Goal: Task Accomplishment & Management: Use online tool/utility

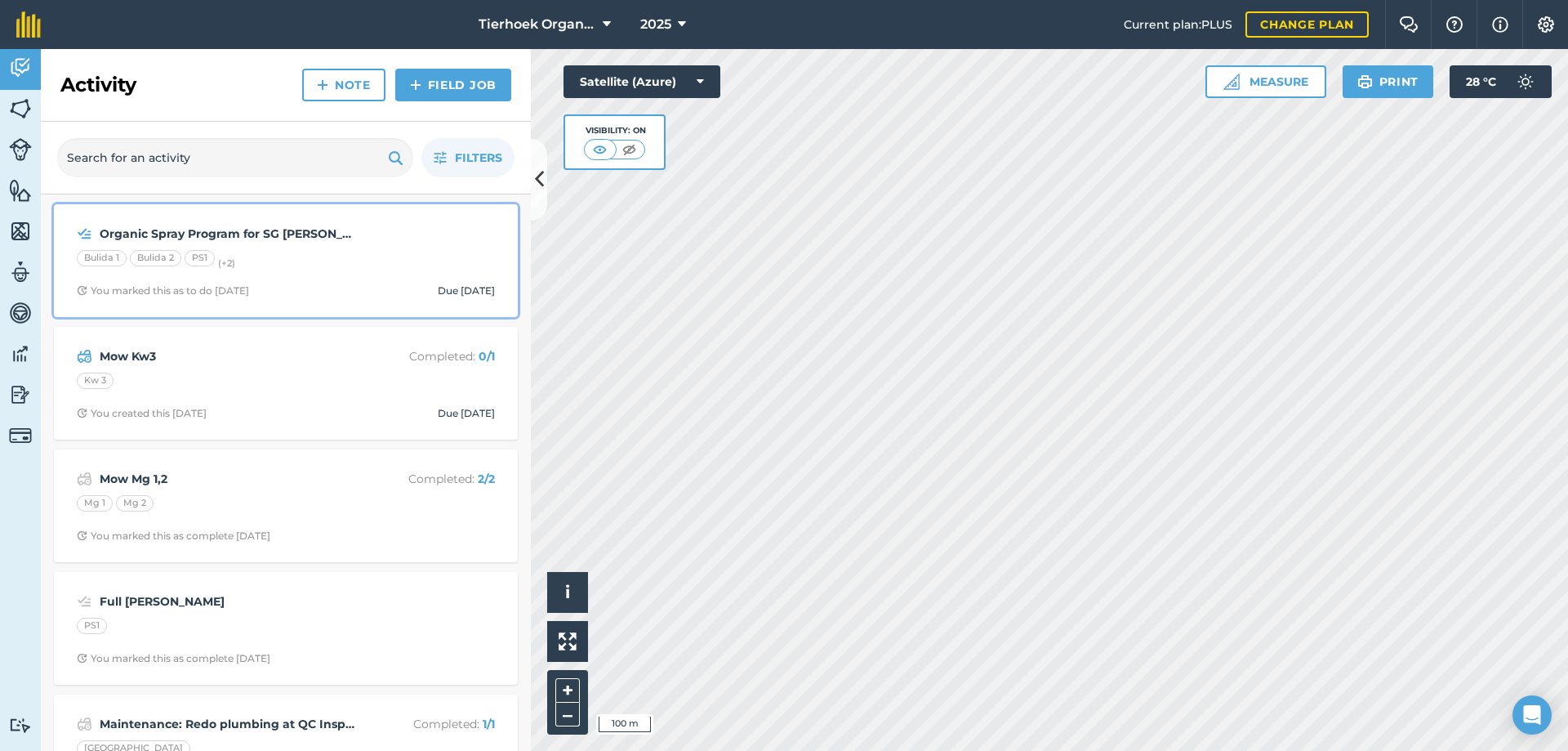
click at [367, 238] on div "Organic Spray Program for SG [PERSON_NAME]" at bounding box center [285, 234] width 419 height 20
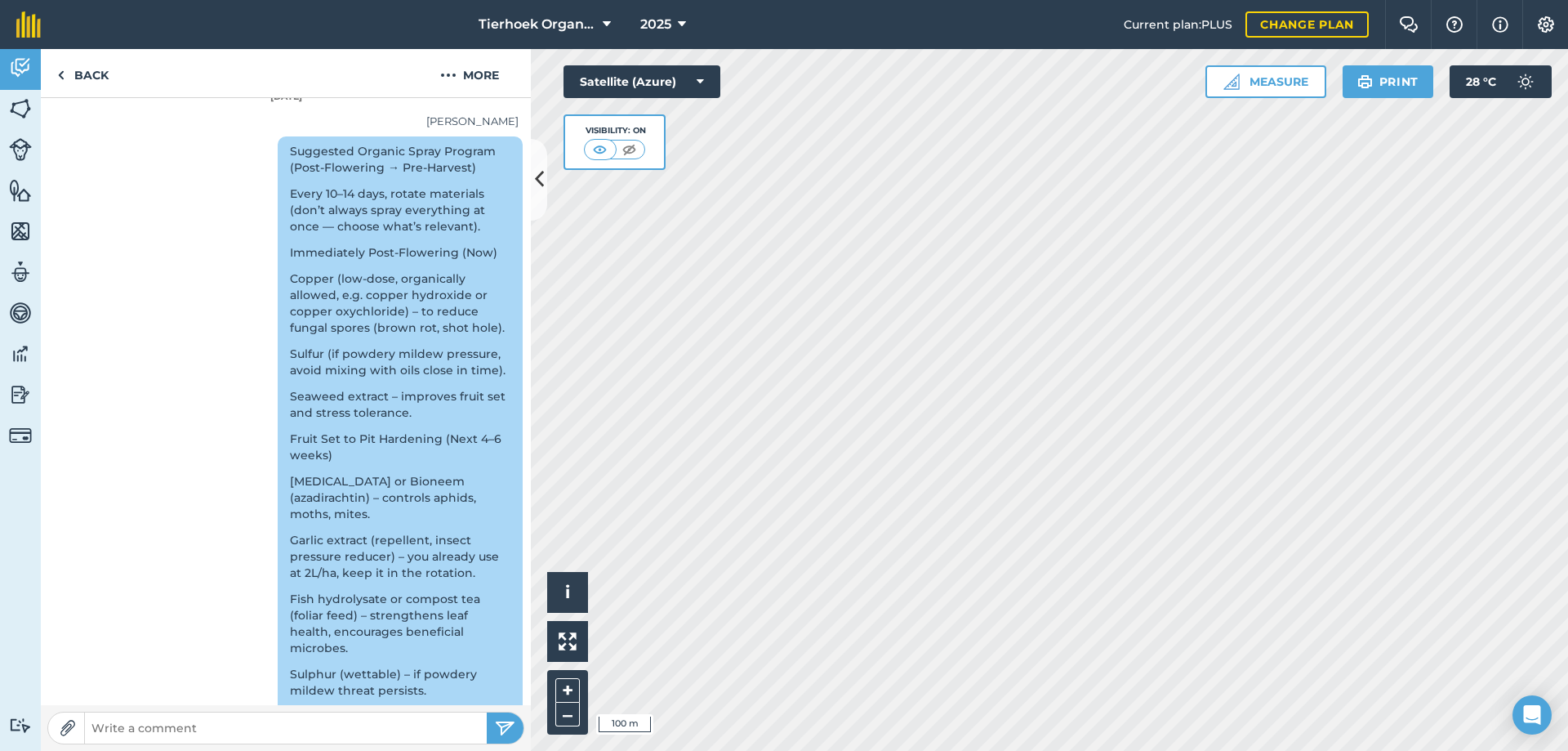
scroll to position [736, 0]
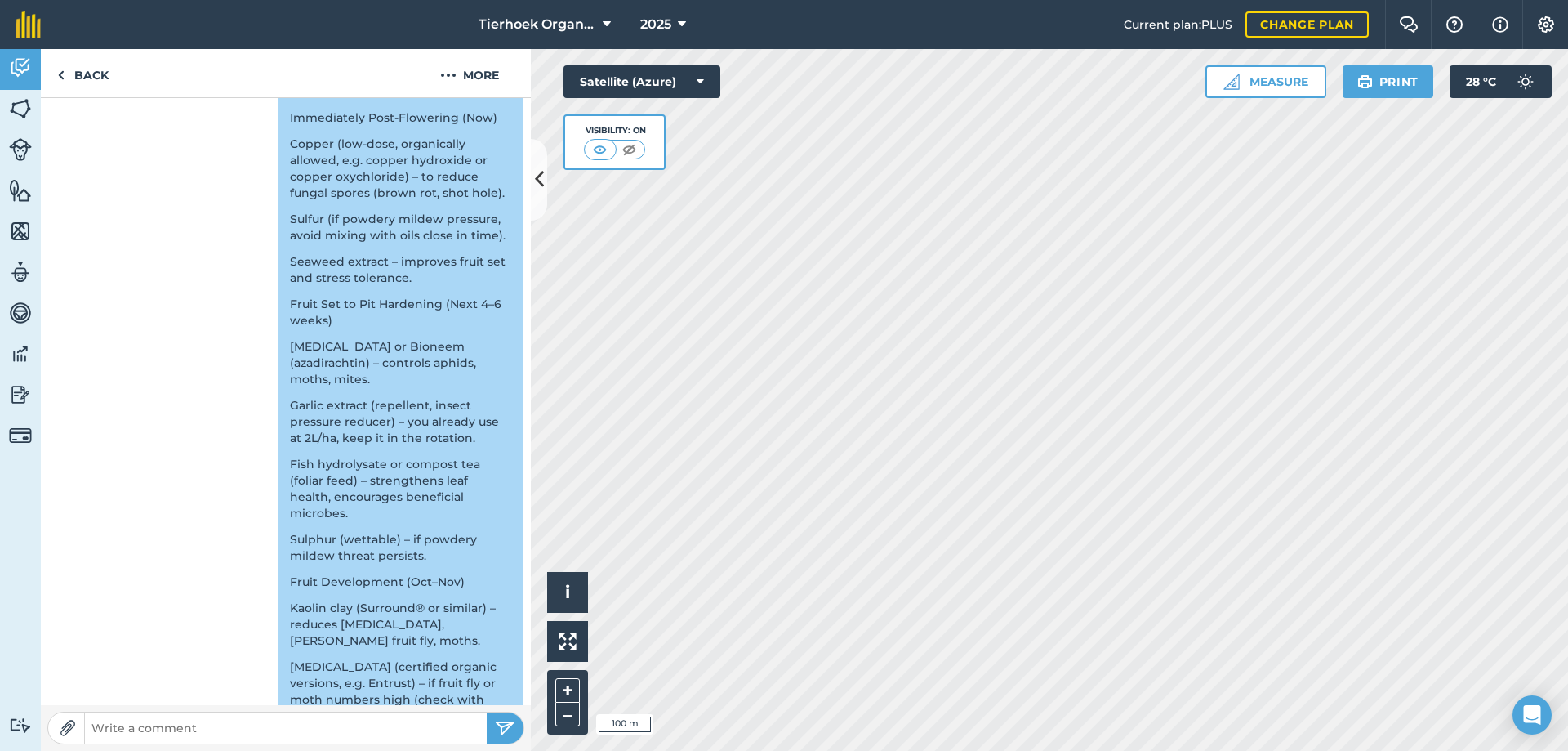
click at [105, 730] on input "text" at bounding box center [285, 728] width 401 height 23
paste input "Loremip Dolorsi amet con adipisc (elits) Doeiusmodt inc 148 U (laboreet 8 312 D…"
type input "Loremip Dolorsi amet con adipisc (elits) Doeiusmodt inc 148 U (laboreet 8 312 D…"
drag, startPoint x: 481, startPoint y: 728, endPoint x: 71, endPoint y: 731, distance: 410.0
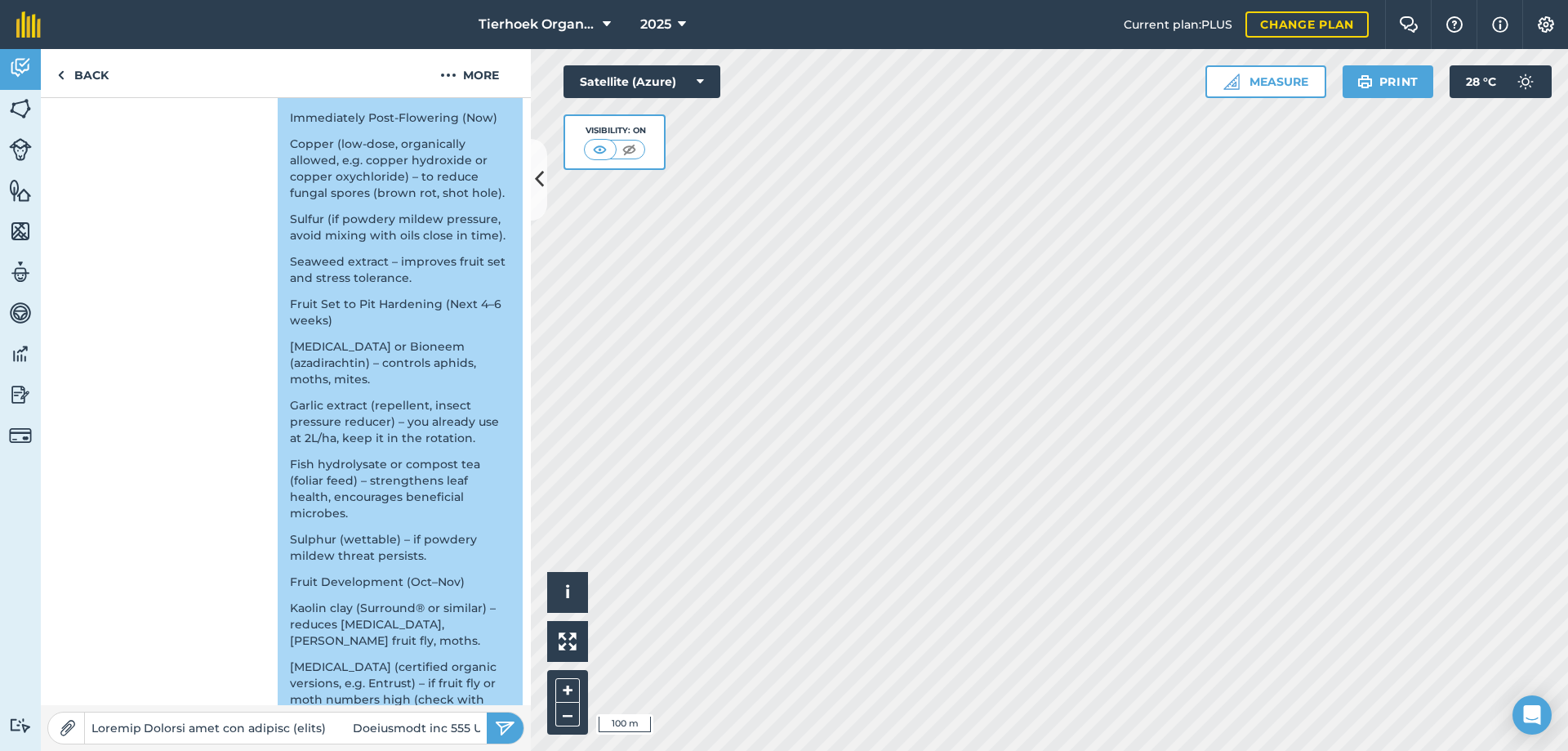
click at [71, 731] on form at bounding box center [286, 728] width 477 height 32
click at [139, 724] on input "text" at bounding box center [285, 728] width 401 height 23
paste input "Loremip Dolorsi amet con adipisc (elits) Doeiusmodt inc 148 U (laboreet 8 312 D…"
type input "Loremip Dolorsi amet con adipisc (elits) Doeiusmodt inc 148 U (laboreet 8 312 D…"
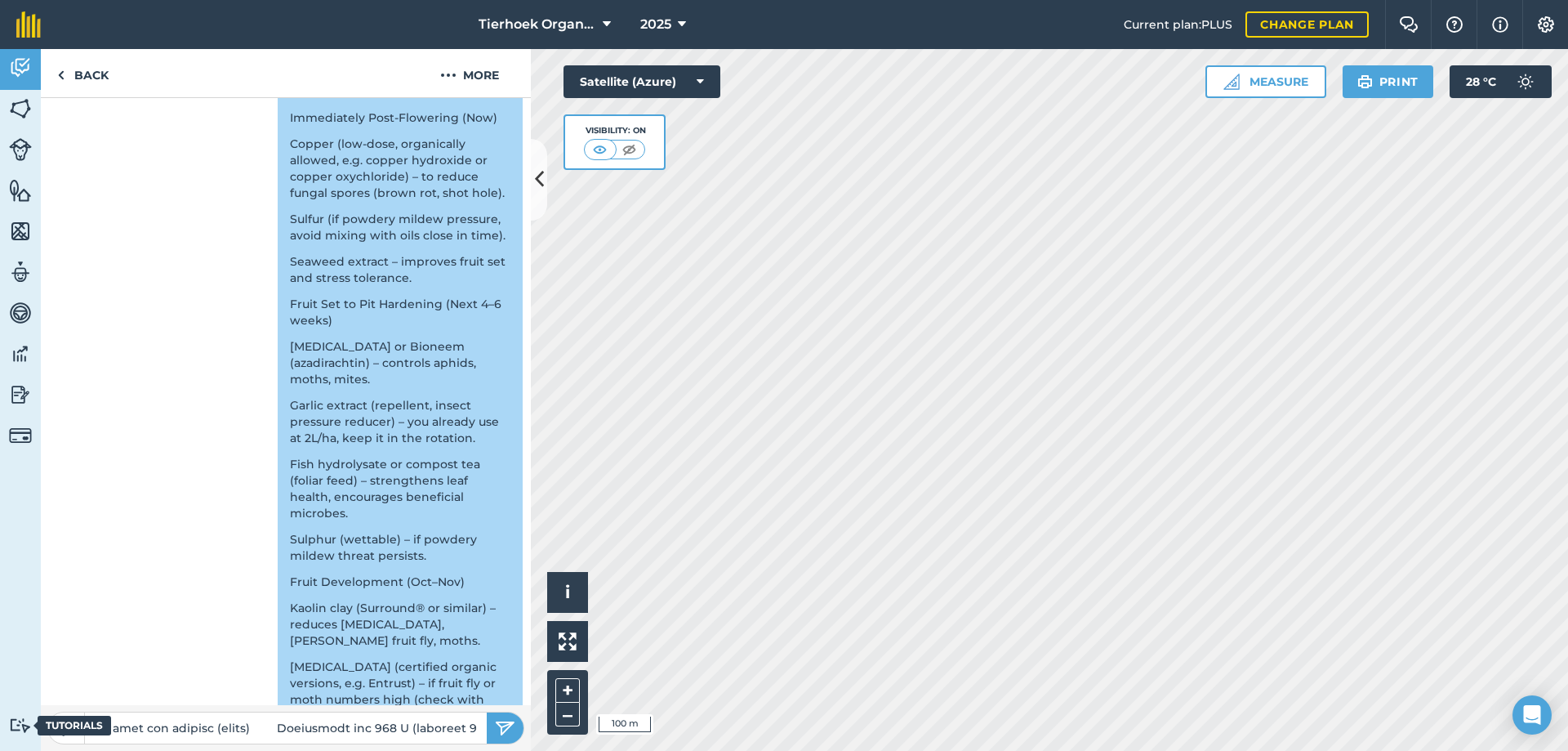
scroll to position [0, 0]
drag, startPoint x: 482, startPoint y: 724, endPoint x: 0, endPoint y: 727, distance: 482.0
click at [0, 727] on div "Activity Fields Livestock Features Maps Team Vehicles Data Reporting Billing Tu…" at bounding box center [784, 399] width 1568 height 701
click at [257, 725] on input "text" at bounding box center [285, 728] width 401 height 23
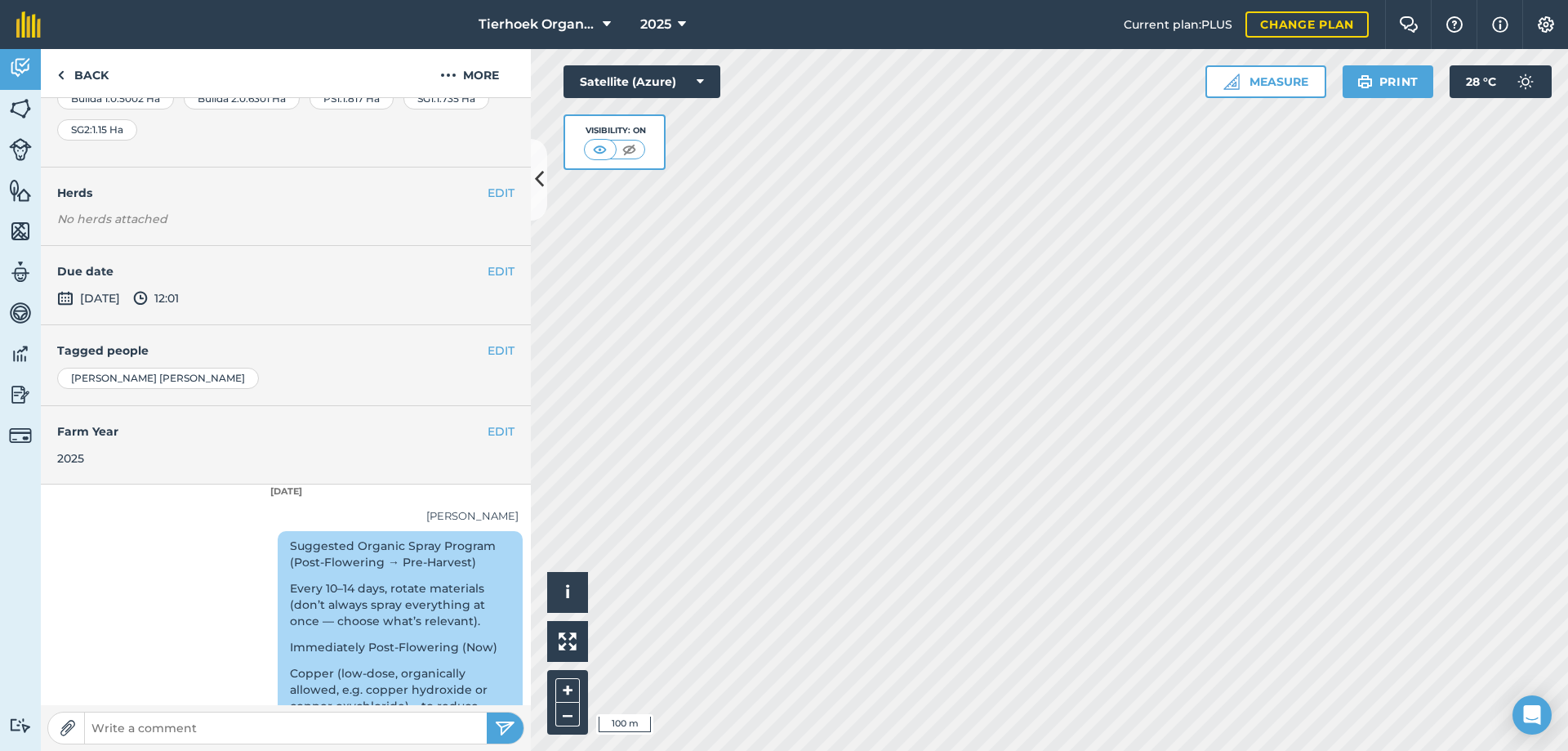
scroll to position [245, 0]
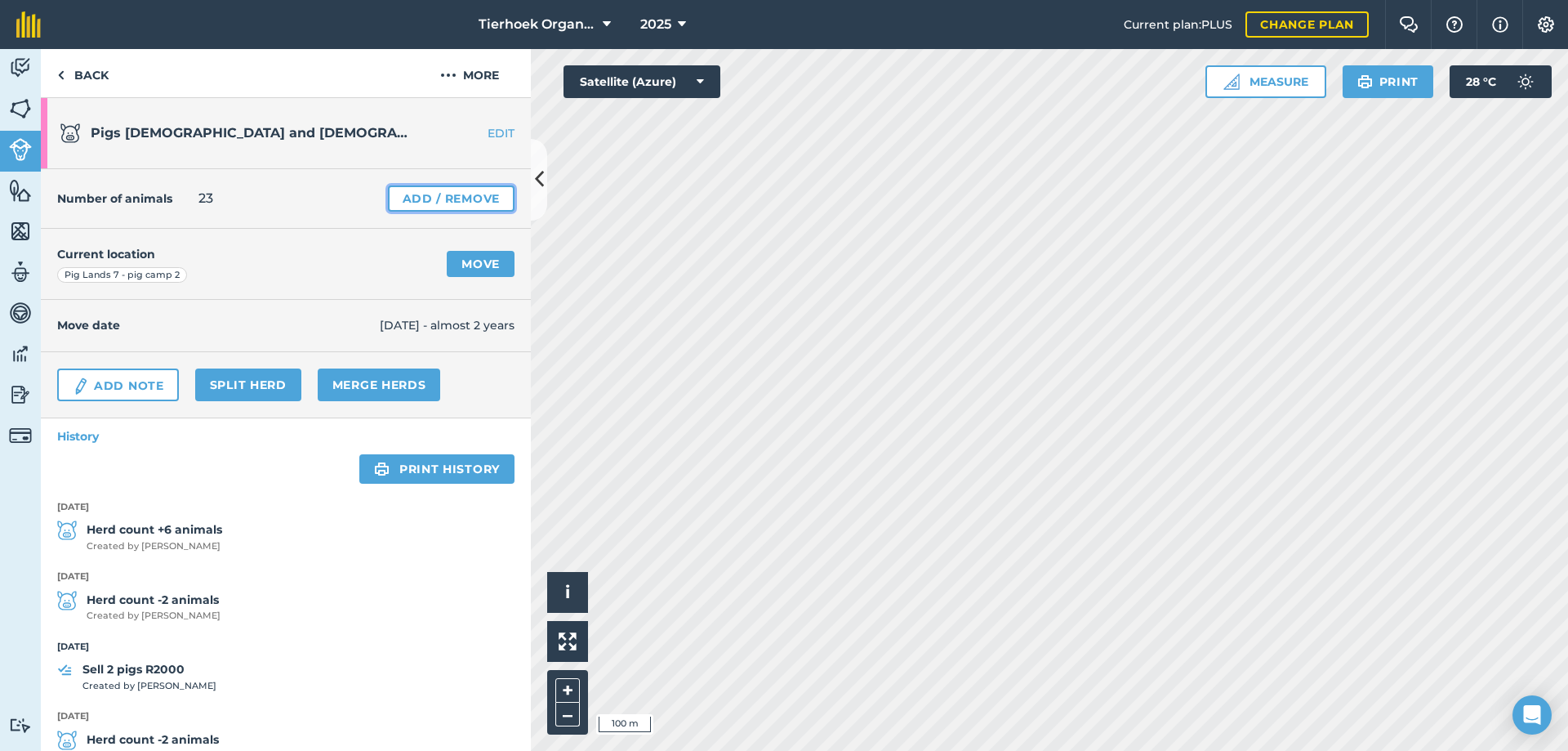
click at [418, 198] on link "Add / Remove" at bounding box center [451, 198] width 127 height 26
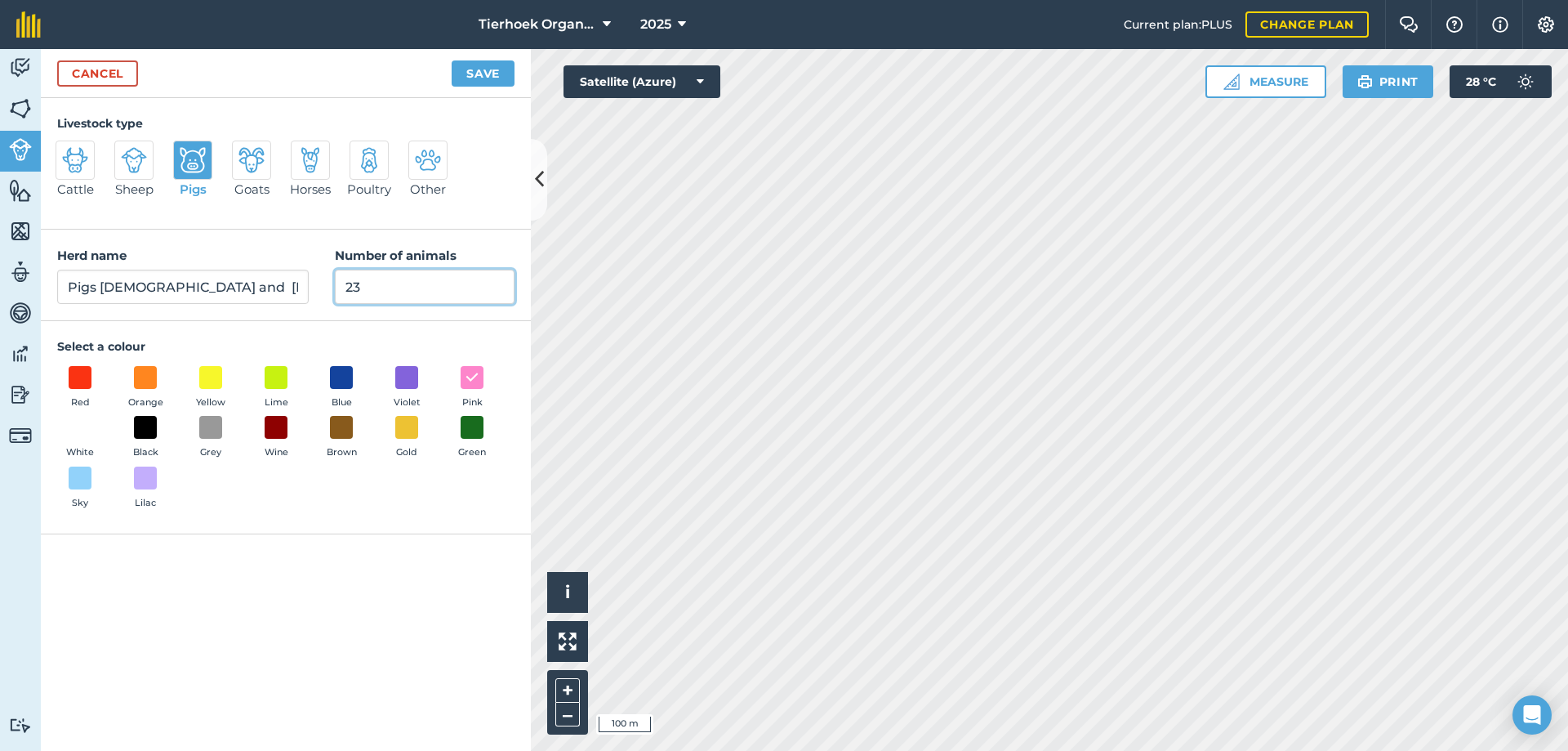
drag, startPoint x: 347, startPoint y: 287, endPoint x: 364, endPoint y: 291, distance: 17.5
click at [364, 291] on input "23" at bounding box center [425, 286] width 180 height 34
type input "38"
click at [474, 70] on button "Save" at bounding box center [483, 73] width 63 height 26
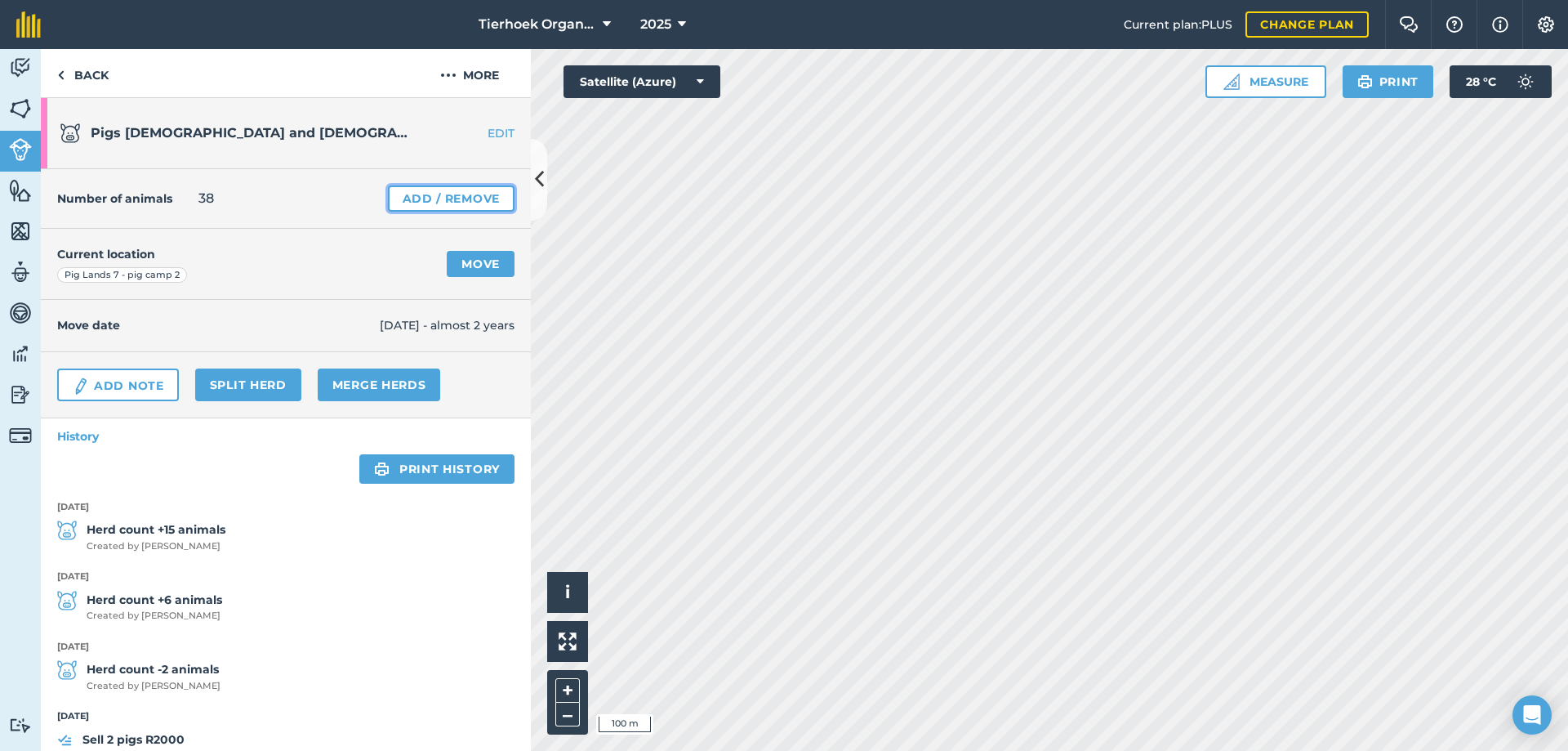
click at [434, 199] on link "Add / Remove" at bounding box center [451, 198] width 127 height 26
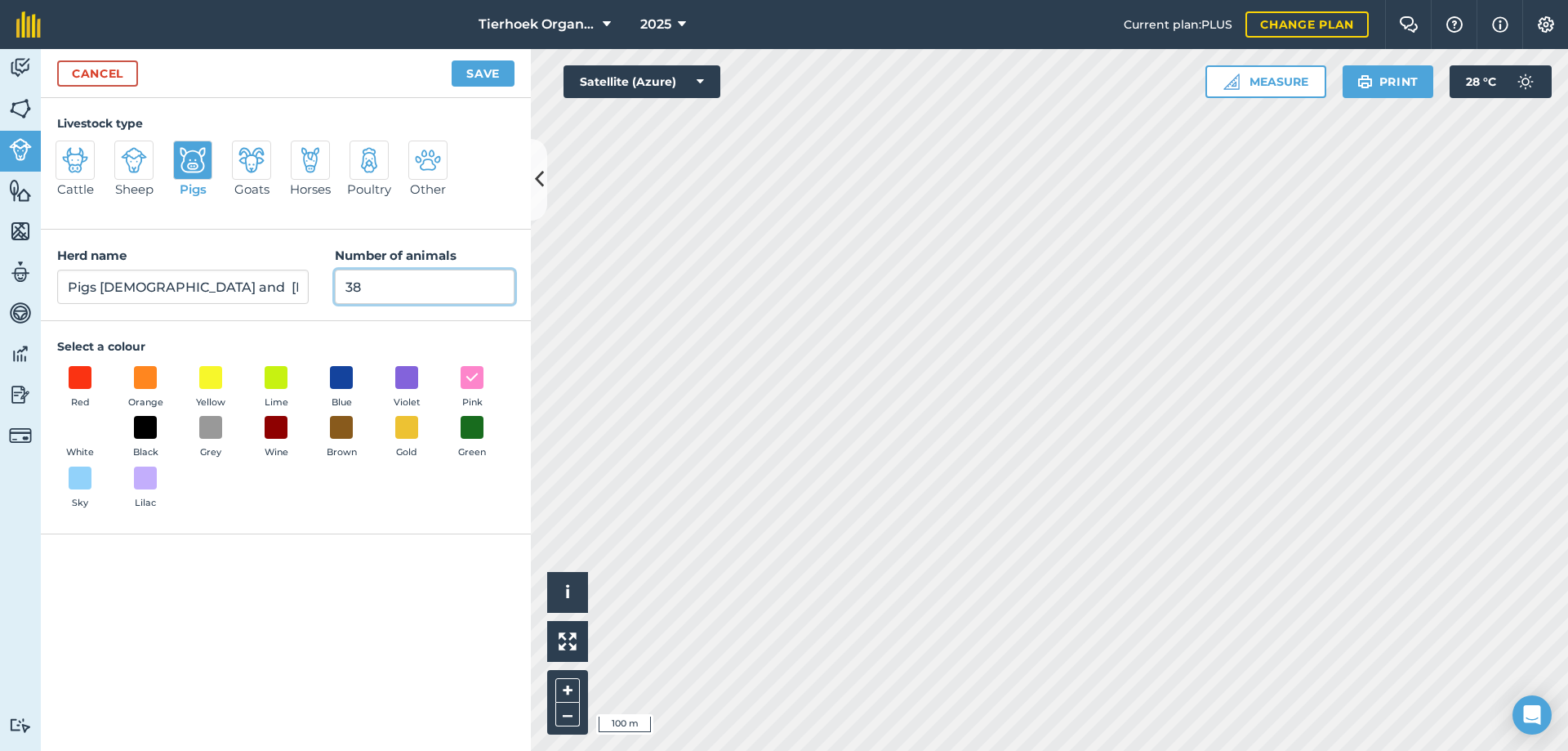
drag, startPoint x: 345, startPoint y: 287, endPoint x: 400, endPoint y: 286, distance: 55.0
click at [400, 286] on input "38" at bounding box center [425, 286] width 180 height 34
type input "26"
click at [476, 66] on button "Save" at bounding box center [483, 73] width 63 height 26
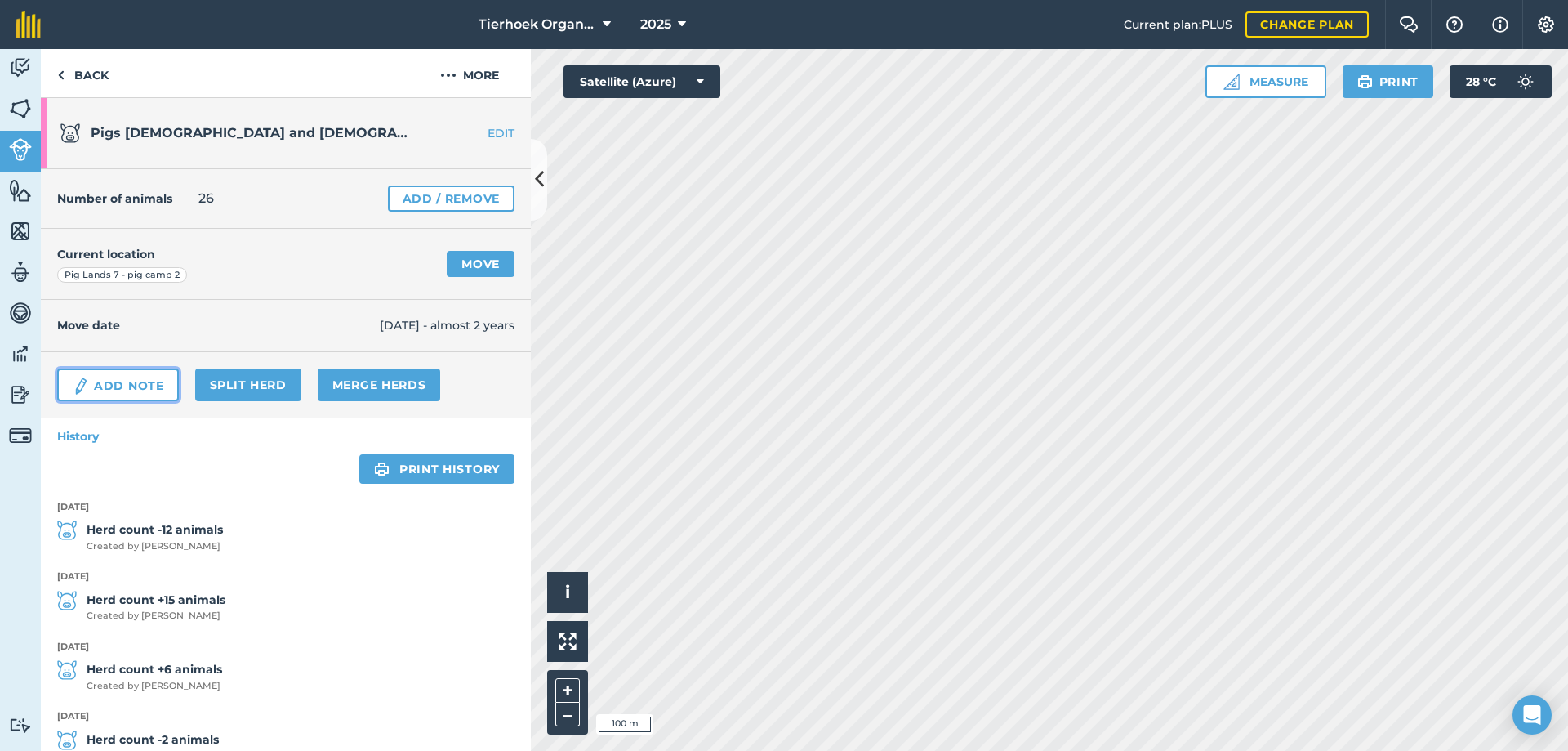
click at [127, 381] on link "Add Note" at bounding box center [118, 385] width 122 height 32
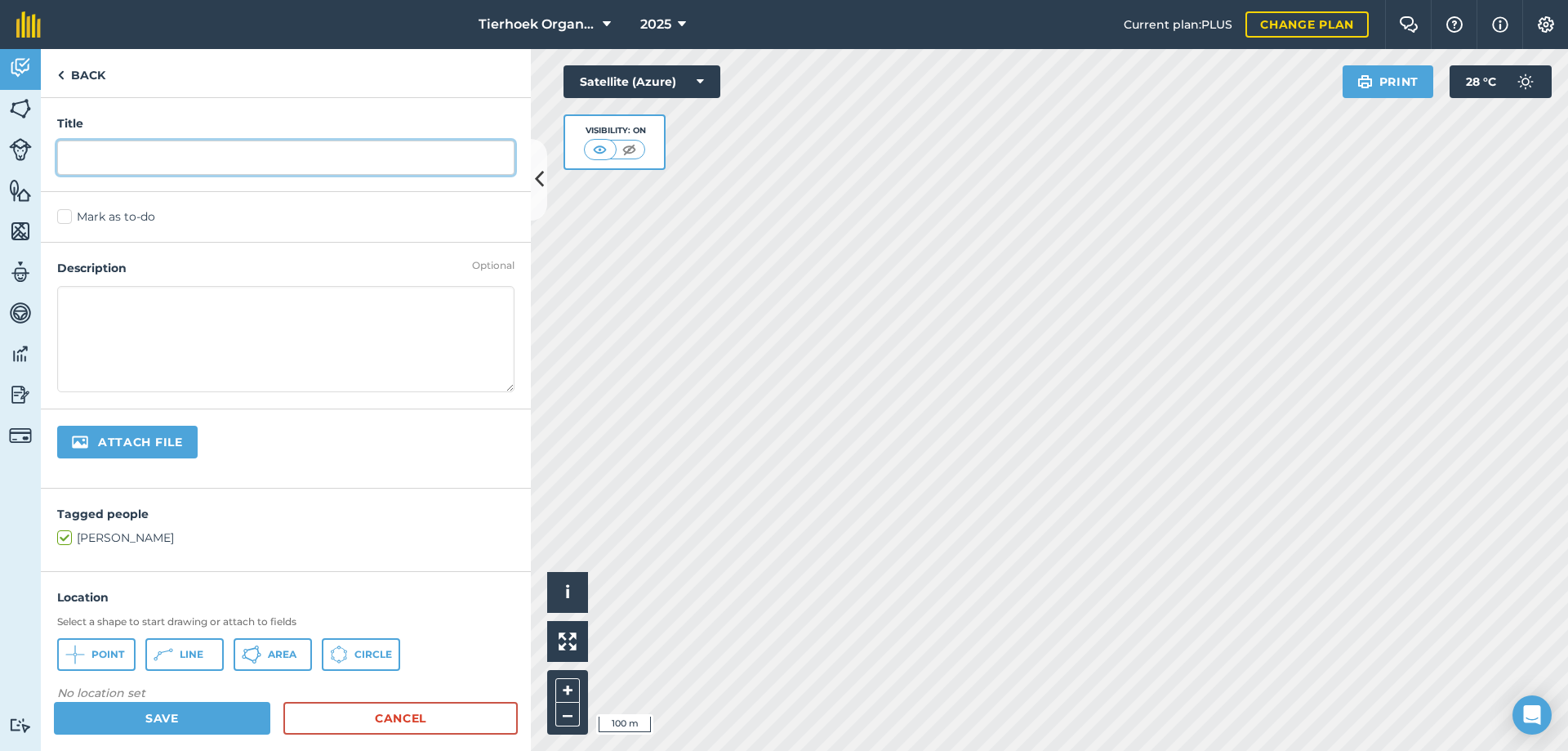
click at [116, 155] on input "text" at bounding box center [286, 158] width 457 height 34
type input "Started giving pigs away"
click at [59, 216] on label "Mark as to-do" at bounding box center [286, 216] width 457 height 17
click at [59, 216] on input "Mark as to-do" at bounding box center [63, 213] width 11 height 11
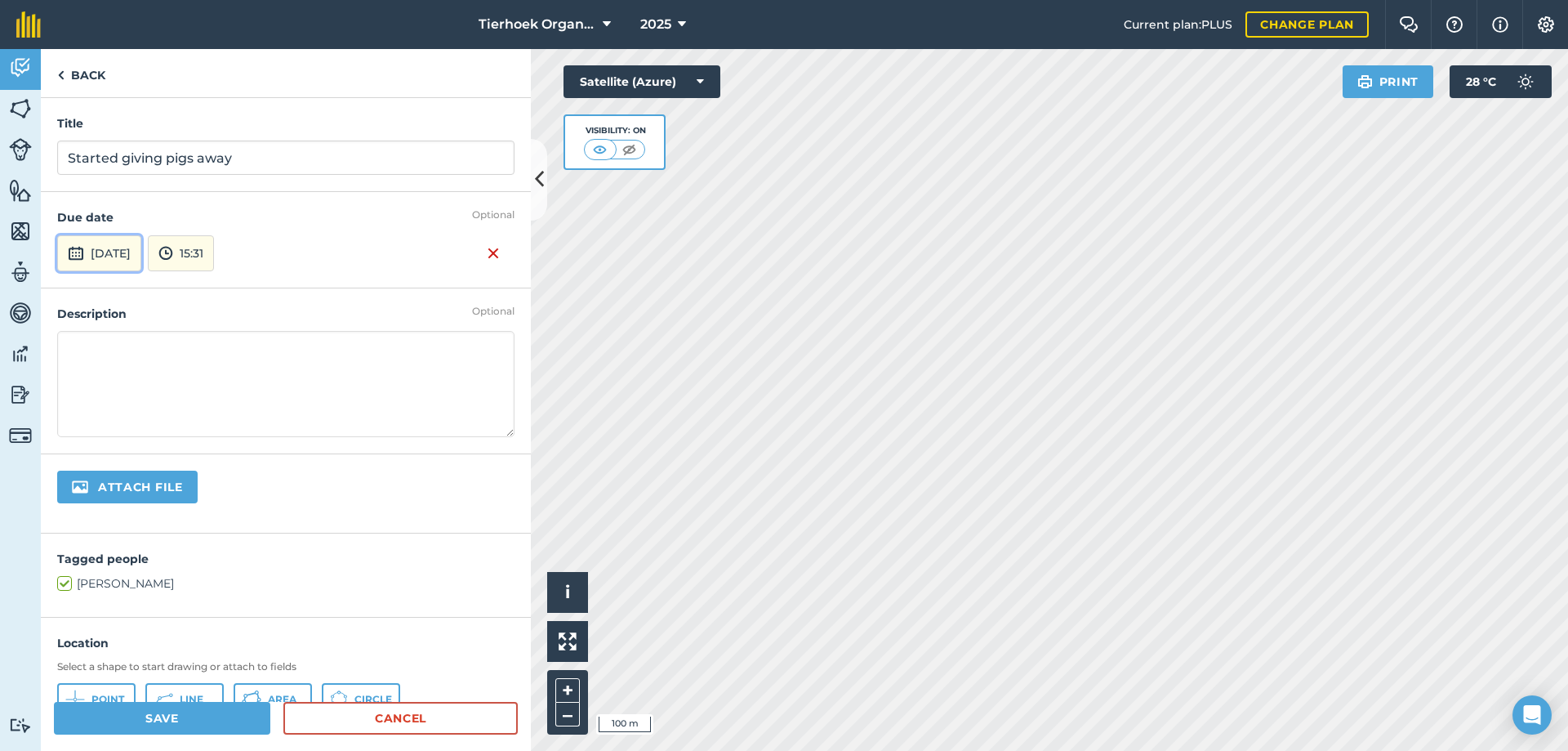
click at [121, 258] on button "[DATE]" at bounding box center [99, 253] width 84 height 36
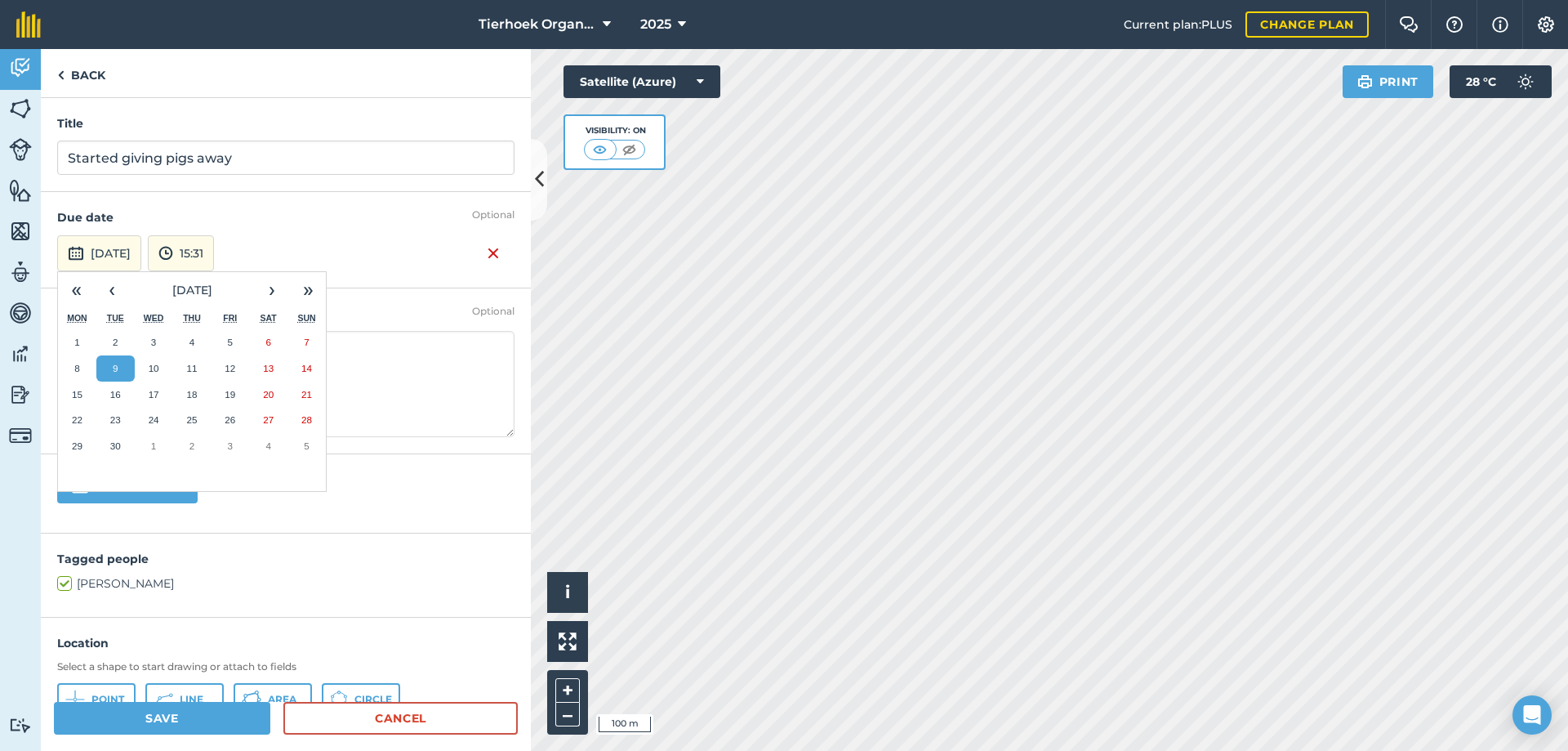
click at [119, 366] on button "9" at bounding box center [115, 368] width 39 height 26
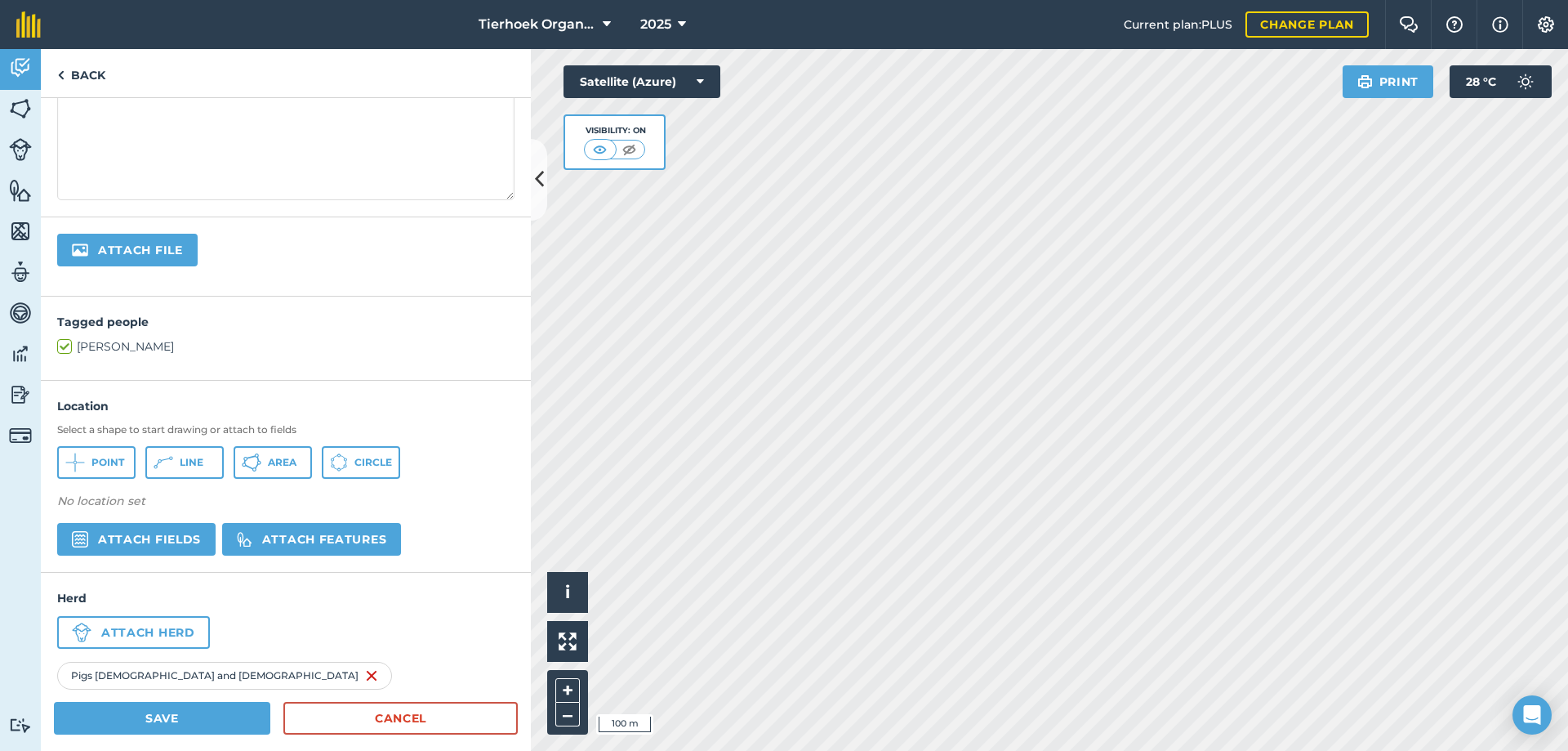
scroll to position [265, 0]
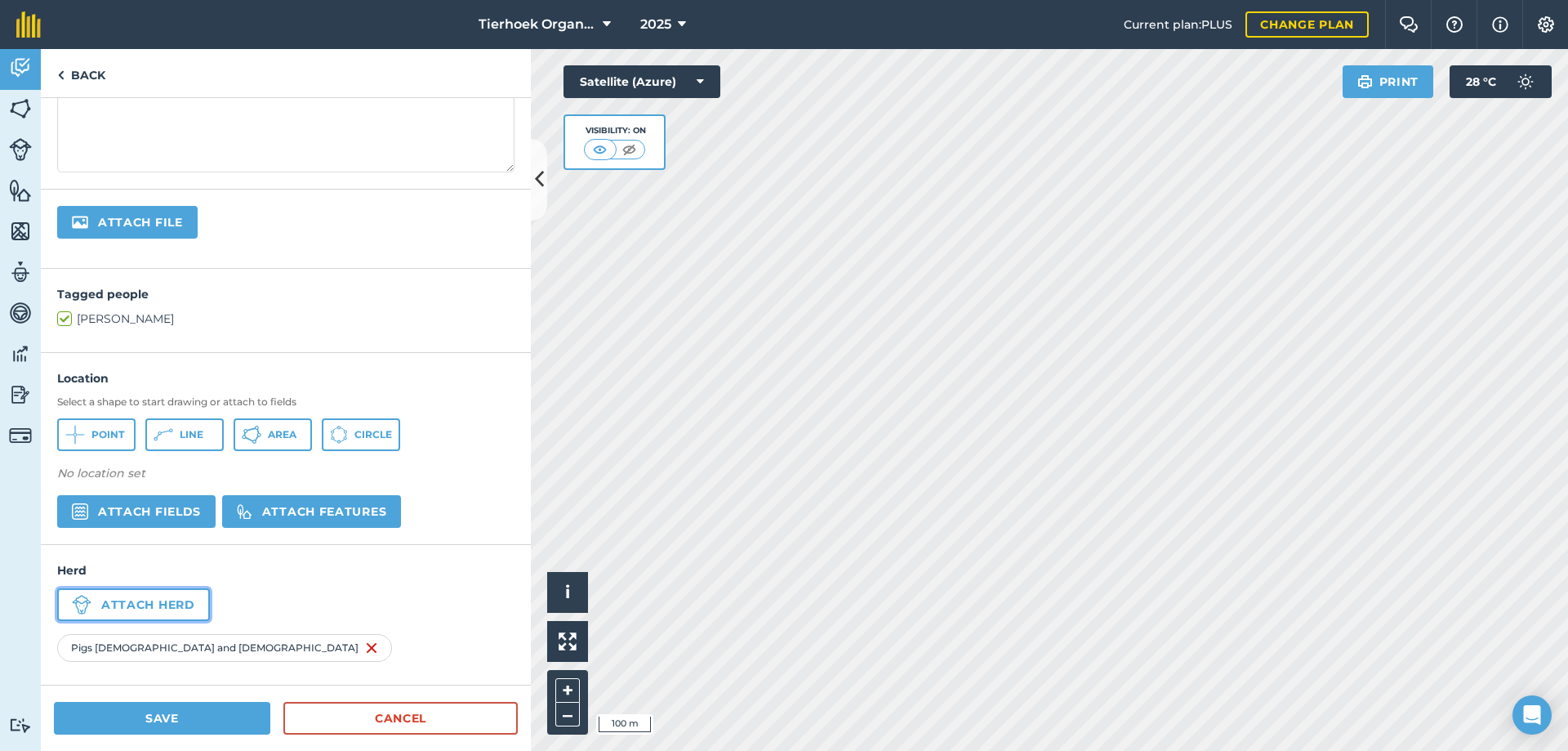
click at [155, 598] on button "Attach herd" at bounding box center [134, 604] width 153 height 32
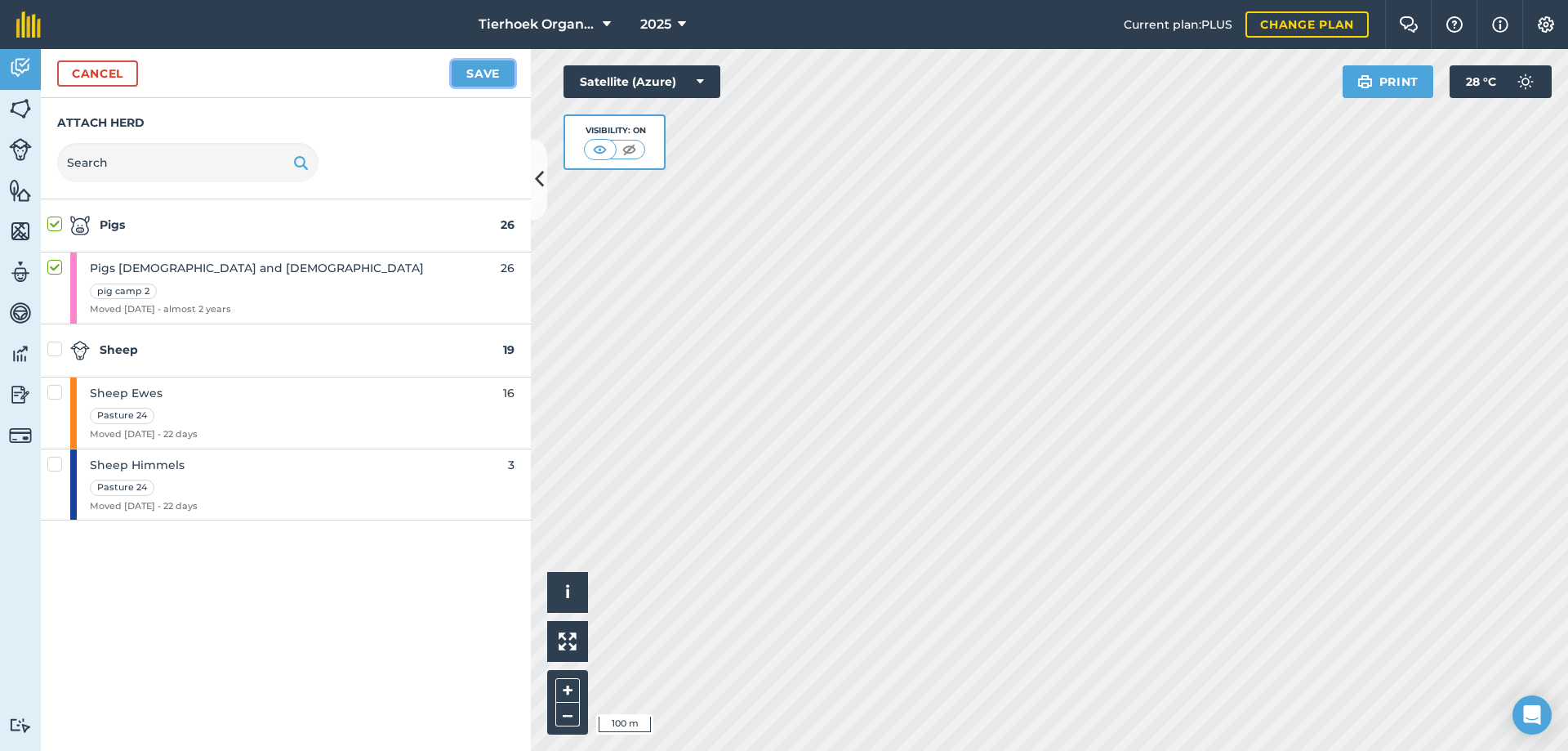
click at [462, 68] on button "Save" at bounding box center [483, 73] width 63 height 26
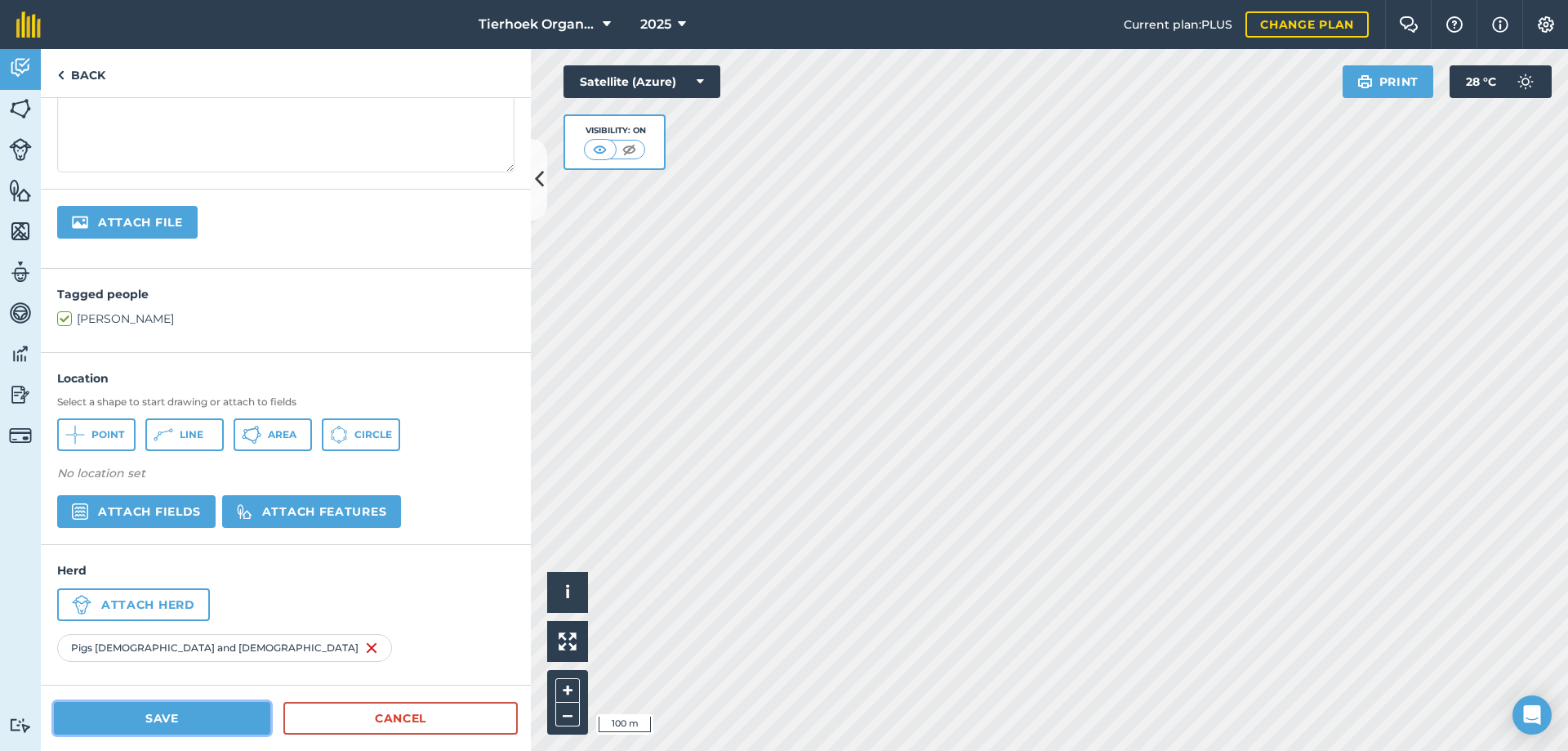
click at [186, 710] on button "Save" at bounding box center [162, 718] width 216 height 32
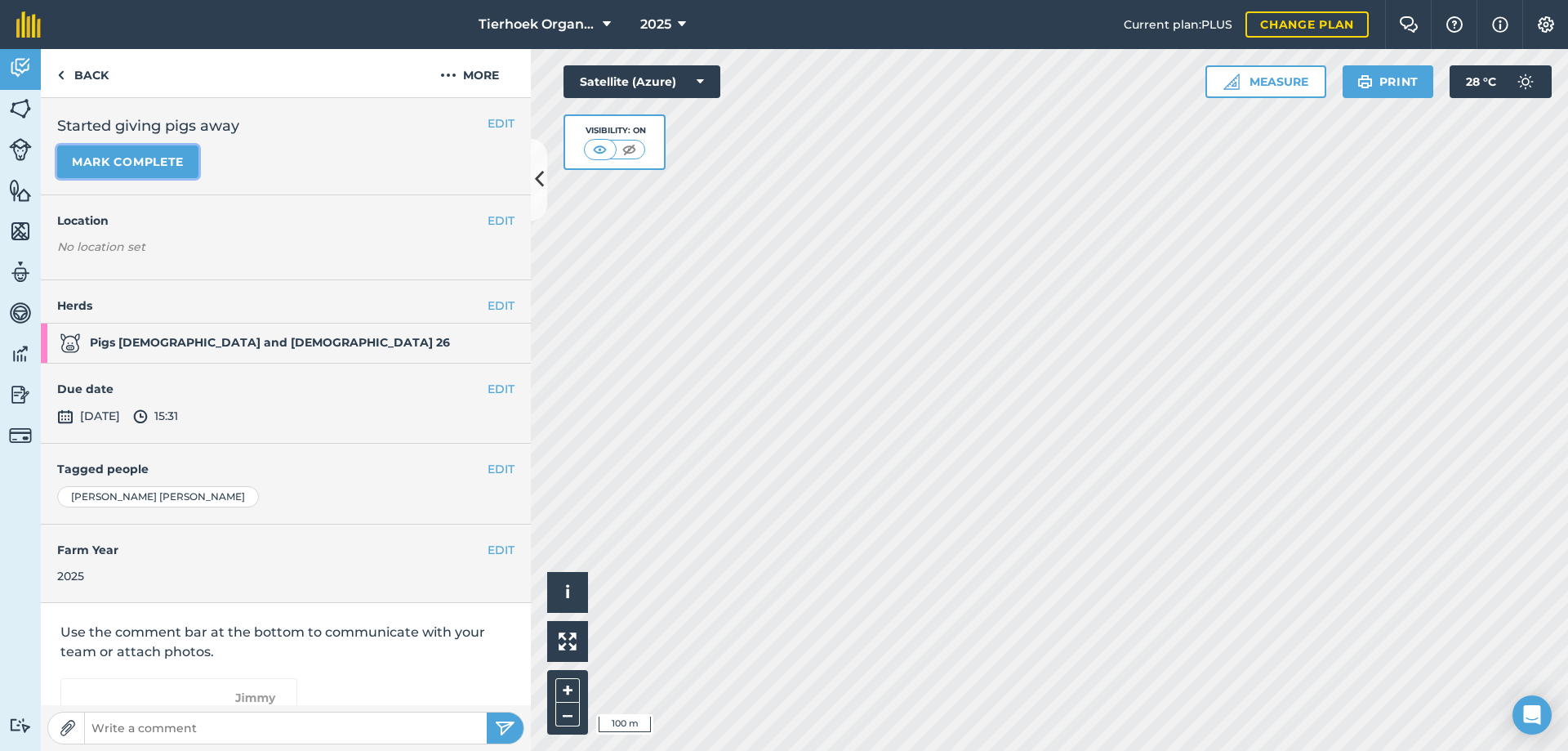
click at [114, 154] on button "Mark complete" at bounding box center [128, 162] width 141 height 32
click at [110, 728] on input "text" at bounding box center [285, 728] width 401 height 23
click at [210, 728] on input "[DATE] 9 away, 2/9" at bounding box center [285, 728] width 401 height 23
type input "[DATE] 9 away, [DATE] 4 away"
click at [504, 717] on button "submit" at bounding box center [505, 728] width 37 height 31
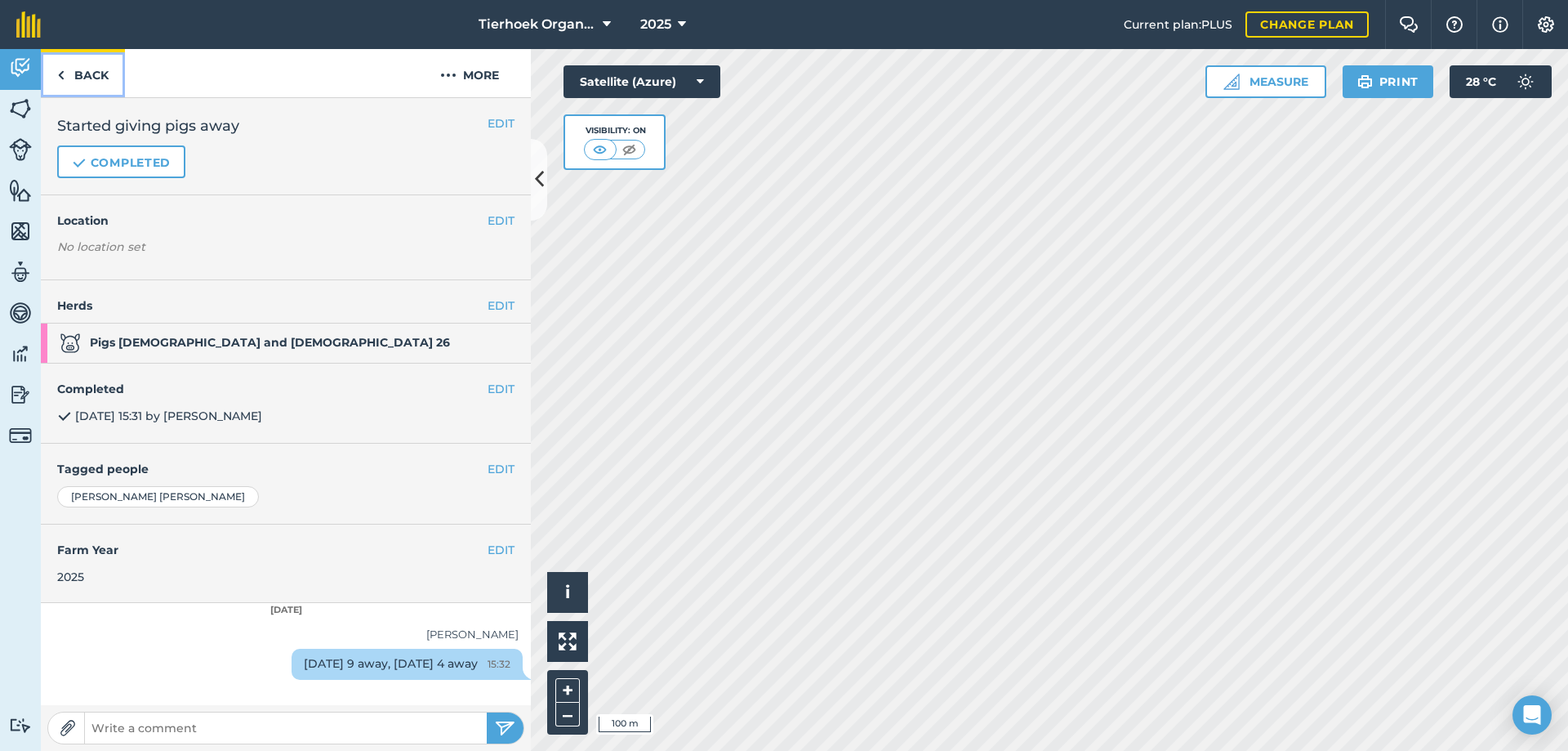
click at [93, 75] on link "Back" at bounding box center [82, 73] width 84 height 49
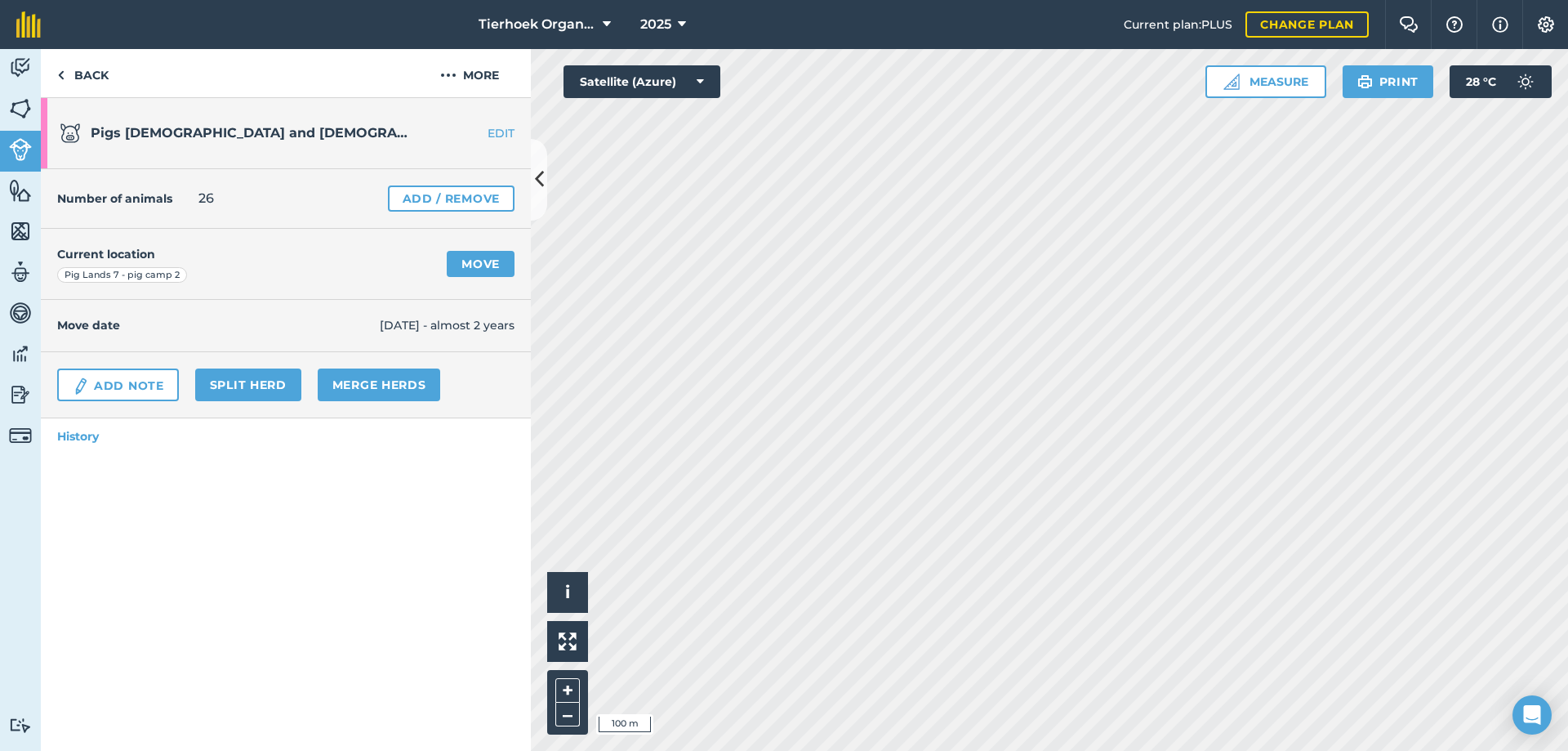
click at [93, 75] on link "Back" at bounding box center [82, 73] width 84 height 49
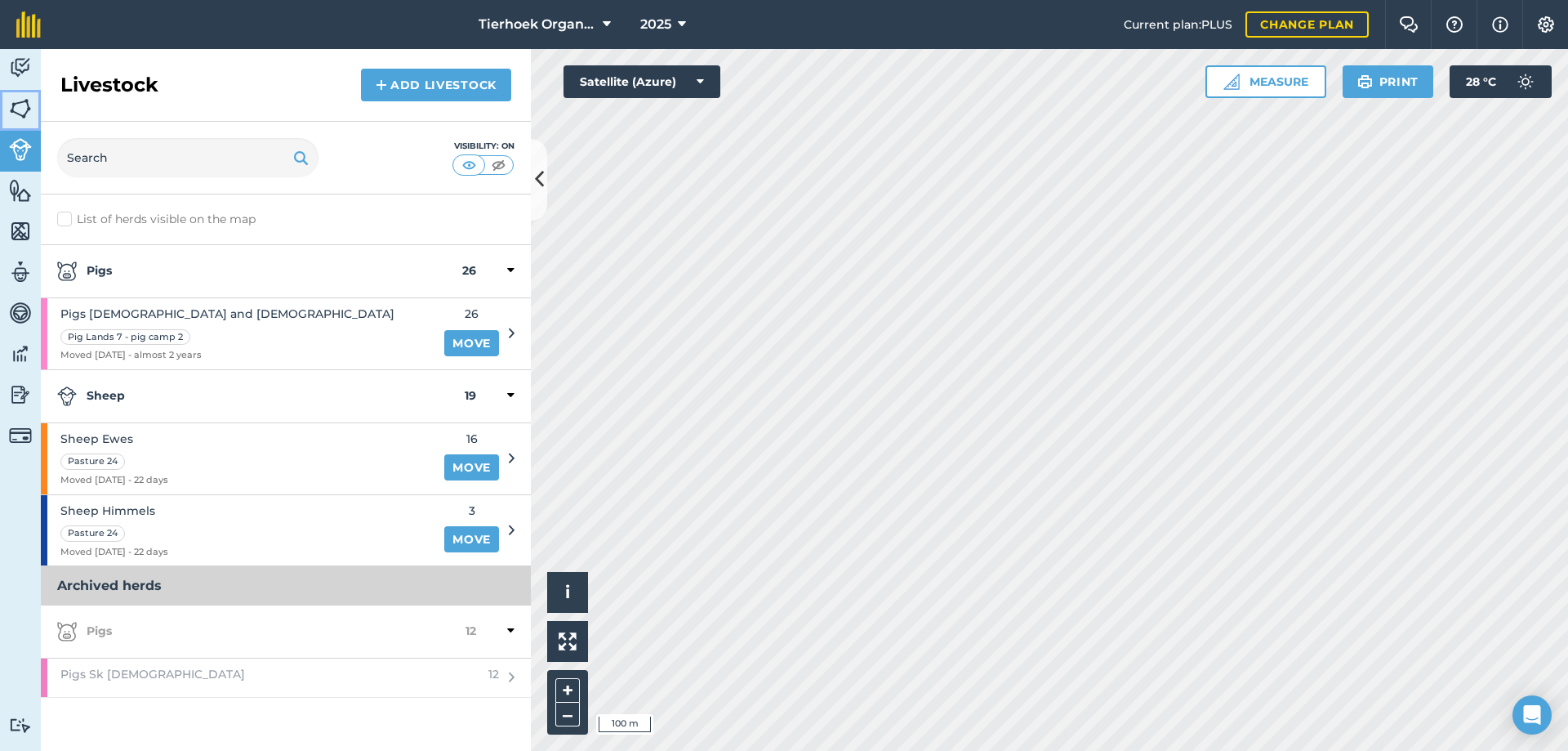
click at [13, 109] on img at bounding box center [20, 108] width 23 height 24
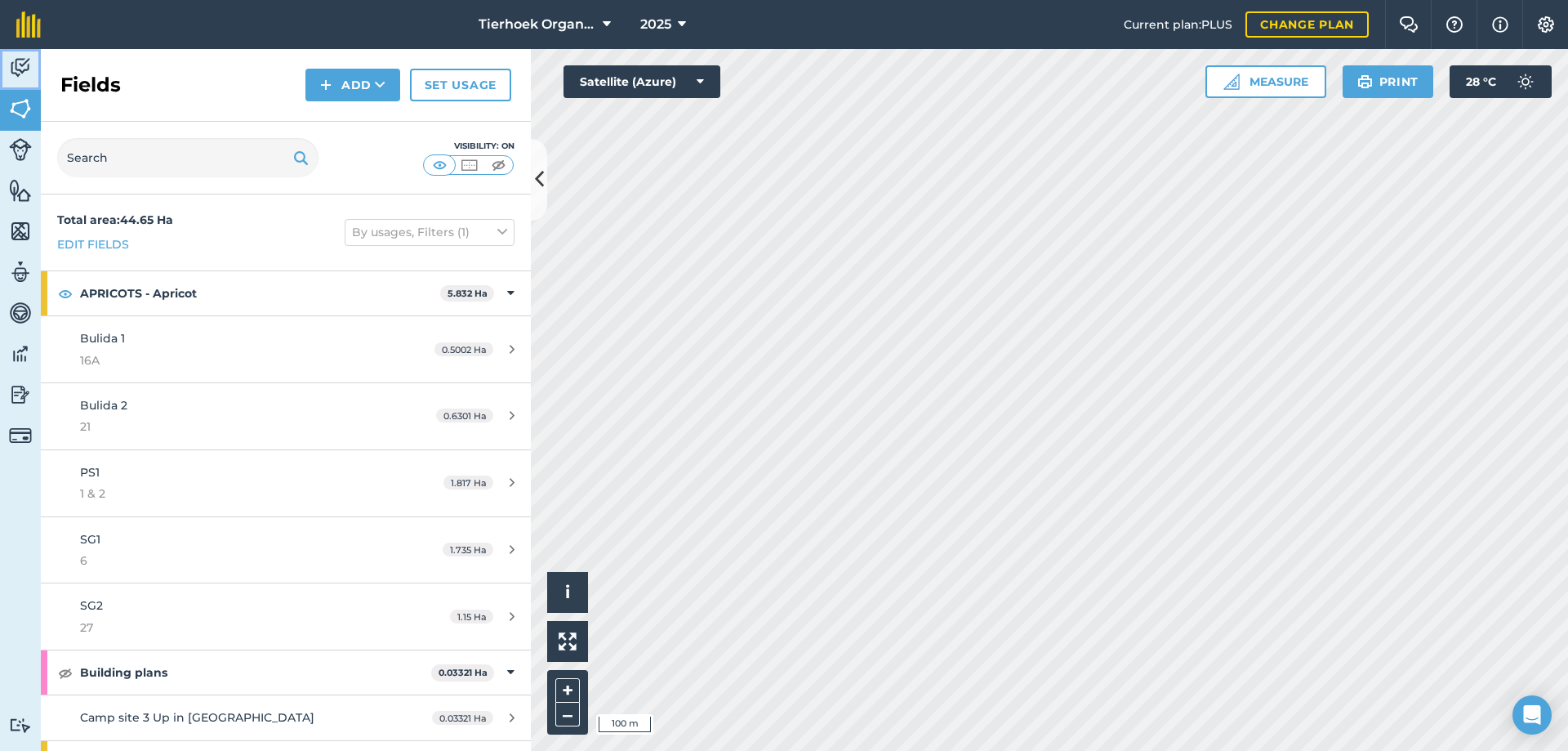
click at [16, 63] on img at bounding box center [20, 68] width 23 height 24
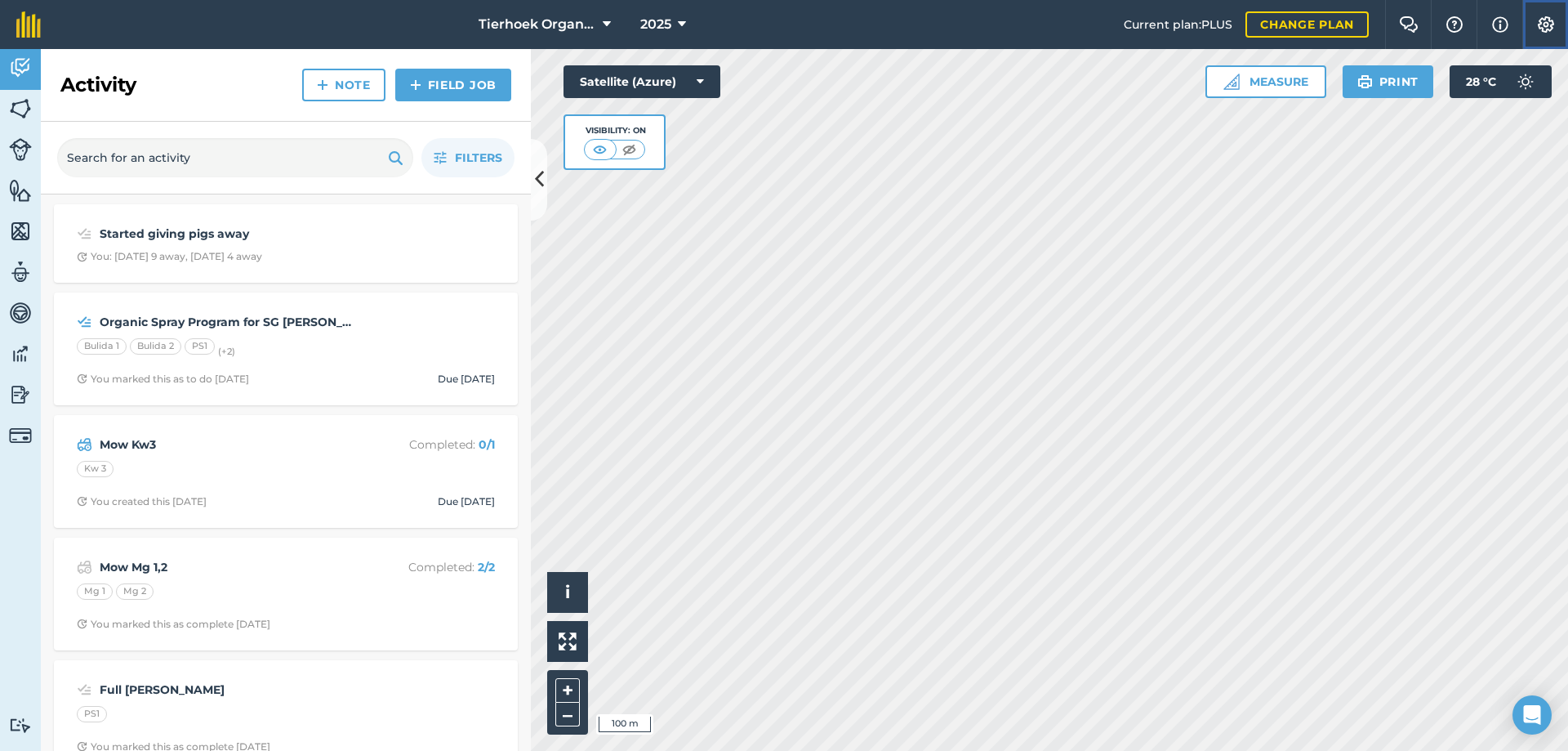
click at [1552, 20] on img at bounding box center [1546, 24] width 20 height 16
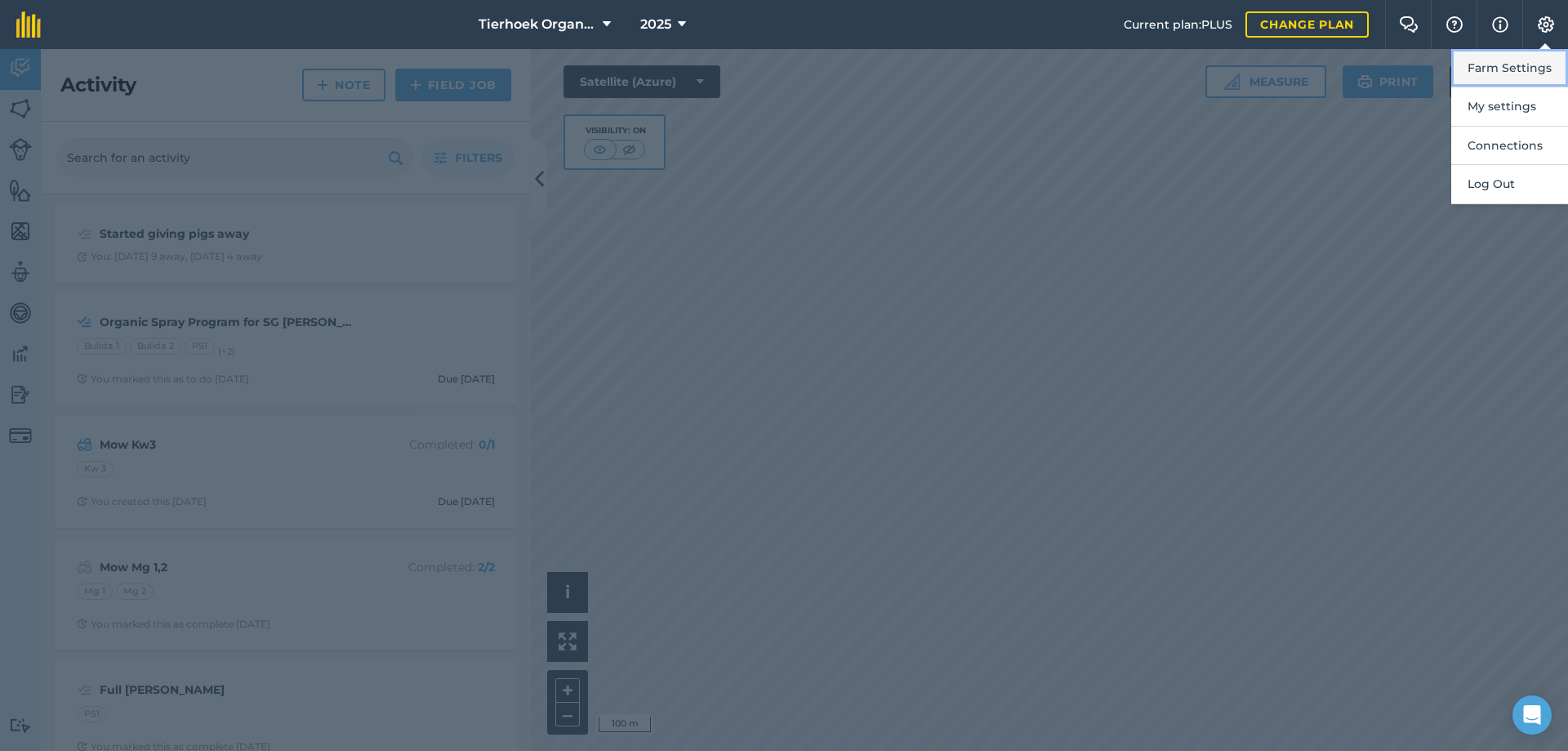
click at [1515, 67] on button "Farm Settings" at bounding box center [1509, 68] width 117 height 39
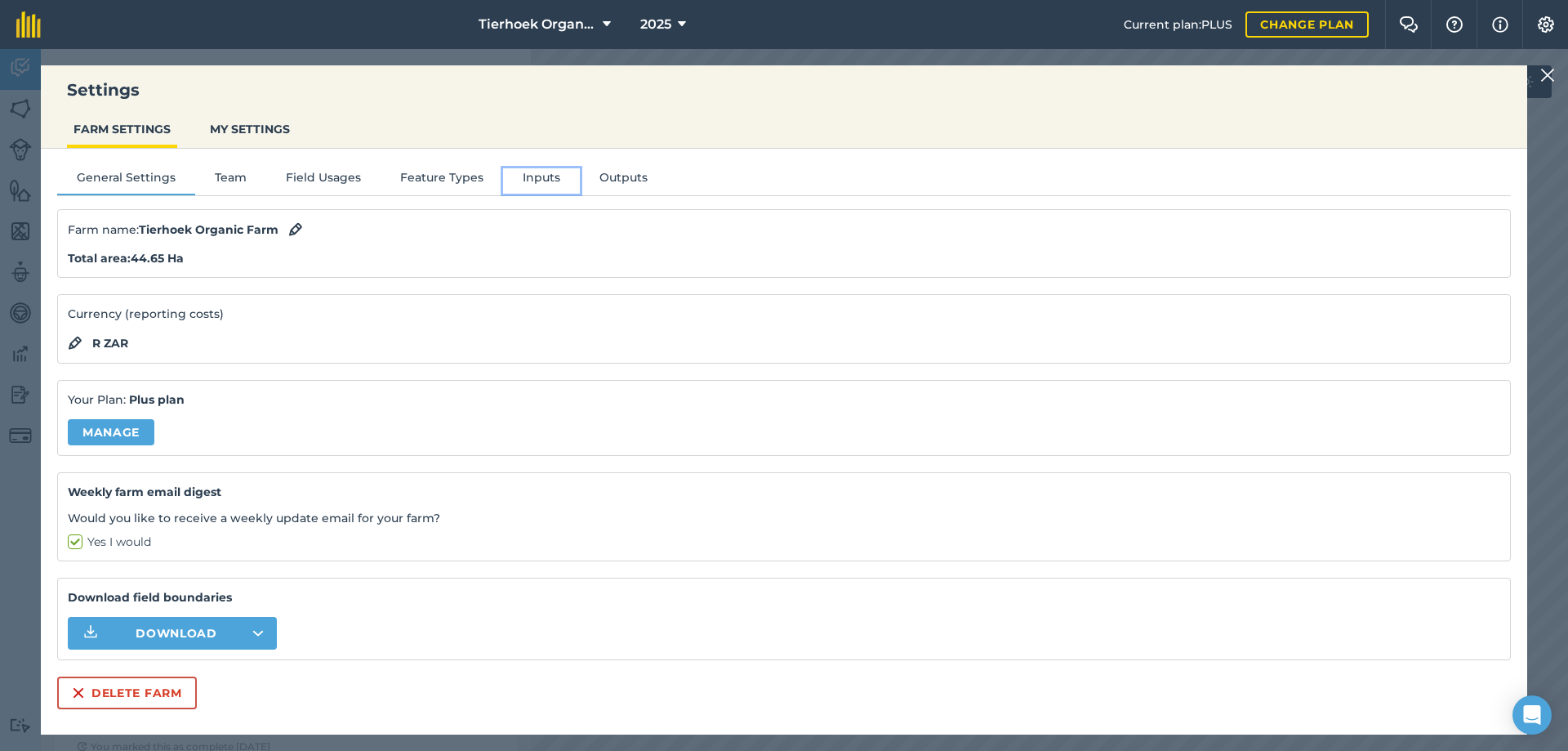
click at [530, 172] on button "Inputs" at bounding box center [541, 180] width 77 height 24
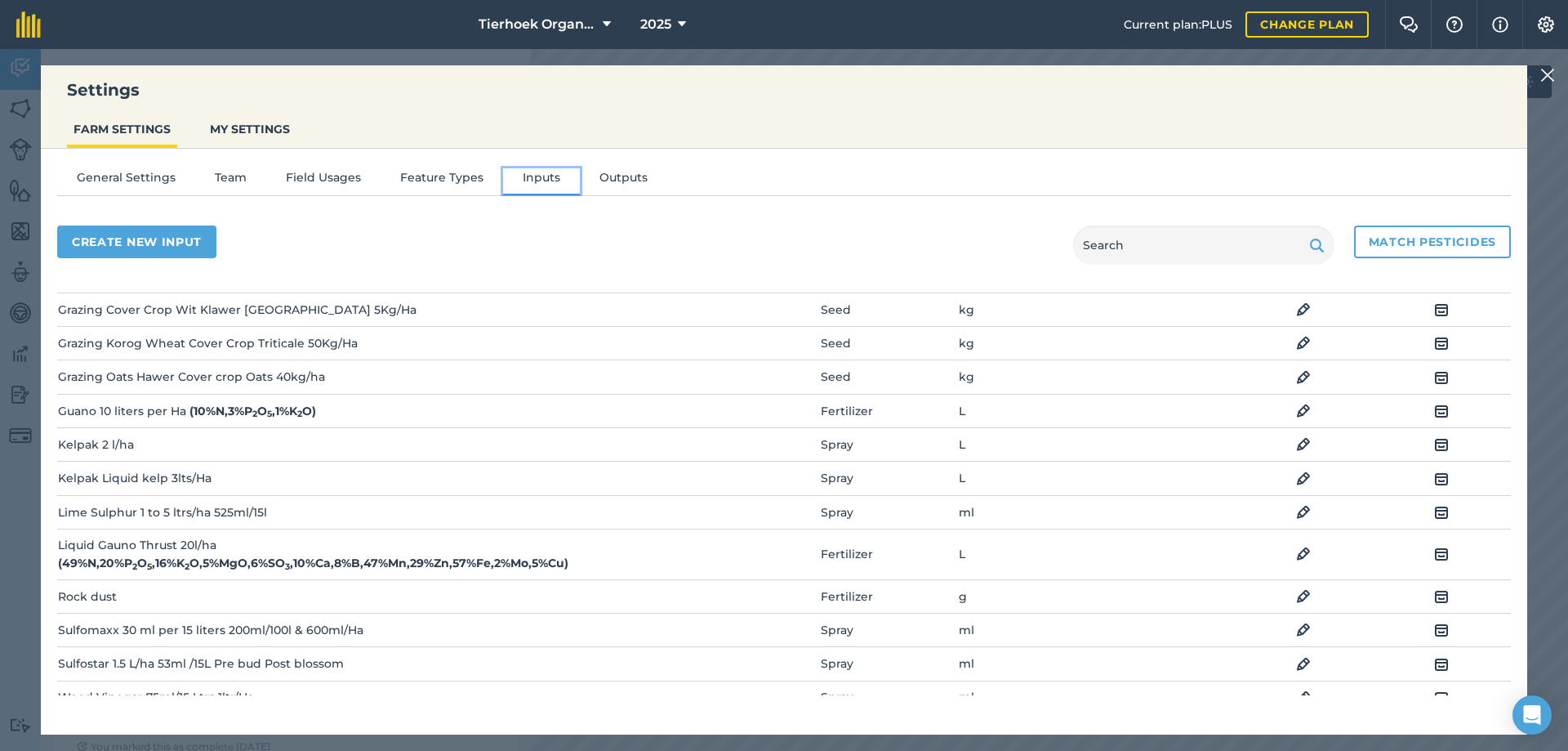
scroll to position [736, 0]
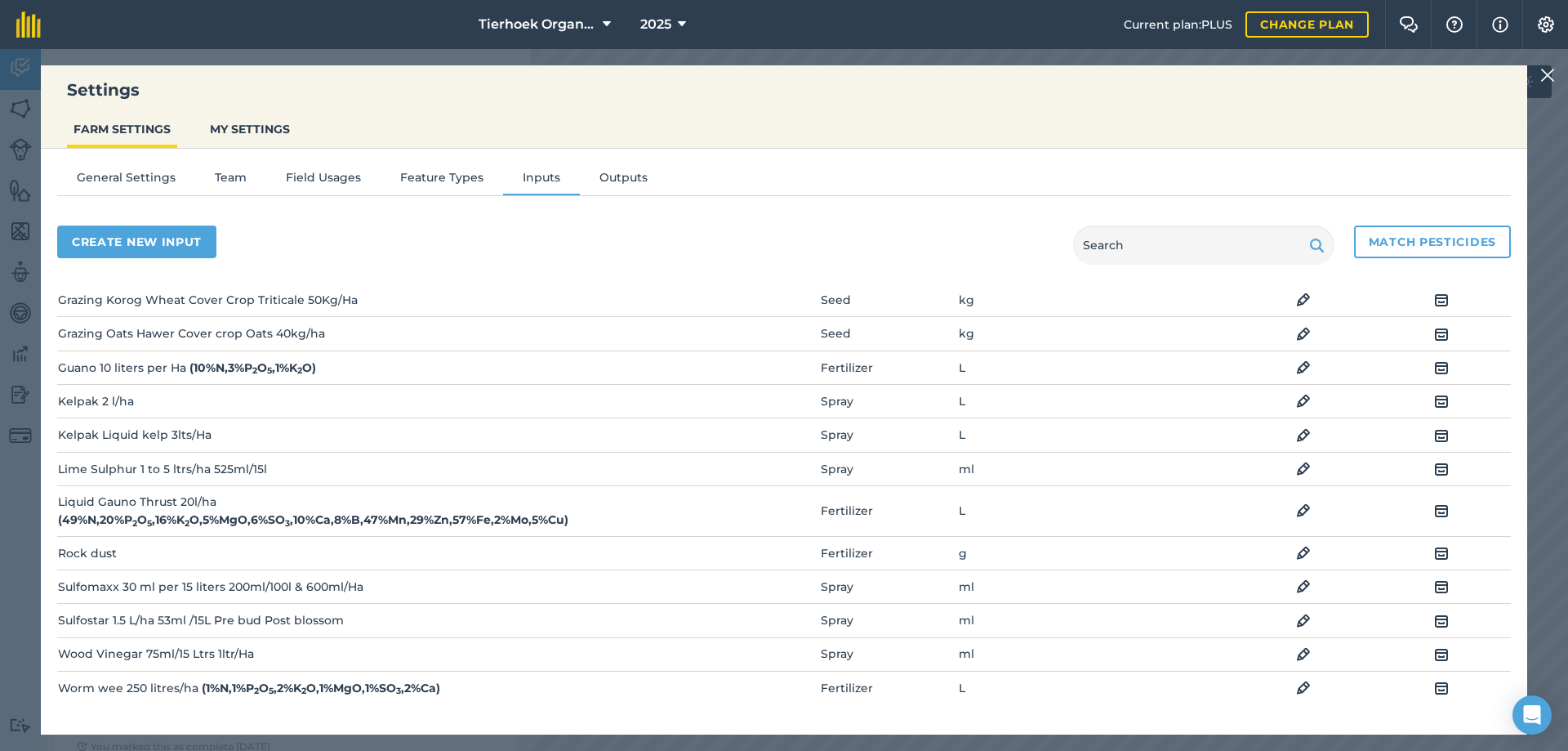
click at [1296, 402] on img at bounding box center [1303, 402] width 14 height 20
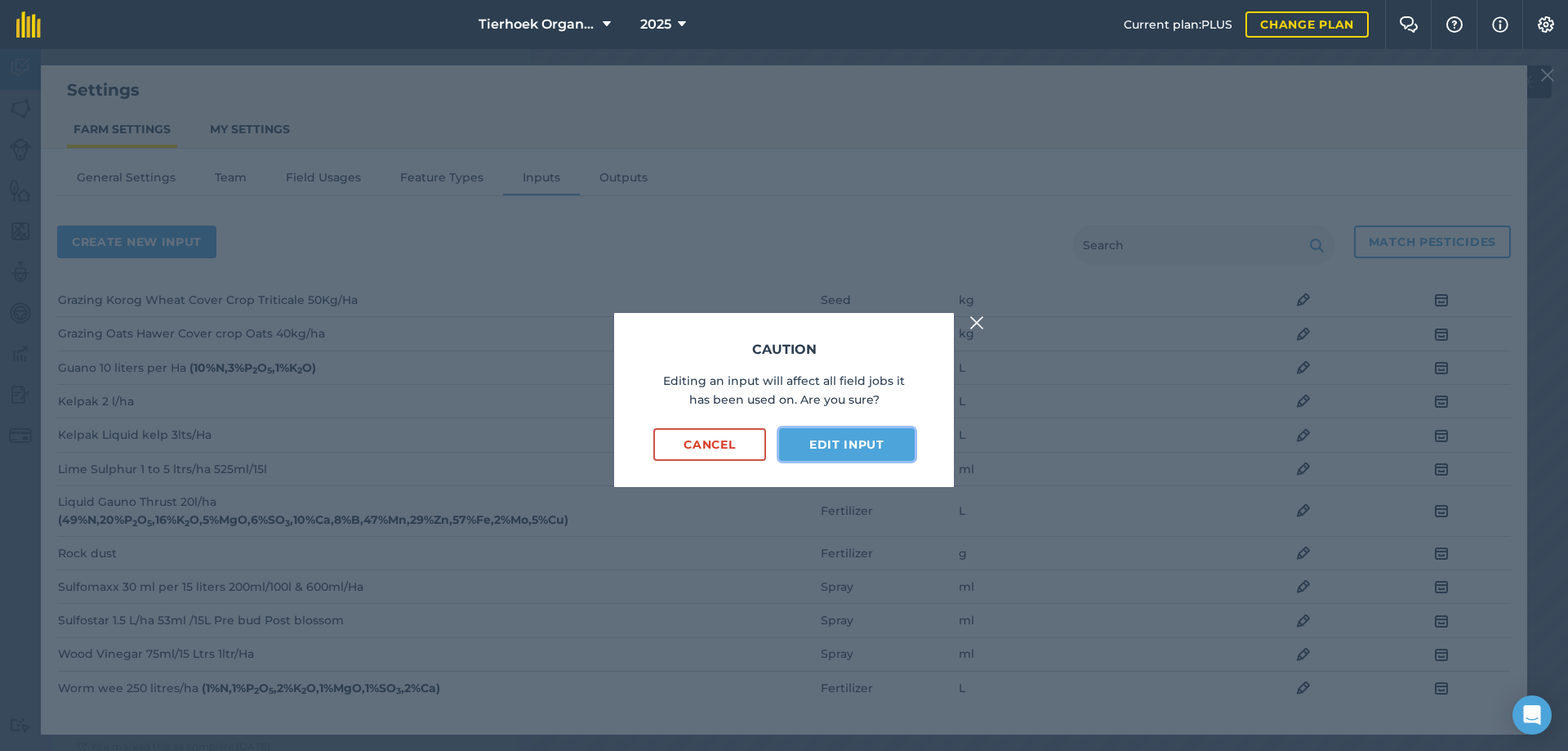
click at [820, 443] on button "Edit input" at bounding box center [847, 444] width 136 height 32
select select "LITRES"
select select "SPRAY"
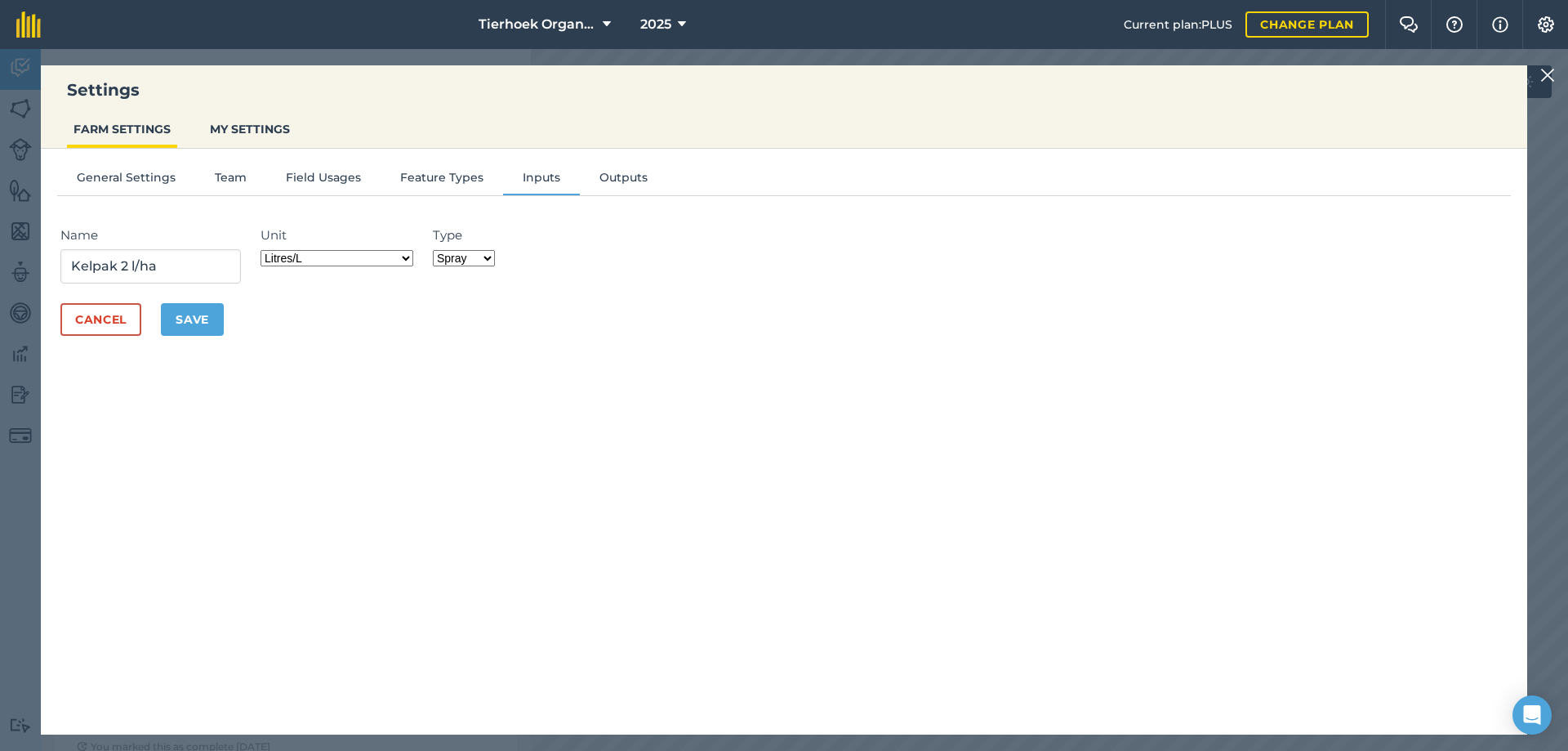
click at [413, 256] on select "Grams/g Kilograms/kg Metric tonnes/t Millilitres/ml Litres/L Ounces/oz Pounds/l…" at bounding box center [337, 258] width 153 height 16
click at [266, 250] on select "Grams/g Kilograms/kg Metric tonnes/t Millilitres/ml Litres/L Ounces/oz Pounds/l…" at bounding box center [337, 258] width 153 height 16
click at [495, 258] on select "Fertilizer Seed Spray Fuel Other" at bounding box center [464, 258] width 62 height 16
click at [437, 250] on select "Fertilizer Seed Spray Fuel Other" at bounding box center [464, 258] width 62 height 16
click at [126, 262] on input "Kelpak 2 l/ha" at bounding box center [150, 267] width 181 height 34
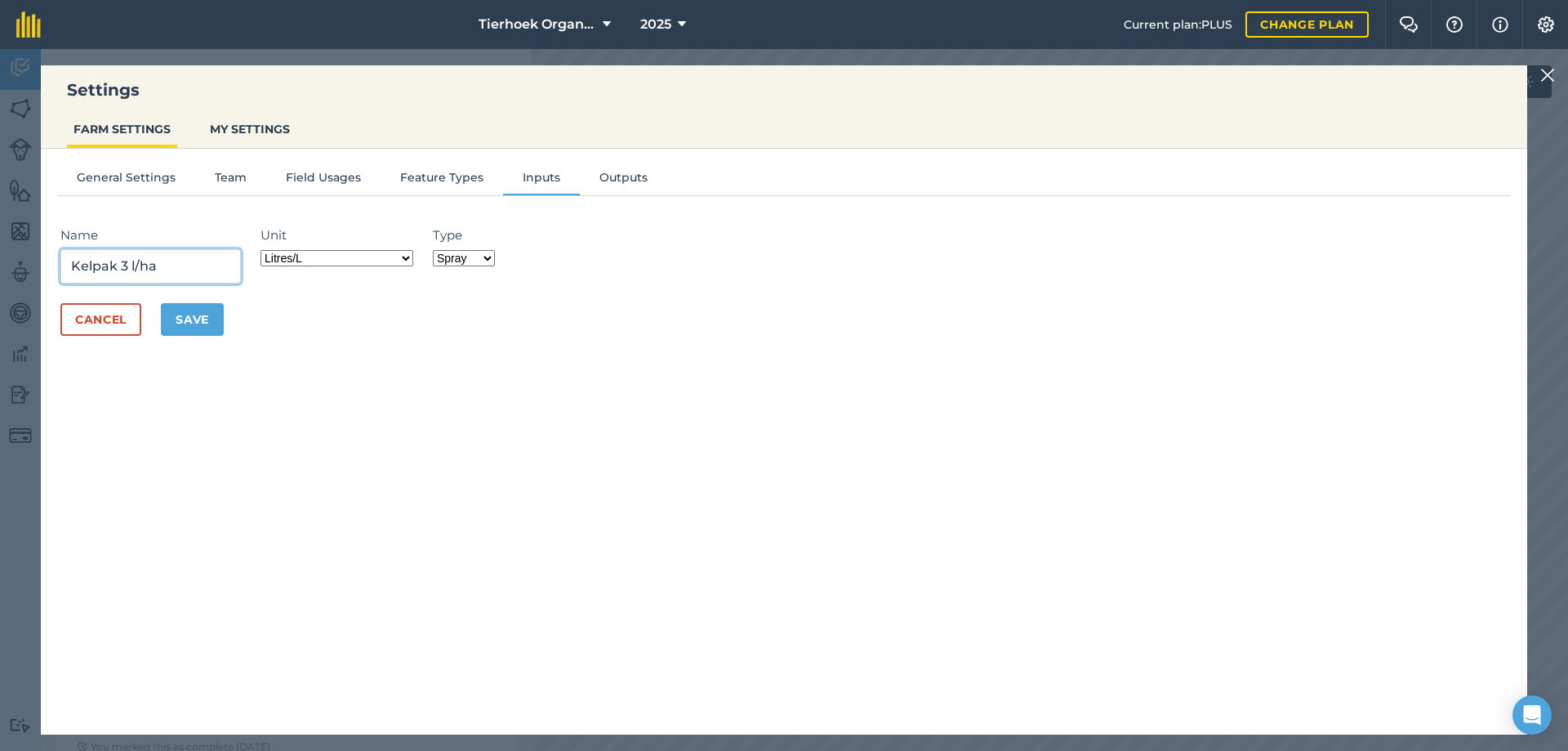
type input "Kelpak 3 l/ha"
click at [198, 320] on button "Save" at bounding box center [193, 320] width 63 height 32
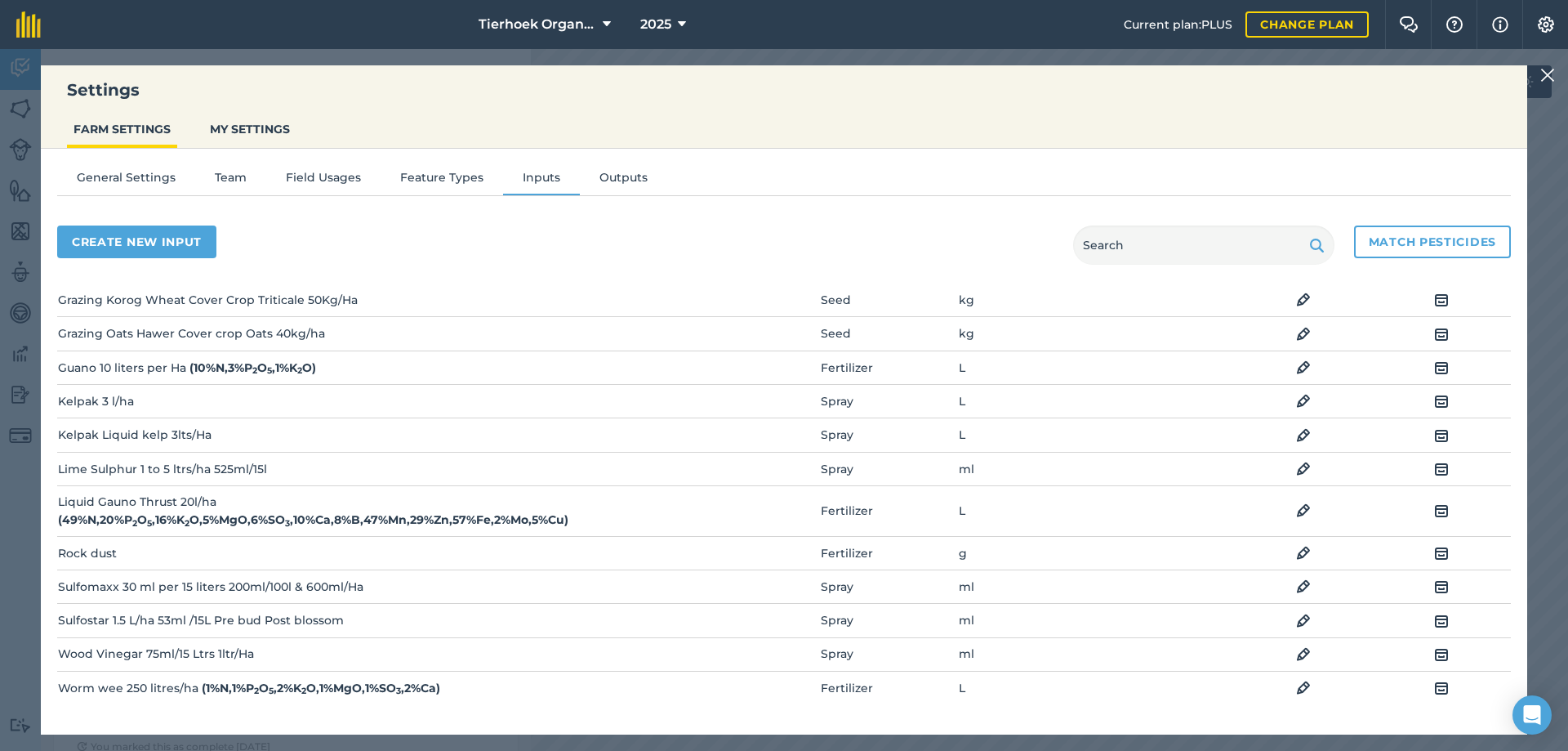
click at [1296, 437] on img at bounding box center [1303, 436] width 14 height 20
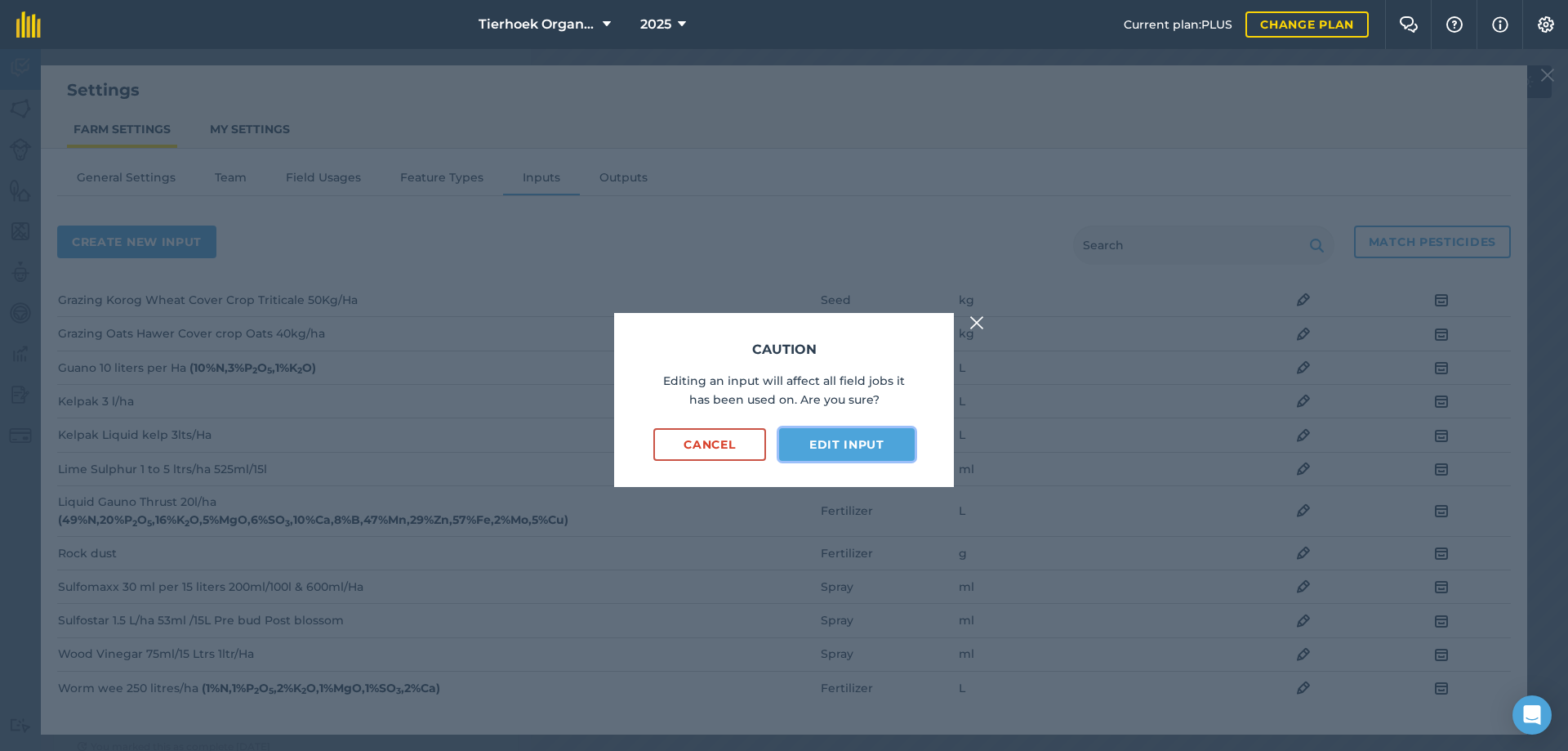
click at [838, 439] on button "Edit input" at bounding box center [847, 444] width 136 height 32
select select "LITRES"
select select "SPRAY"
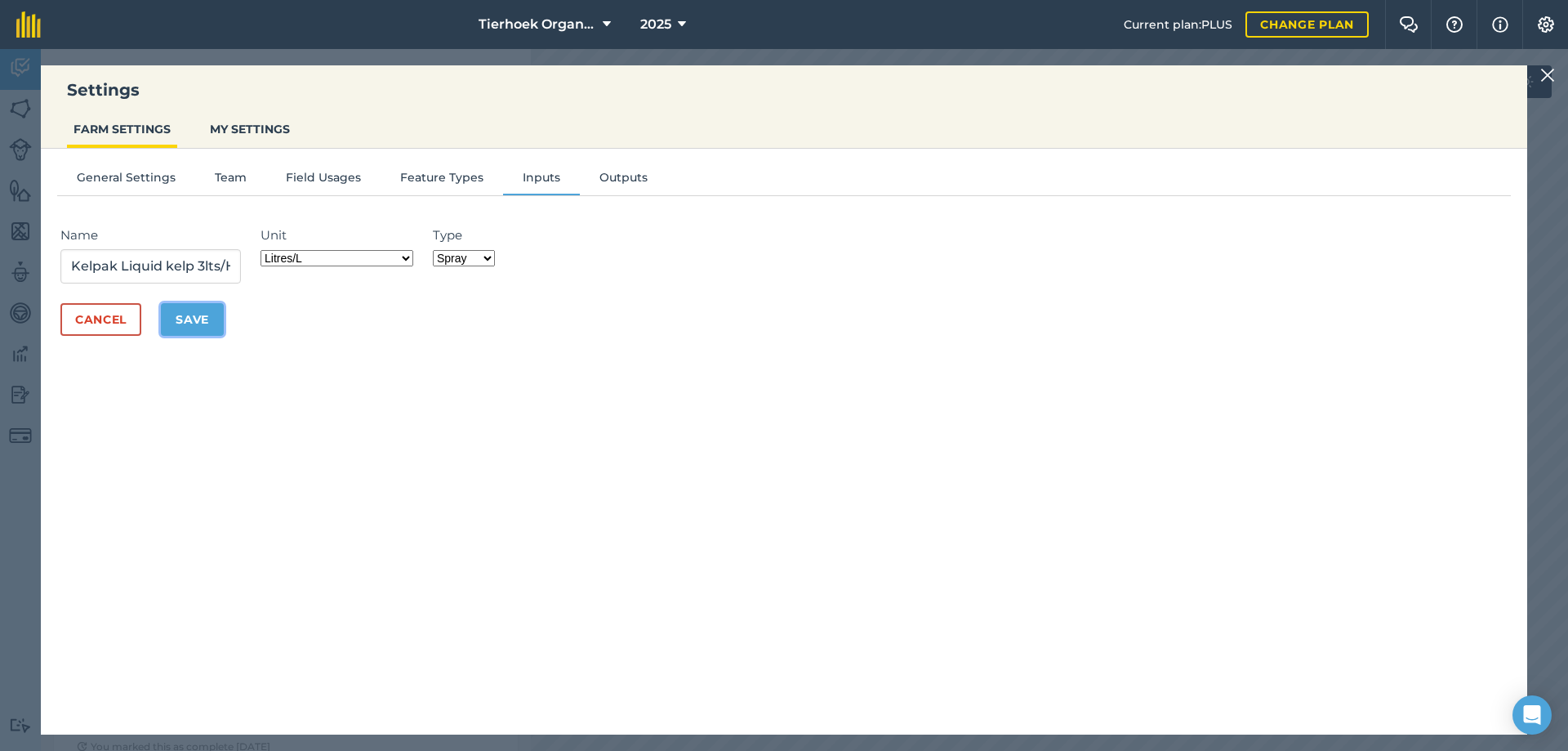
click at [190, 312] on button "Save" at bounding box center [193, 320] width 63 height 32
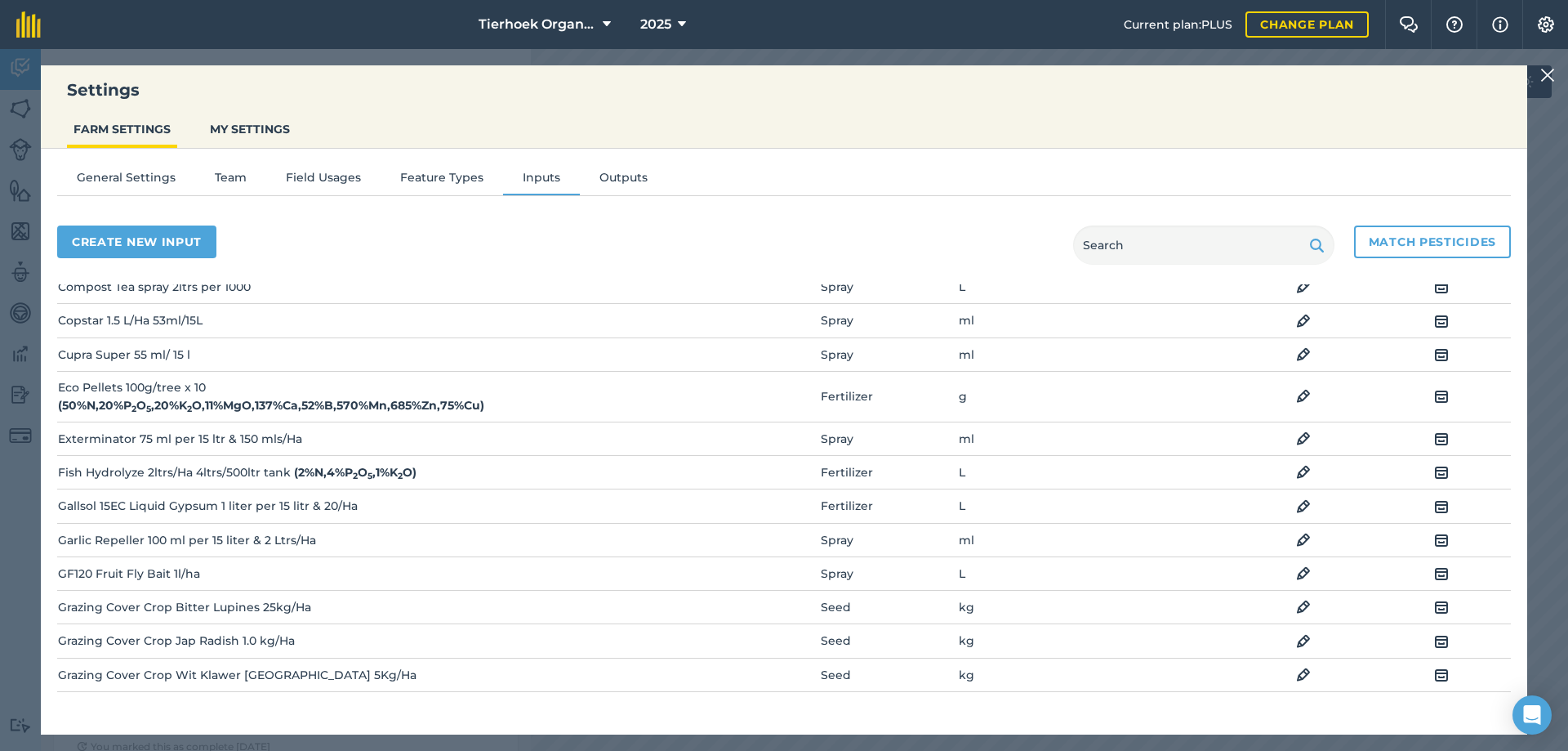
scroll to position [245, 0]
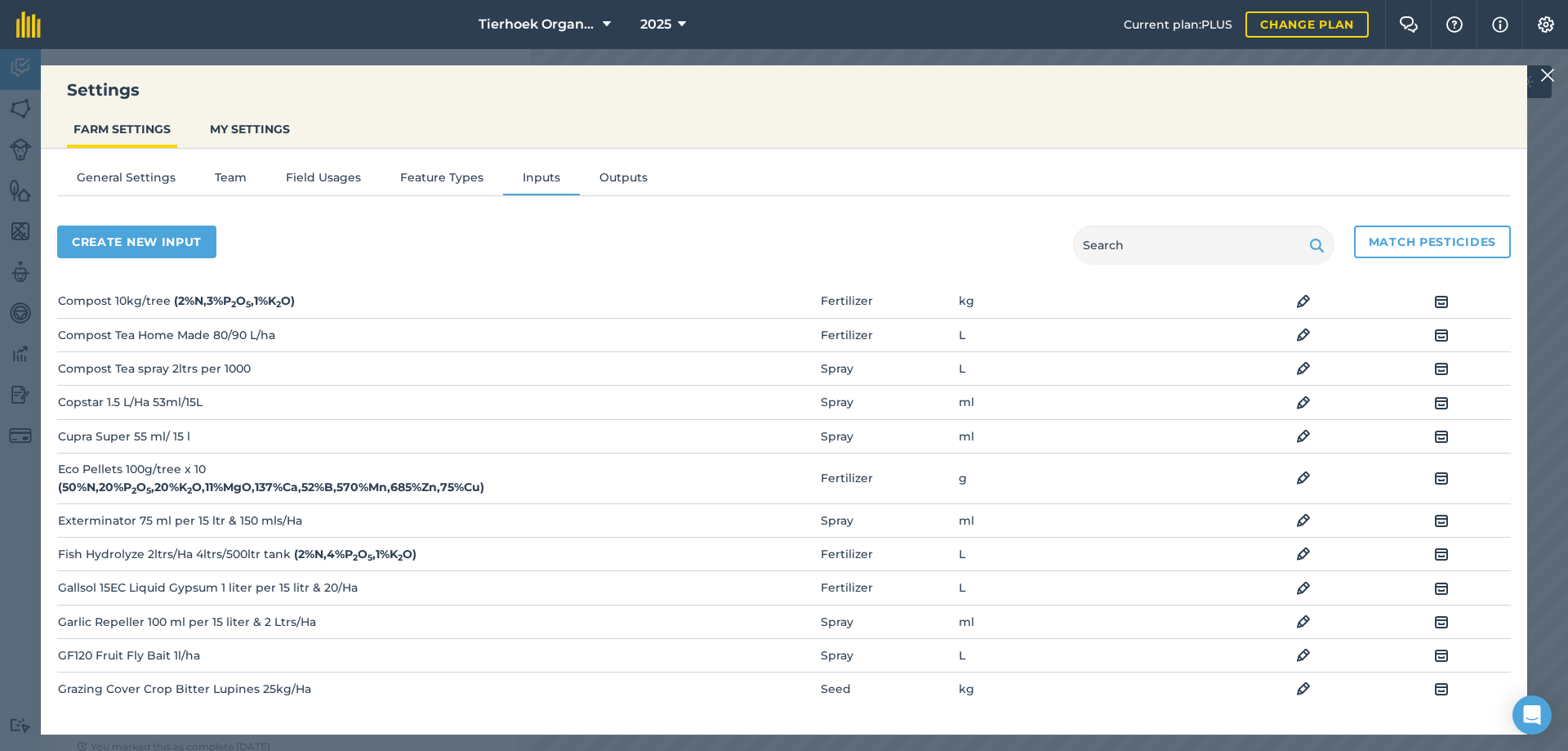
click at [1296, 434] on img at bounding box center [1303, 437] width 14 height 20
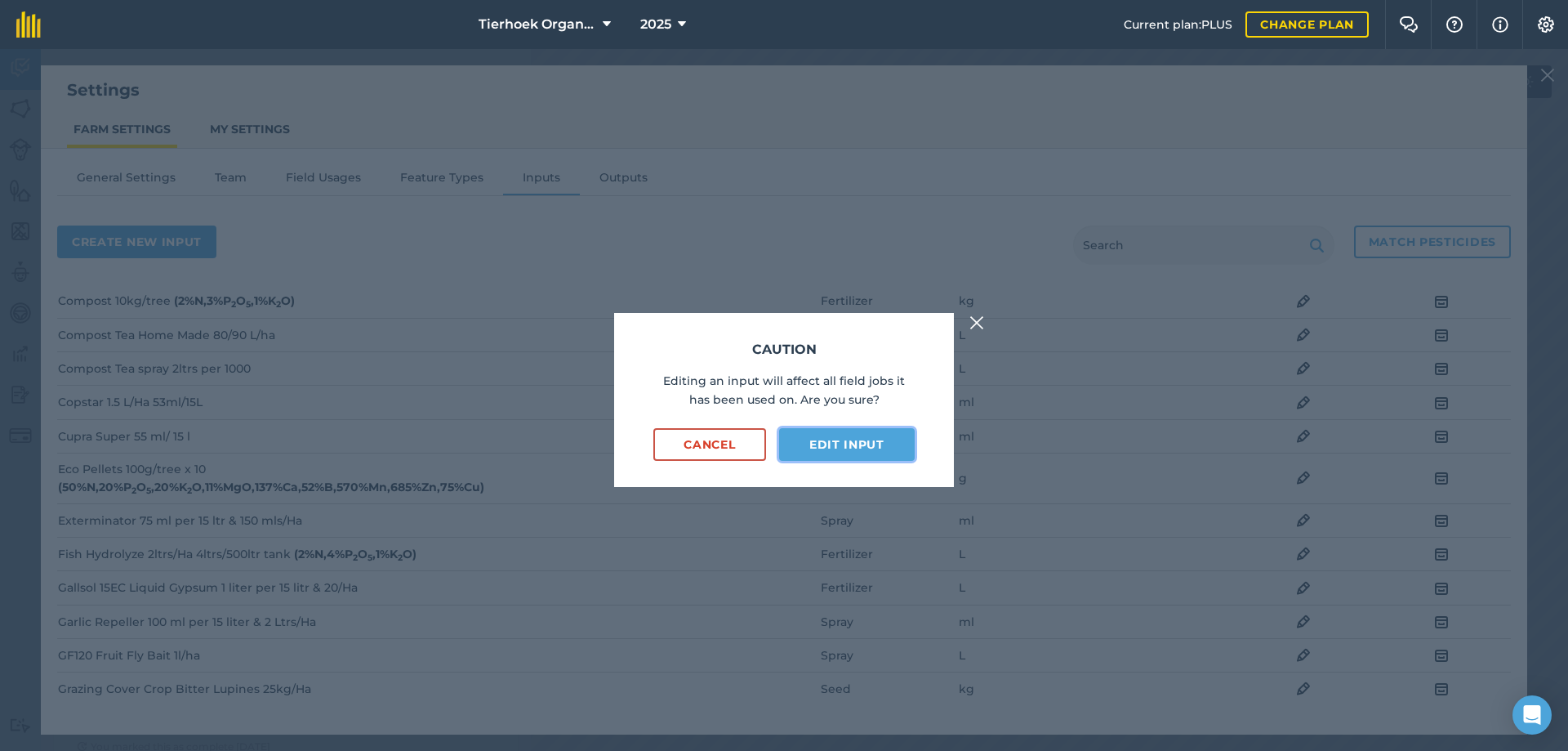
click at [858, 445] on button "Edit input" at bounding box center [847, 444] width 136 height 32
select select "MILLILITRES"
select select "SPRAY"
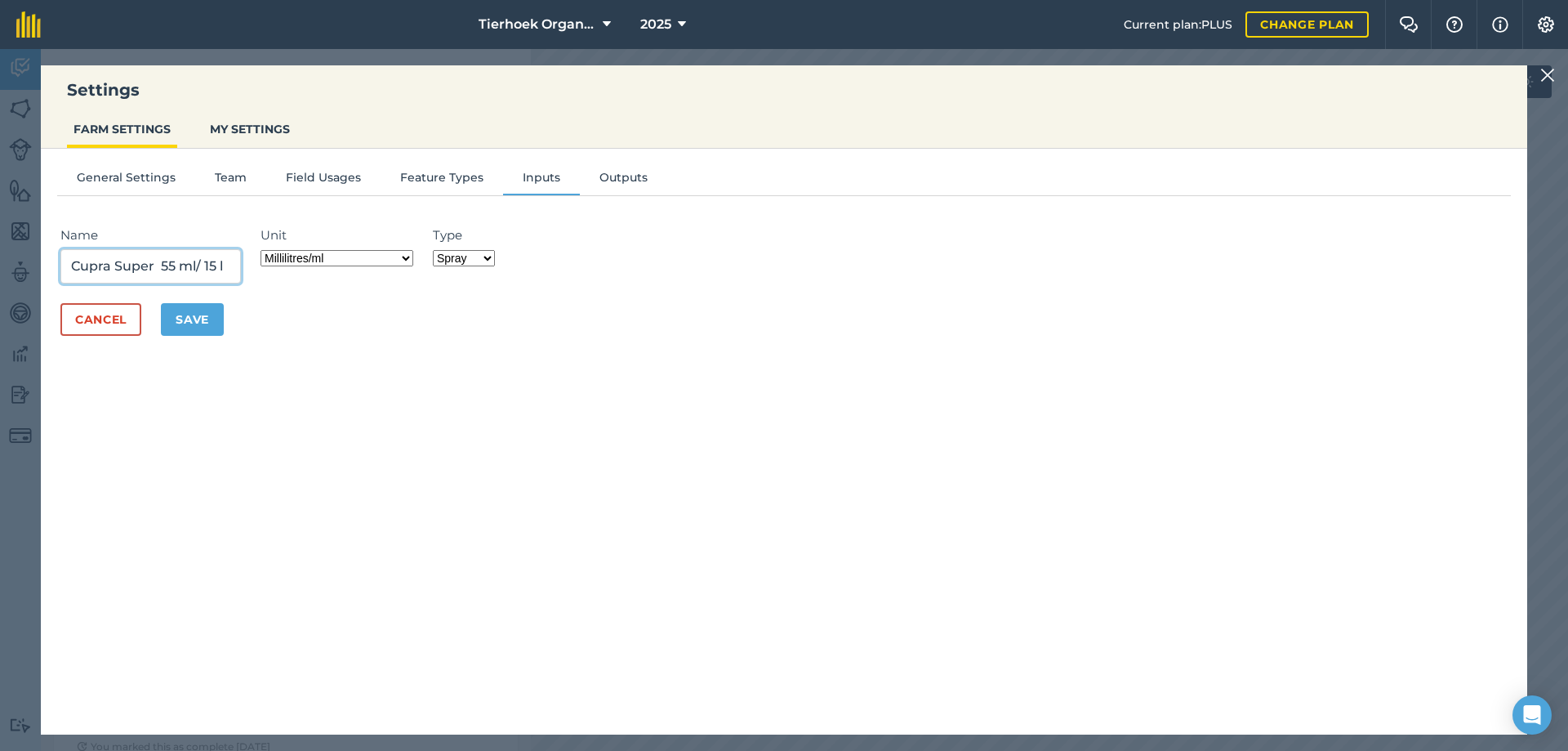
click at [223, 264] on input "Cupra Super 55 ml/ 15 l" at bounding box center [150, 267] width 181 height 34
paste input "200 mL per 100 L."
click at [119, 267] on input "Cupra Super 55 ml/ 15 l 200 mL per 100 L." at bounding box center [150, 267] width 181 height 34
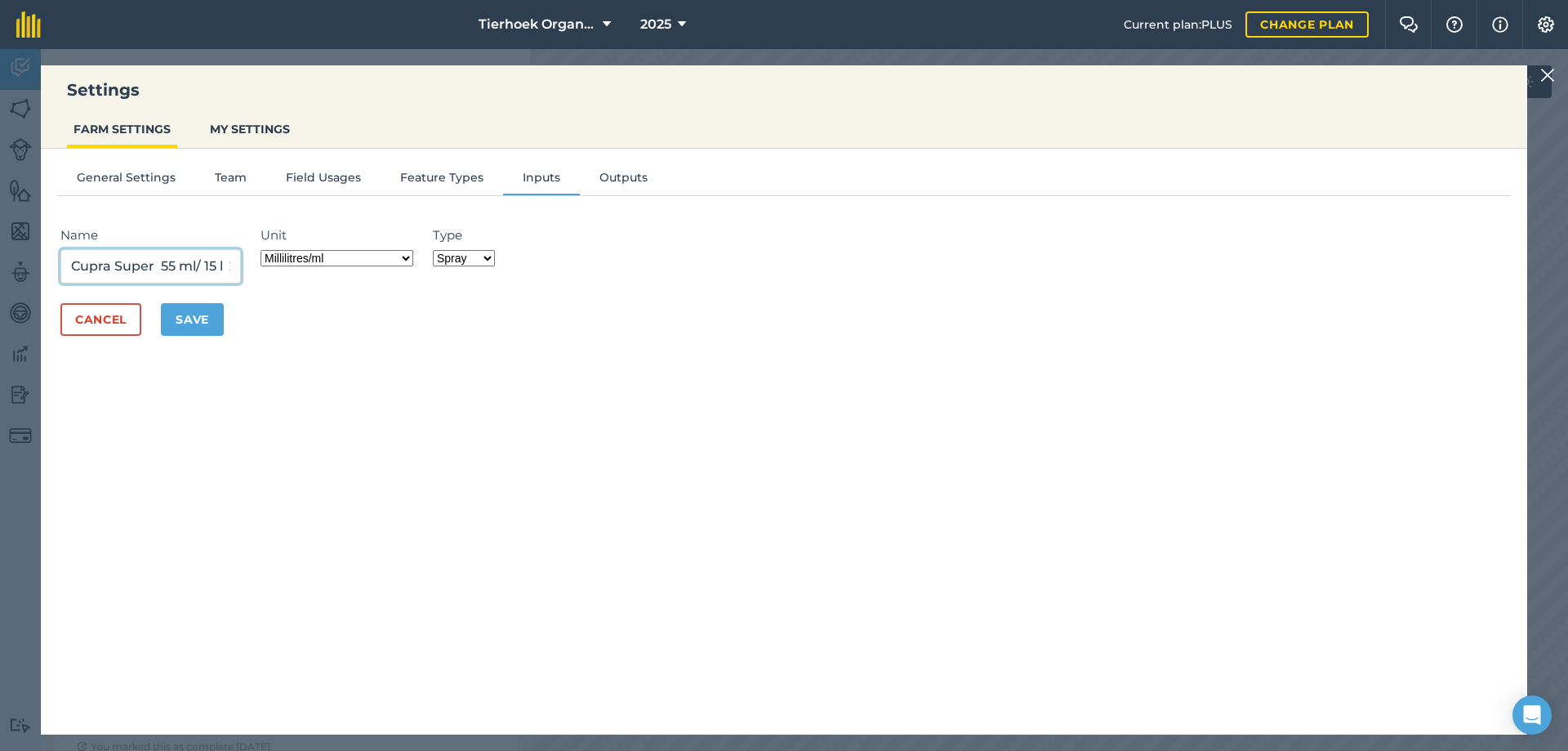
type input "Cupra Super 55 ml/ 15 l 200 mL per 100 L."
click at [189, 315] on button "Save" at bounding box center [193, 320] width 63 height 32
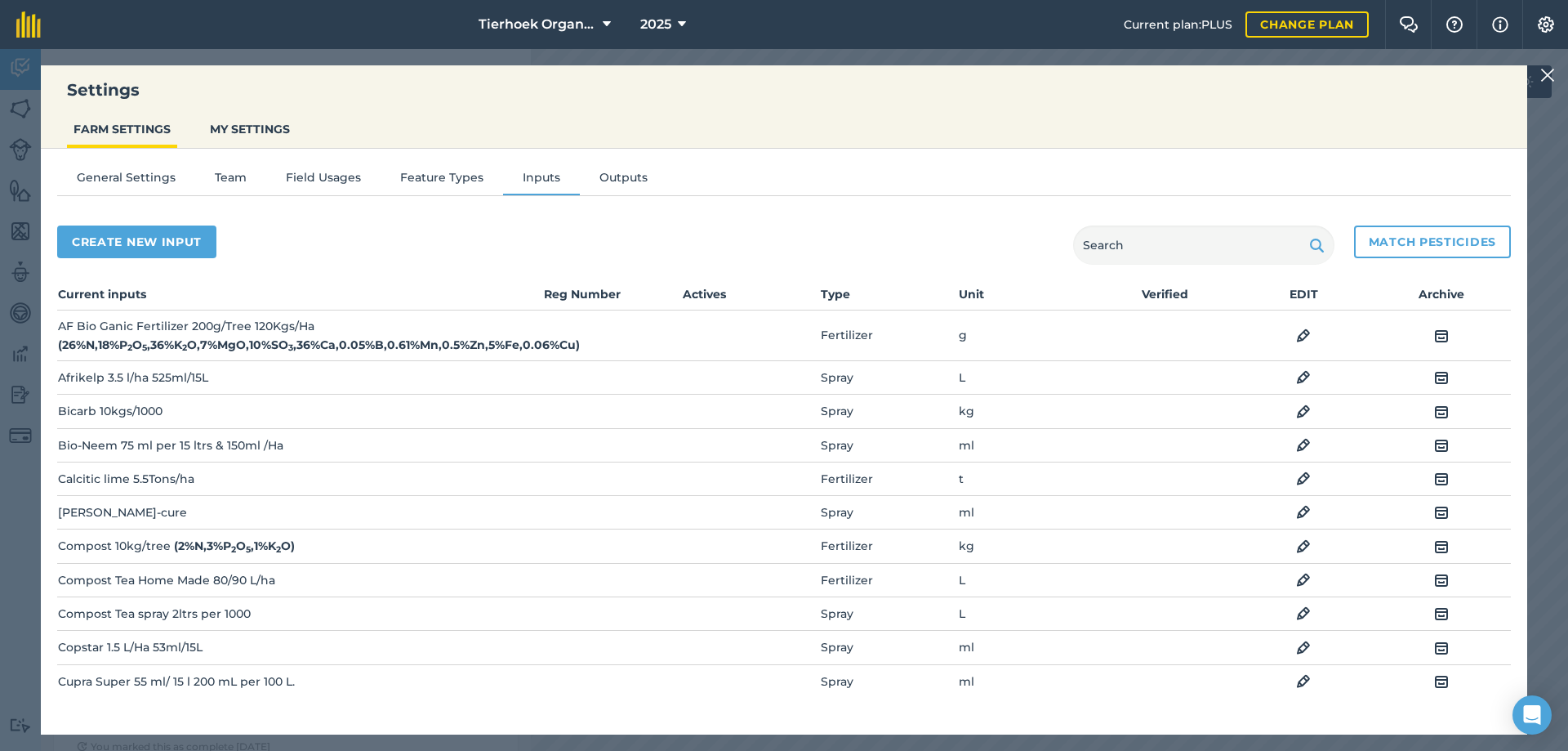
click at [1434, 647] on img at bounding box center [1441, 648] width 14 height 20
click at [1296, 438] on img at bounding box center [1303, 446] width 14 height 20
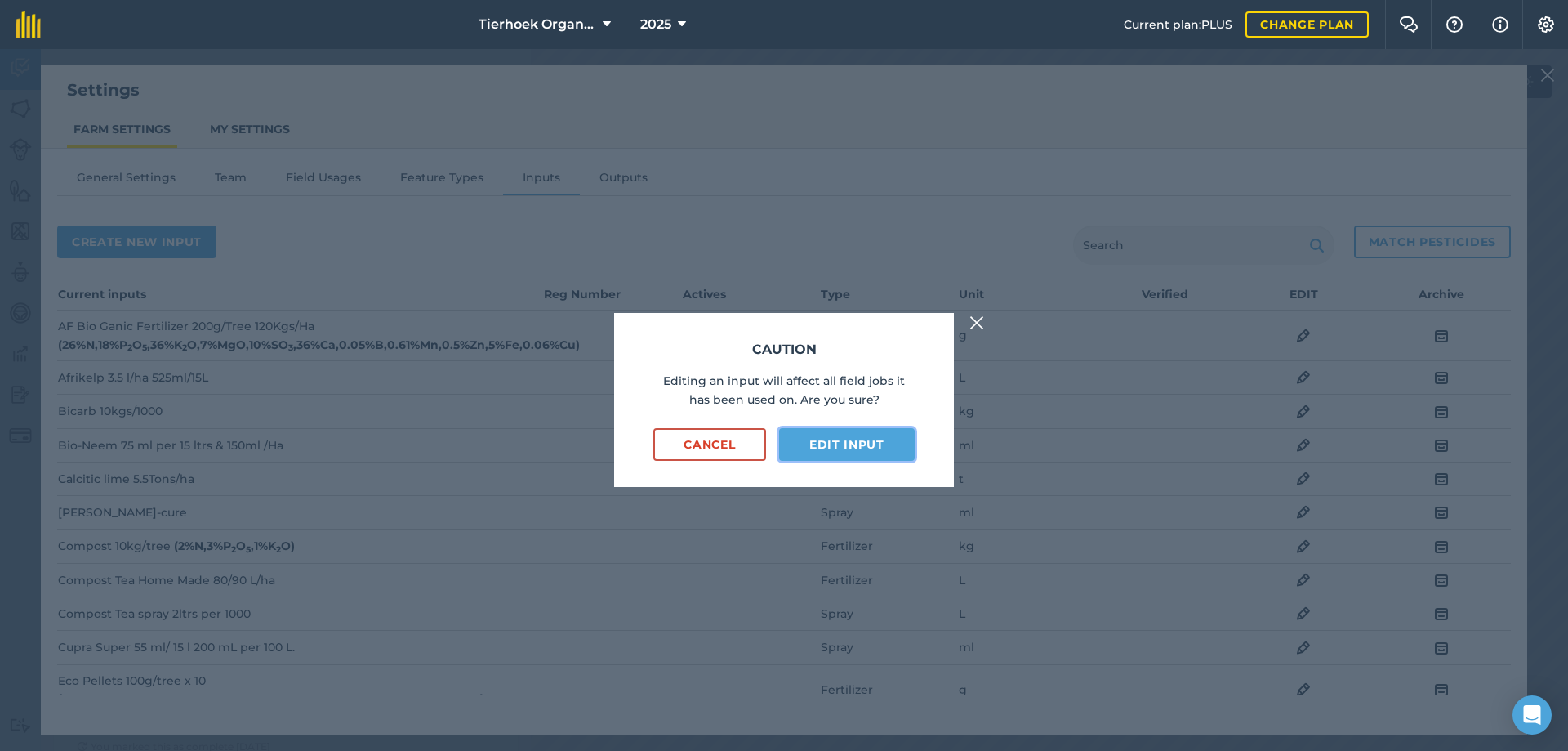
click at [843, 439] on button "Edit input" at bounding box center [847, 444] width 136 height 32
select select "MILLILITRES"
select select "SPRAY"
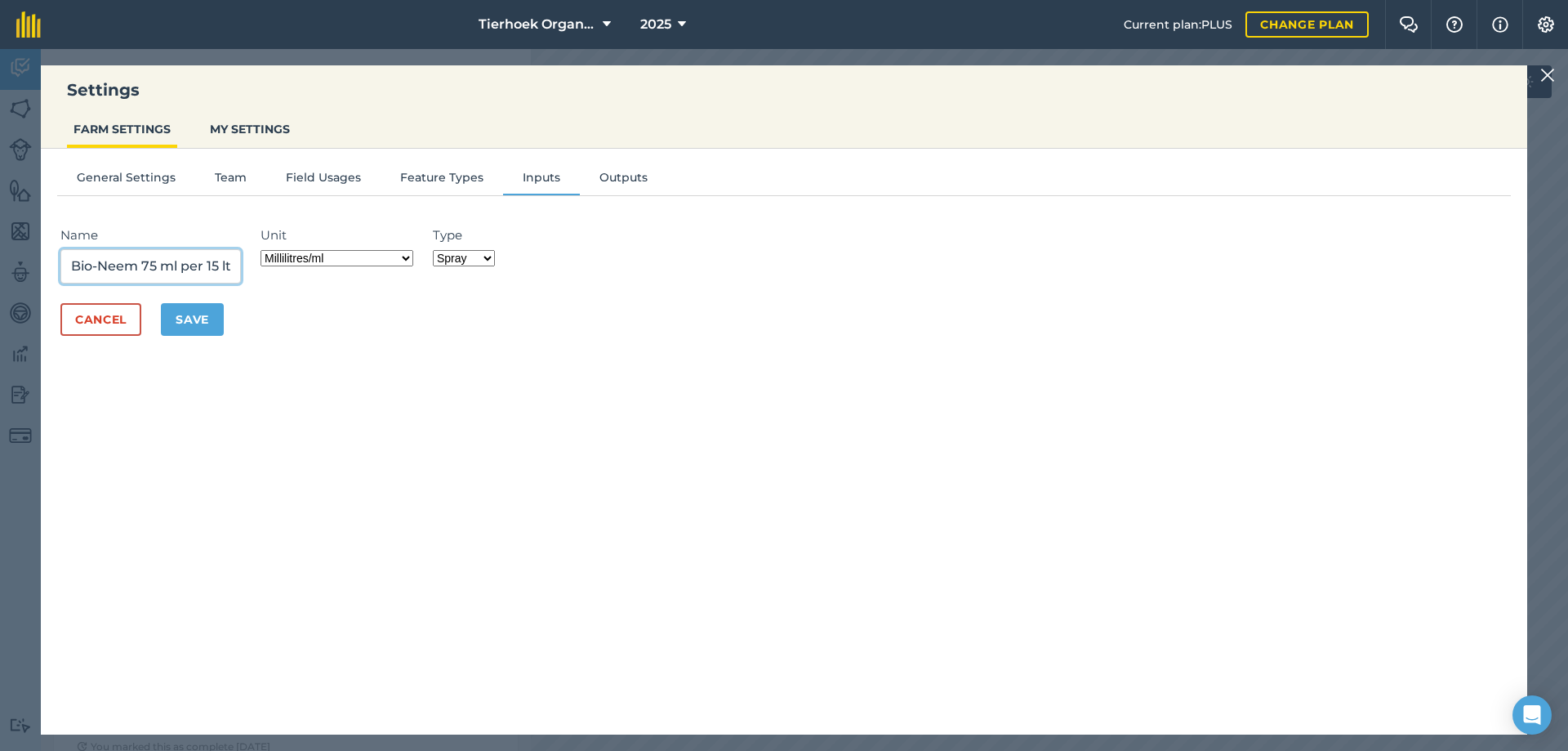
click at [153, 265] on input "Bio-Neem 75 ml per 15 ltrs & 150ml /Ha" at bounding box center [150, 267] width 181 height 34
click at [158, 261] on input "Bio-Neem 75 ml per 15 ltrs & 150ml /Ha" at bounding box center [150, 267] width 181 height 34
type input "Bio-Neem 60 ml per 15 ltrs & 150ml /Ha"
click at [191, 311] on button "Save" at bounding box center [193, 320] width 63 height 32
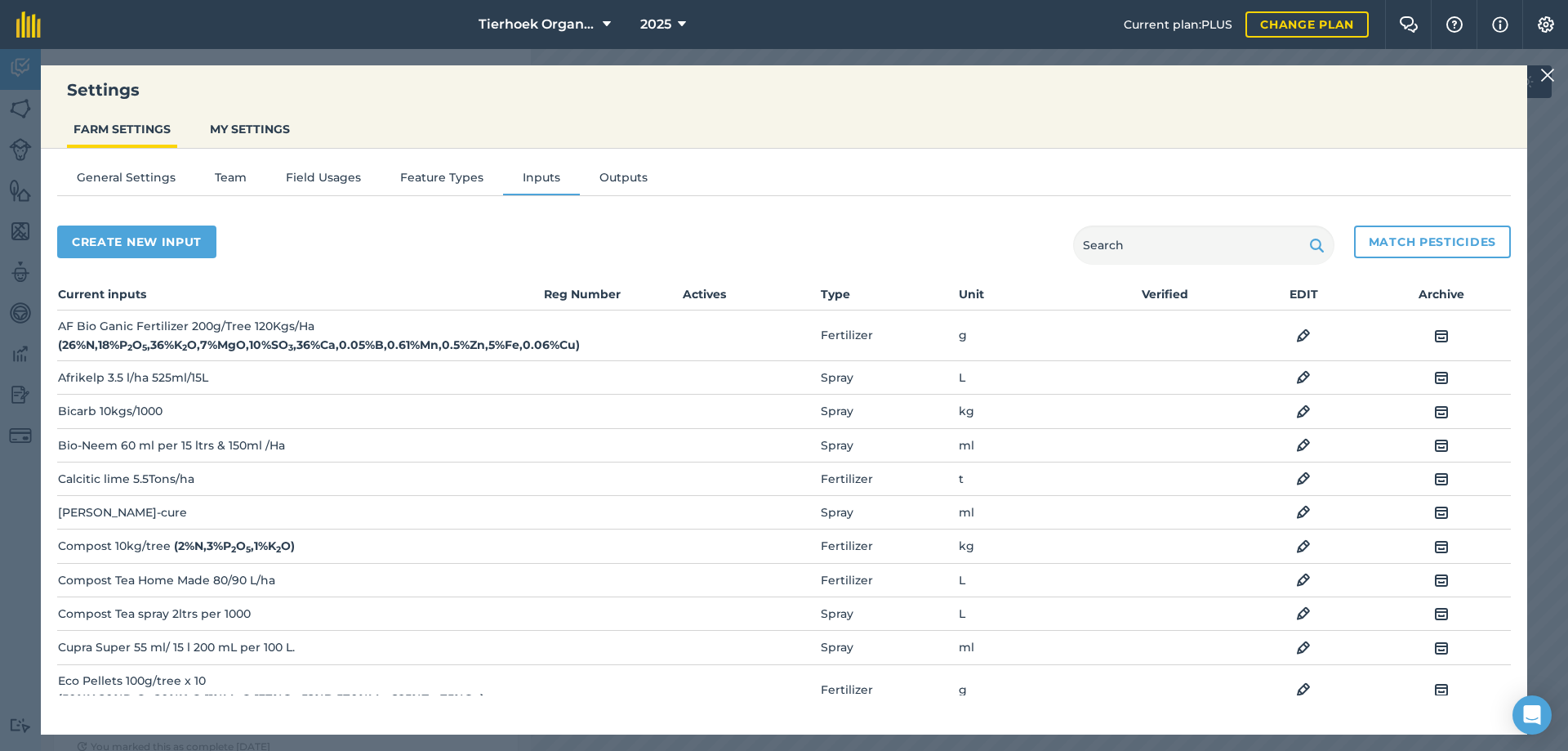
click at [1296, 374] on img at bounding box center [1303, 377] width 14 height 20
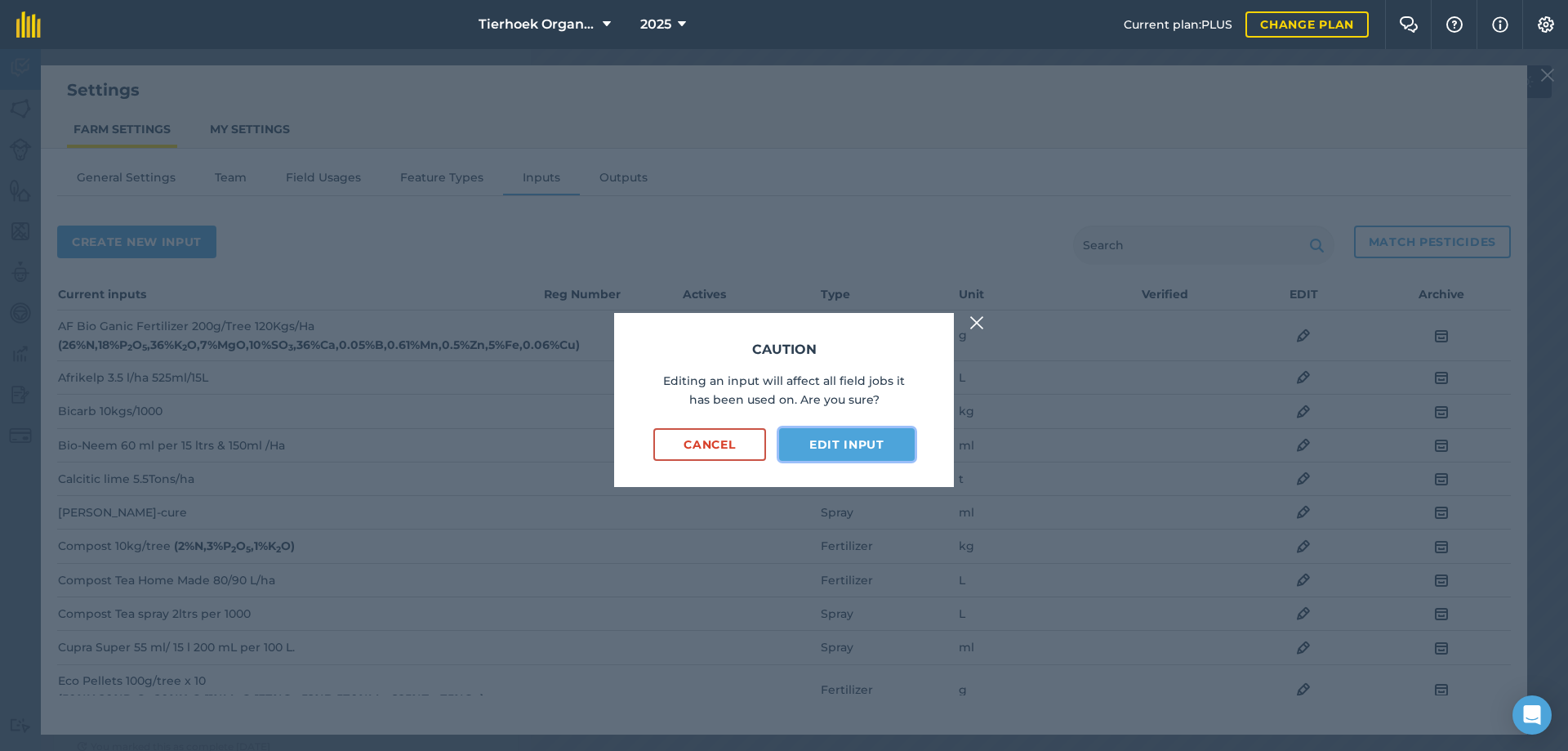
click at [843, 439] on button "Edit input" at bounding box center [847, 444] width 136 height 32
select select "LITRES"
select select "SPRAY"
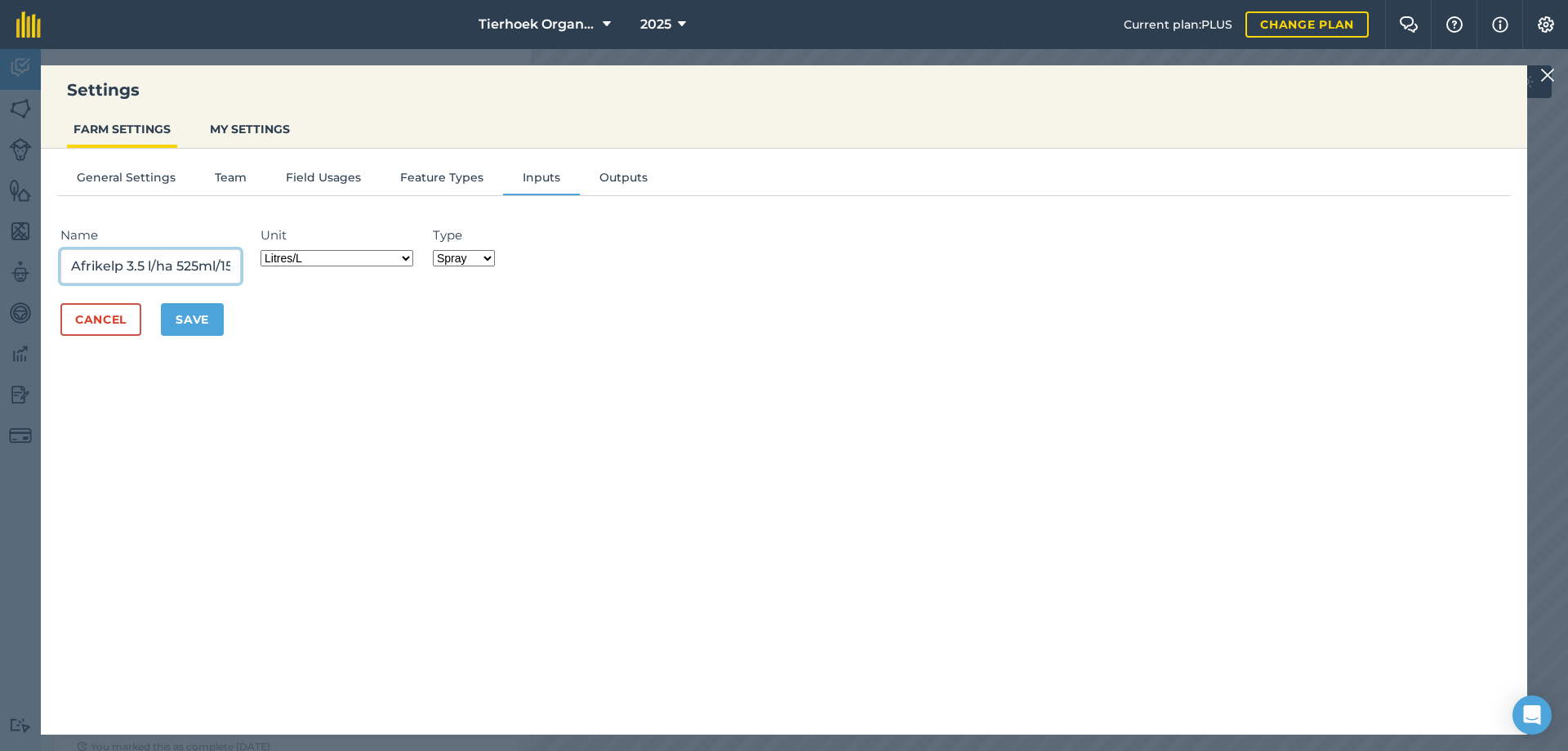
drag, startPoint x: 177, startPoint y: 265, endPoint x: 201, endPoint y: 265, distance: 24.0
click at [201, 265] on input "Afrikelp 3.5 l/ha 525ml/15L" at bounding box center [150, 267] width 181 height 34
type input "Afrikelp 3.5 l/ha 75ml/15L"
click at [190, 321] on button "Save" at bounding box center [193, 320] width 63 height 32
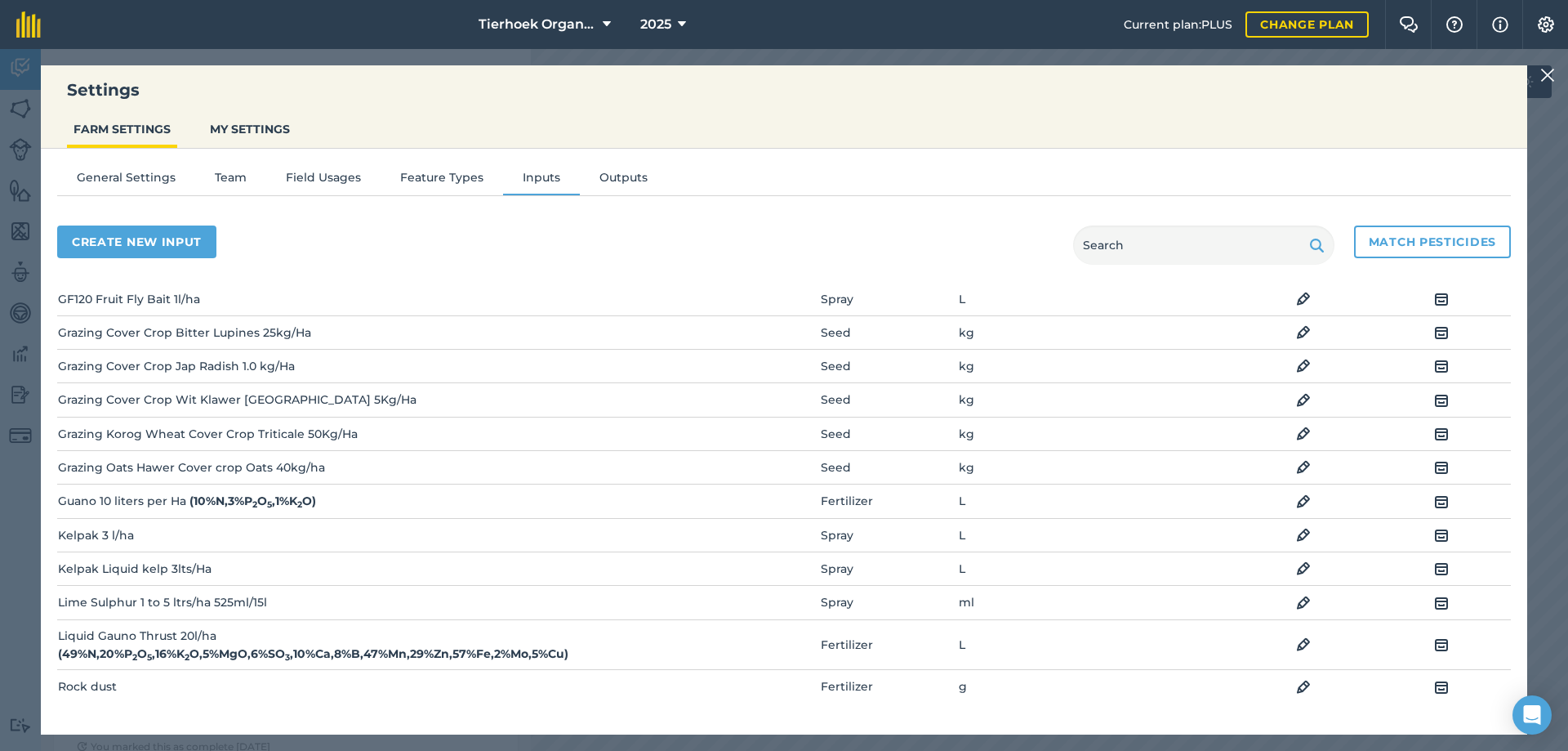
scroll to position [572, 0]
click at [1296, 529] on img at bounding box center [1303, 531] width 14 height 20
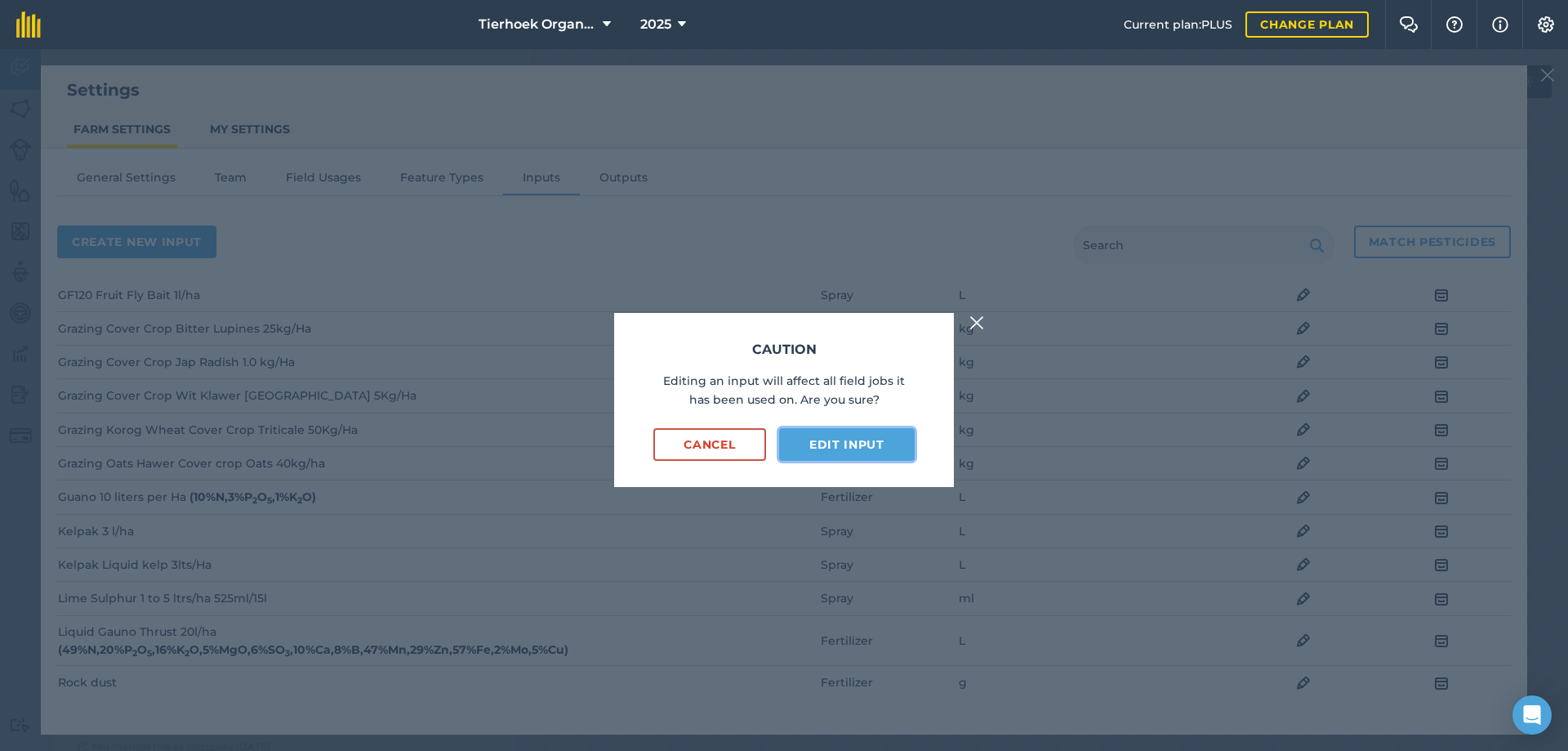
click at [821, 445] on button "Edit input" at bounding box center [847, 444] width 136 height 32
select select "LITRES"
select select "SPRAY"
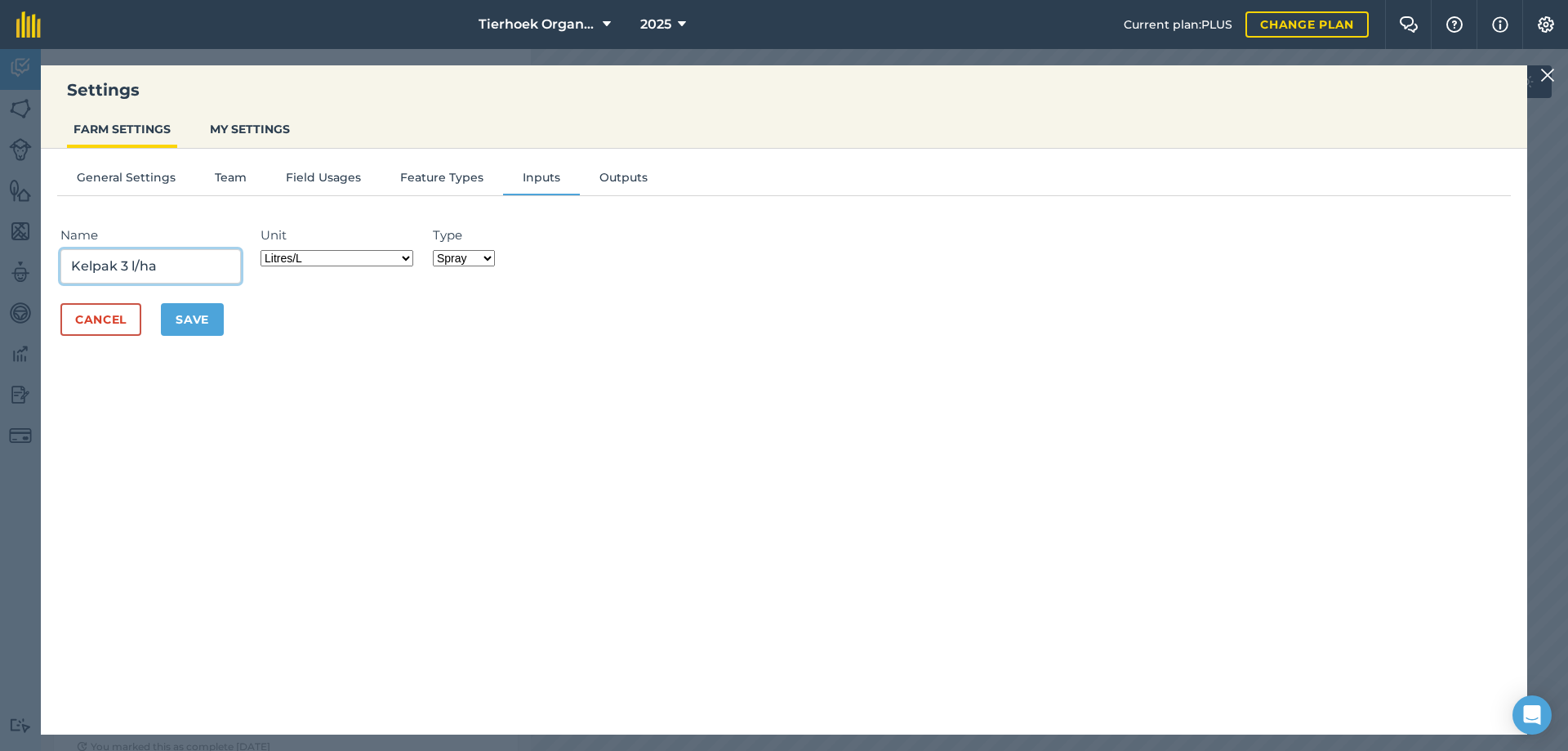
click at [172, 261] on input "Kelpak 3 l/ha" at bounding box center [150, 267] width 181 height 34
type input "Kelpak 3 l/ha 45ml/15 ltrs"
click at [182, 319] on button "Save" at bounding box center [193, 320] width 63 height 32
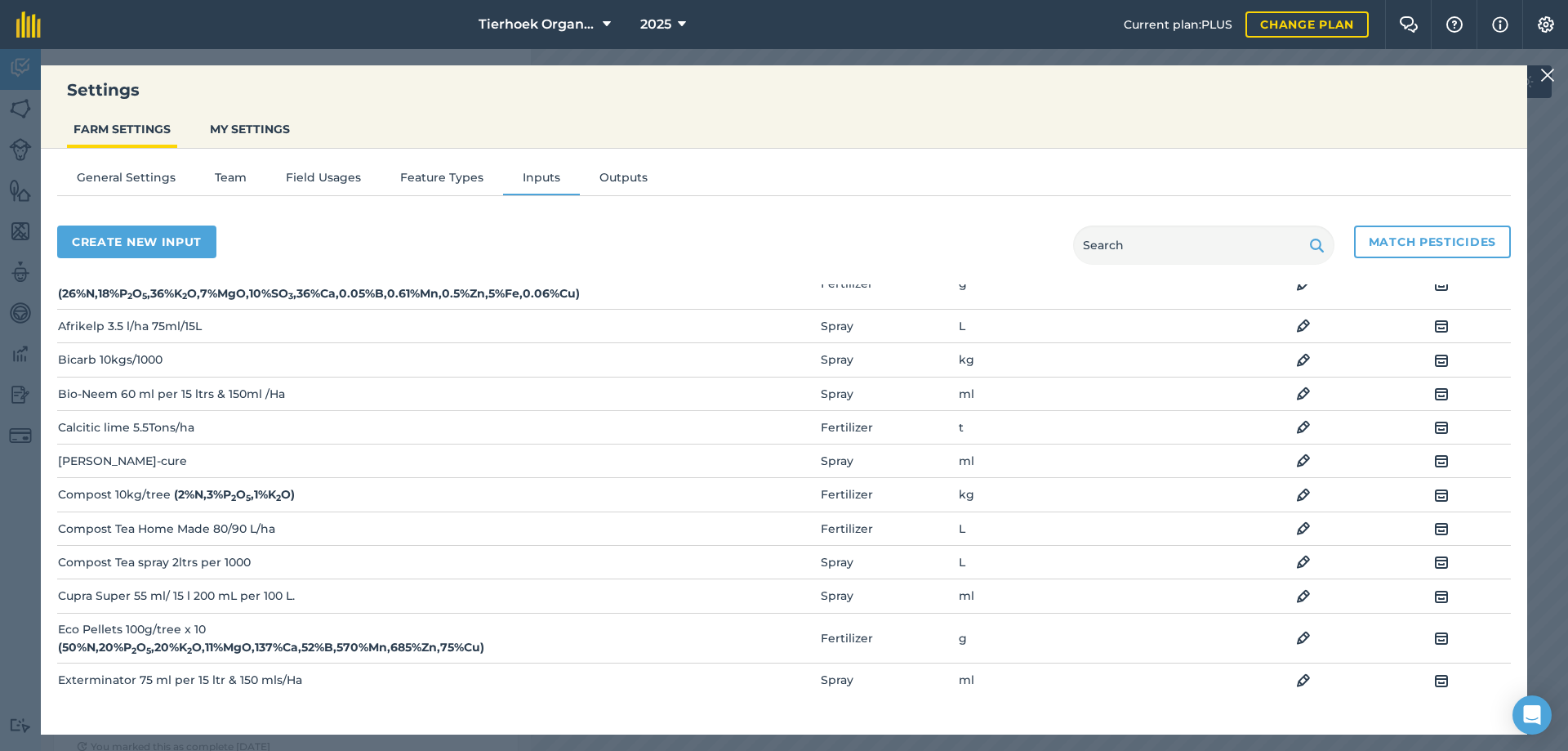
scroll to position [0, 0]
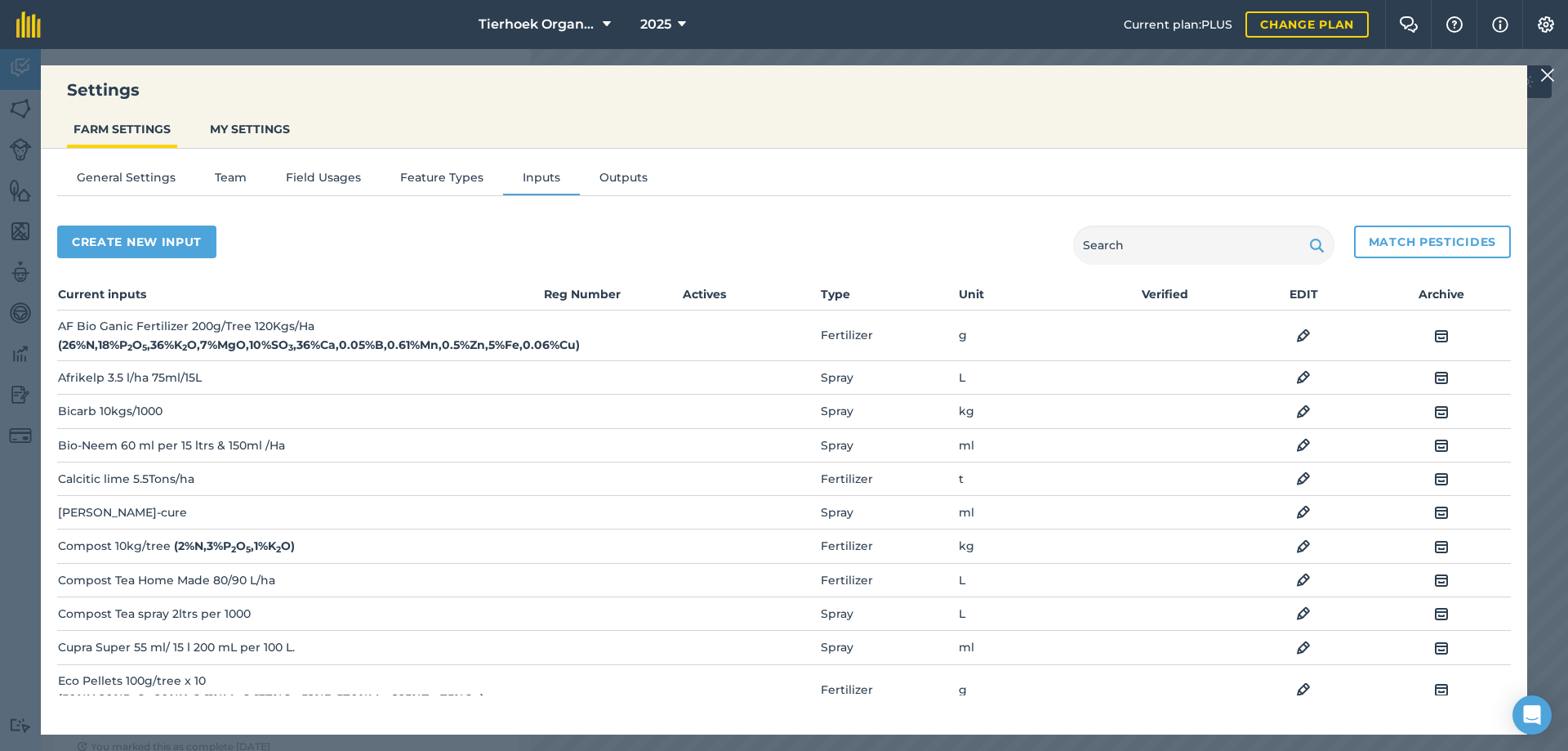
click at [1546, 75] on img at bounding box center [1547, 76] width 14 height 20
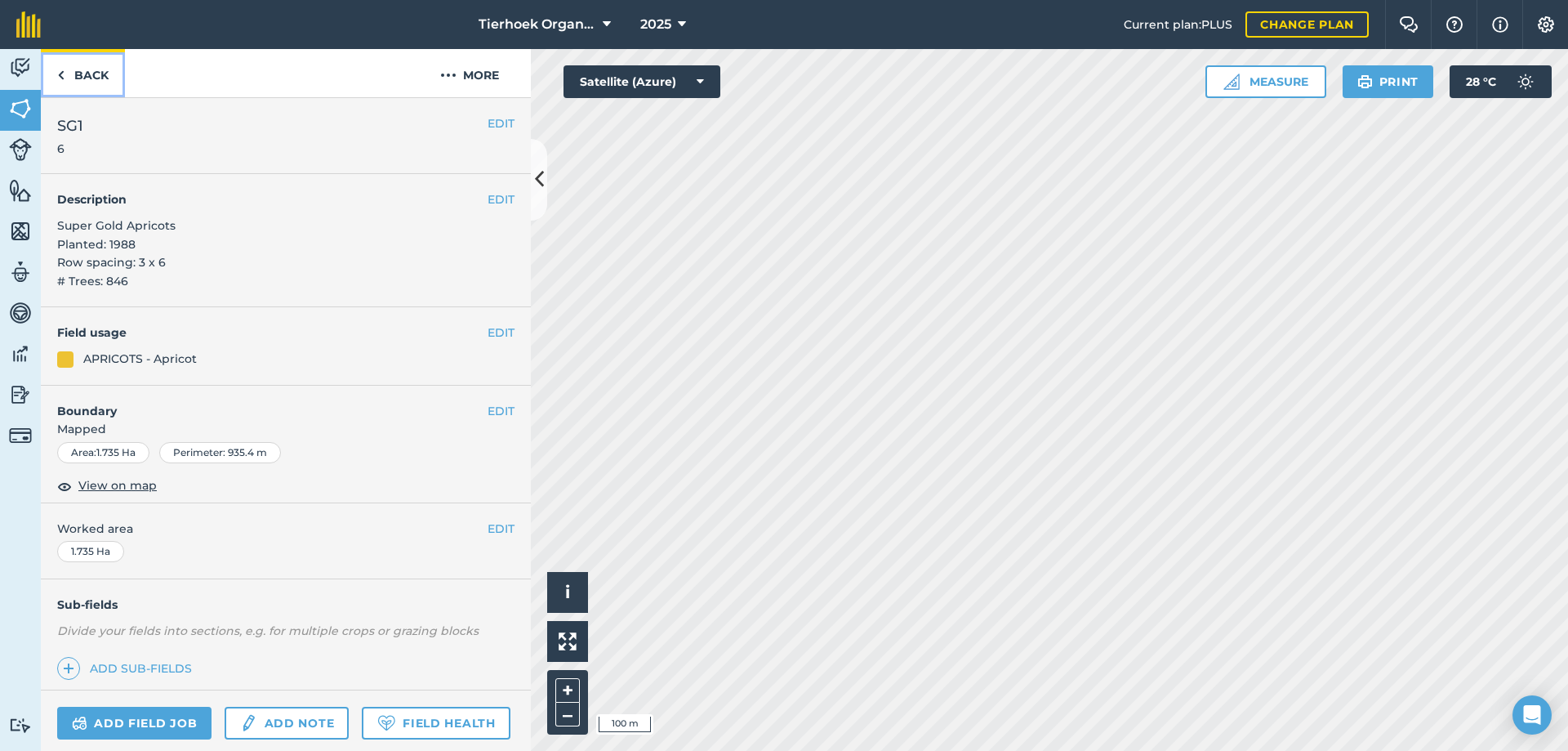
click at [82, 68] on link "Back" at bounding box center [82, 73] width 84 height 49
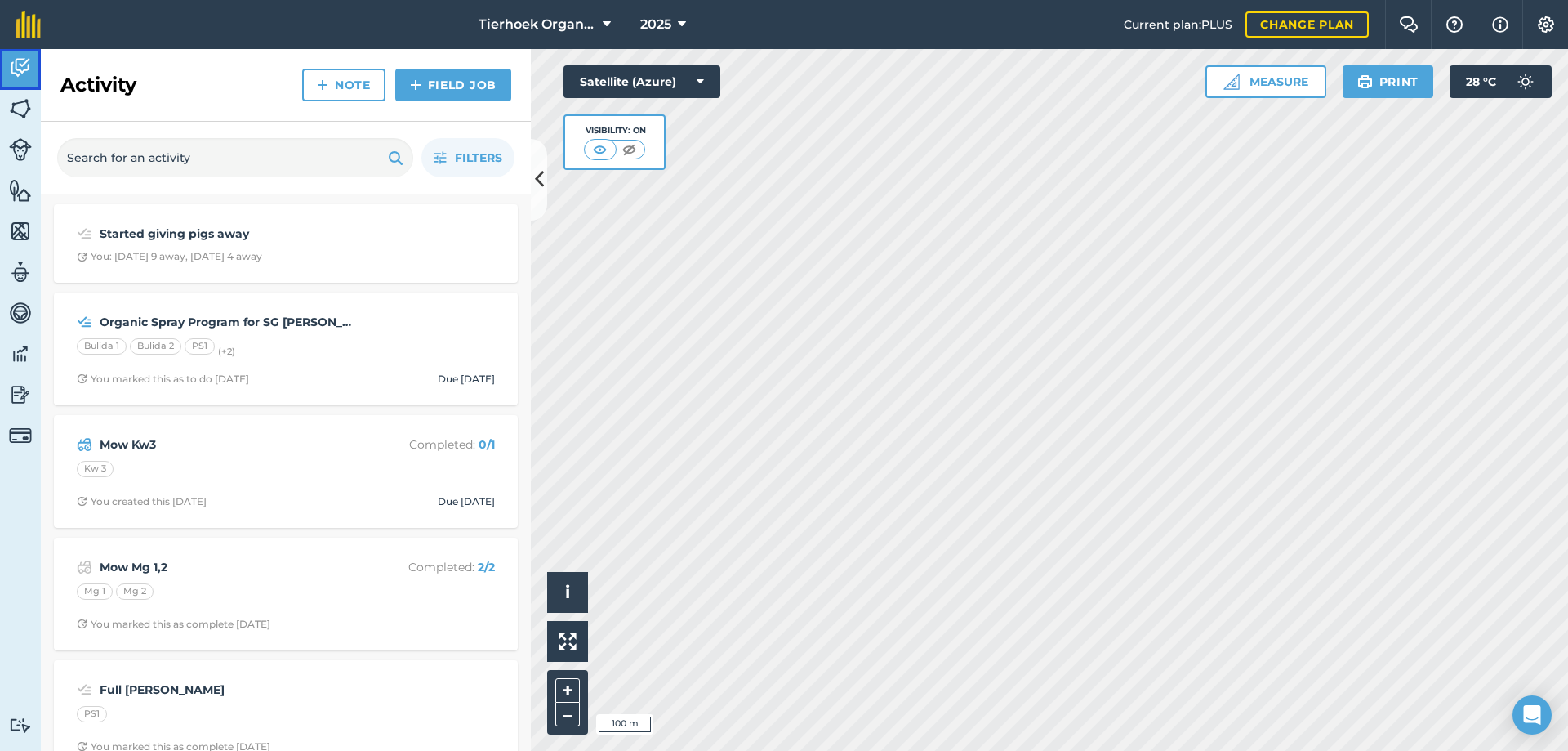
click at [22, 66] on img at bounding box center [20, 68] width 23 height 24
click at [420, 79] on img at bounding box center [415, 85] width 12 height 20
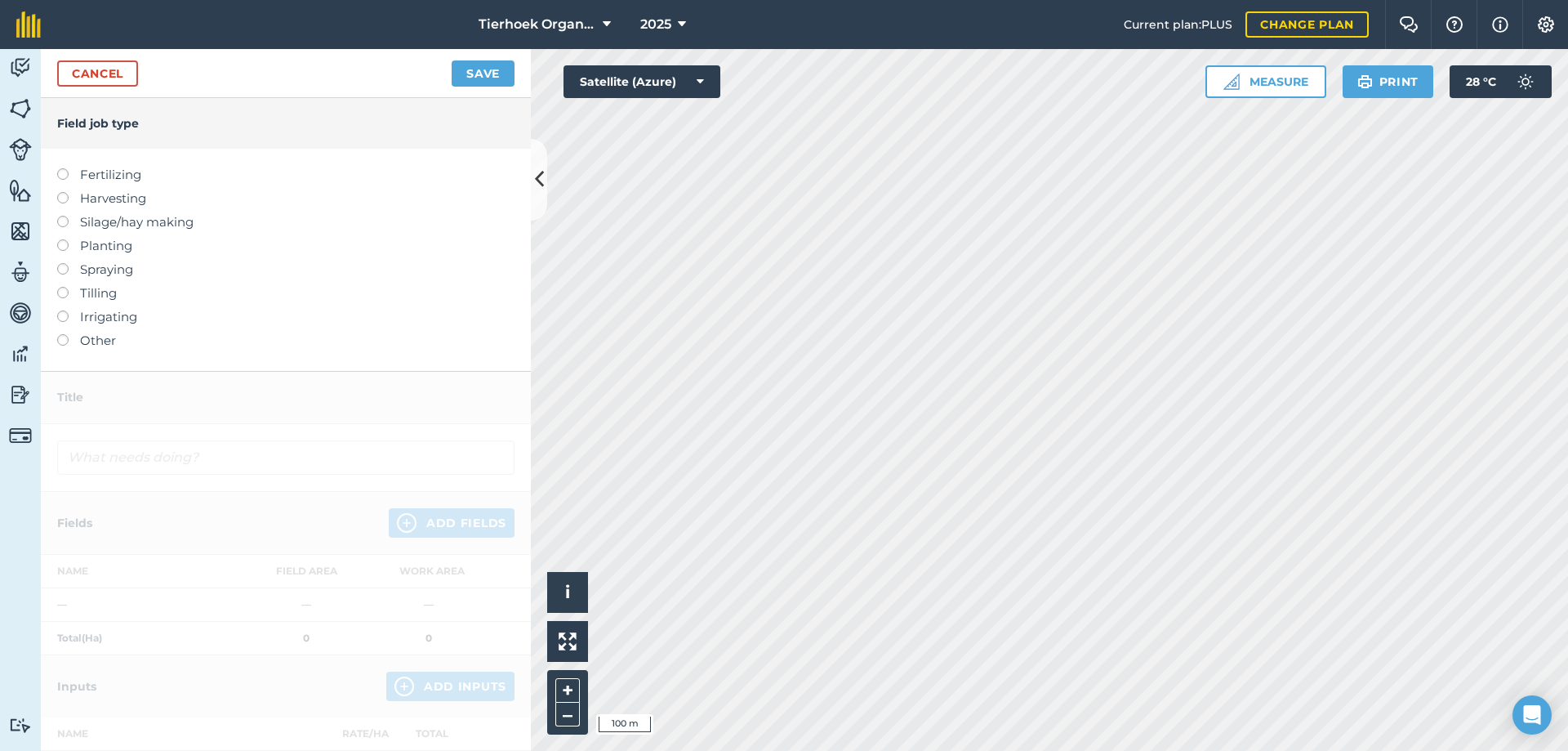
click at [61, 263] on label at bounding box center [68, 263] width 23 height 0
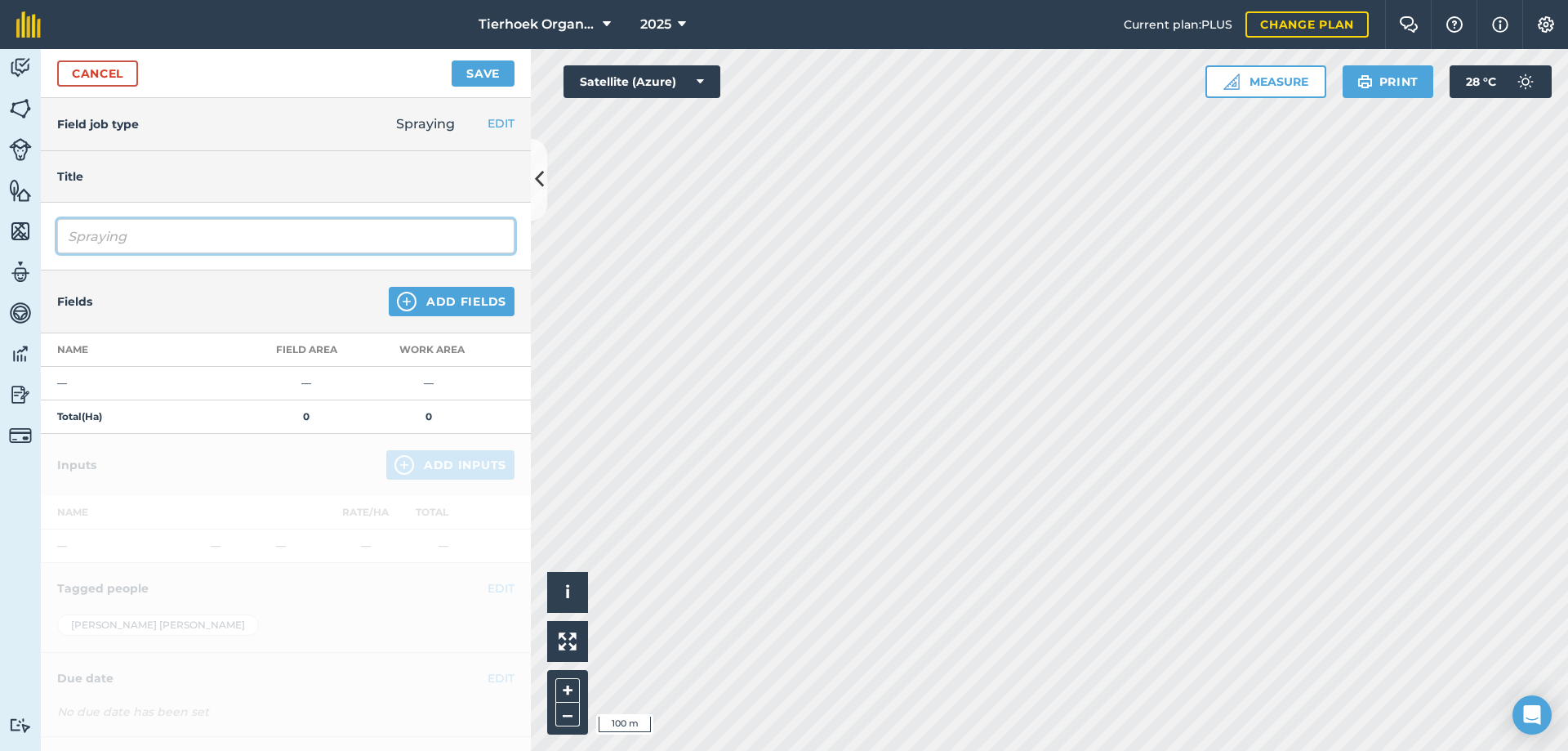
click at [155, 240] on input "Spraying" at bounding box center [286, 236] width 457 height 34
drag, startPoint x: 284, startPoint y: 233, endPoint x: 260, endPoint y: 236, distance: 24.2
click at [257, 236] on input "Spraying Kelp, Coper Sulphur Extminator Bio Neem" at bounding box center [286, 236] width 457 height 34
click at [285, 235] on input "Spraying Kelp, Coper Sulphur Extminator Bio Neem" at bounding box center [286, 236] width 457 height 34
click at [447, 236] on input "Spraying Kelp, Coper Sulphur Exterminator Bio Neem" at bounding box center [286, 236] width 457 height 34
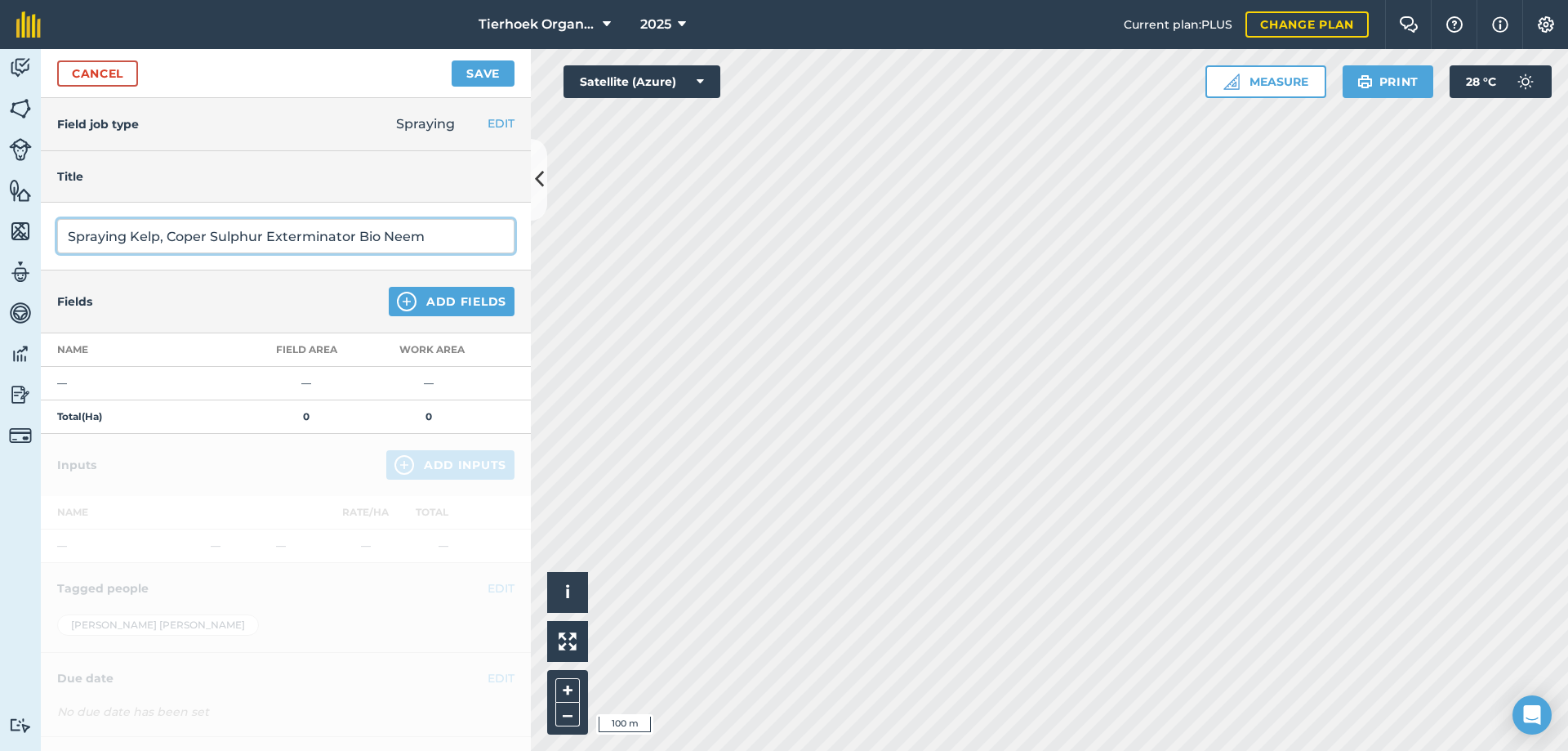
click at [123, 237] on input "Spraying Kelp, Coper Sulphur Exterminator Bio Neem" at bounding box center [286, 236] width 457 height 34
type input "Spraying Apricots Kelp, Coper Sulphur Exterminator Bio Neem"
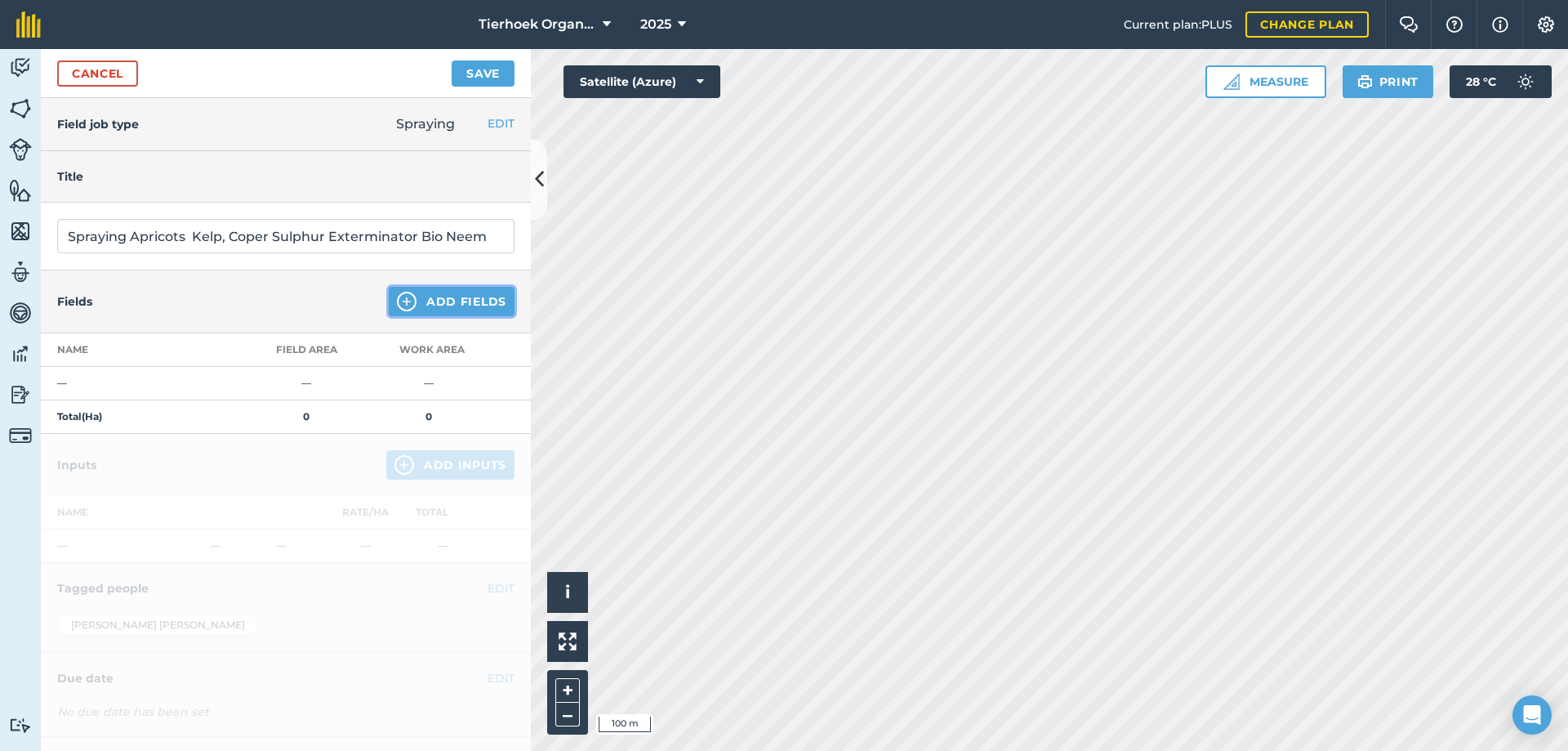
click at [441, 302] on button "Add Fields" at bounding box center [452, 301] width 126 height 30
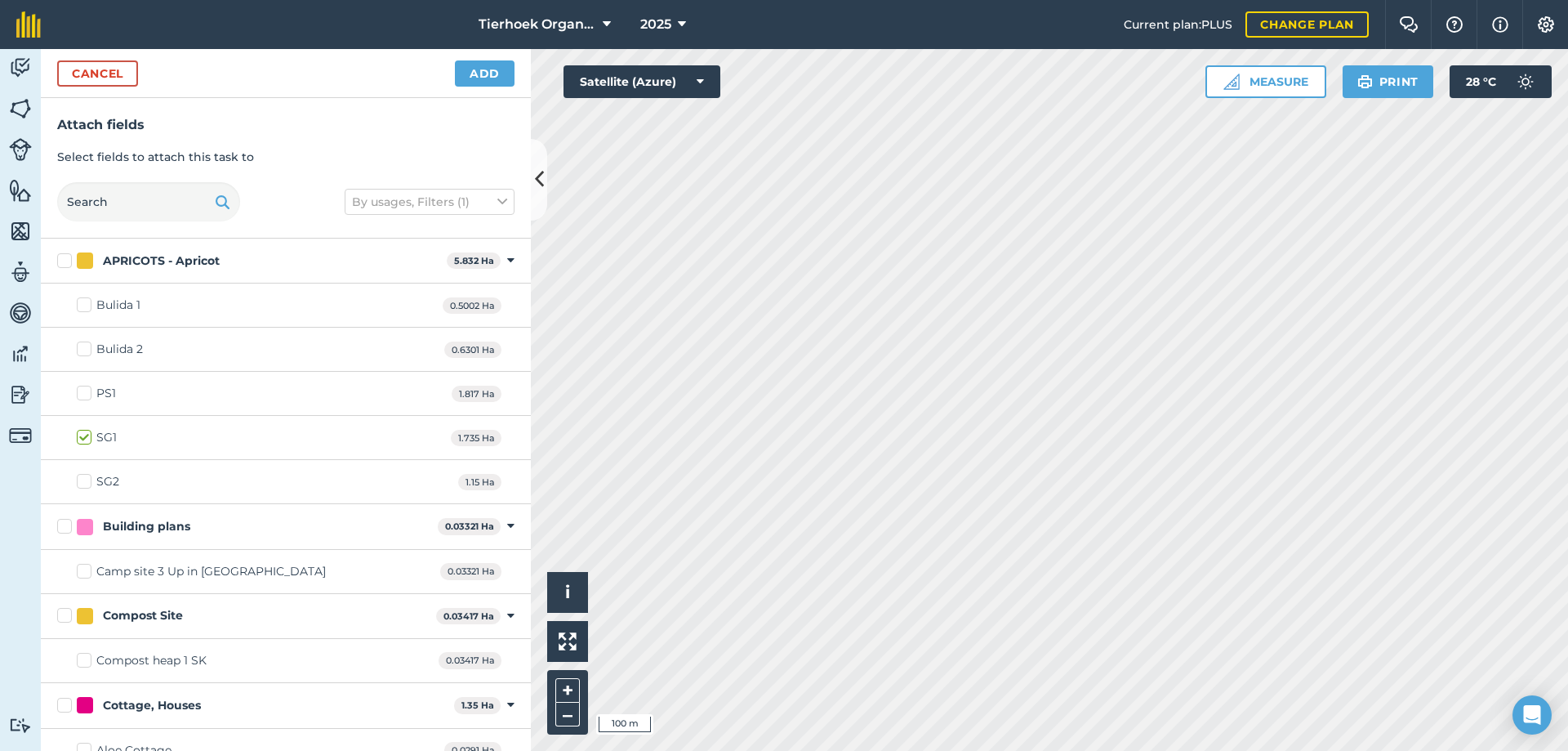
checkbox input "true"
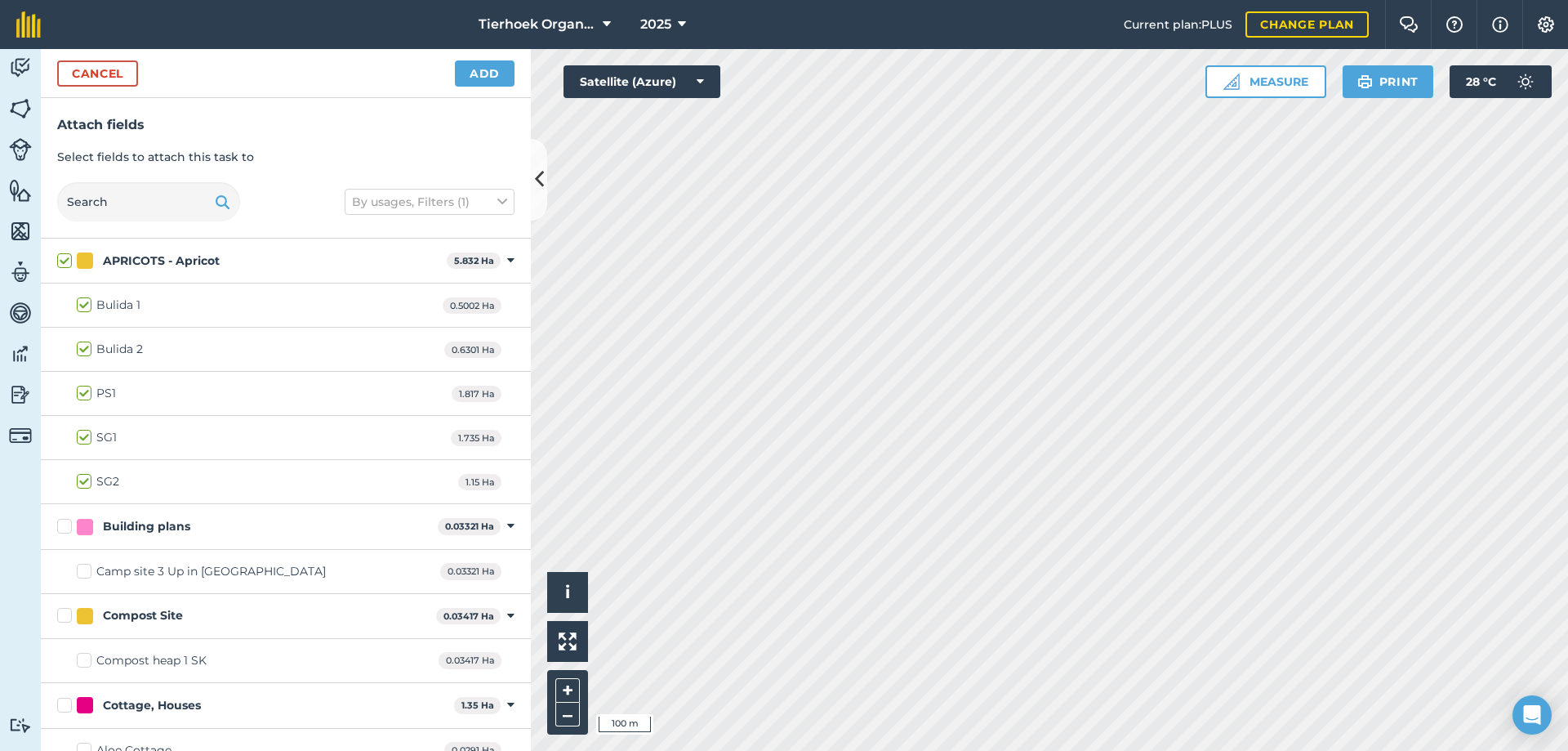
checkbox input "true"
checkbox input "false"
click at [474, 76] on button "Add" at bounding box center [484, 73] width 59 height 26
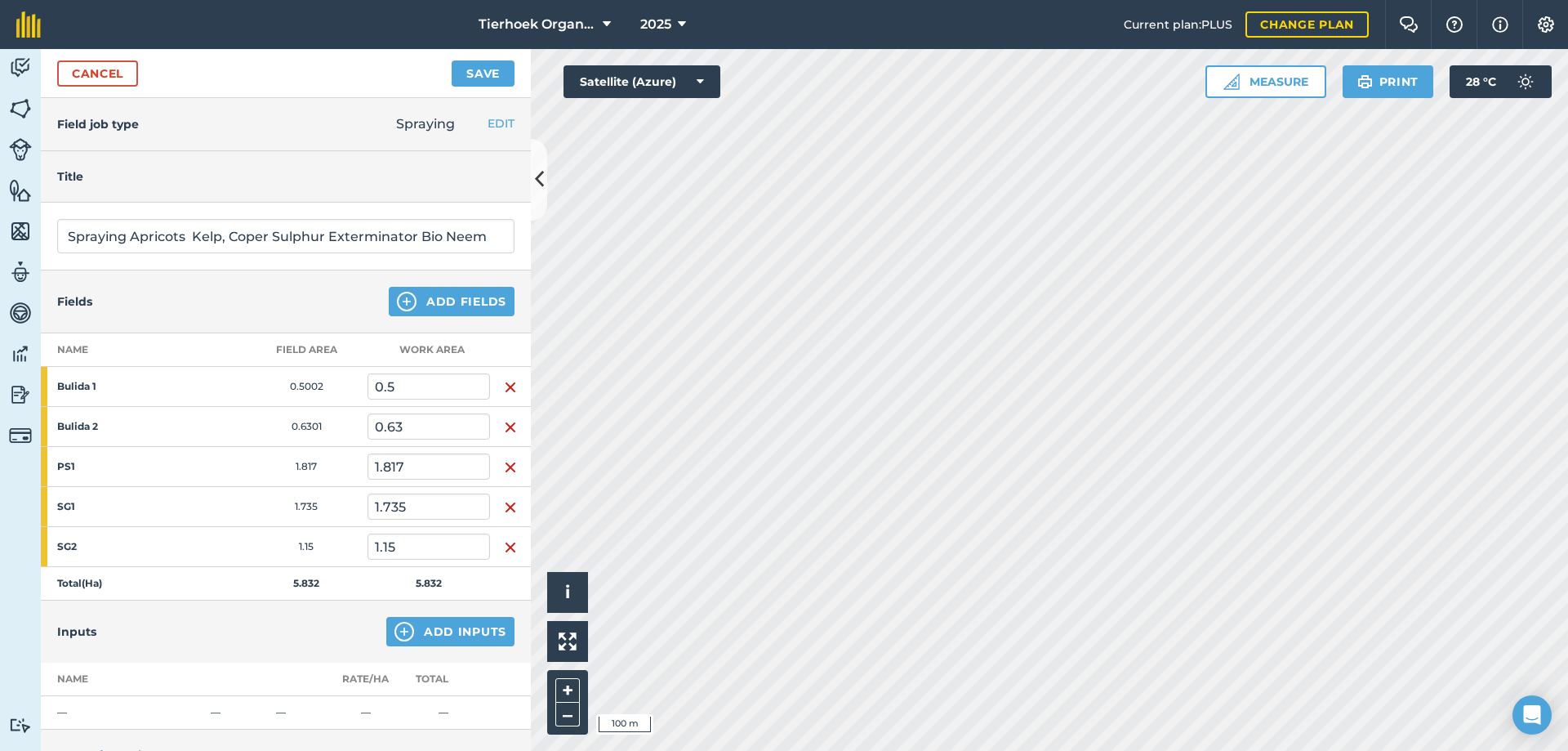
scroll to position [163, 0]
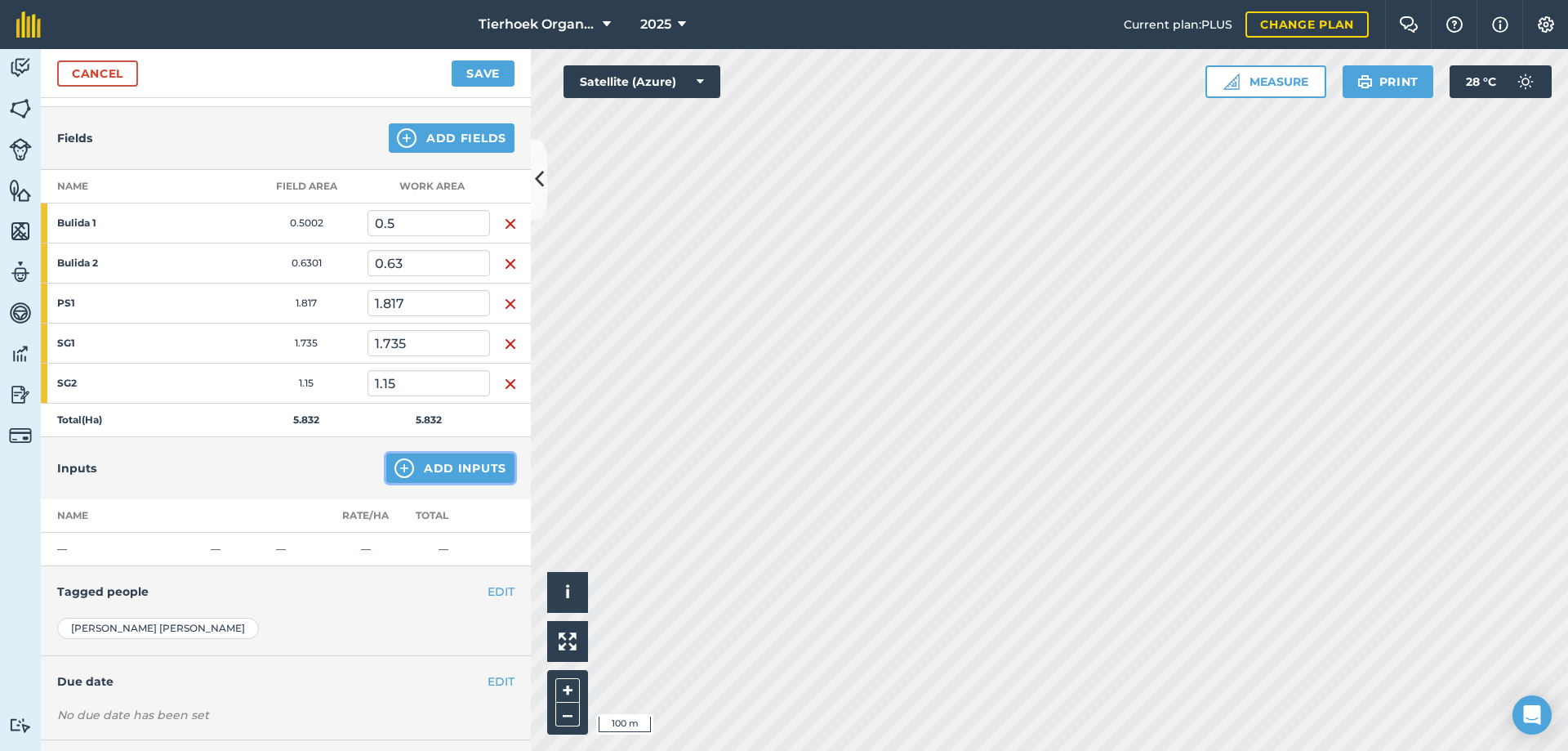
click at [455, 462] on button "Add Inputs" at bounding box center [450, 468] width 128 height 30
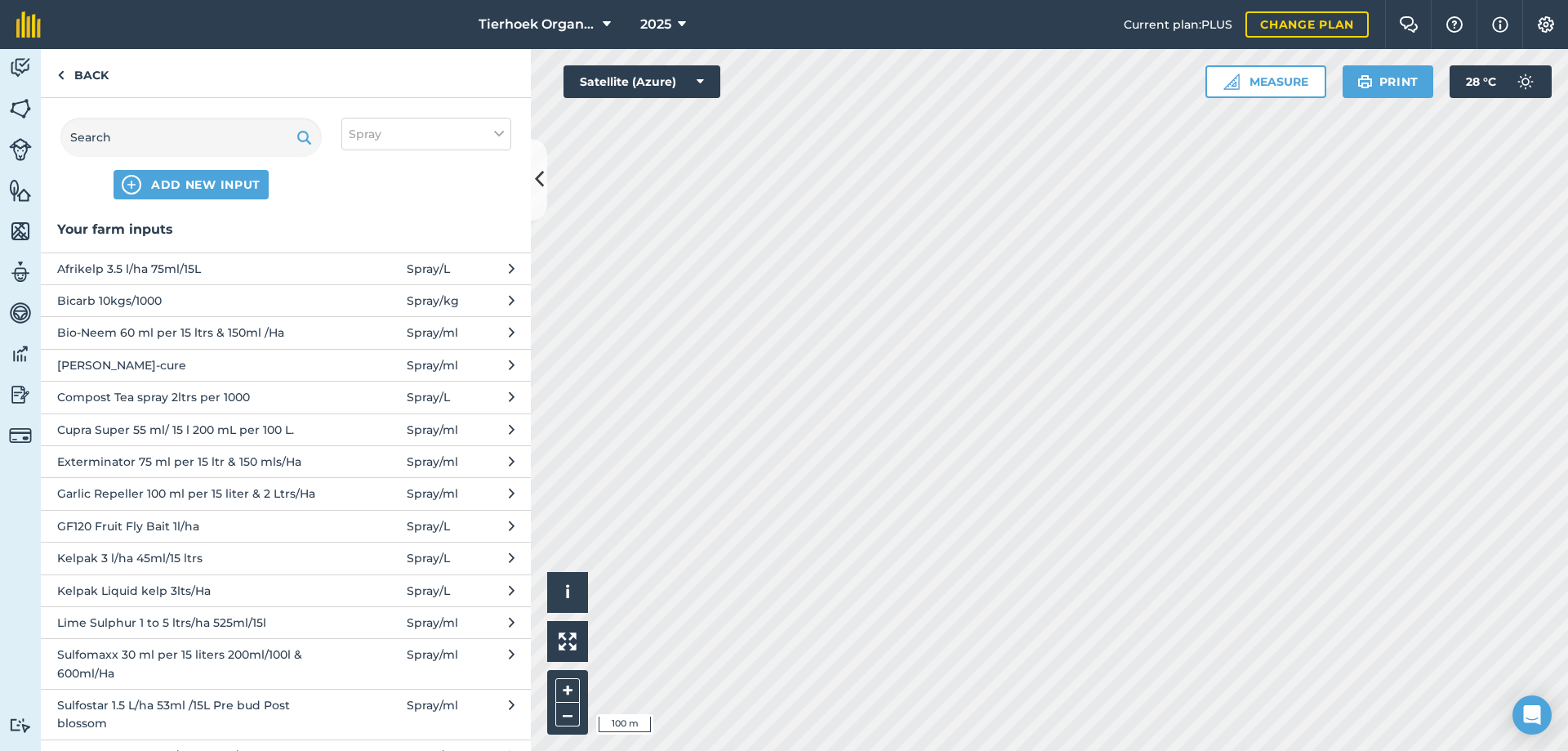
click at [95, 333] on span "Bio-Neem 60 ml per 15 ltrs & 150ml /Ha" at bounding box center [191, 332] width 267 height 18
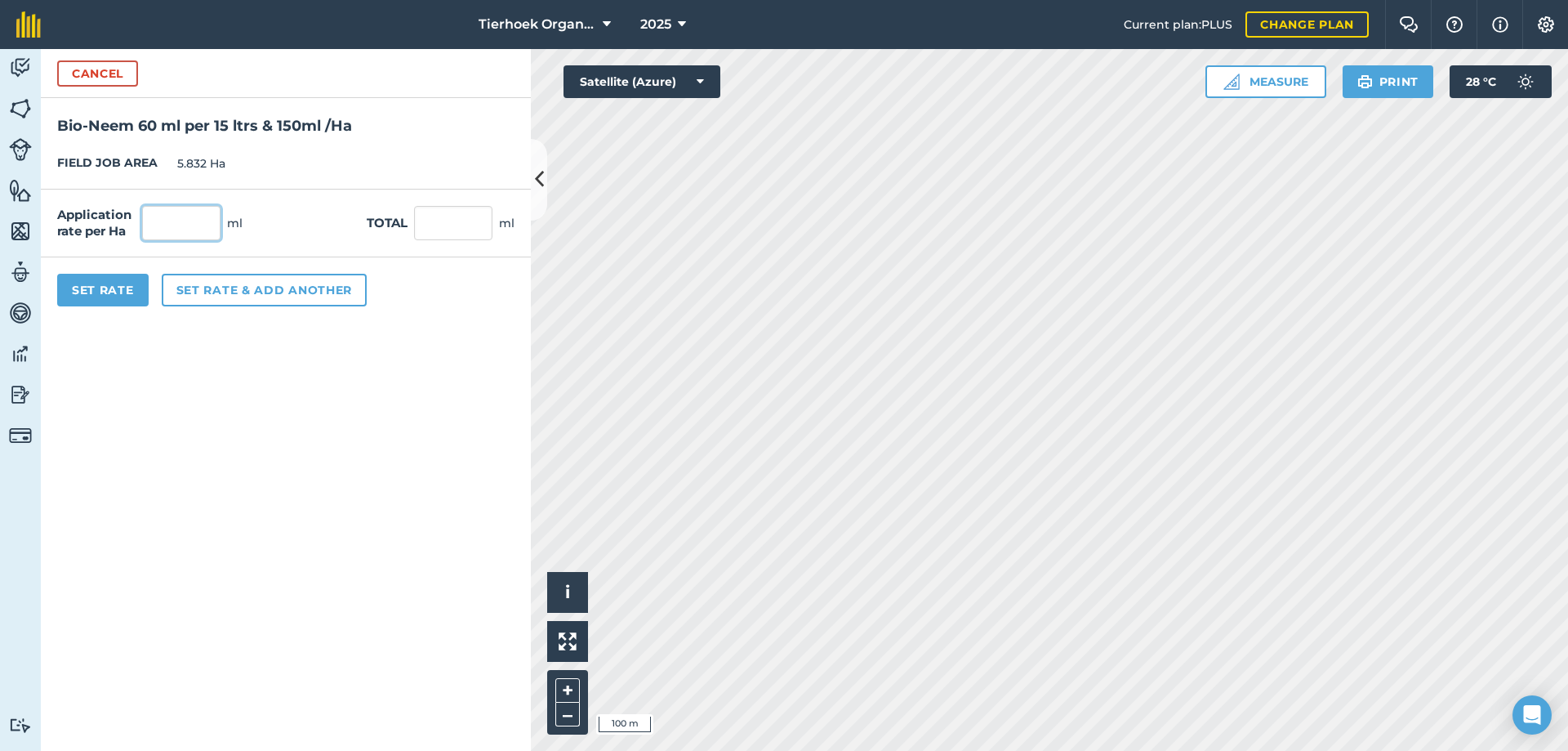
click at [169, 219] on input "text" at bounding box center [181, 223] width 78 height 34
type input "59"
type input "344.088"
type input "59"
click at [202, 288] on button "Set rate & add another" at bounding box center [265, 290] width 205 height 32
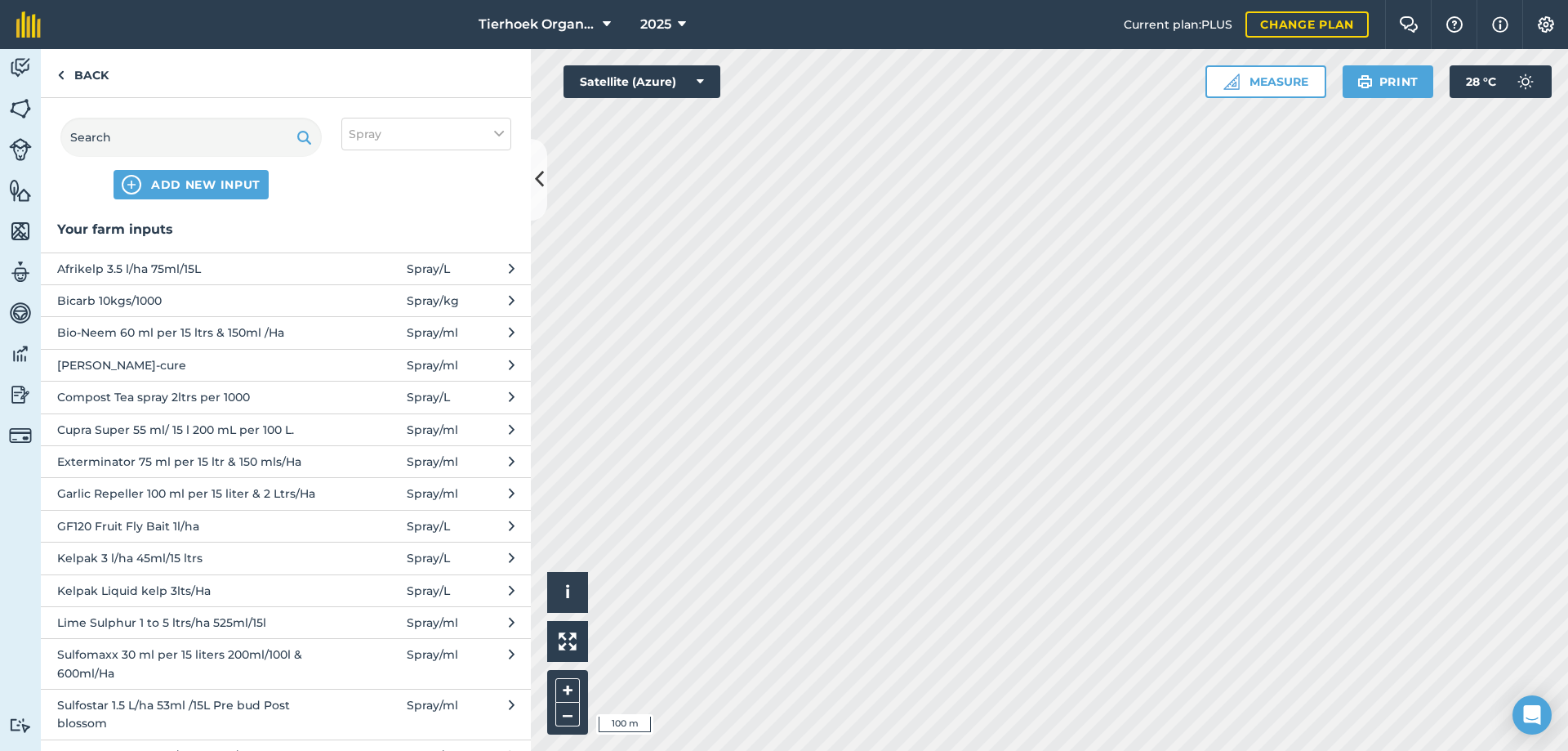
click at [93, 431] on span "Cupra Super 55 ml/ 15 l 200 mL per 100 L." at bounding box center [191, 430] width 267 height 18
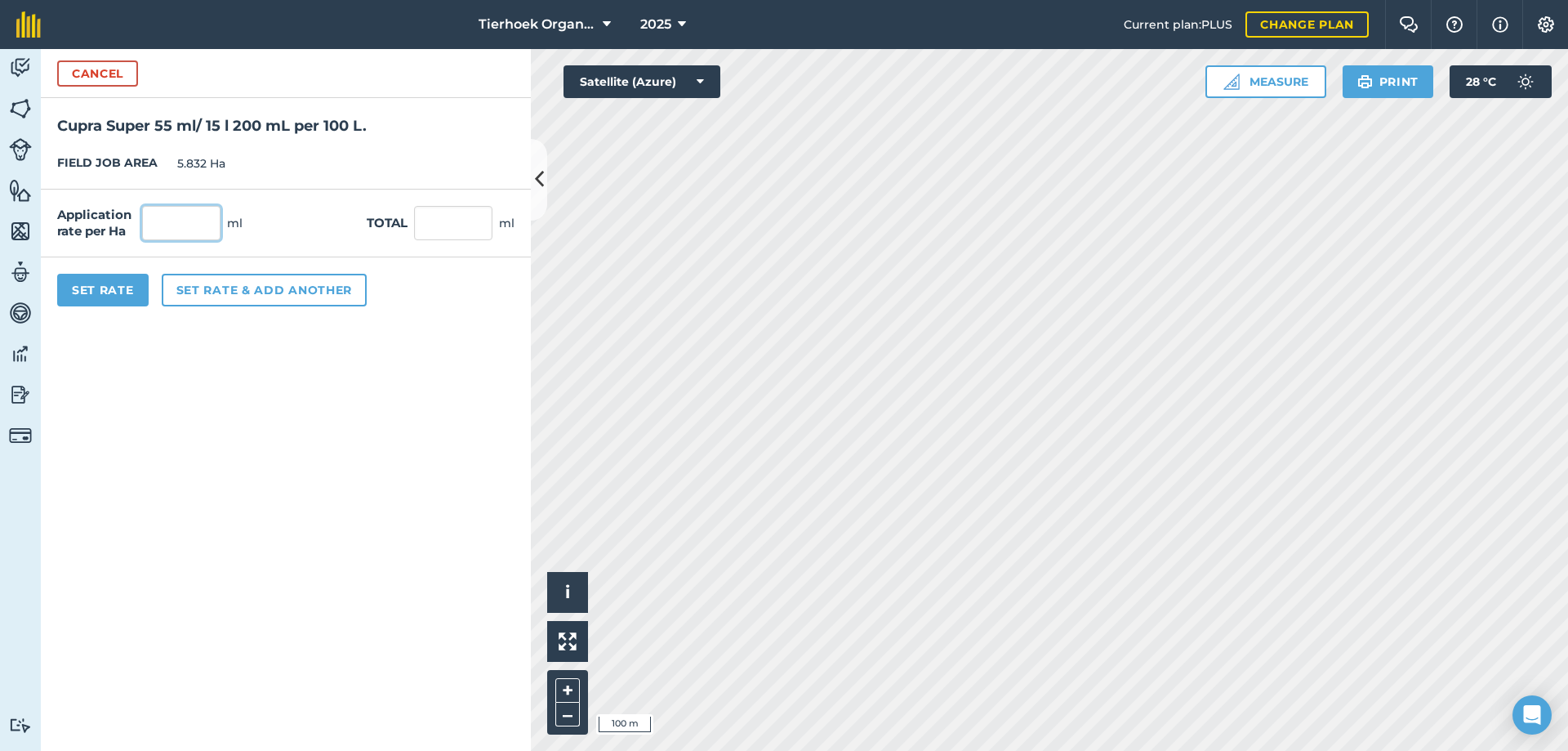
click at [158, 219] on input "text" at bounding box center [181, 223] width 78 height 34
type input "55"
type input "320.76"
click at [206, 286] on button "Set rate & add another" at bounding box center [265, 290] width 205 height 32
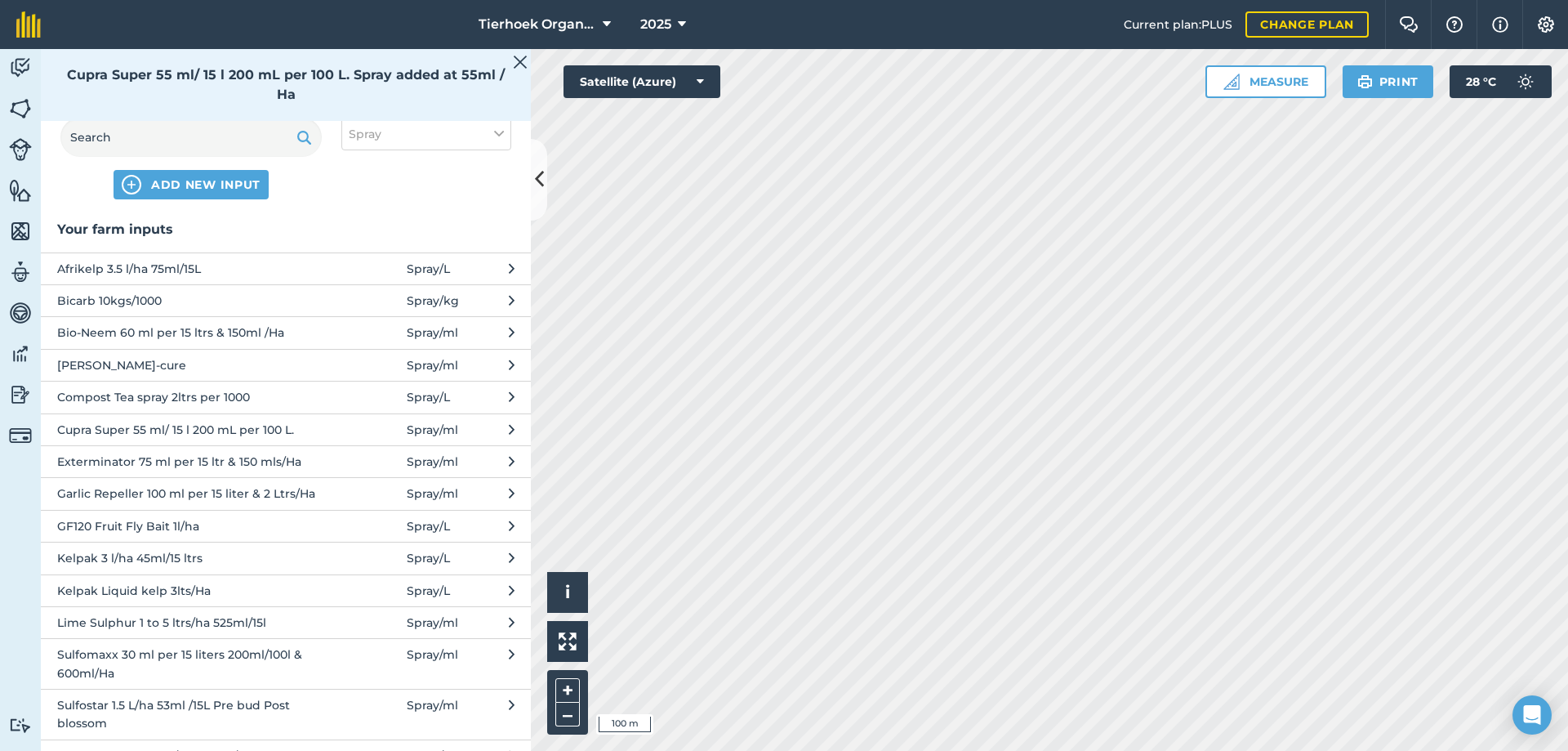
click at [165, 467] on span "Exterminator 75 ml per 15 ltr & 150 mls/Ha" at bounding box center [191, 462] width 267 height 18
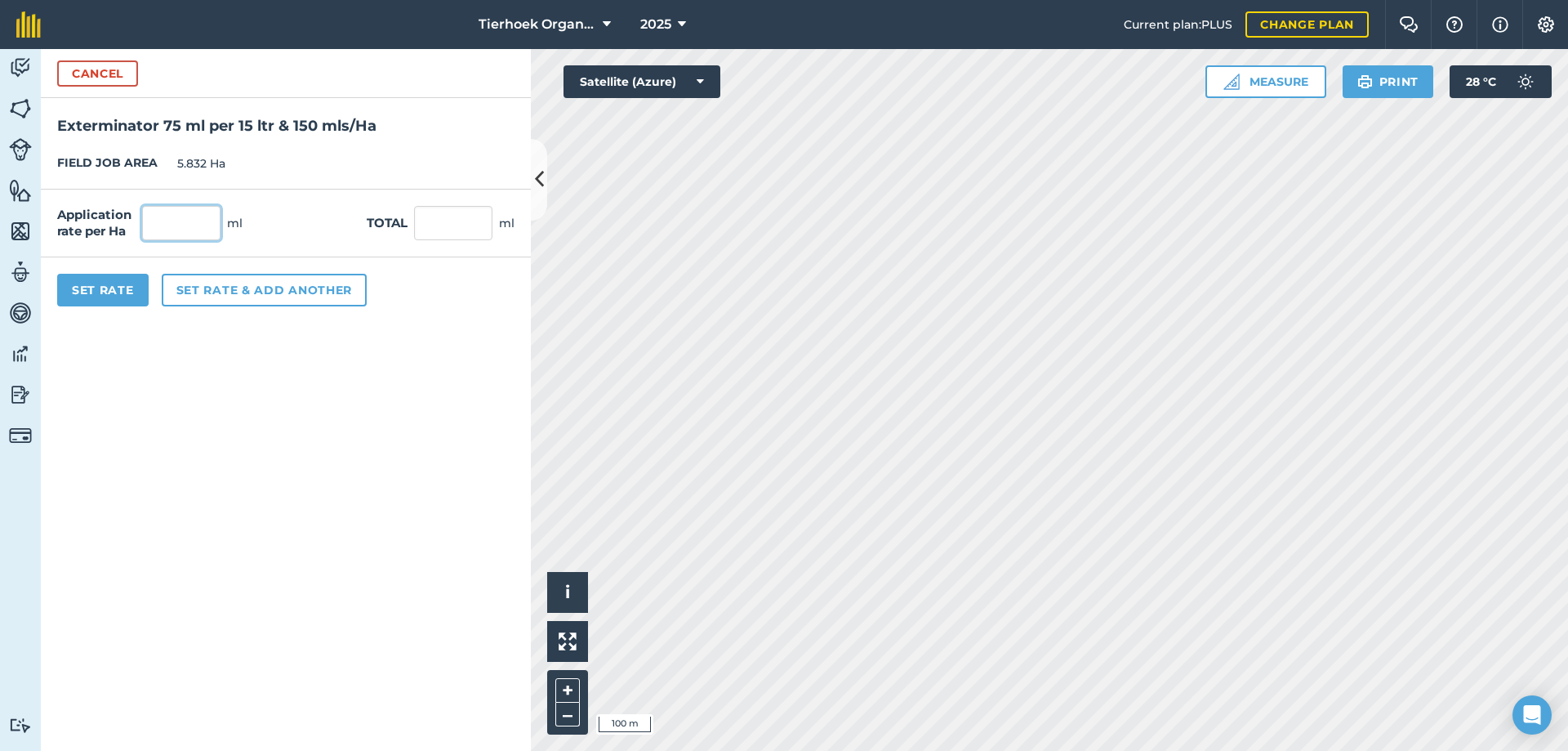
click at [190, 224] on input "text" at bounding box center [181, 223] width 78 height 34
type input "75"
type input "437.4"
click at [207, 284] on button "Set rate & add another" at bounding box center [265, 290] width 205 height 32
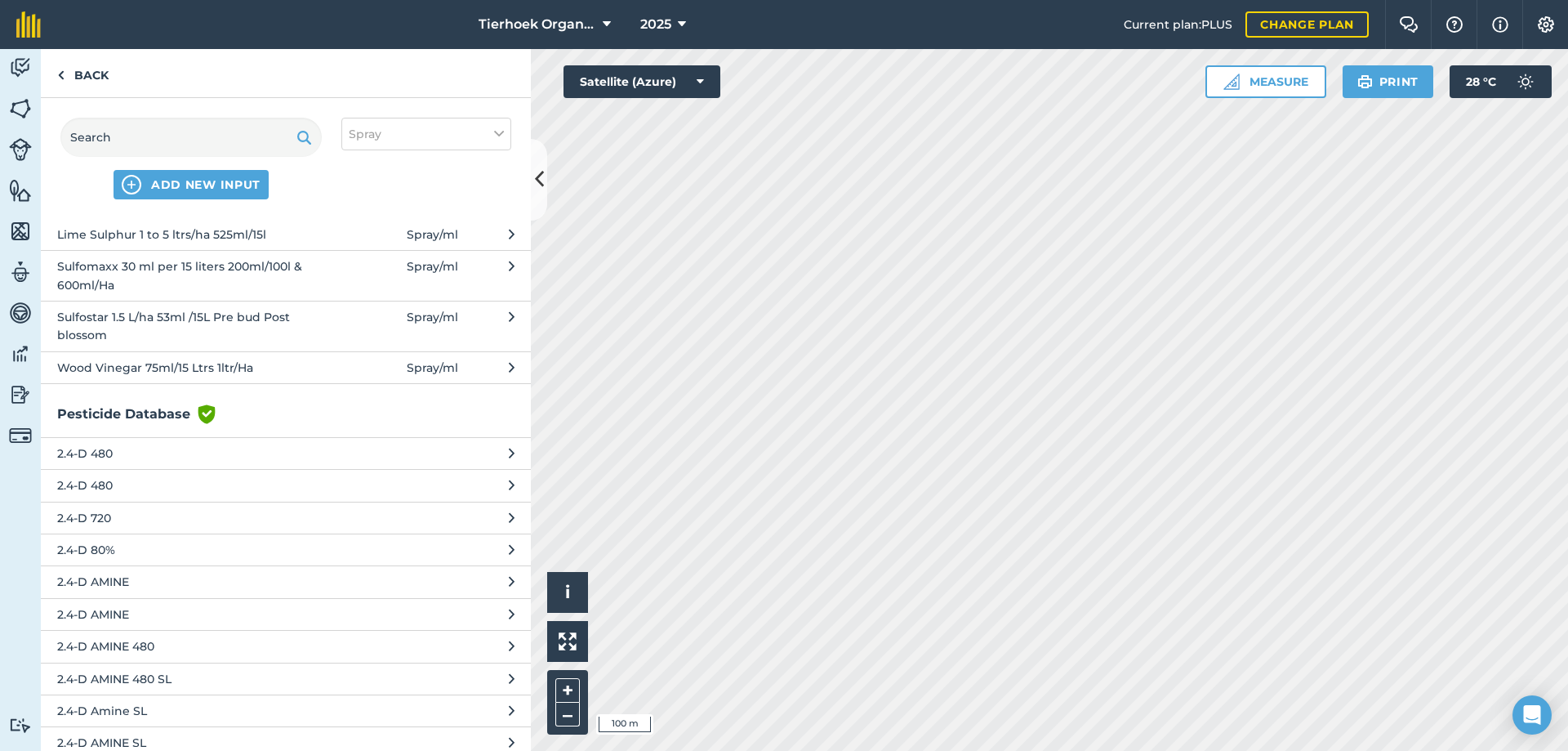
scroll to position [245, 0]
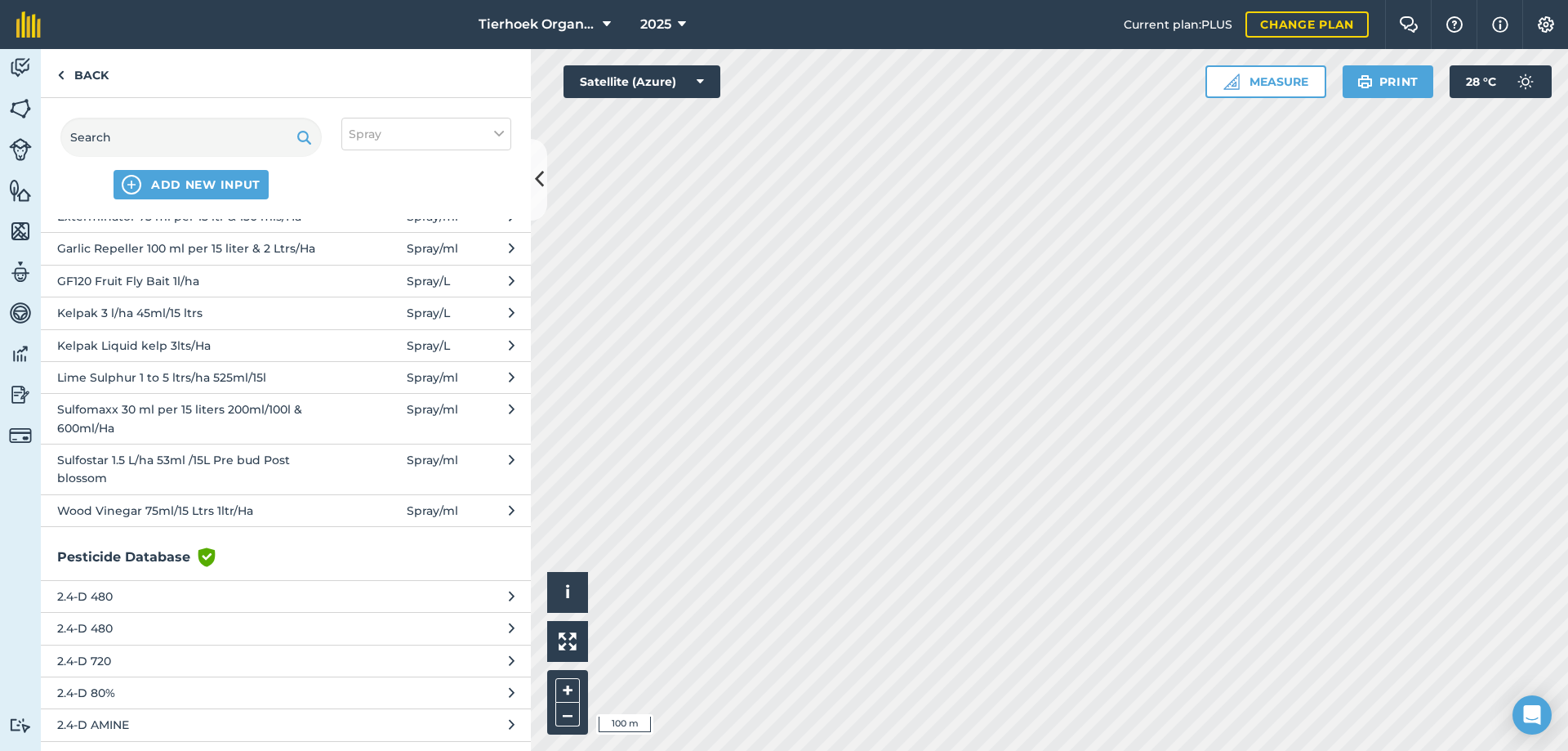
click at [154, 418] on span "Sulfomaxx 30 ml per 15 liters 200ml/100l & 600ml/Ha" at bounding box center [191, 419] width 267 height 37
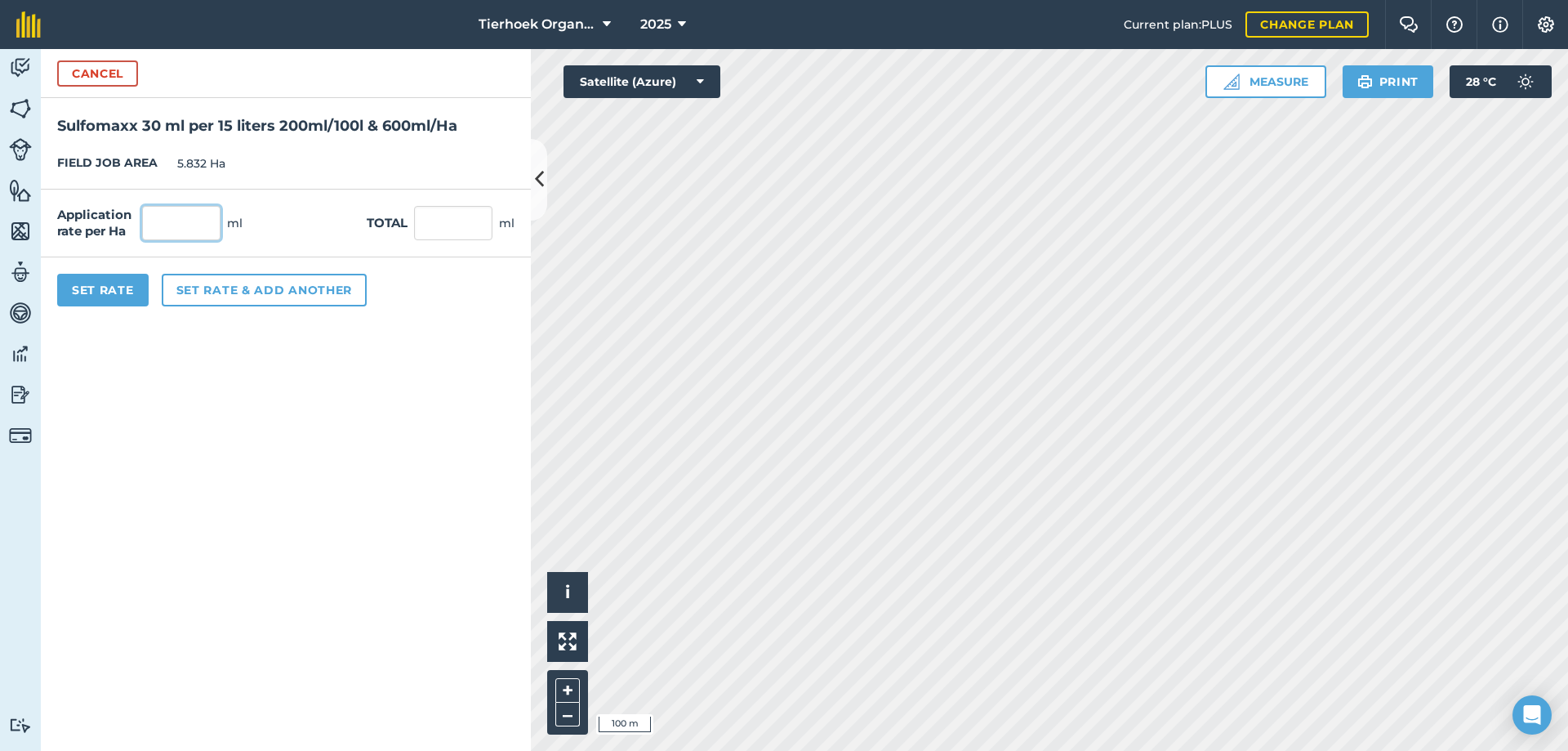
click at [183, 226] on input "text" at bounding box center [181, 223] width 78 height 34
type input "30"
type input "174.96"
click at [205, 289] on button "Set rate & add another" at bounding box center [265, 290] width 205 height 32
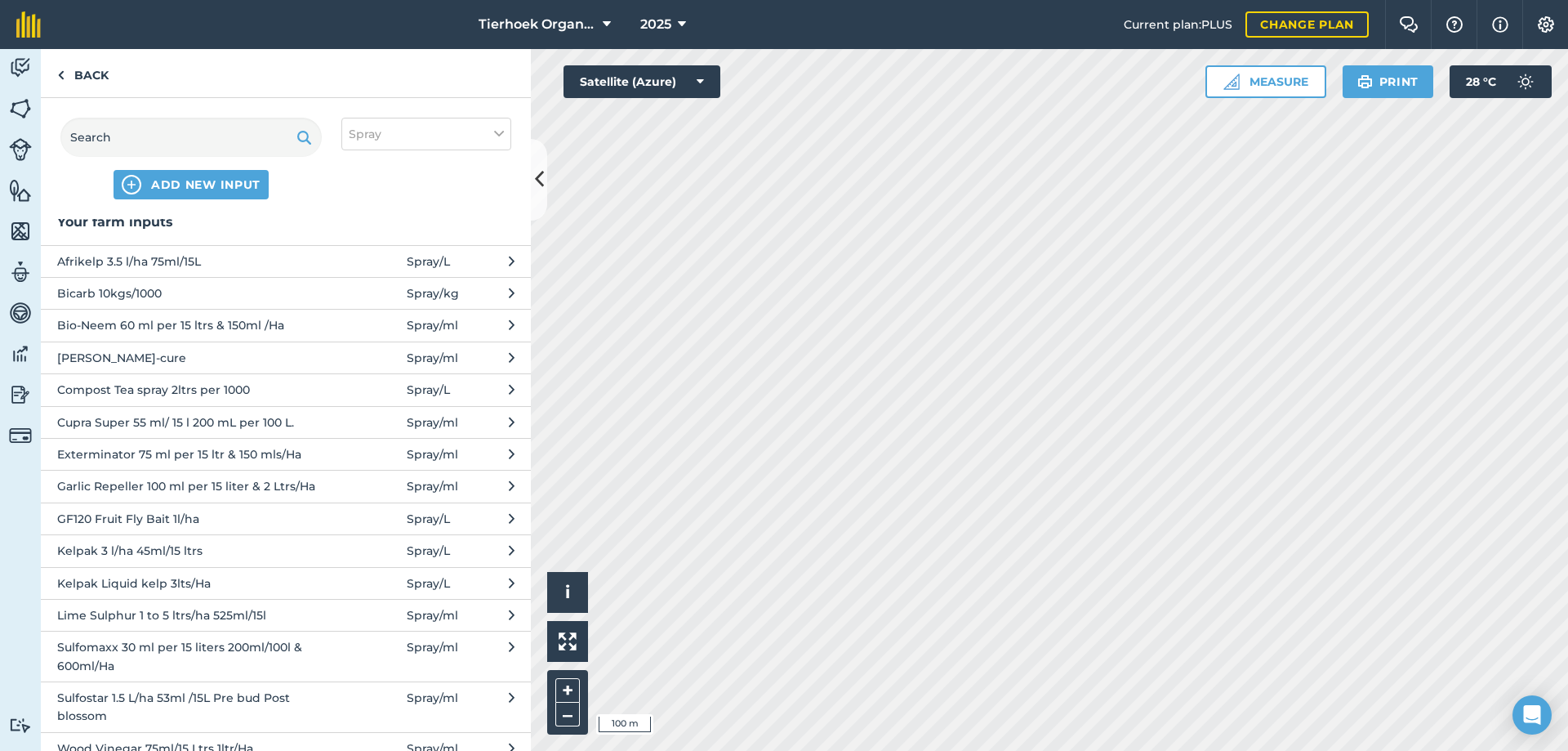
scroll to position [0, 0]
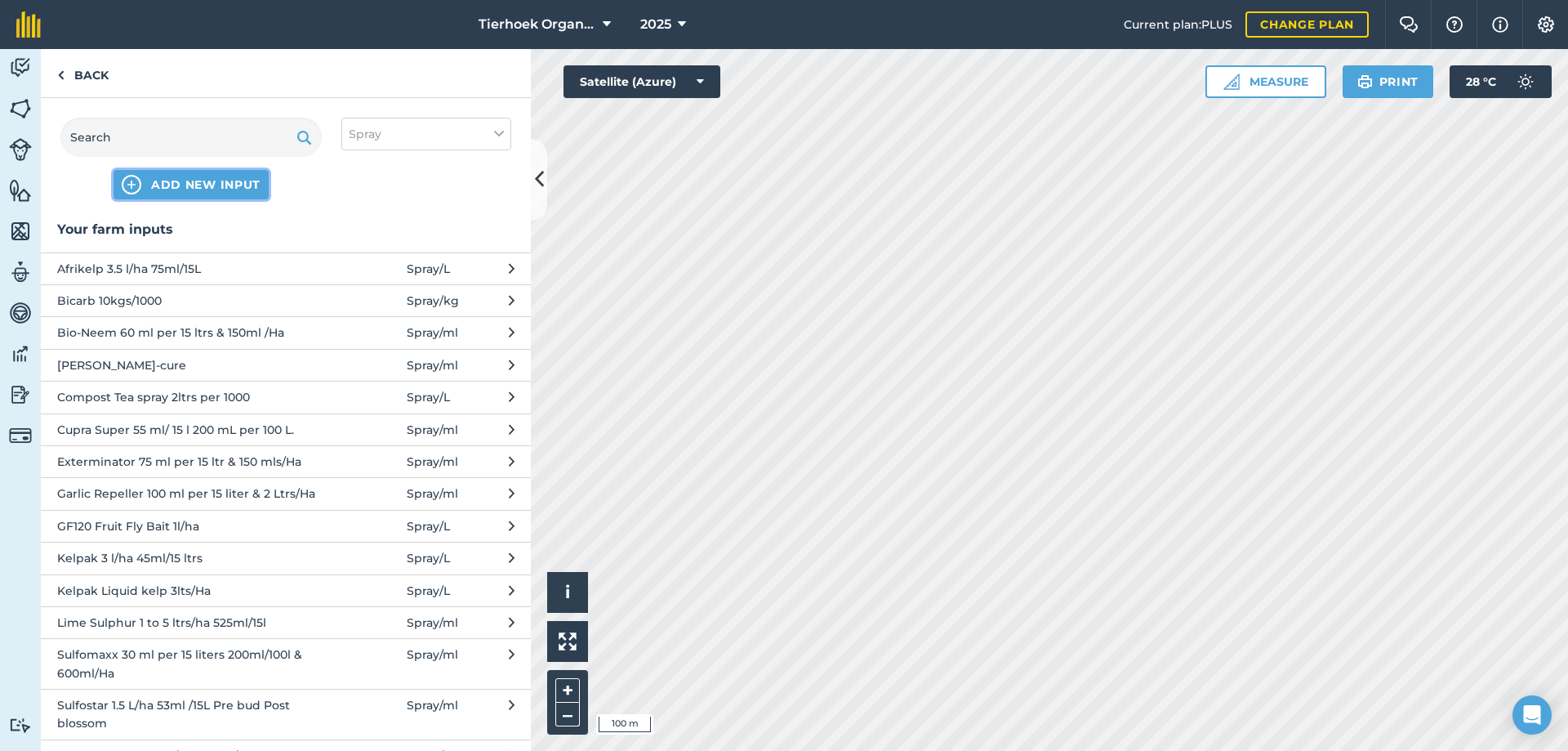
click at [195, 182] on span "ADD NEW INPUT" at bounding box center [206, 185] width 110 height 16
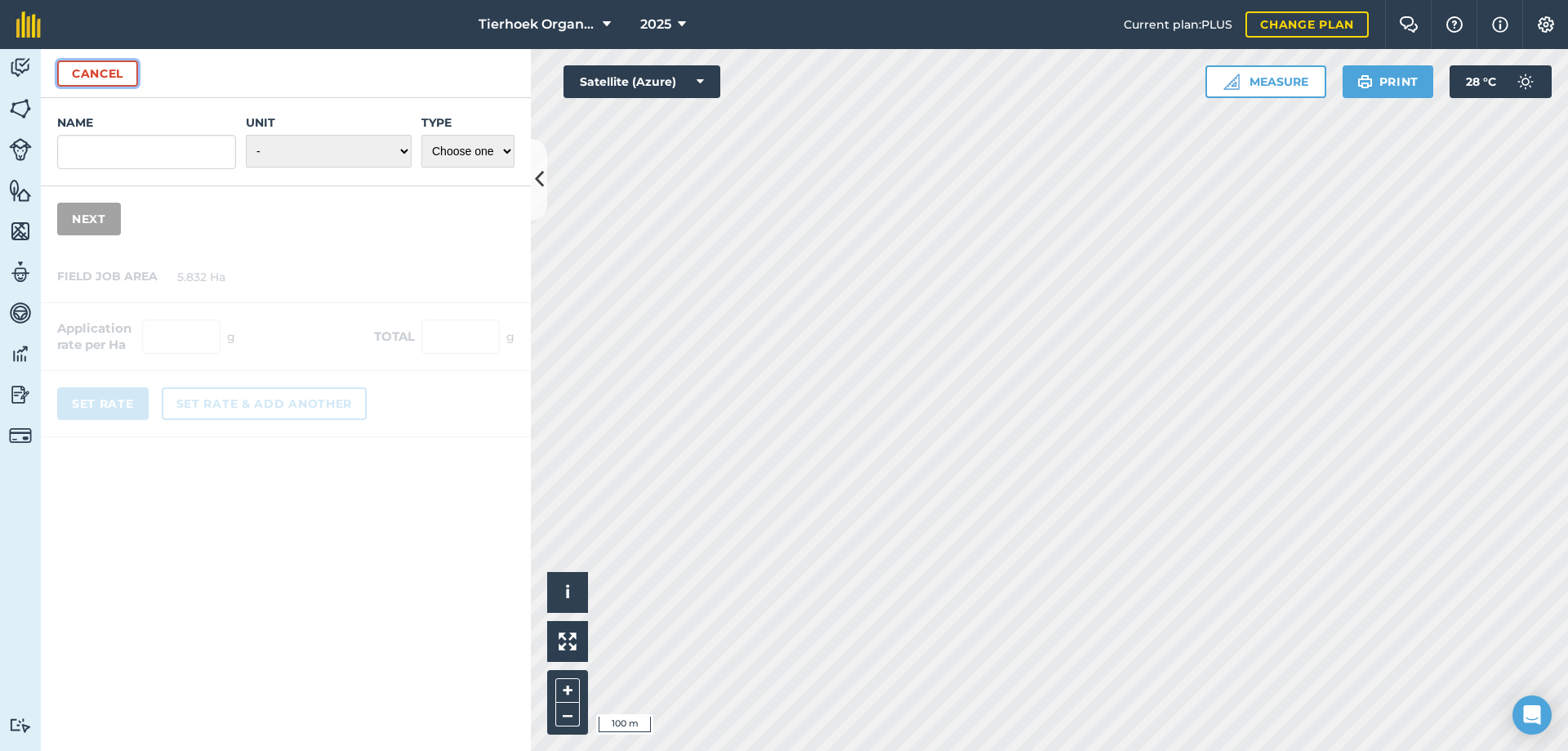
click at [95, 75] on button "Cancel" at bounding box center [98, 73] width 81 height 26
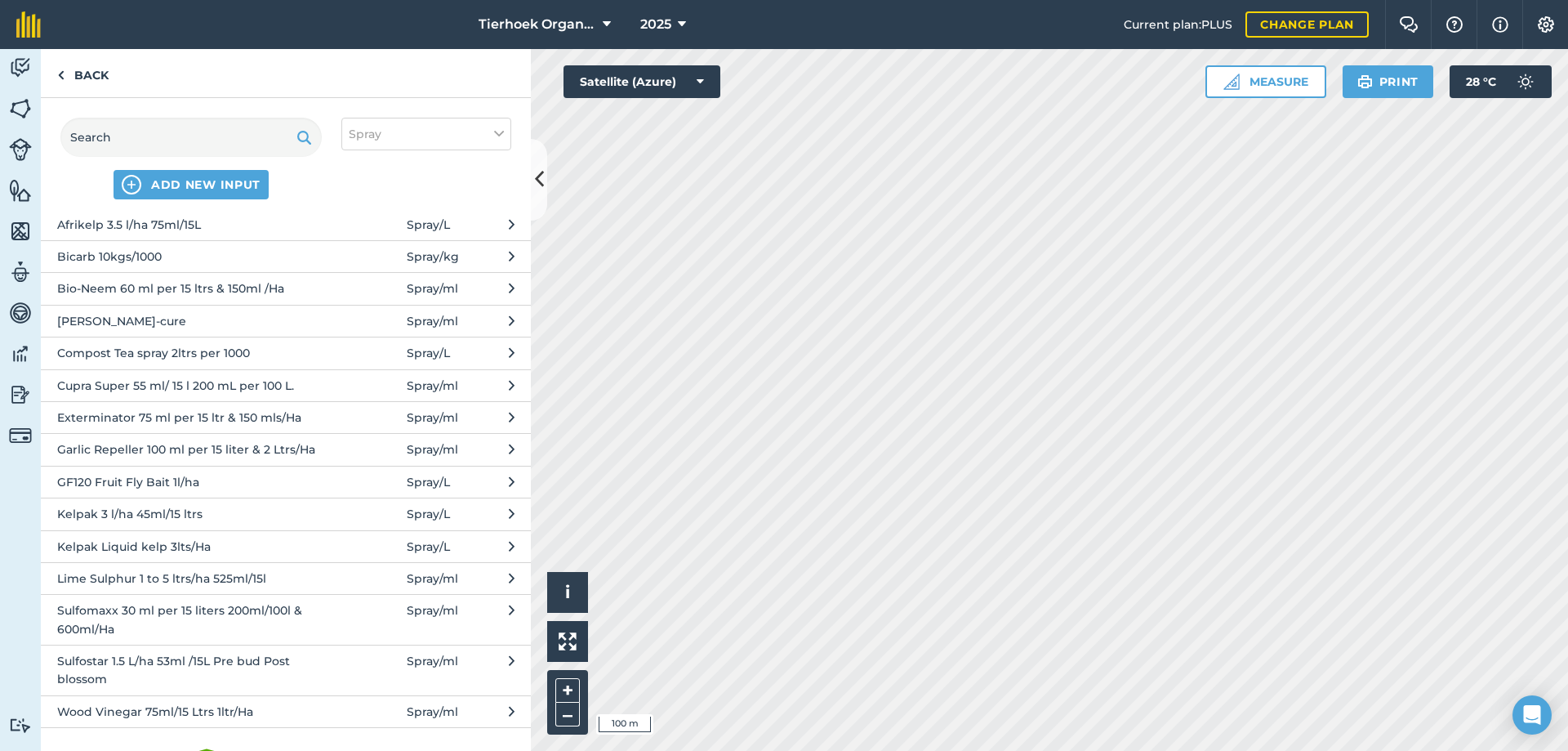
scroll to position [82, 0]
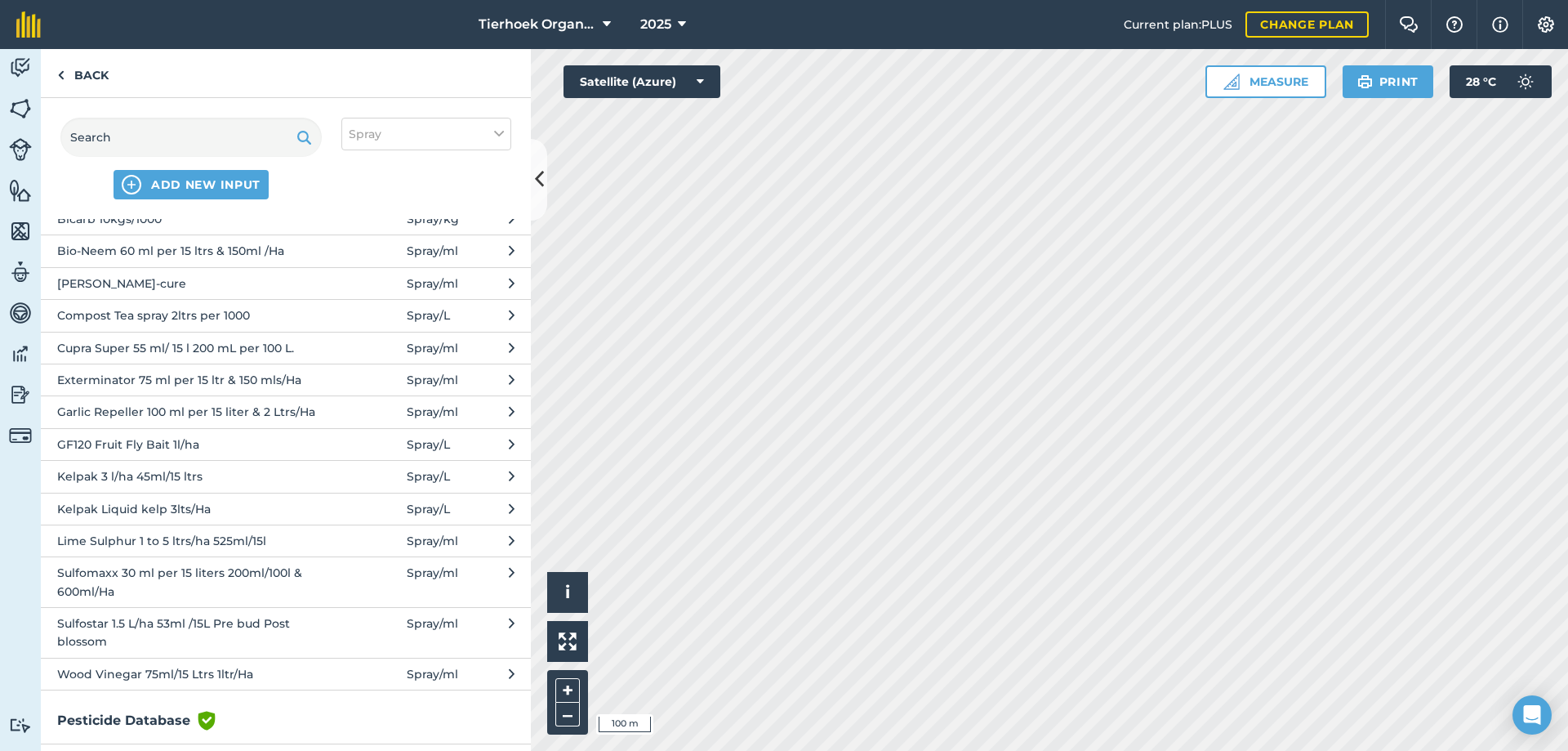
click at [120, 538] on span "Lime Sulphur 1 to 5 ltrs/ha 525ml/15l" at bounding box center [191, 541] width 267 height 18
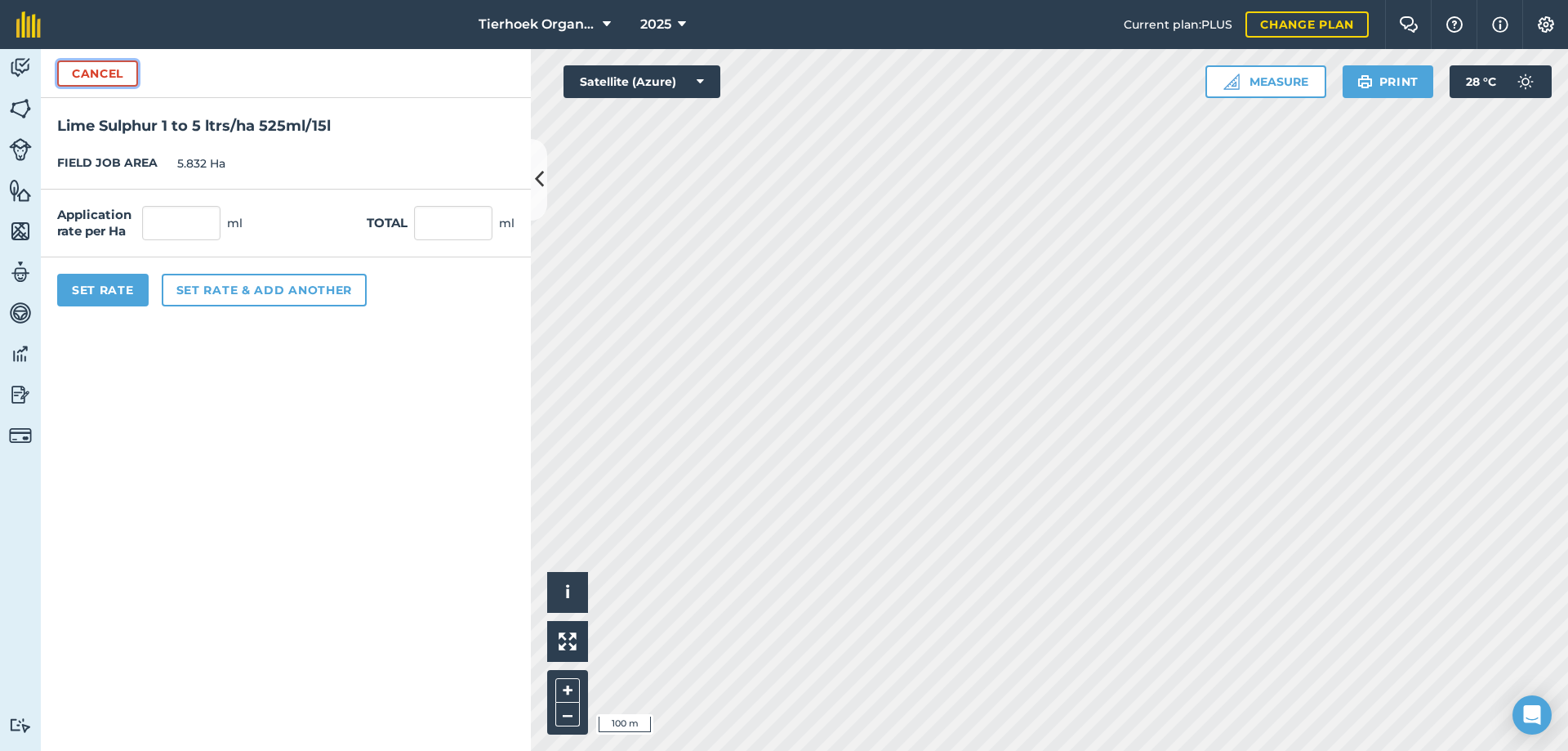
click at [105, 71] on button "Cancel" at bounding box center [98, 73] width 81 height 26
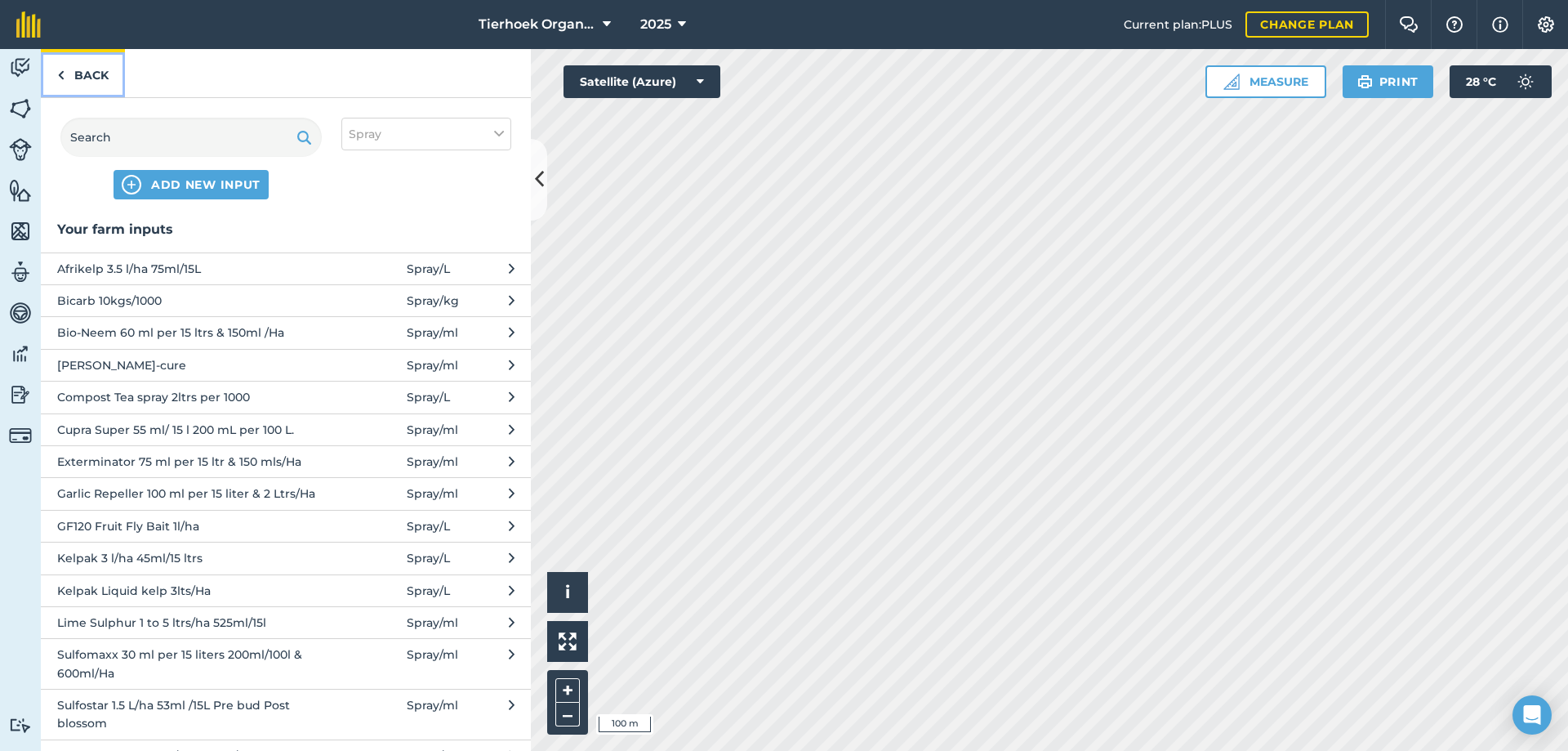
click at [79, 71] on link "Back" at bounding box center [82, 73] width 84 height 49
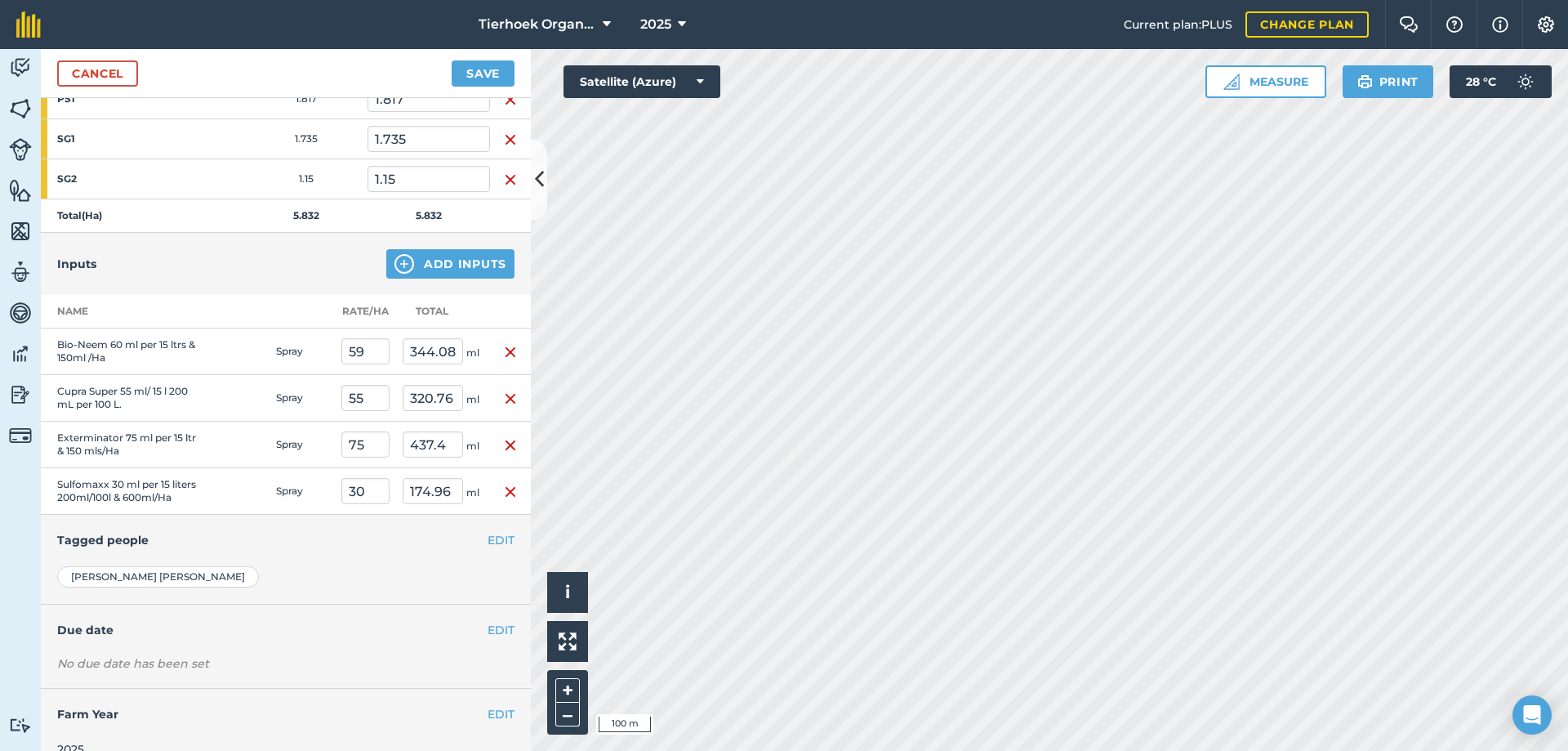
scroll to position [405, 0]
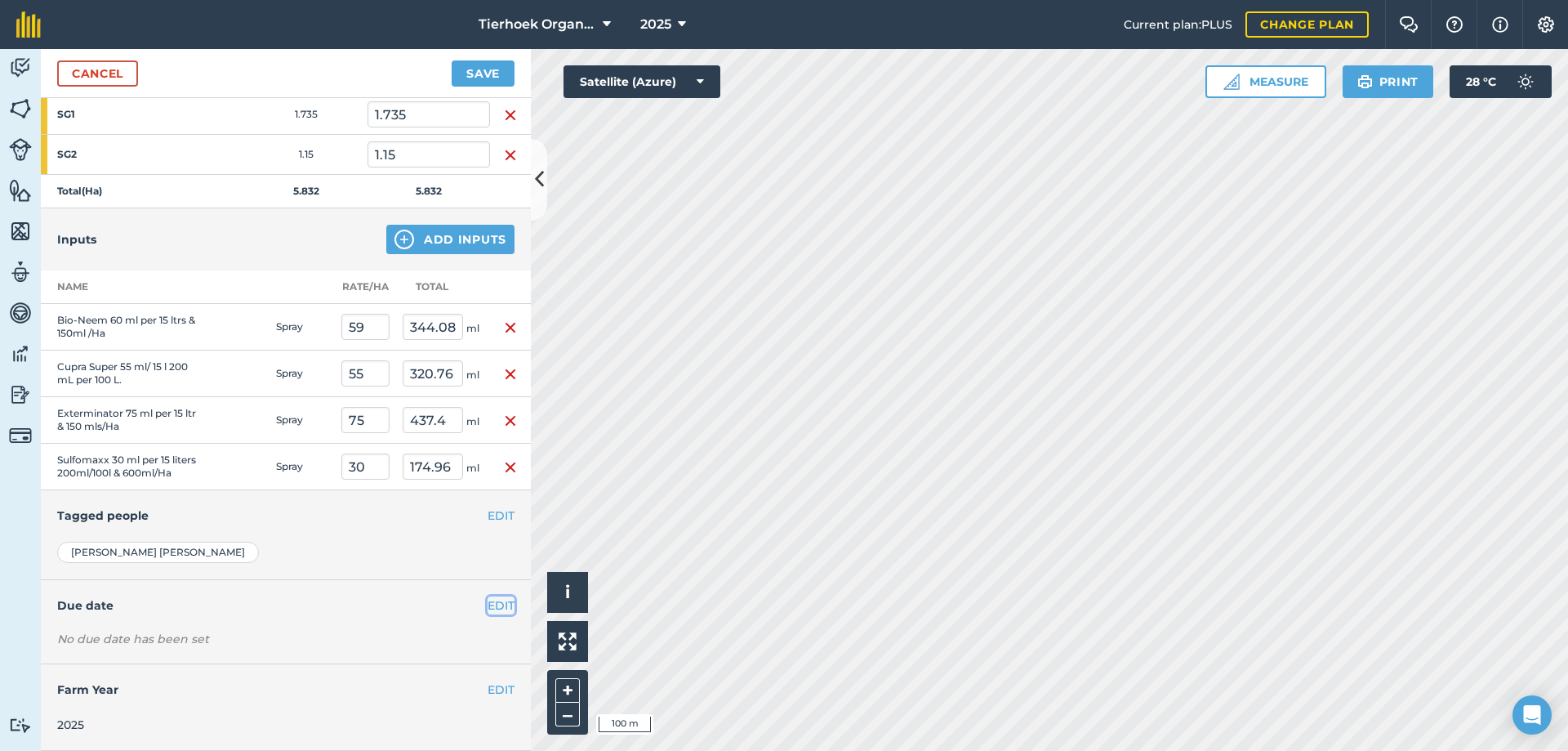
click at [488, 609] on button "EDIT" at bounding box center [501, 605] width 27 height 18
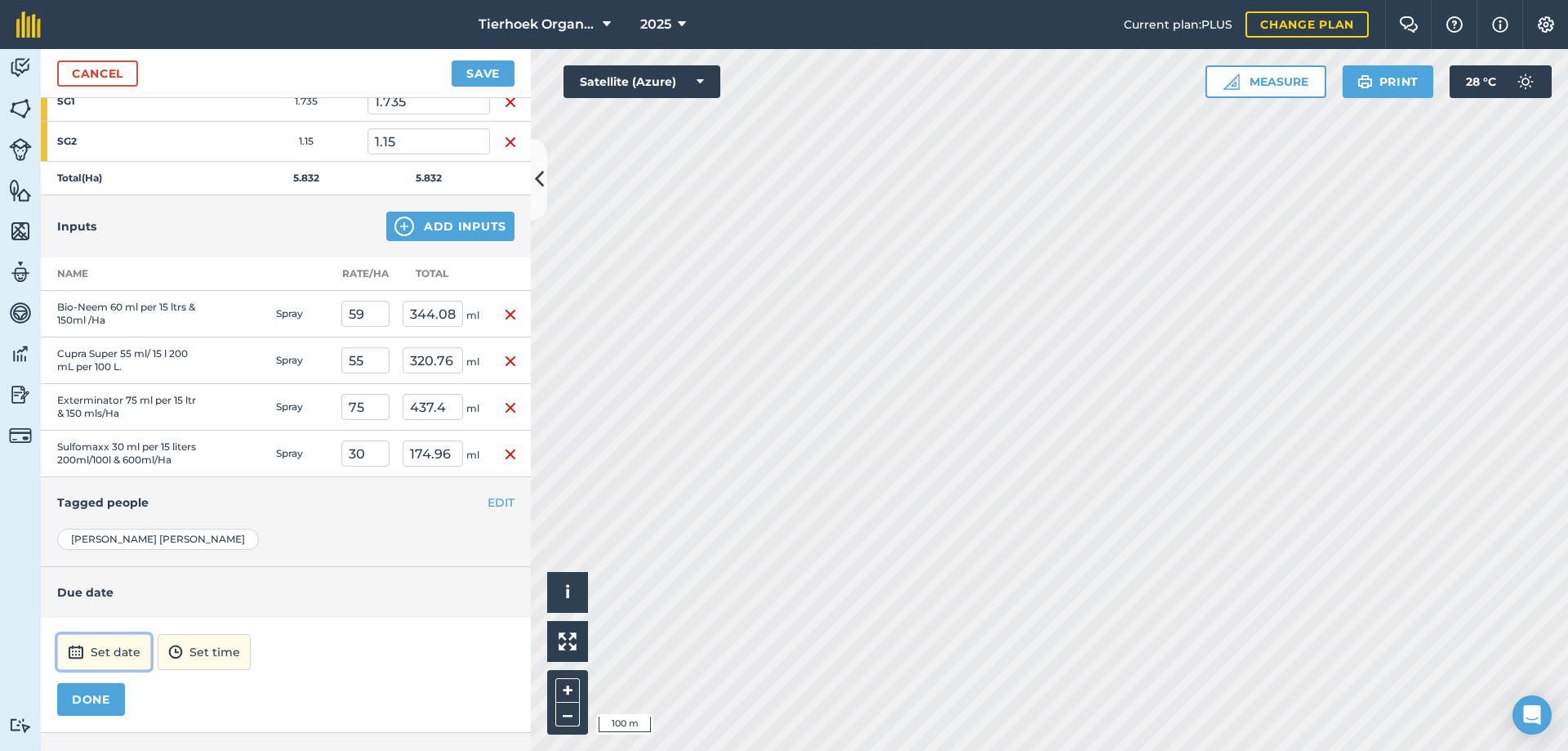
click at [122, 670] on button "Set date" at bounding box center [104, 652] width 94 height 36
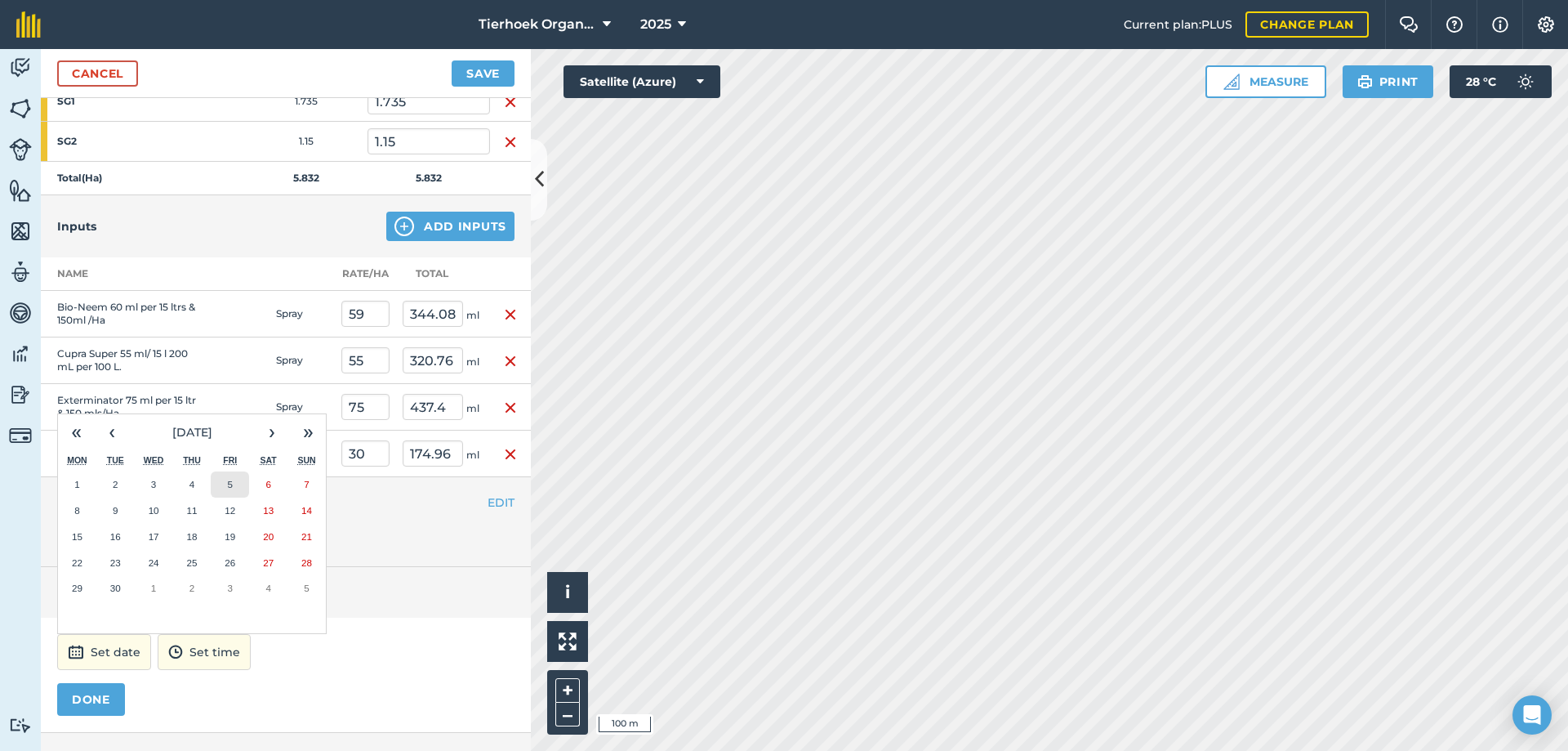
click at [228, 489] on abbr "5" at bounding box center [230, 484] width 5 height 11
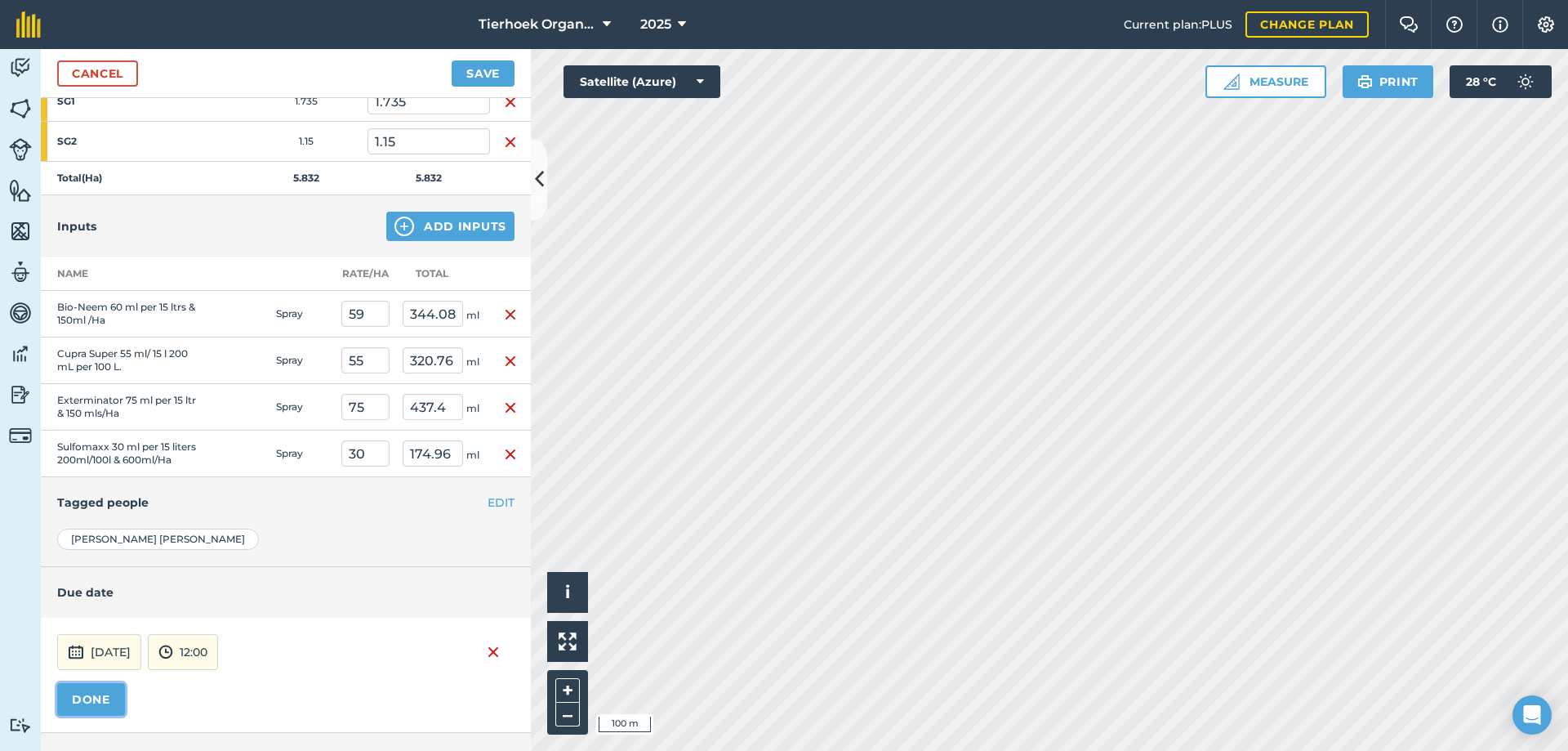
click at [104, 710] on button "DONE" at bounding box center [91, 700] width 68 height 32
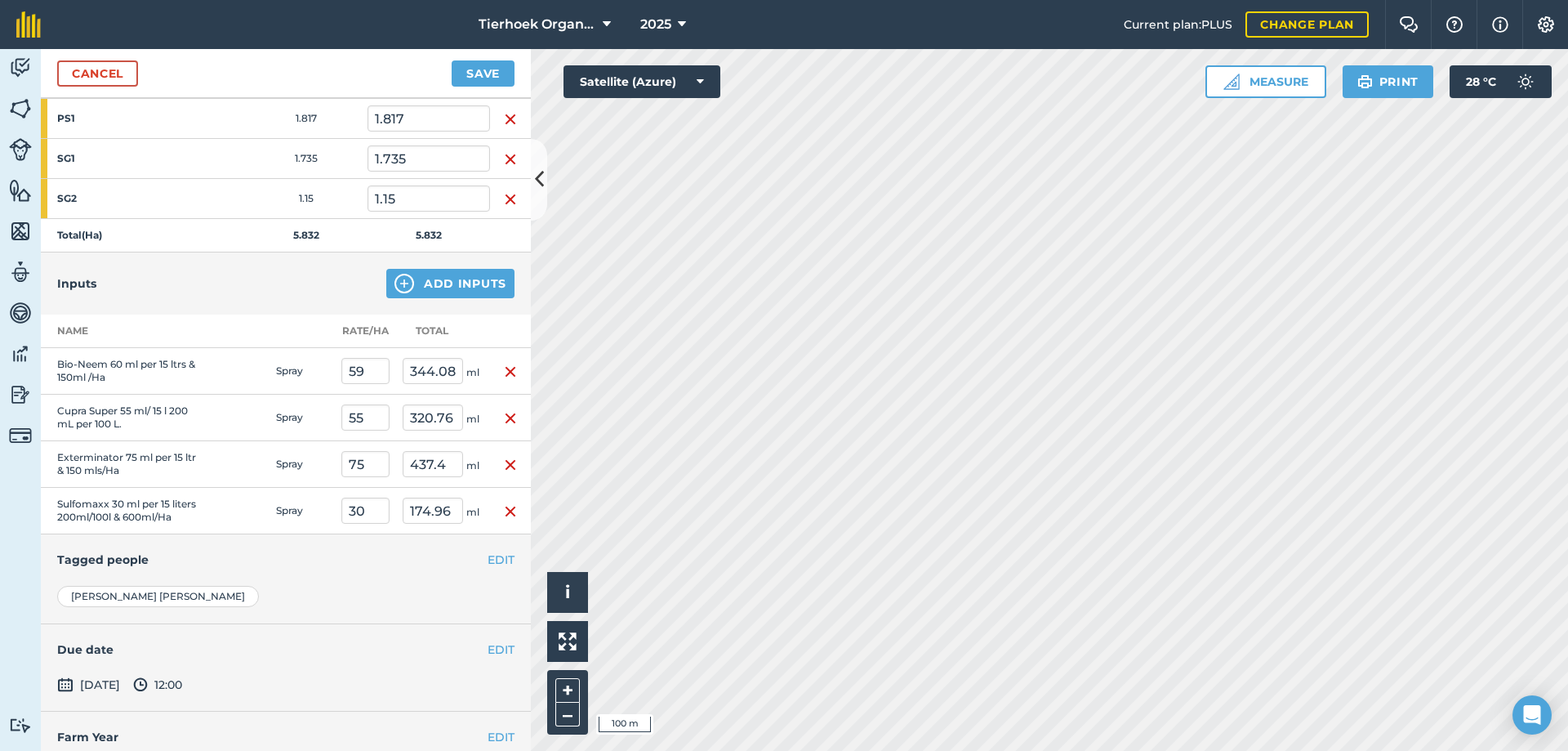
scroll to position [323, 0]
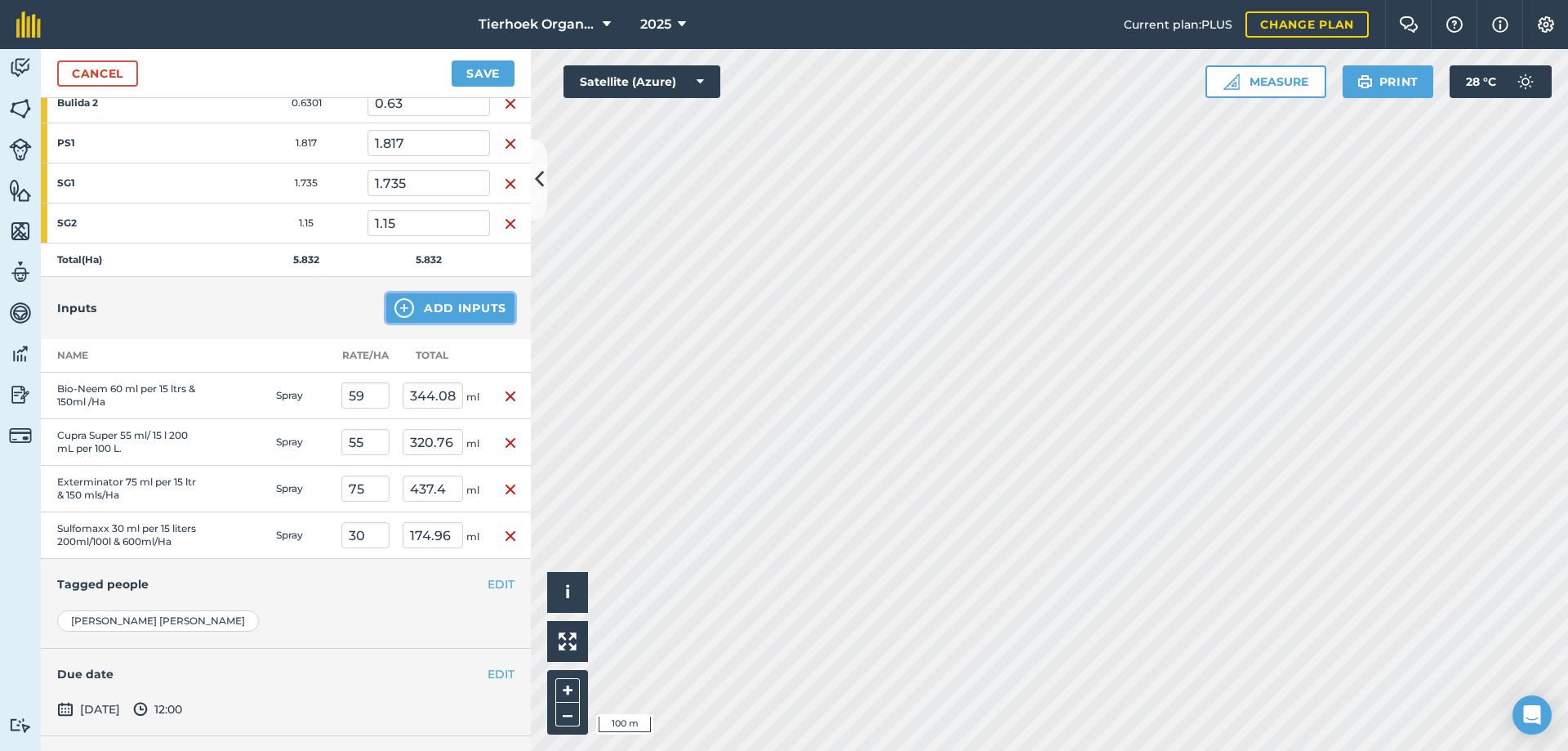
click at [430, 311] on button "Add Inputs" at bounding box center [450, 308] width 128 height 30
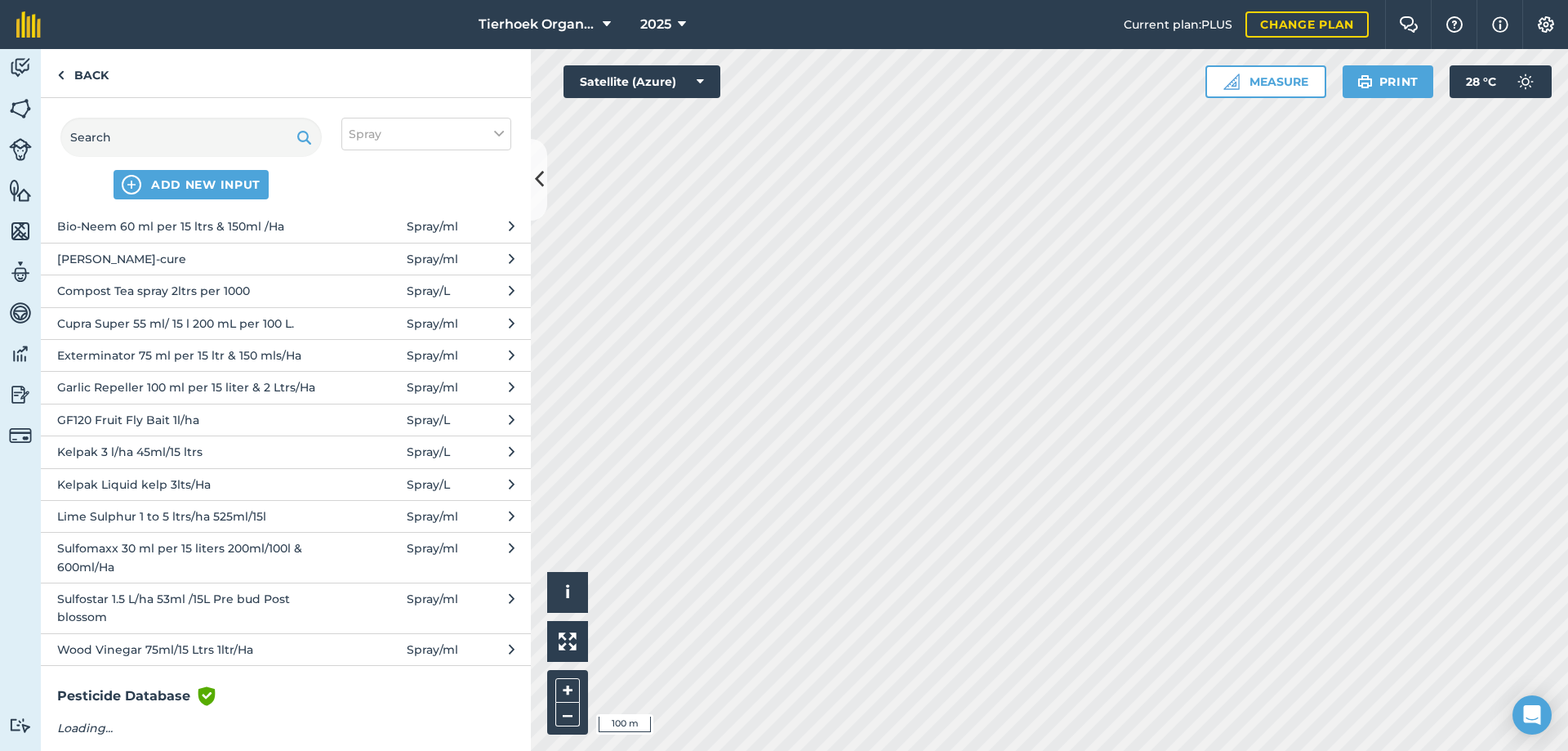
scroll to position [110, 0]
click at [92, 448] on span "Kelpak 3 l/ha 45ml/15 ltrs" at bounding box center [191, 448] width 267 height 18
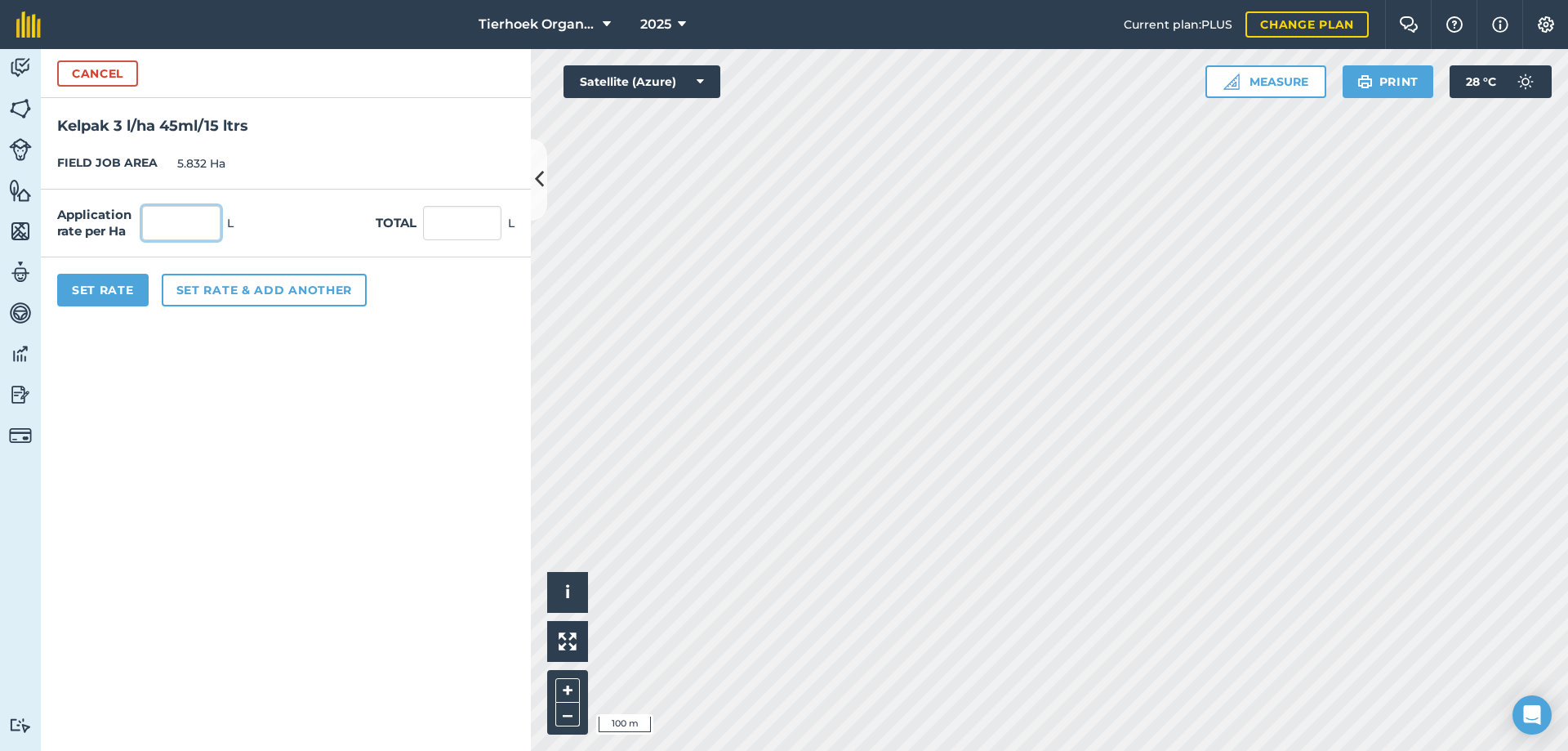
click at [198, 216] on input "text" at bounding box center [181, 223] width 78 height 34
type input "4"
click at [97, 74] on button "Cancel" at bounding box center [98, 73] width 81 height 26
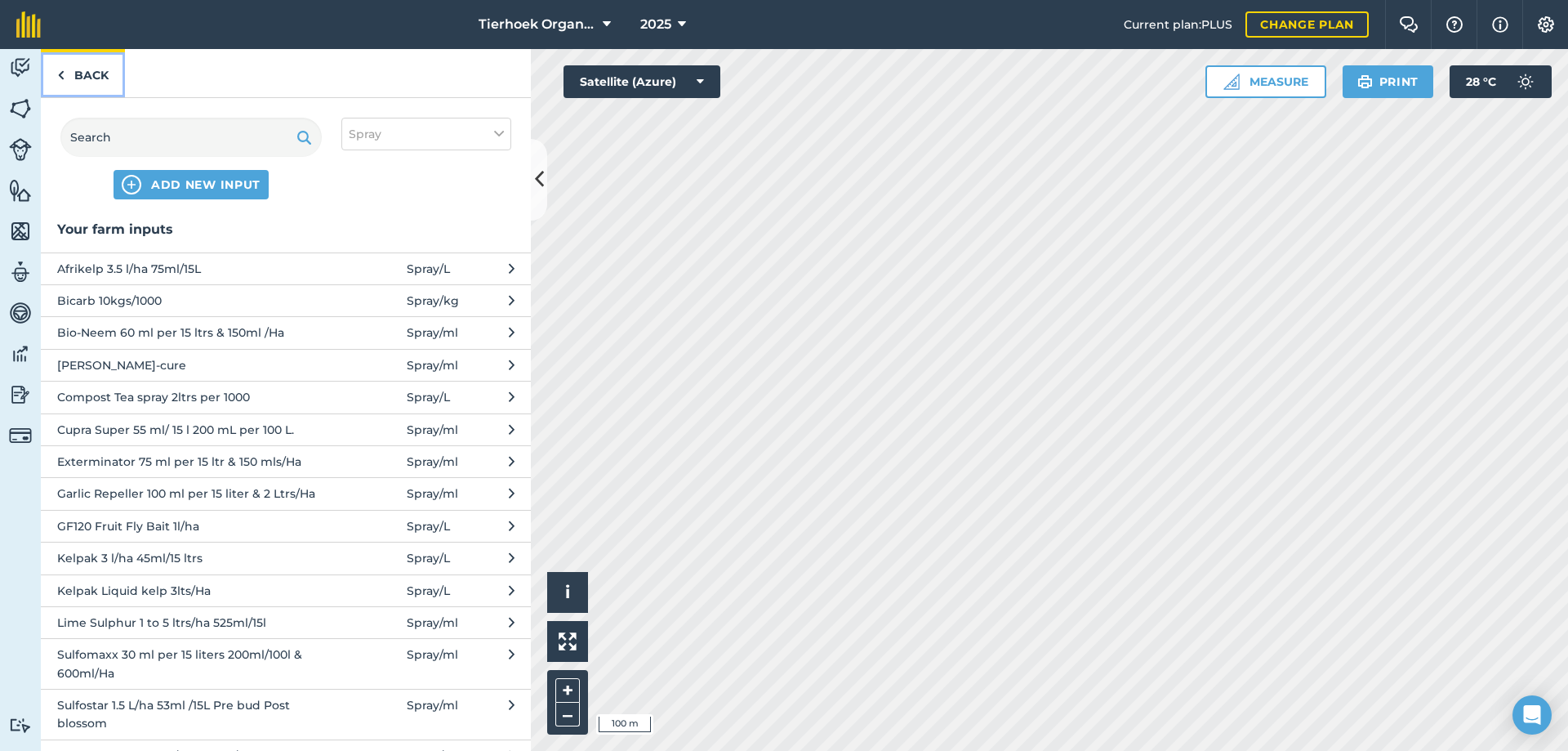
click at [59, 77] on img at bounding box center [61, 76] width 7 height 20
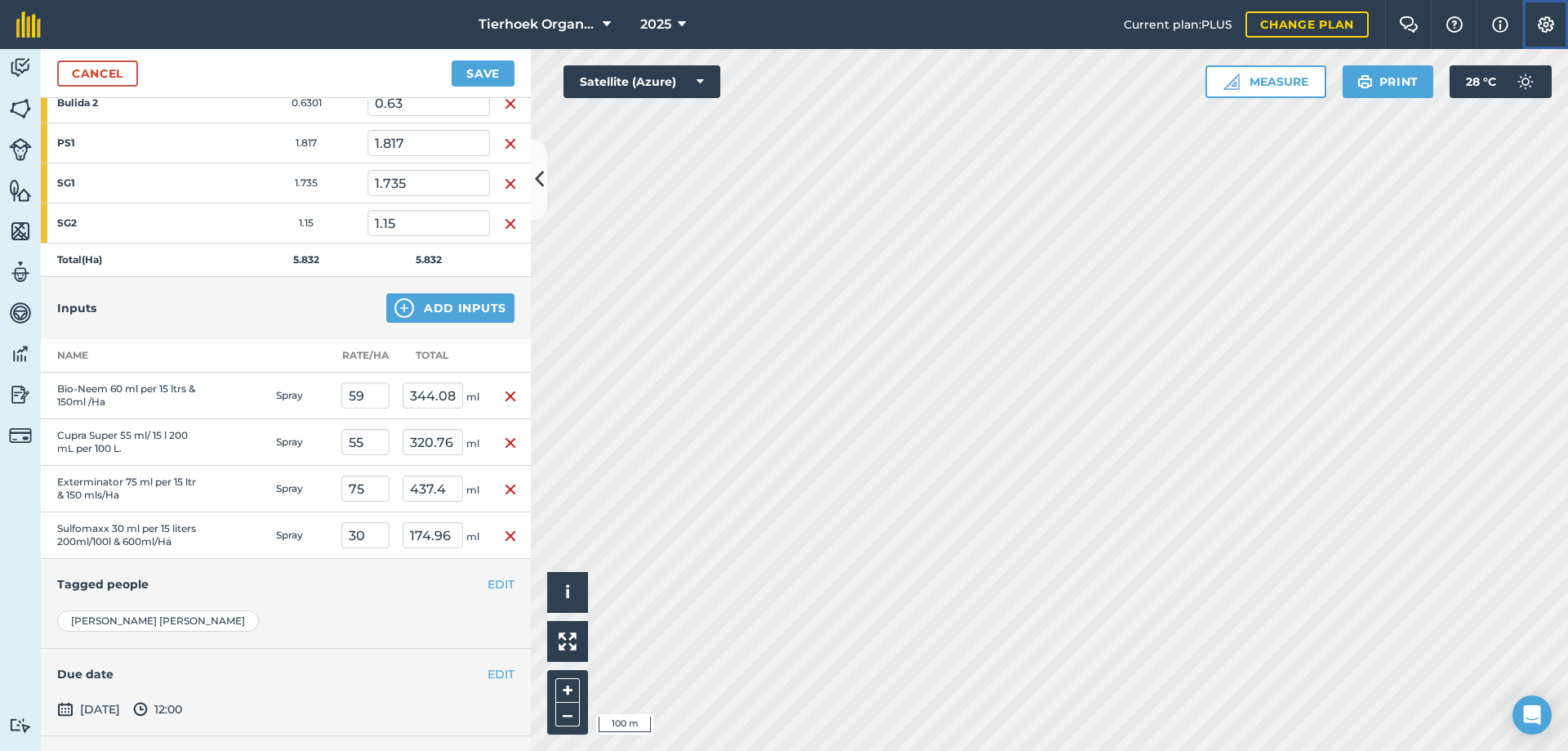
click at [1550, 21] on img at bounding box center [1546, 24] width 20 height 16
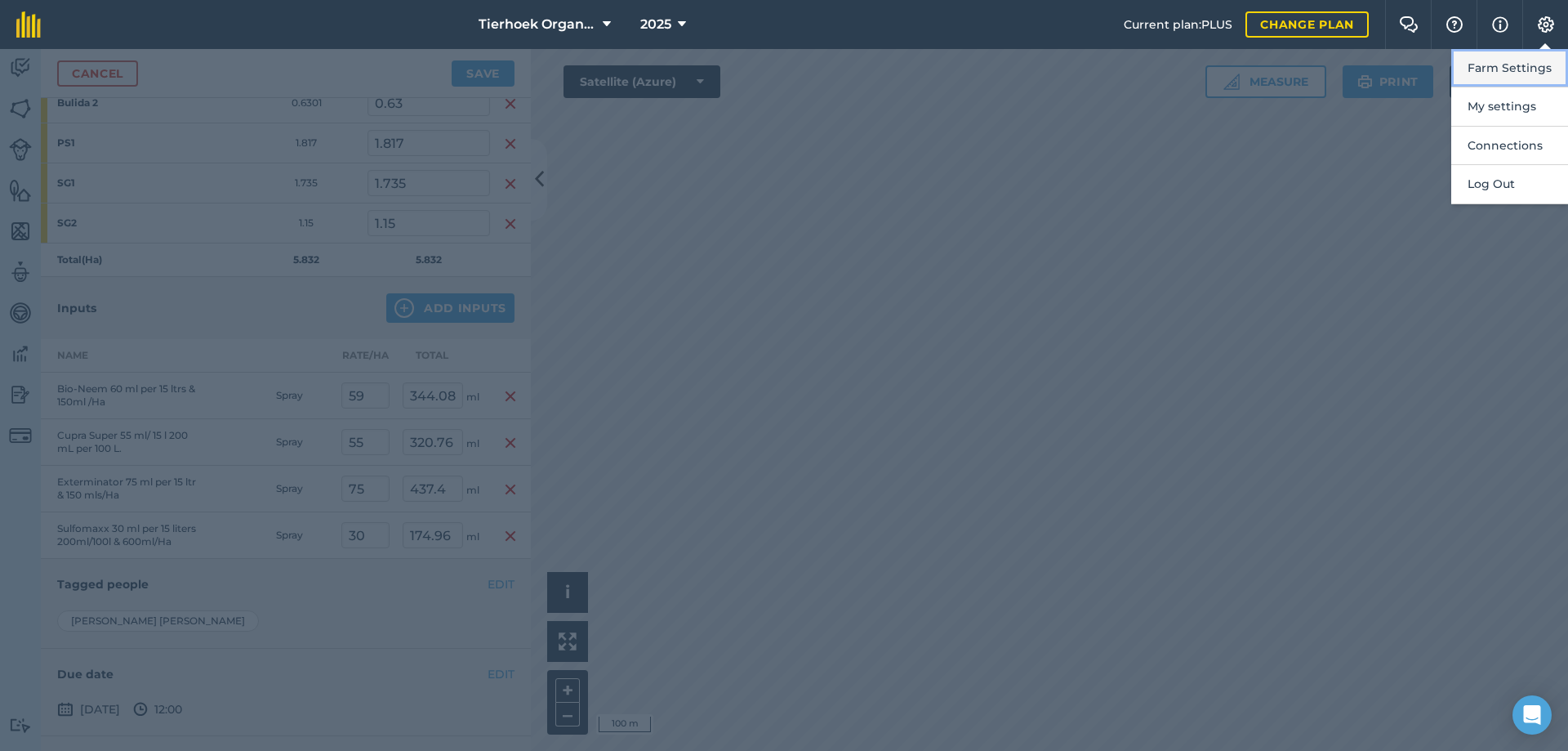
click at [1500, 66] on button "Farm Settings" at bounding box center [1509, 68] width 117 height 39
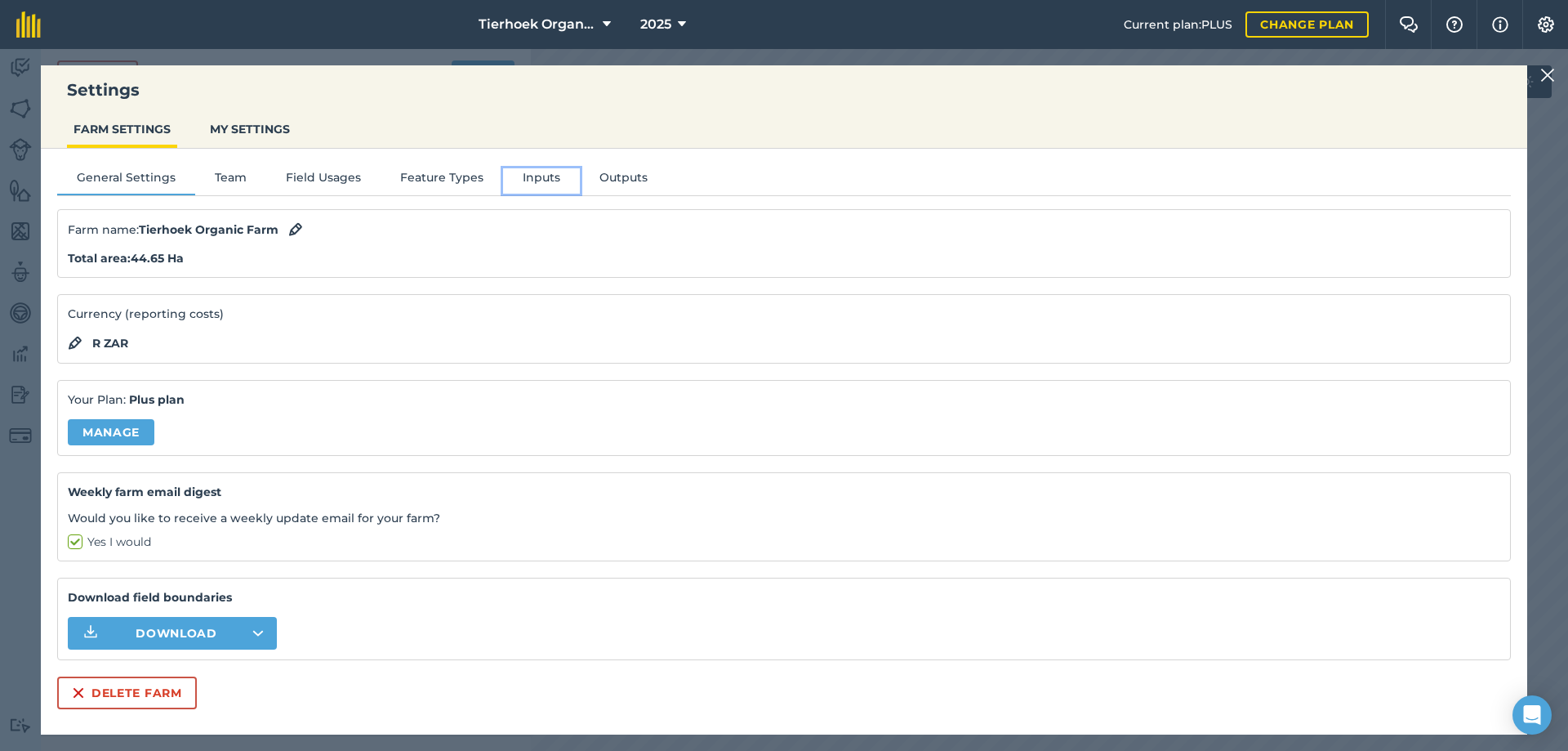
click at [535, 176] on button "Inputs" at bounding box center [541, 180] width 77 height 24
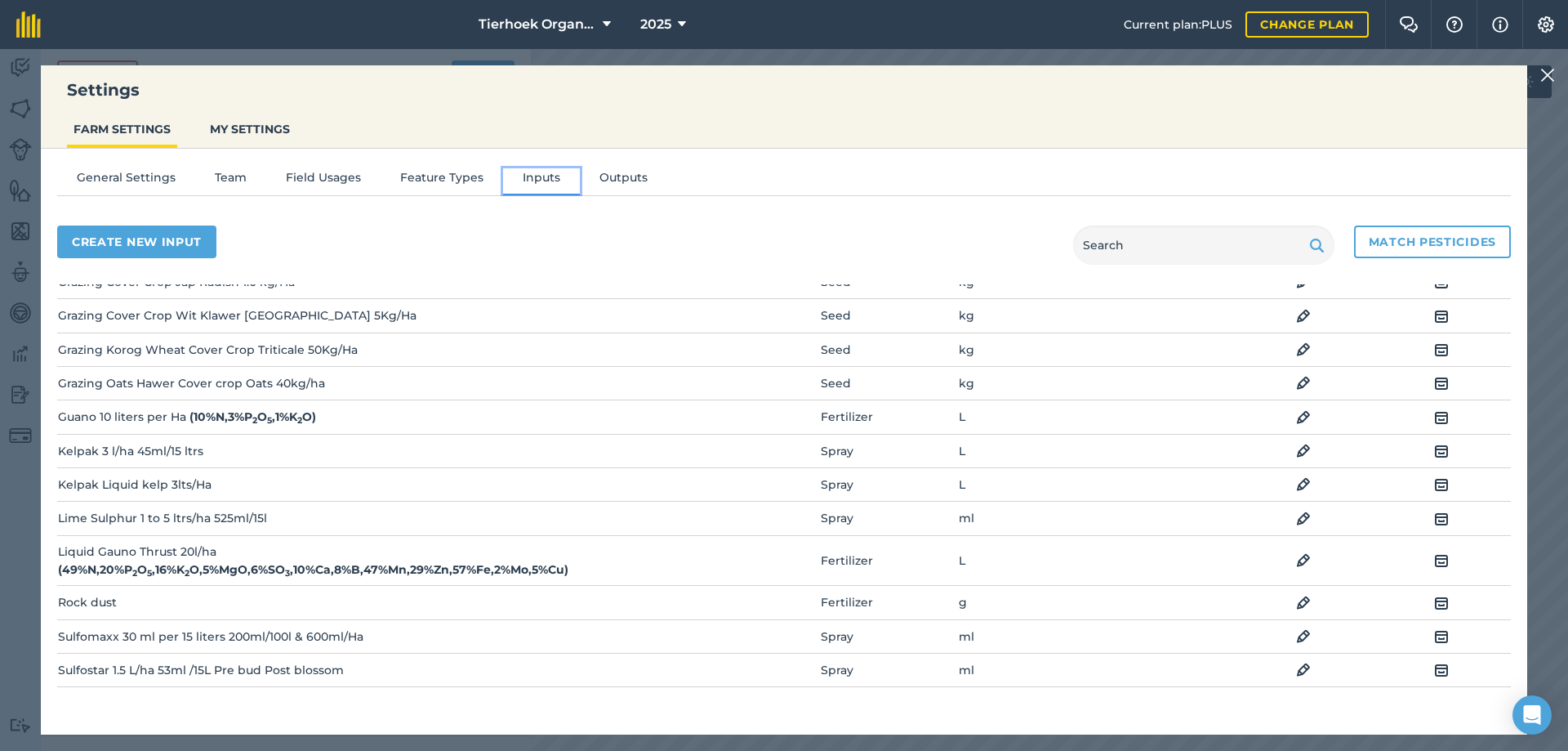
scroll to position [654, 0]
click at [1296, 445] on img at bounding box center [1303, 449] width 14 height 20
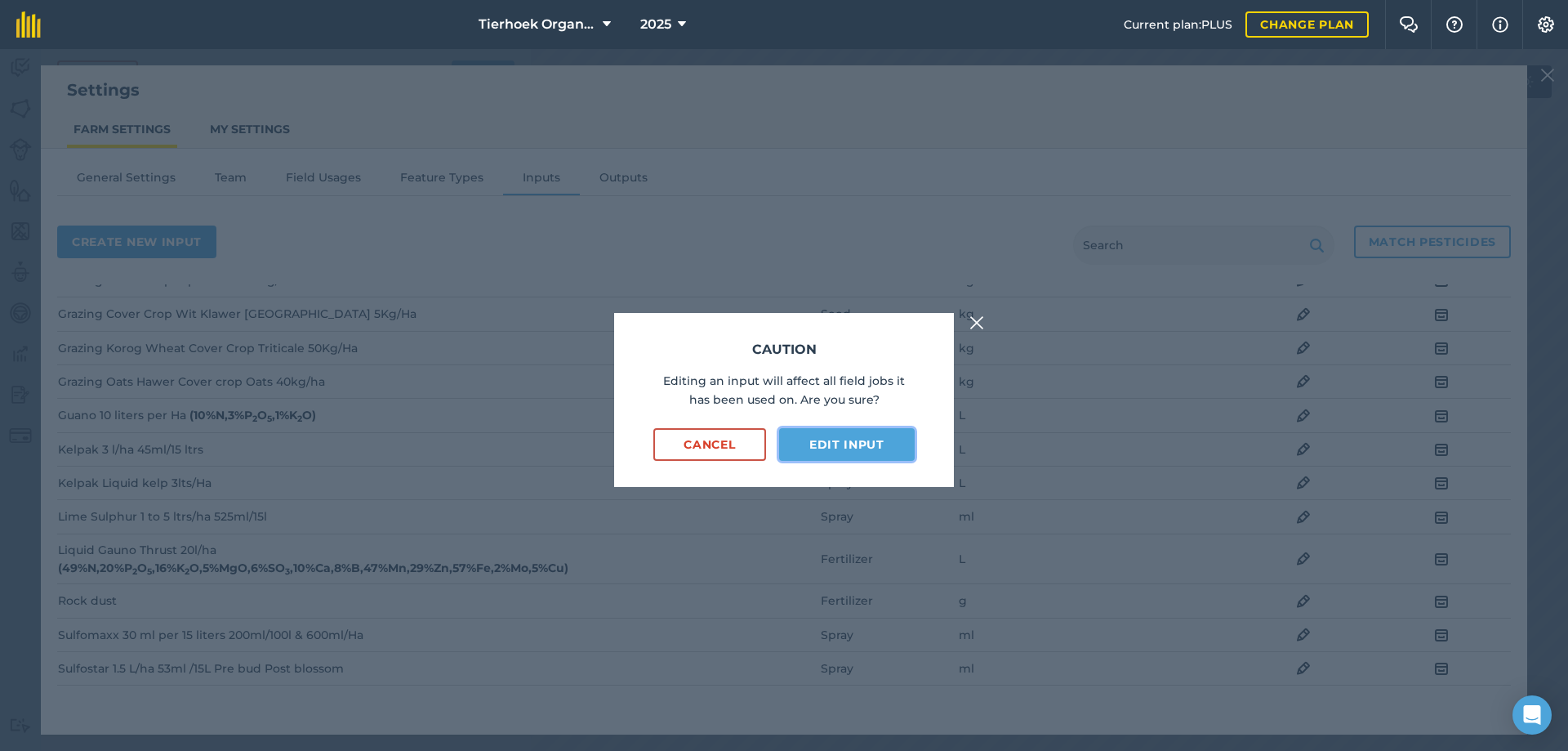
click at [833, 441] on button "Edit input" at bounding box center [847, 444] width 136 height 32
select select "LITRES"
select select "SPRAY"
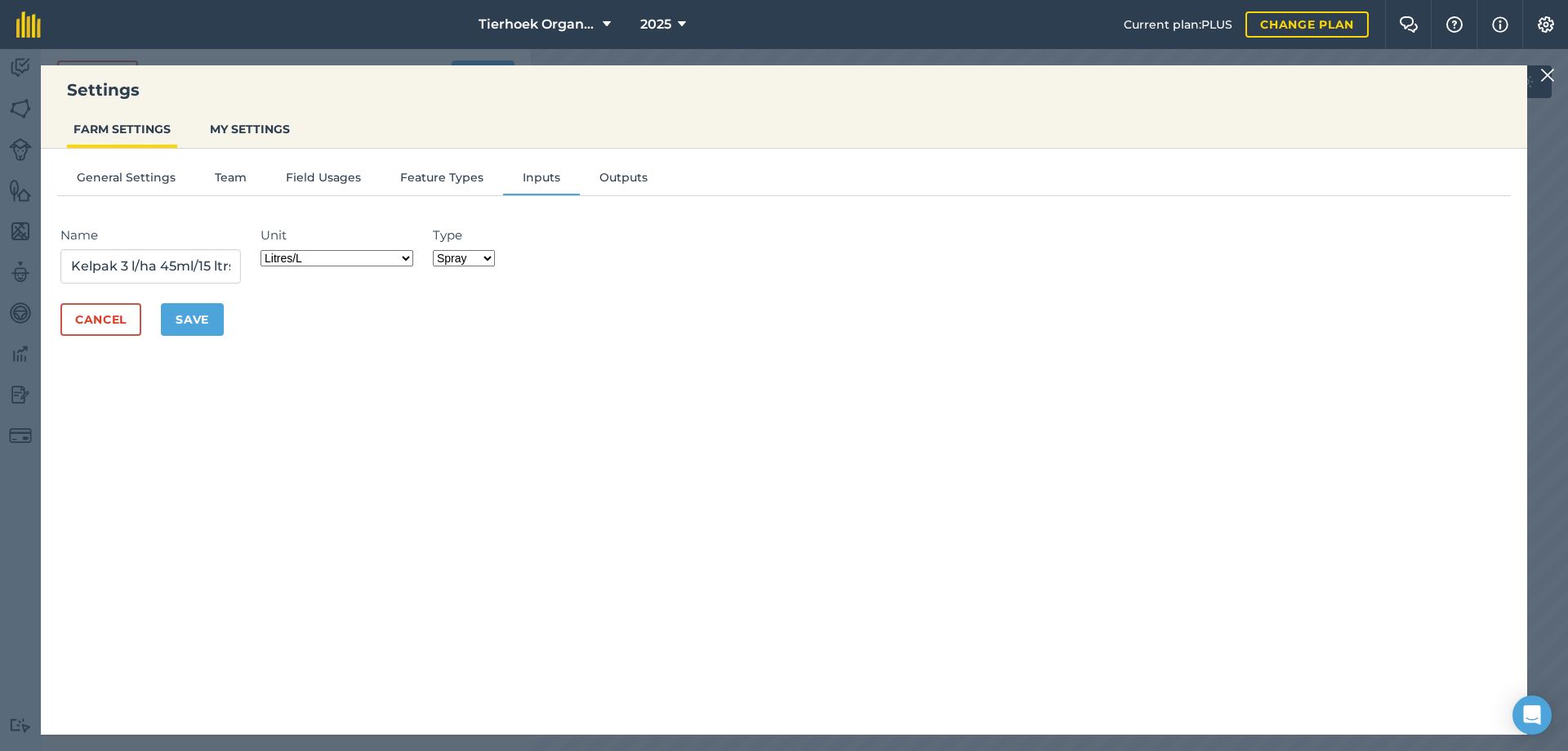
click at [410, 258] on select "Grams/g Kilograms/kg Metric tonnes/t Millilitres/ml Litres/L Ounces/oz Pounds/l…" at bounding box center [337, 258] width 153 height 16
select select "MILLILITRES"
click at [266, 250] on select "Grams/g Kilograms/kg Metric tonnes/t Millilitres/ml Litres/L Ounces/oz Pounds/l…" at bounding box center [337, 258] width 153 height 16
click at [199, 314] on button "Save" at bounding box center [193, 320] width 63 height 32
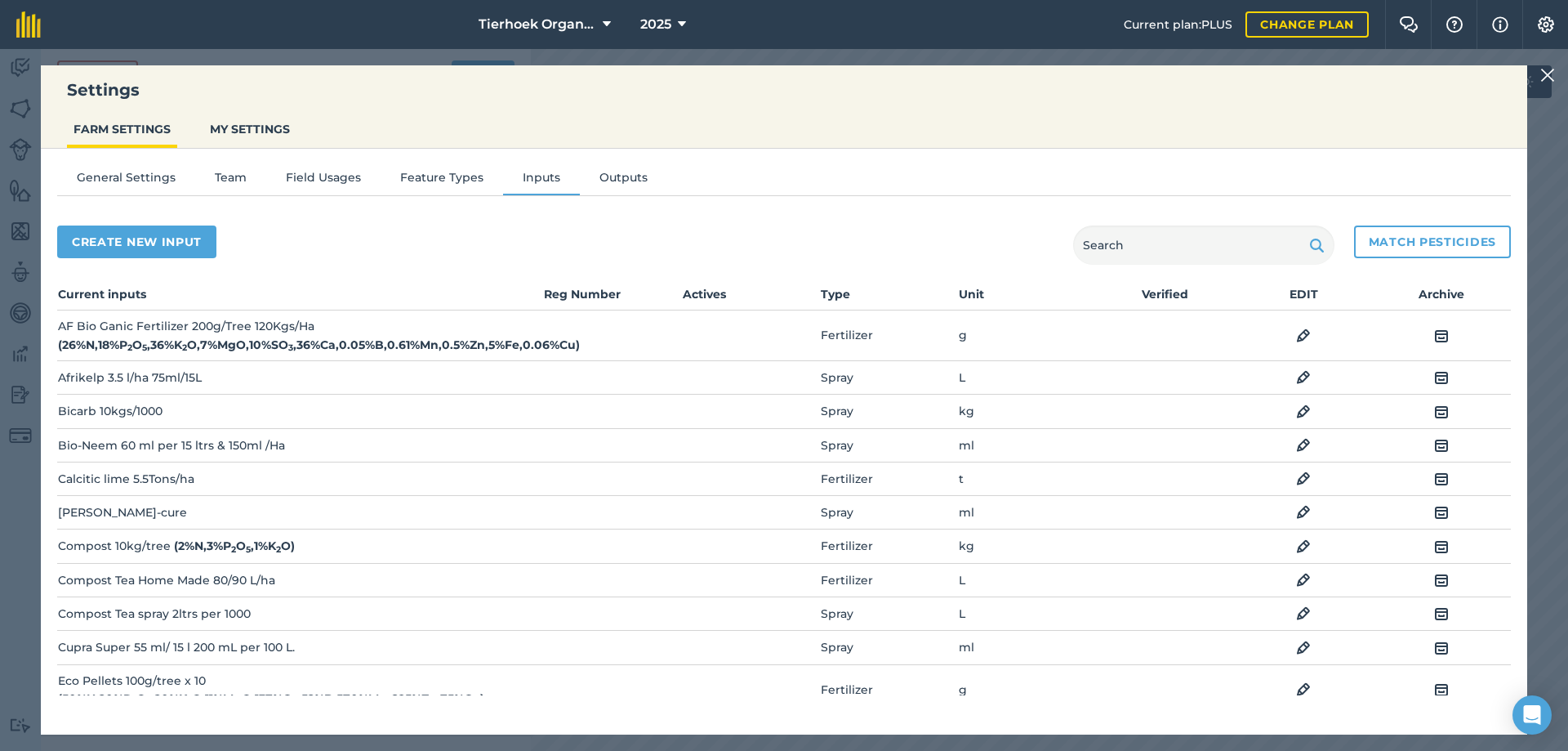
click at [1547, 72] on img at bounding box center [1547, 76] width 14 height 20
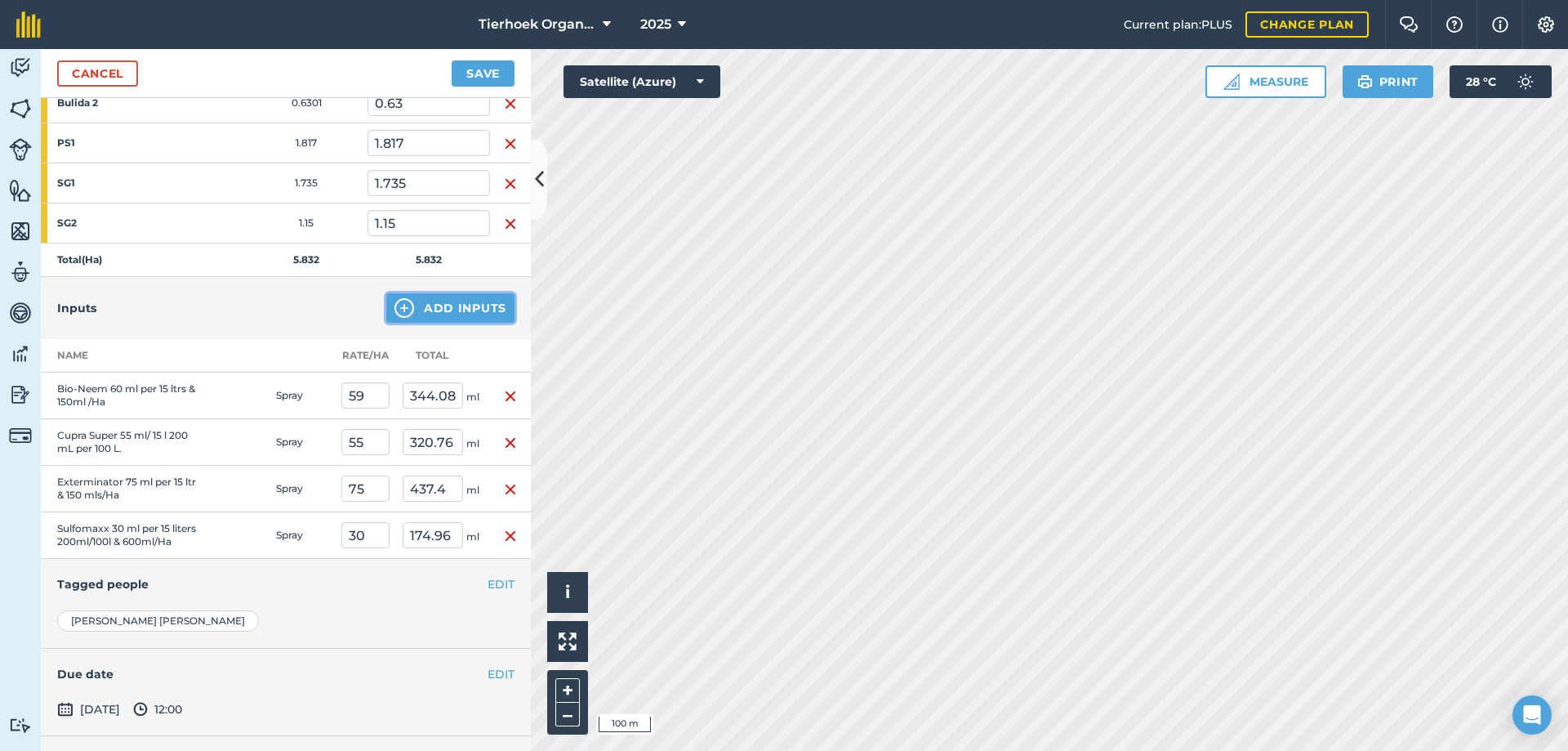
click at [462, 316] on button "Add Inputs" at bounding box center [450, 308] width 128 height 30
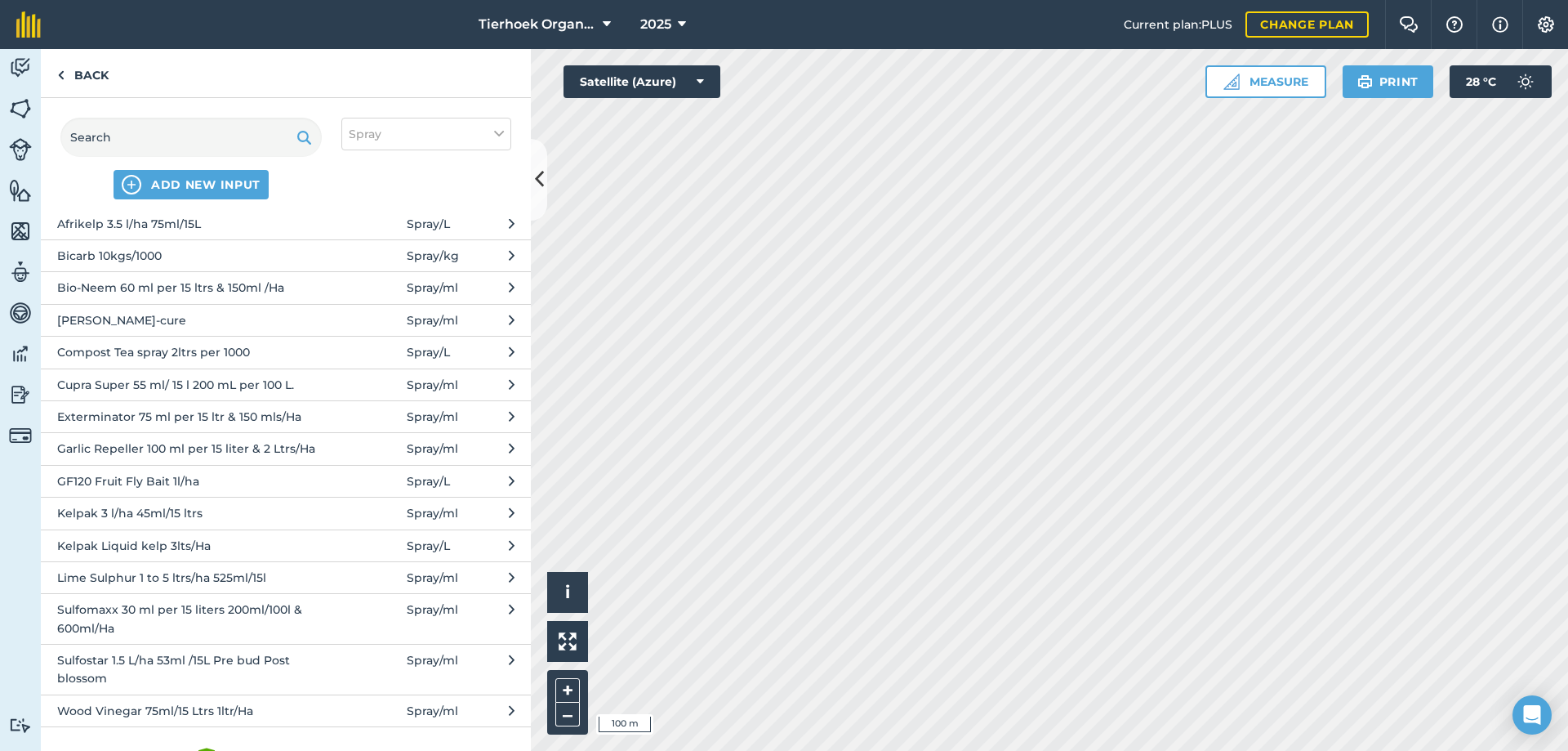
scroll to position [110, 0]
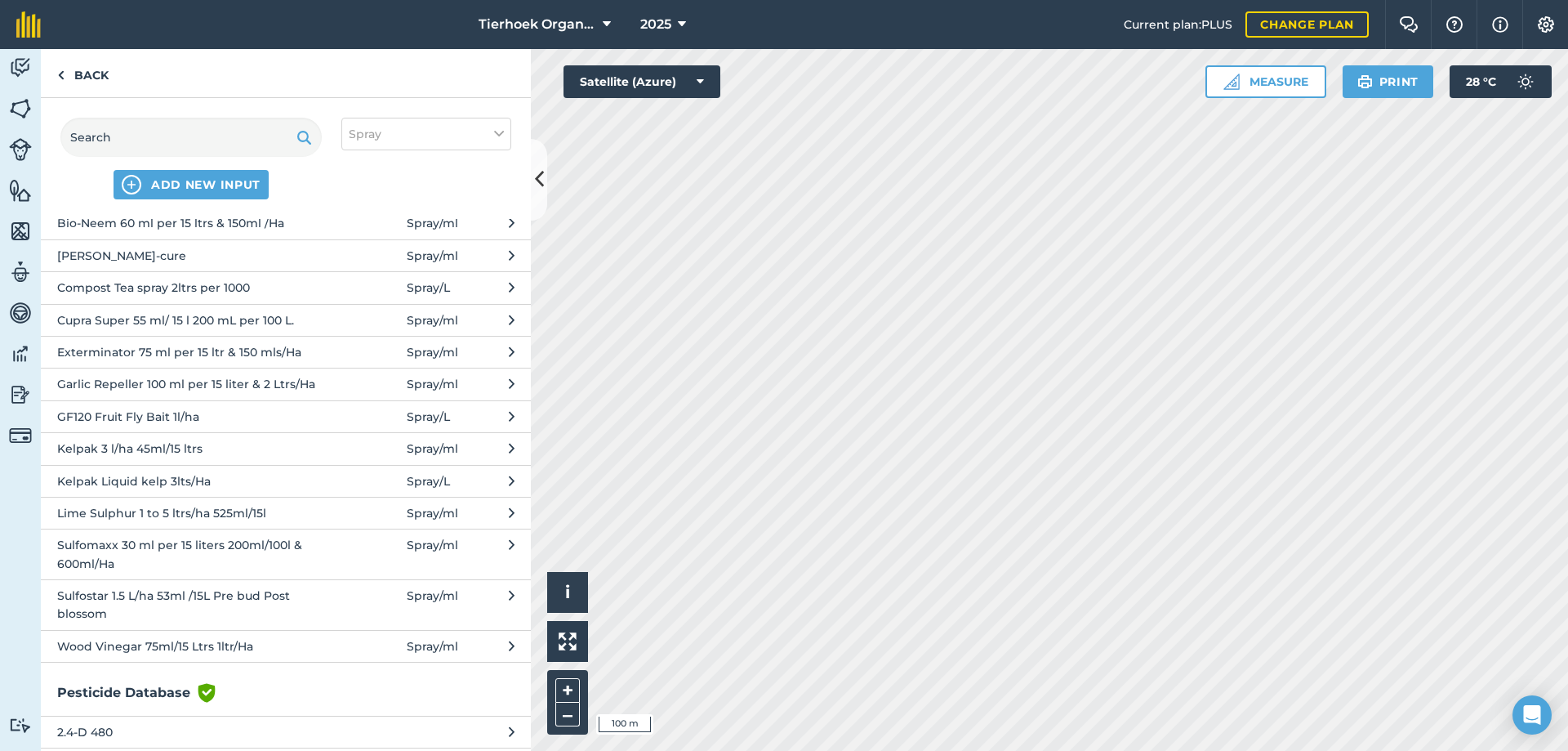
click at [106, 445] on span "Kelpak 3 l/ha 45ml/15 ltrs" at bounding box center [191, 448] width 267 height 18
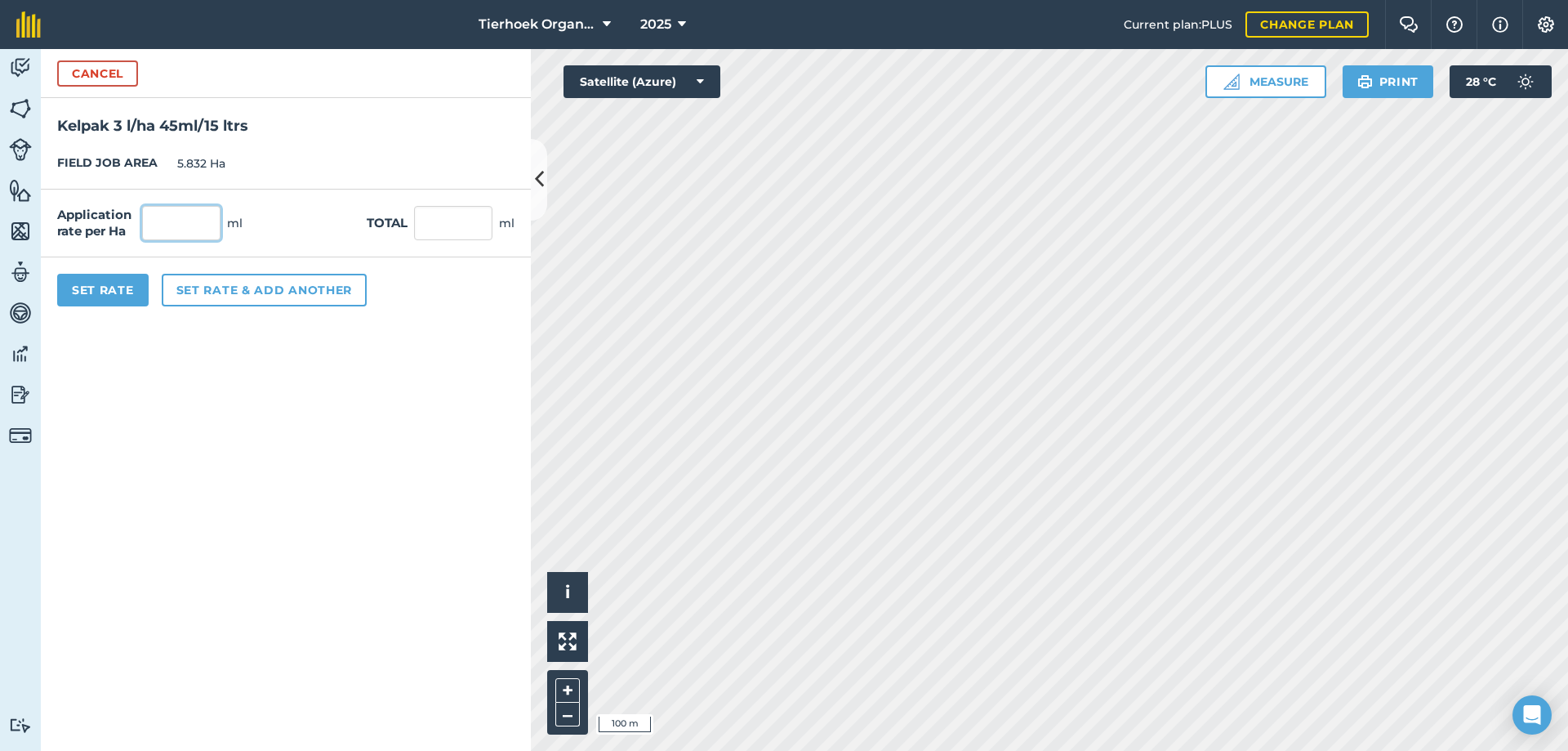
click at [177, 231] on input "text" at bounding box center [181, 223] width 78 height 34
type input "45"
click at [102, 292] on button "Set Rate" at bounding box center [104, 290] width 92 height 32
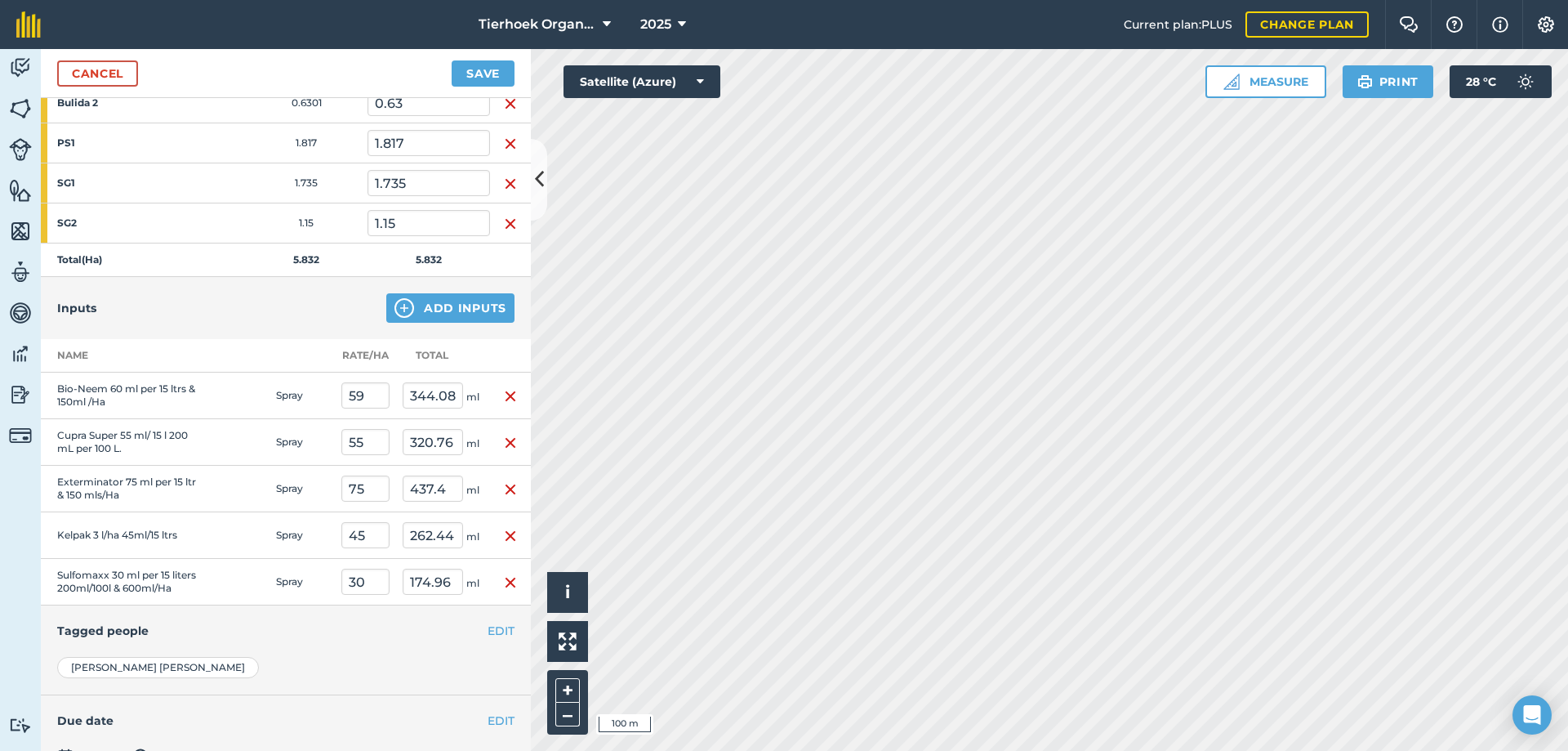
click at [504, 398] on img "button" at bounding box center [510, 396] width 14 height 20
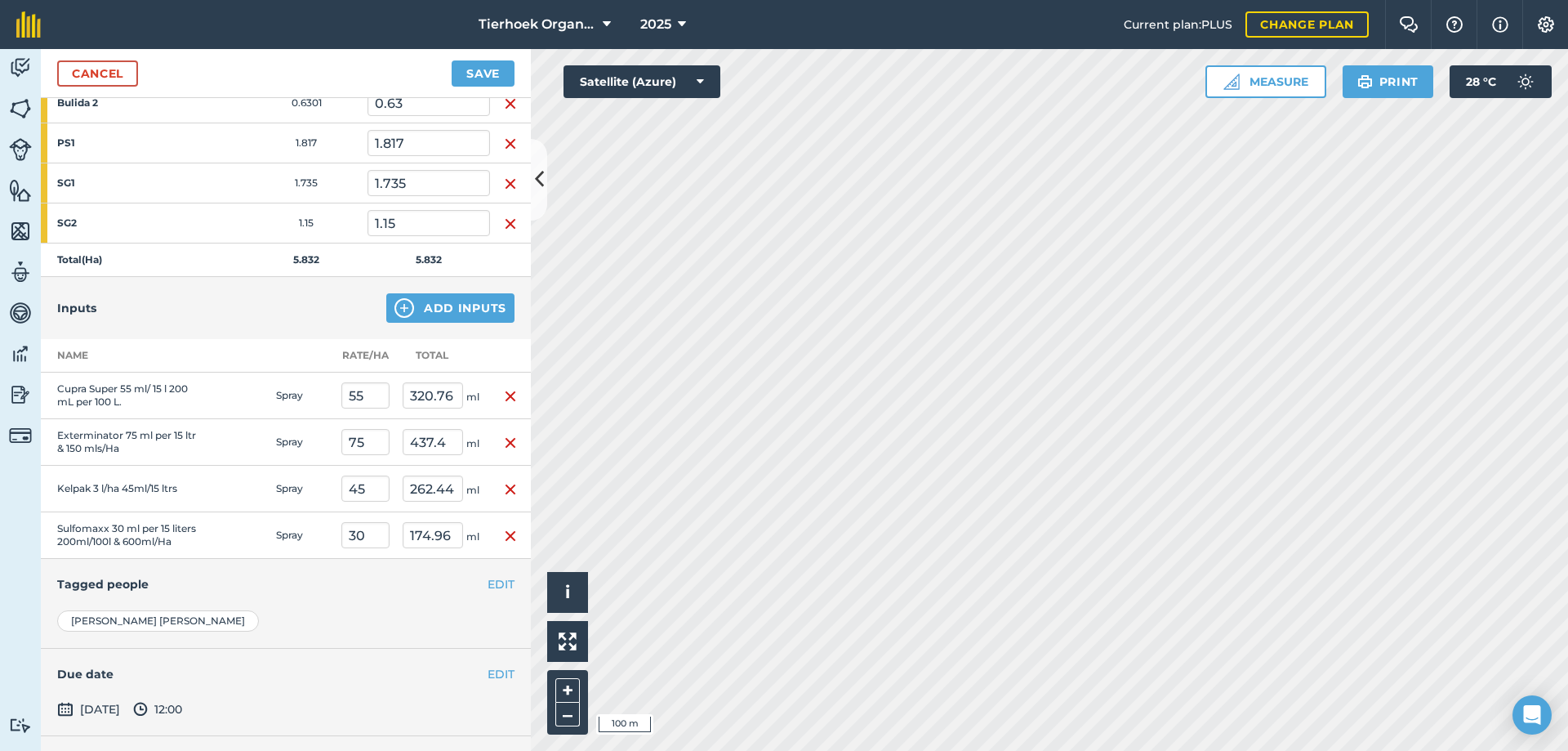
click at [504, 396] on img "button" at bounding box center [510, 396] width 14 height 20
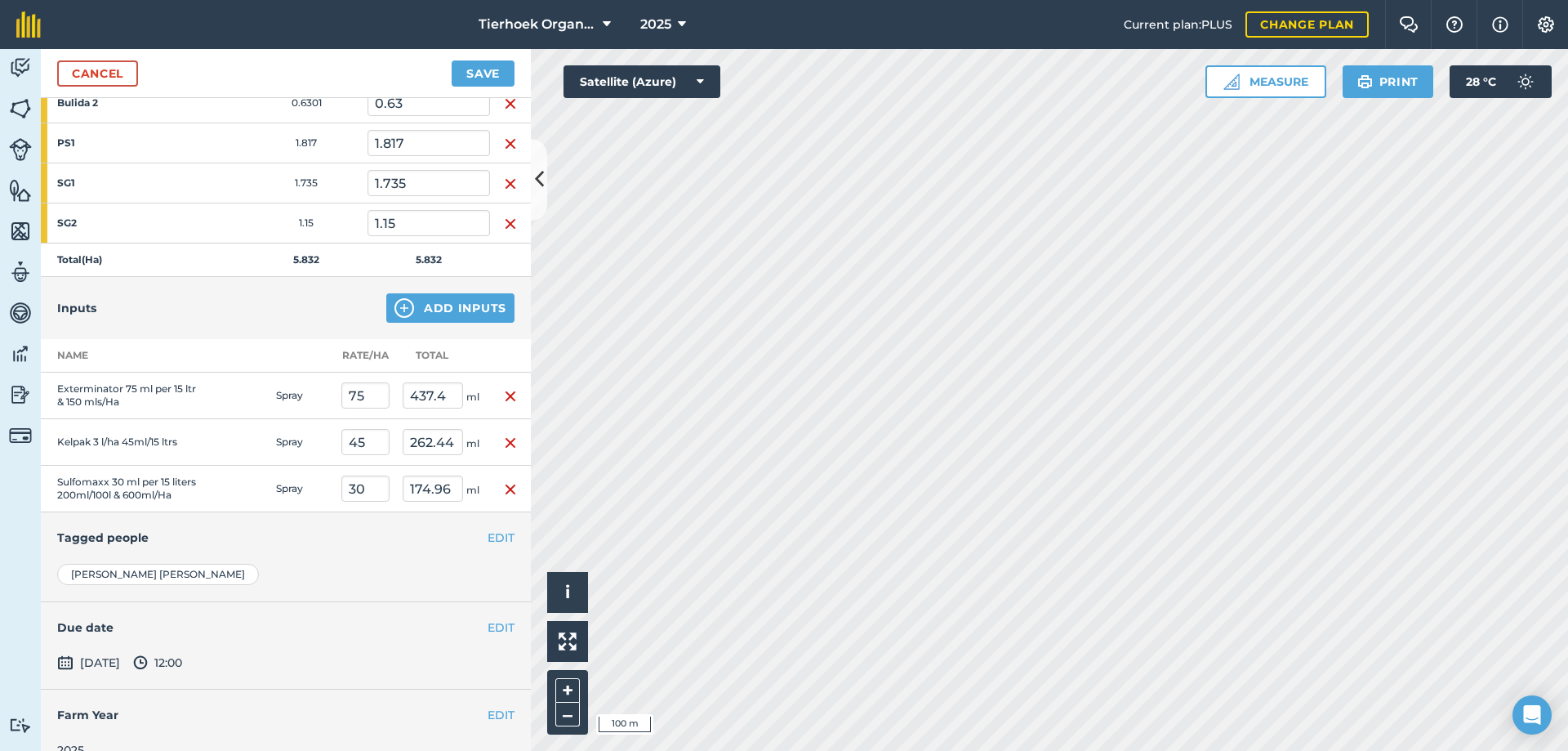
click at [504, 393] on img "button" at bounding box center [510, 396] width 14 height 20
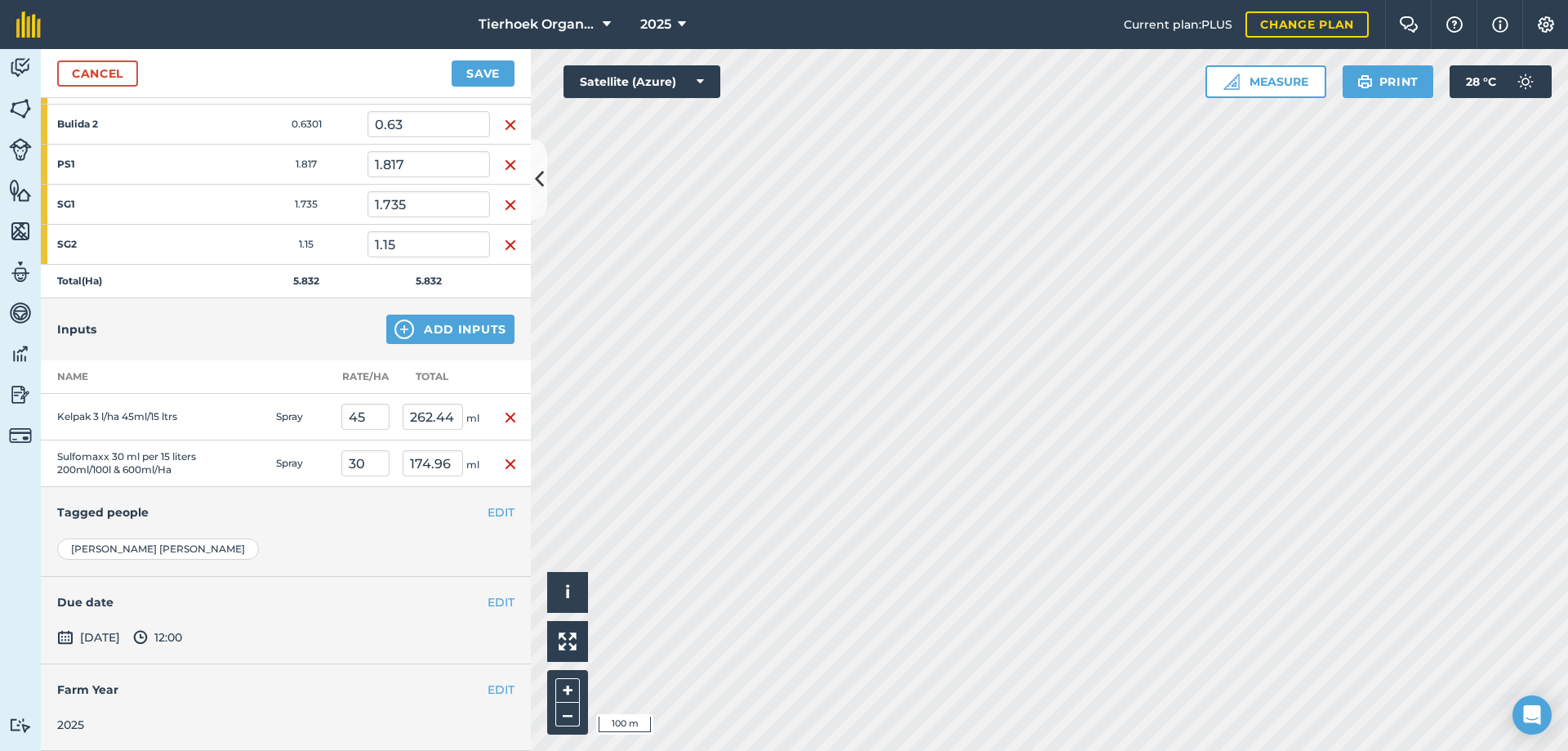
click at [504, 408] on img "button" at bounding box center [510, 418] width 14 height 20
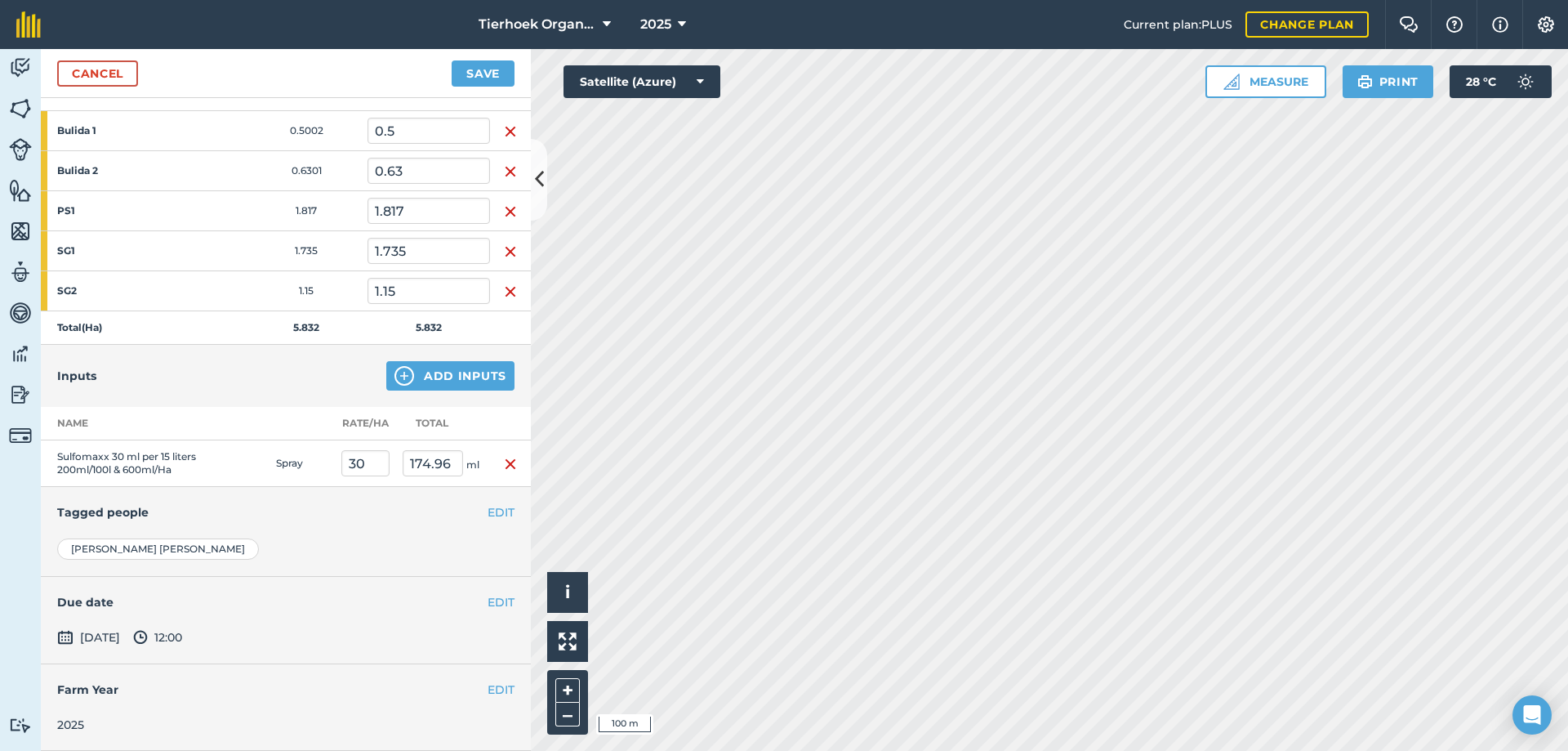
click at [504, 457] on img "button" at bounding box center [510, 464] width 14 height 20
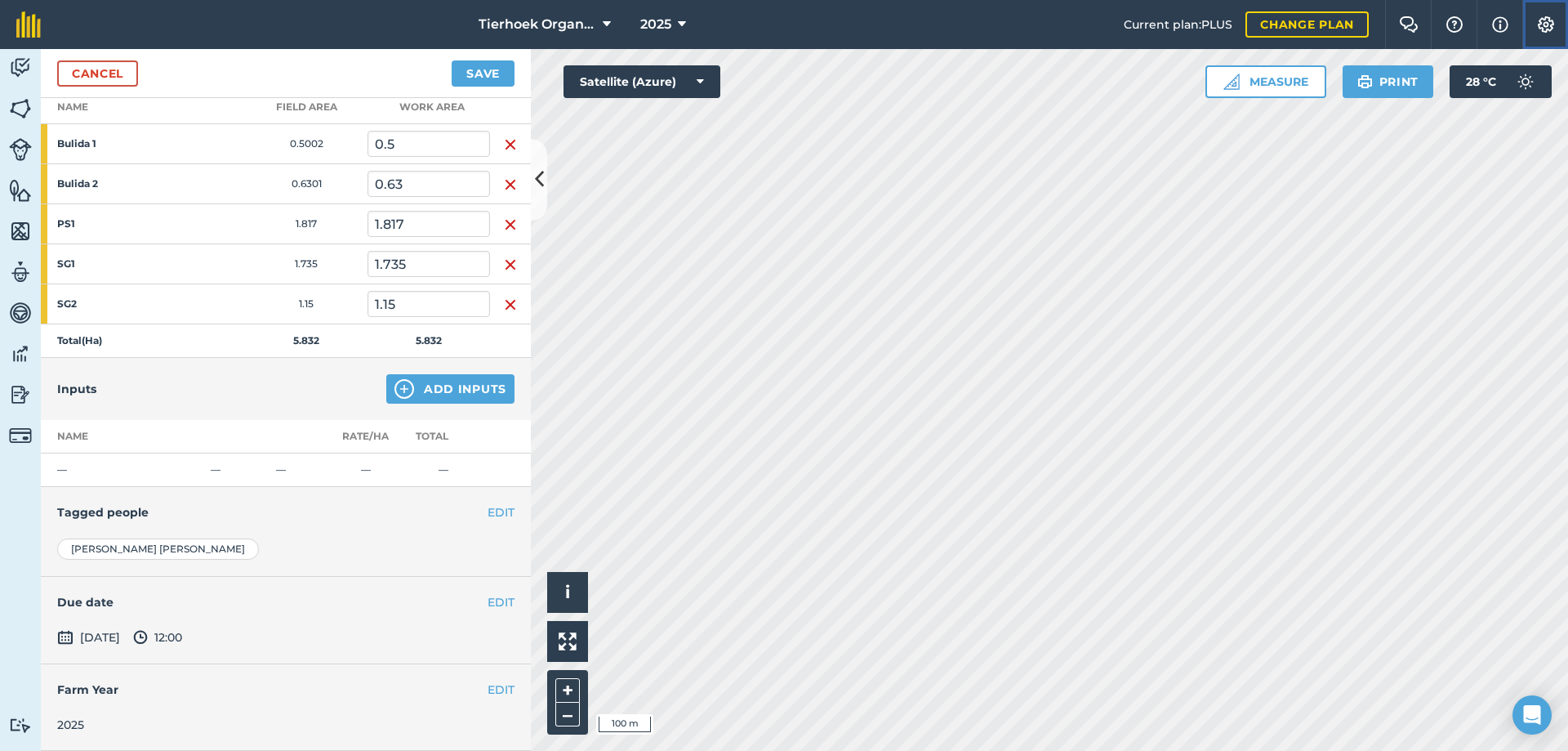
click at [1550, 22] on img at bounding box center [1546, 24] width 20 height 16
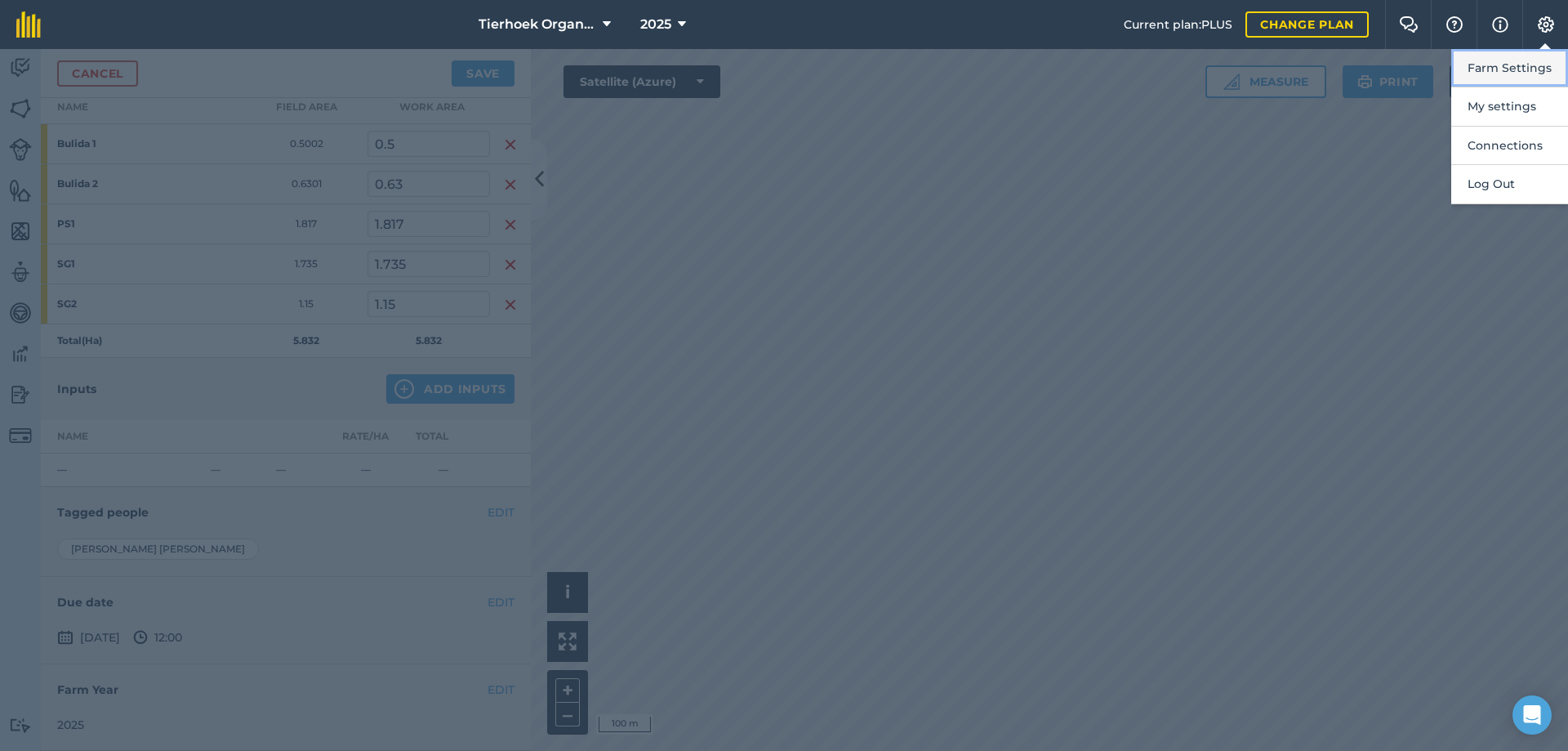
click at [1491, 68] on button "Farm Settings" at bounding box center [1509, 68] width 117 height 39
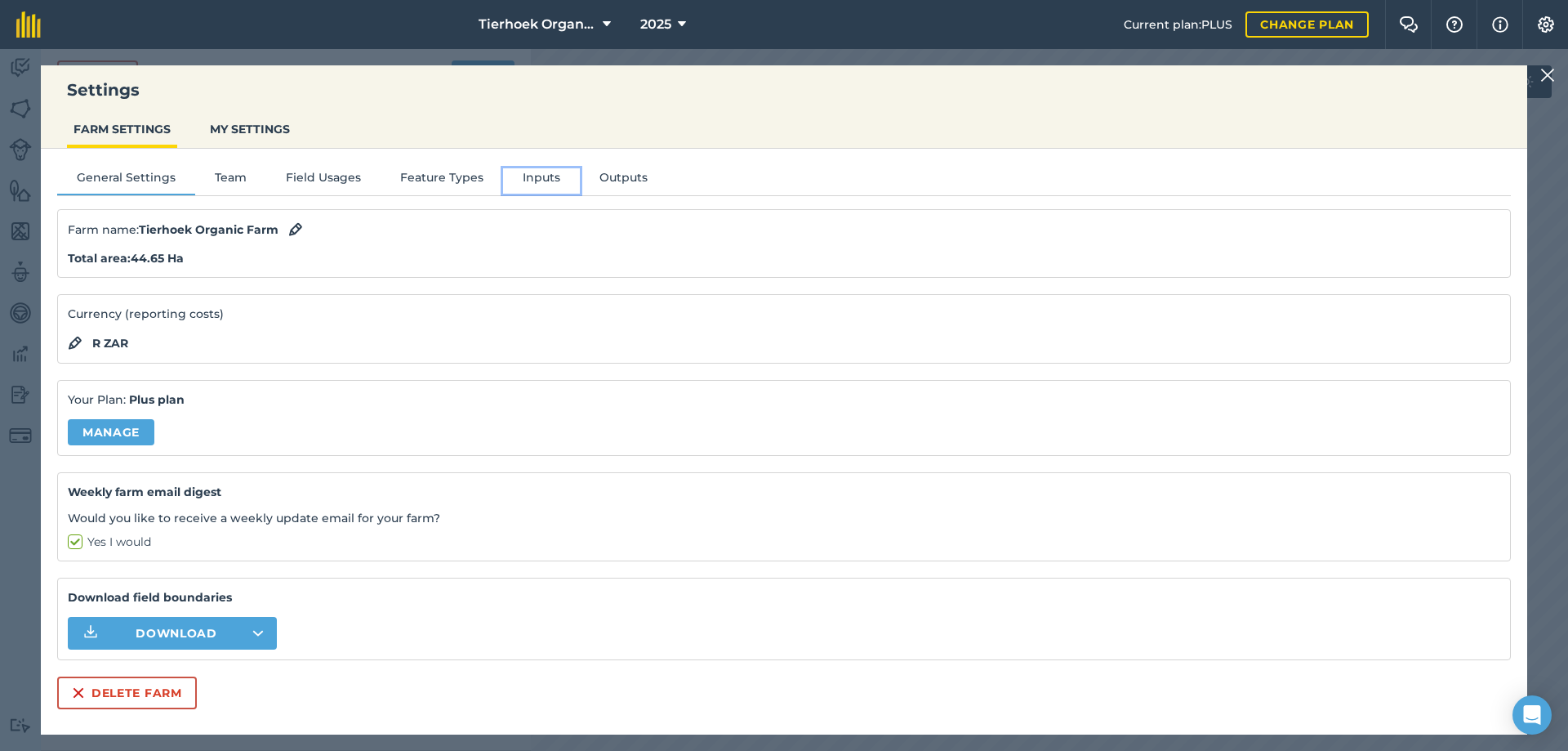
click at [531, 178] on button "Inputs" at bounding box center [541, 180] width 77 height 24
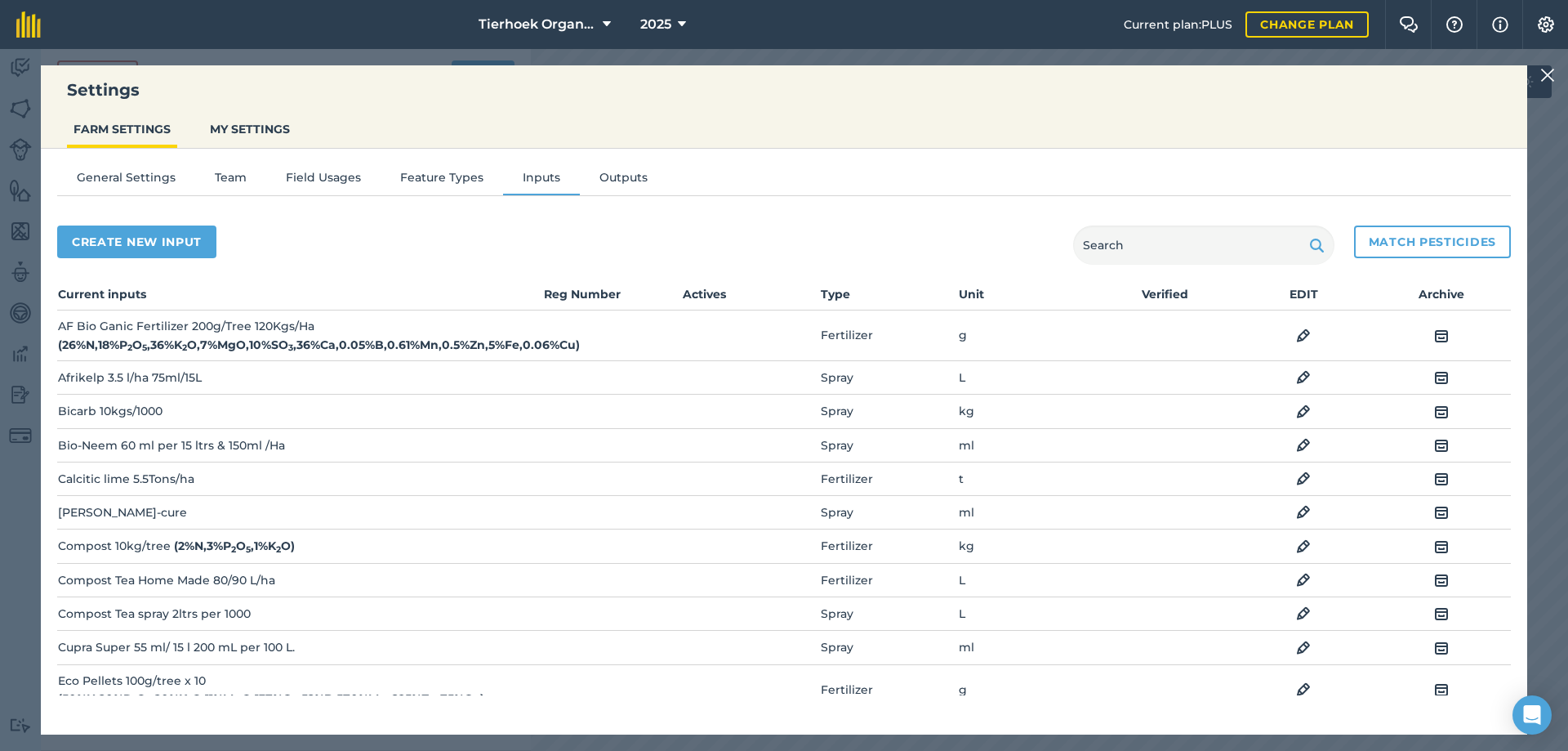
click at [1296, 445] on img at bounding box center [1303, 446] width 14 height 20
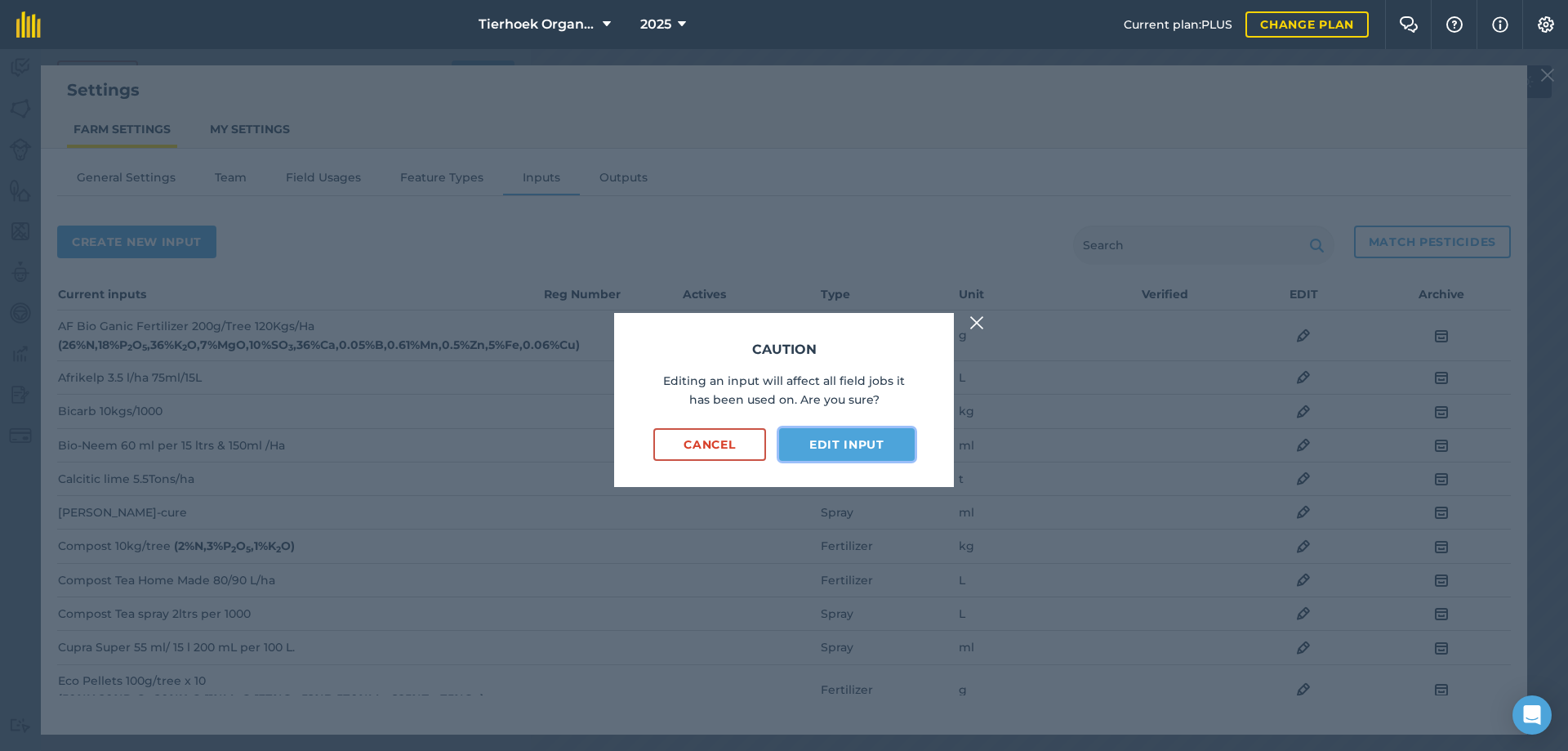
click at [825, 447] on button "Edit input" at bounding box center [847, 444] width 136 height 32
select select "MILLILITRES"
select select "SPRAY"
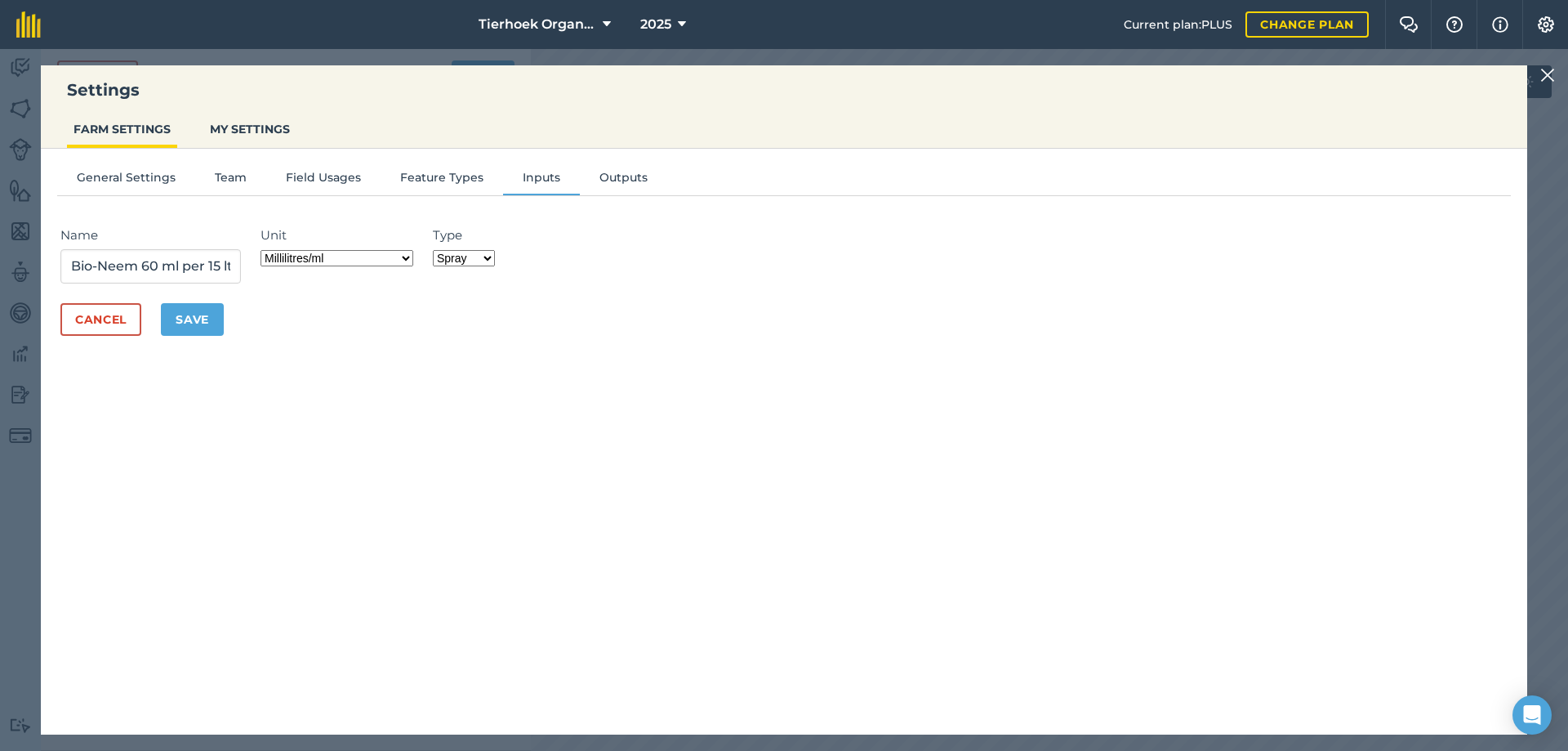
click at [427, 260] on div "Name Bio-Neem 60 ml per 15 ltrs & 150ml /Ha Unit Grams/g Kilograms/kg Metric to…" at bounding box center [784, 254] width 1447 height 58
click at [413, 258] on select "Grams/g Kilograms/kg Metric tonnes/t Millilitres/ml Litres/L Ounces/oz Pounds/l…" at bounding box center [337, 258] width 153 height 16
select select "LITRES"
click at [266, 250] on select "Grams/g Kilograms/kg Metric tonnes/t Millilitres/ml Litres/L Ounces/oz Pounds/l…" at bounding box center [337, 258] width 153 height 16
click at [184, 313] on button "Save" at bounding box center [193, 320] width 63 height 32
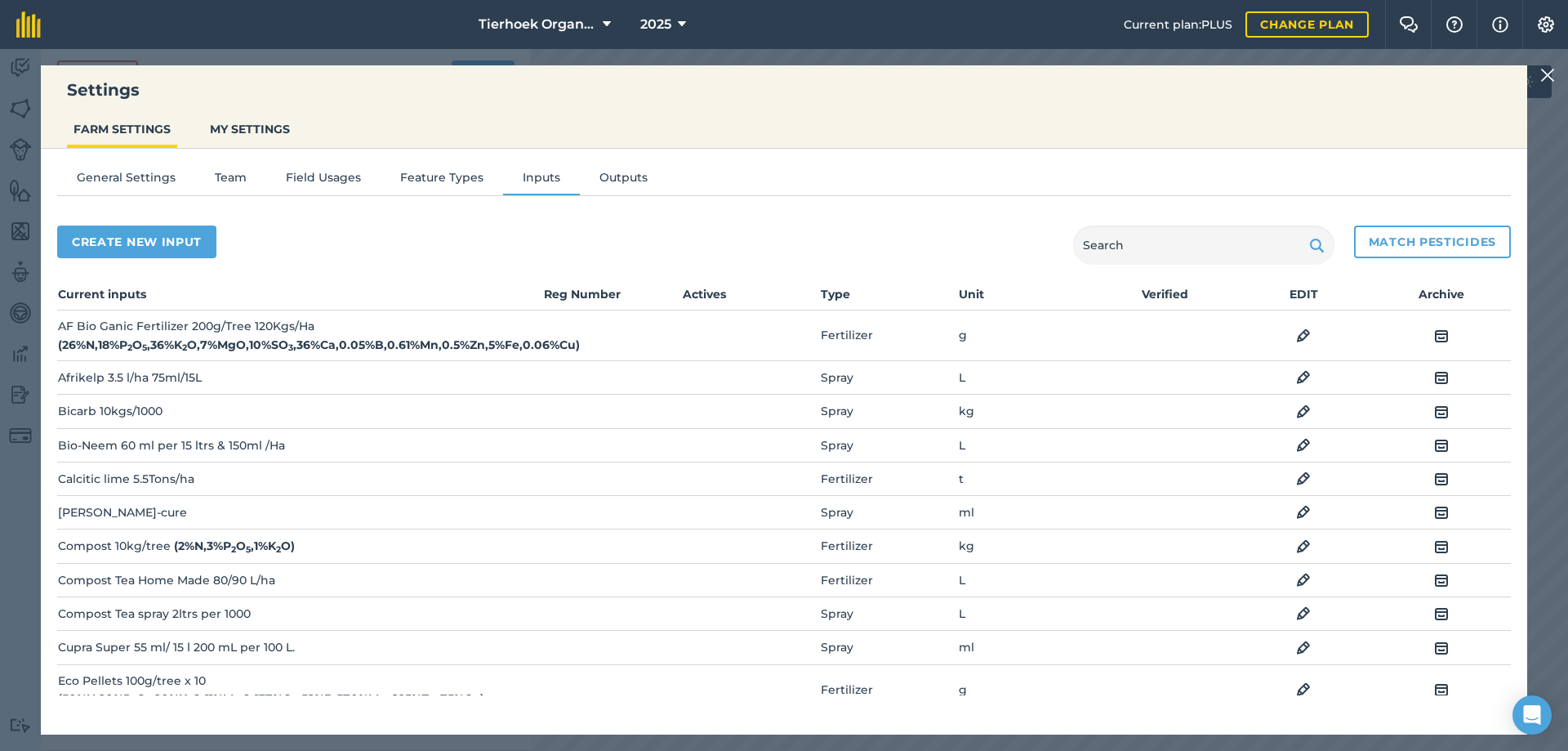
click at [1296, 445] on img at bounding box center [1303, 446] width 14 height 20
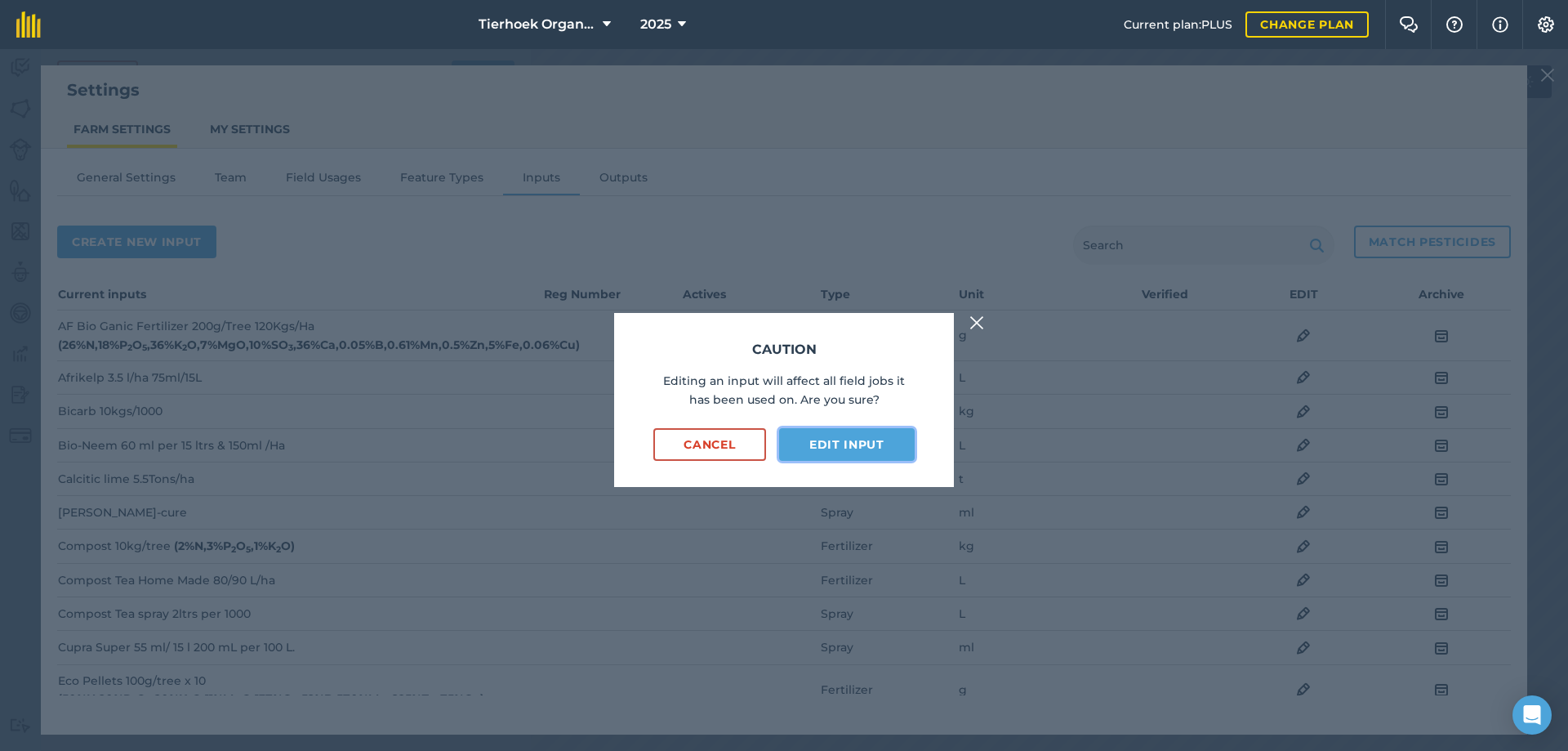
click at [847, 441] on button "Edit input" at bounding box center [847, 444] width 136 height 32
select select "LITRES"
select select "SPRAY"
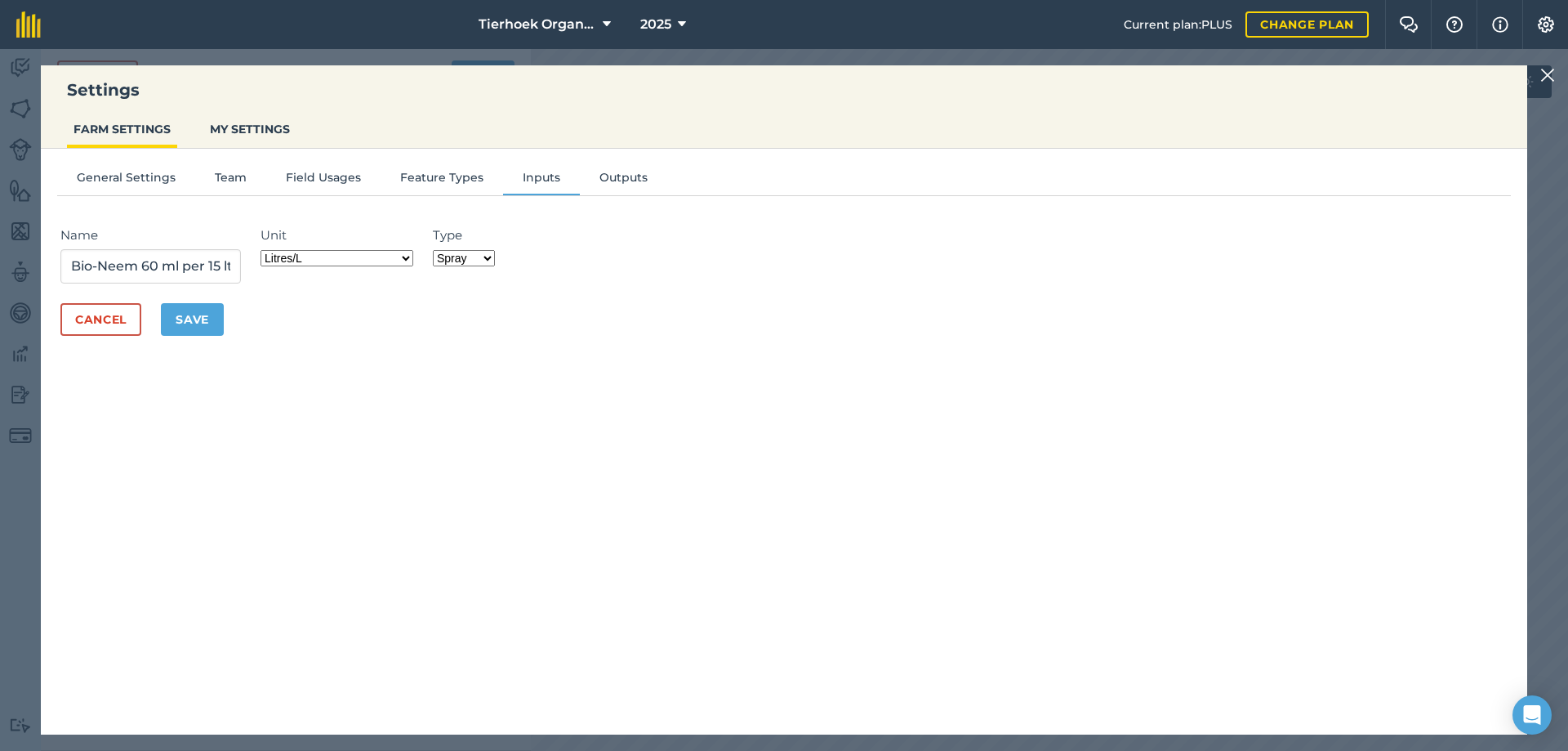
click at [407, 258] on select "Grams/g Kilograms/kg Metric tonnes/t Millilitres/ml Litres/L Ounces/oz Pounds/l…" at bounding box center [337, 258] width 153 height 16
select select "MILLILITRES"
click at [266, 250] on select "Grams/g Kilograms/kg Metric tonnes/t Millilitres/ml Litres/L Ounces/oz Pounds/l…" at bounding box center [337, 258] width 153 height 16
click at [203, 313] on button "Save" at bounding box center [193, 320] width 63 height 32
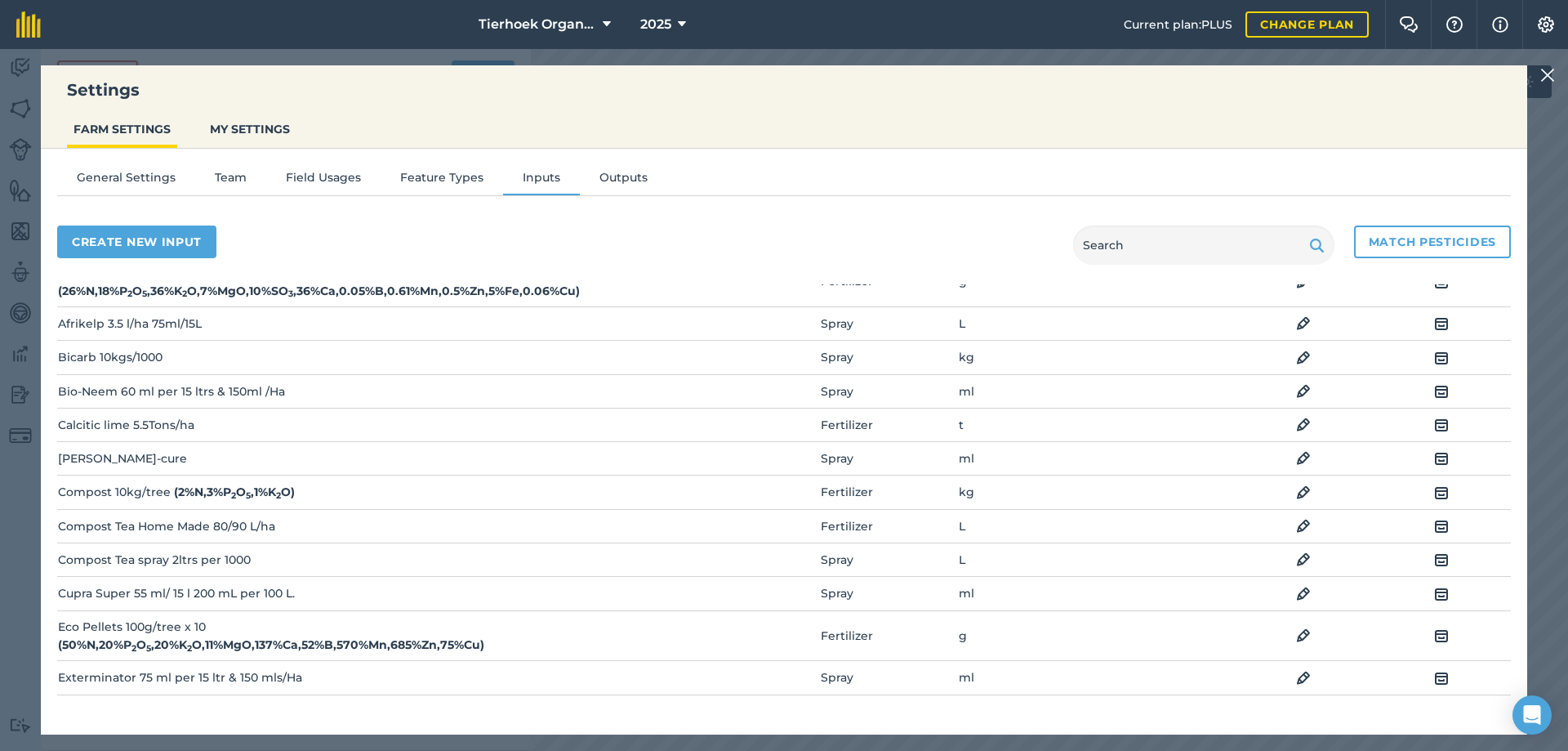
scroll to position [82, 0]
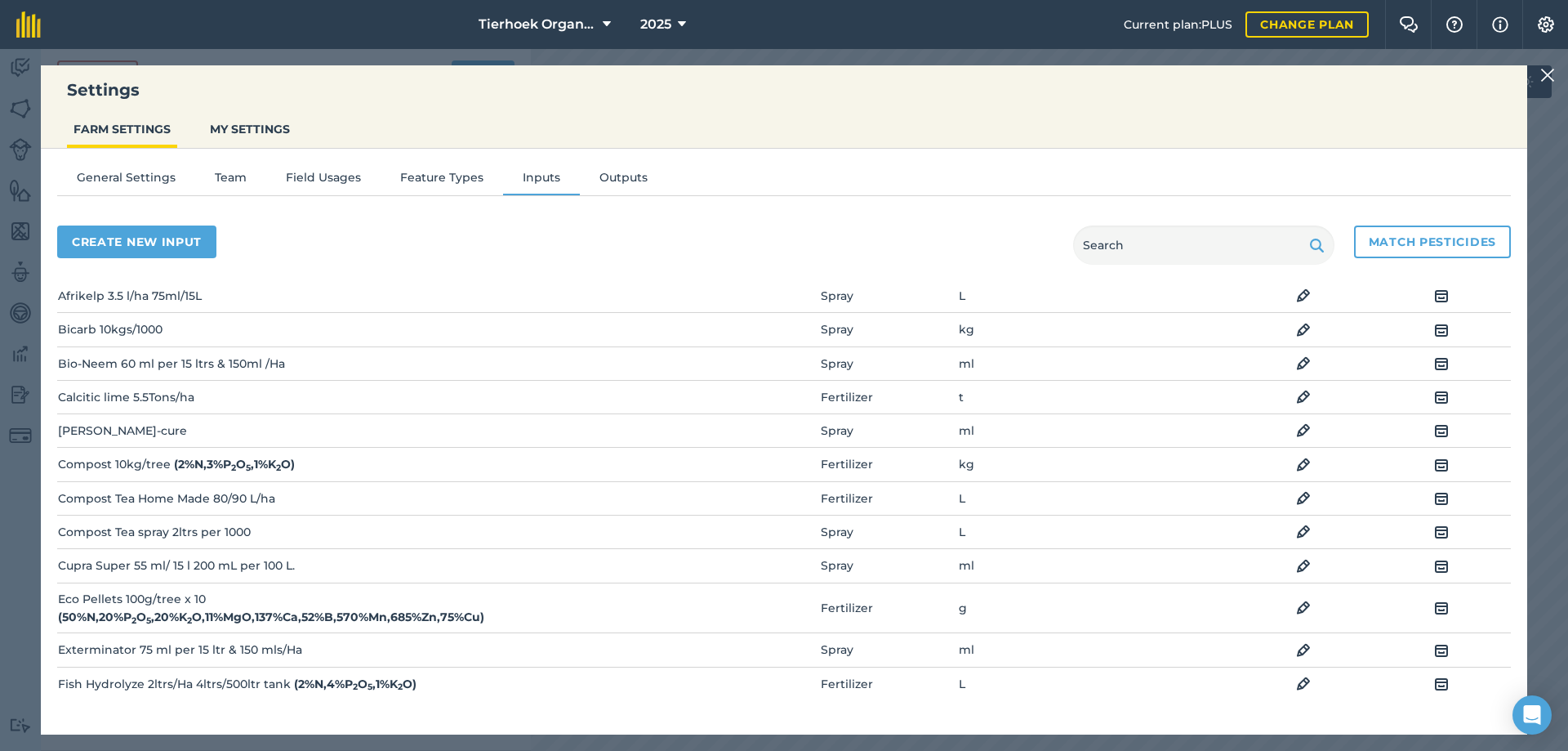
click at [1296, 564] on img at bounding box center [1303, 566] width 14 height 20
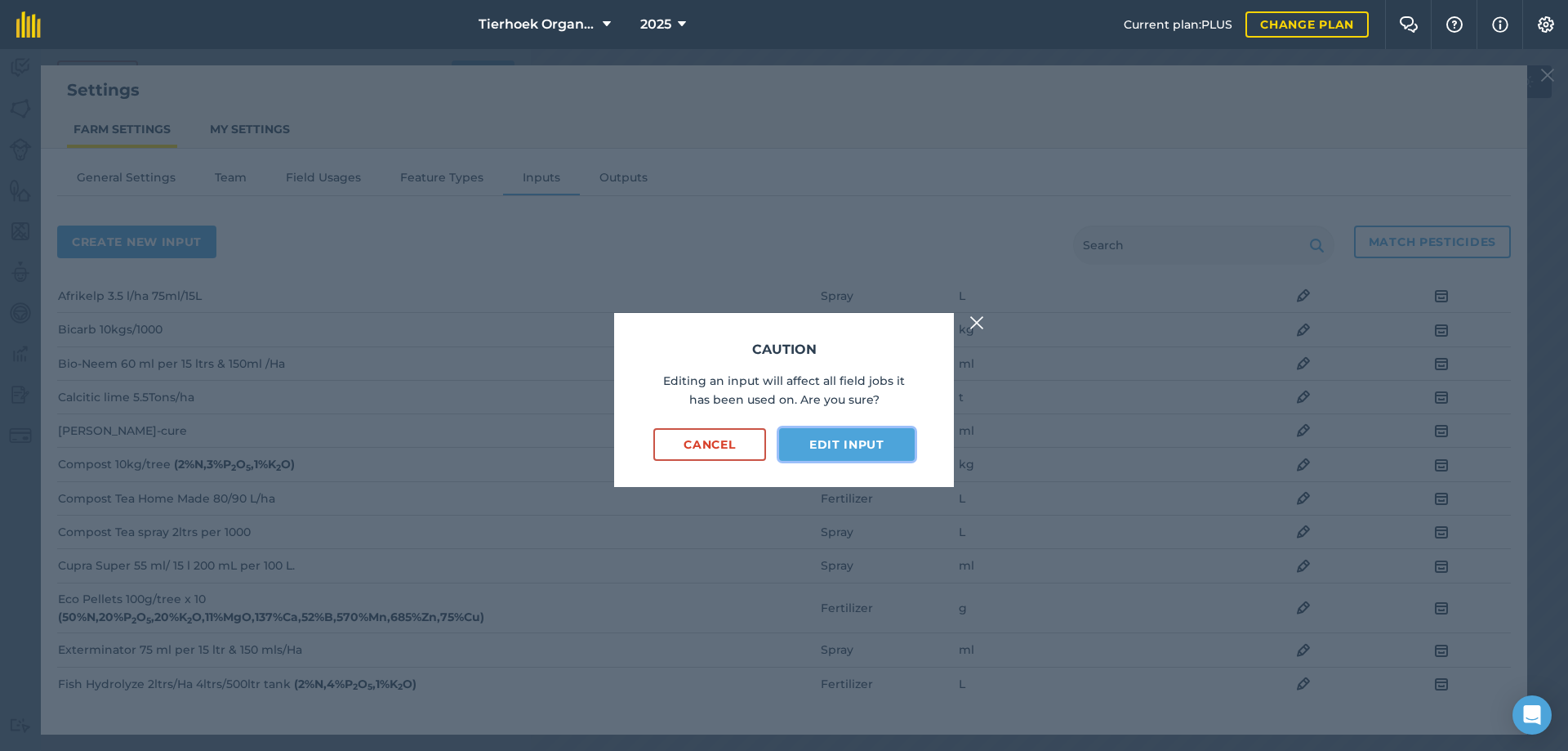
click at [831, 435] on button "Edit input" at bounding box center [847, 444] width 136 height 32
select select "MILLILITRES"
select select "SPRAY"
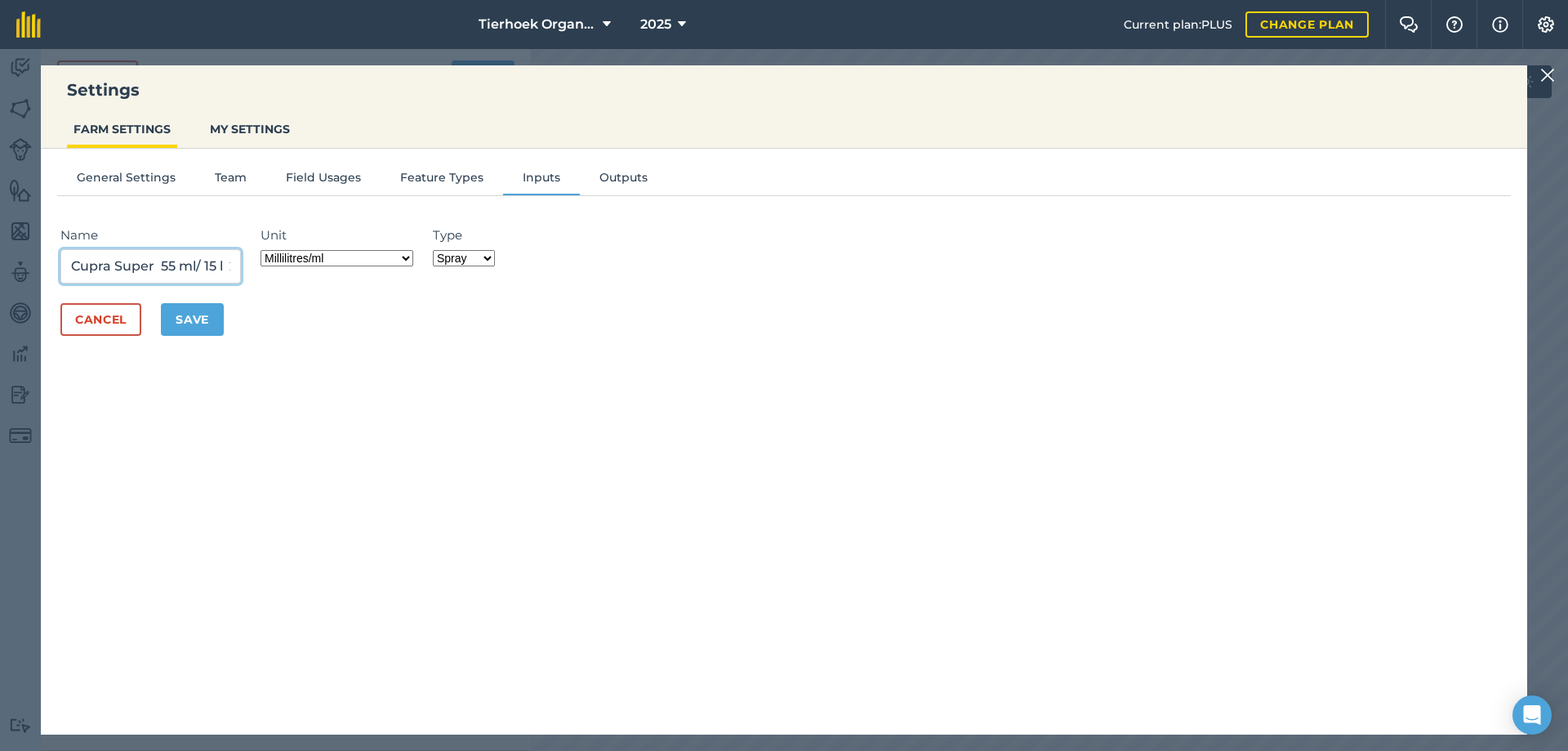
click at [223, 267] on input "Cupra Super 55 ml/ 15 l 200 mL per 100 L." at bounding box center [150, 267] width 181 height 34
type input "Cupra Super 55 ml/ 15 l 2L/Ha"
click at [204, 316] on button "Save" at bounding box center [193, 320] width 63 height 32
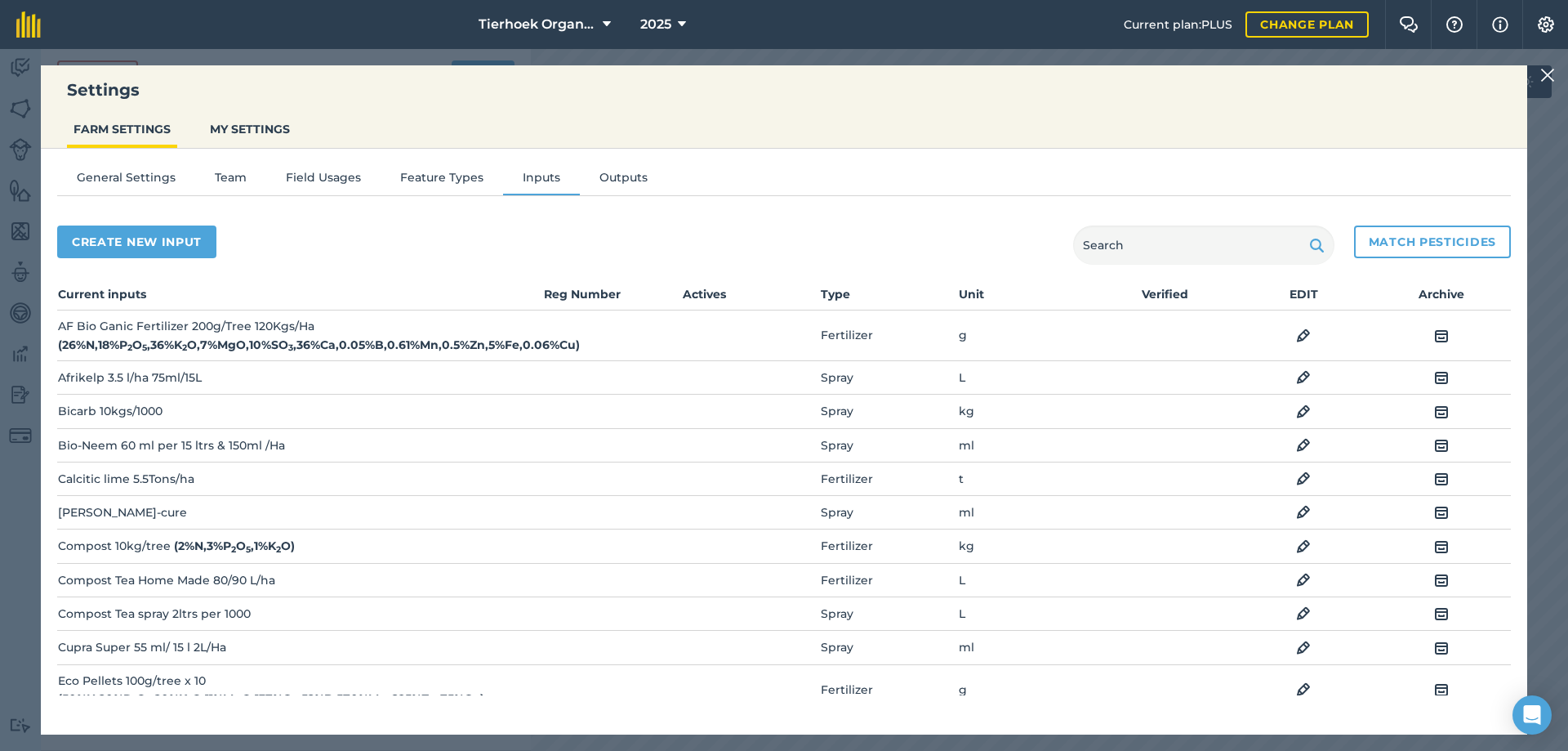
click at [1296, 647] on img at bounding box center [1303, 648] width 14 height 20
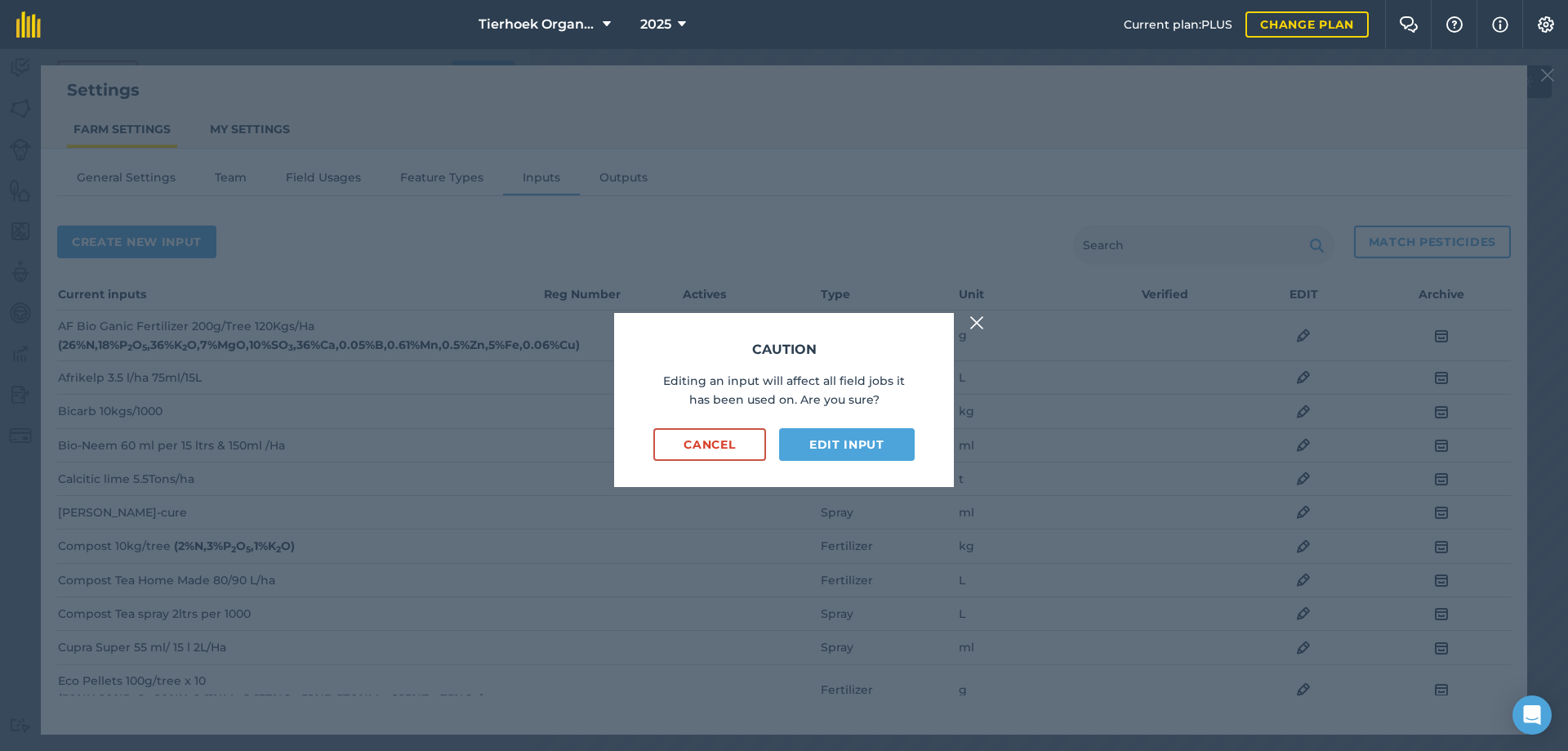
click at [843, 425] on div "Caution Editing an input will affect all field jobs it has been used on. Are yo…" at bounding box center [783, 400] width 339 height 174
click at [847, 439] on button "Edit input" at bounding box center [847, 444] width 136 height 32
select select "MILLILITRES"
select select "SPRAY"
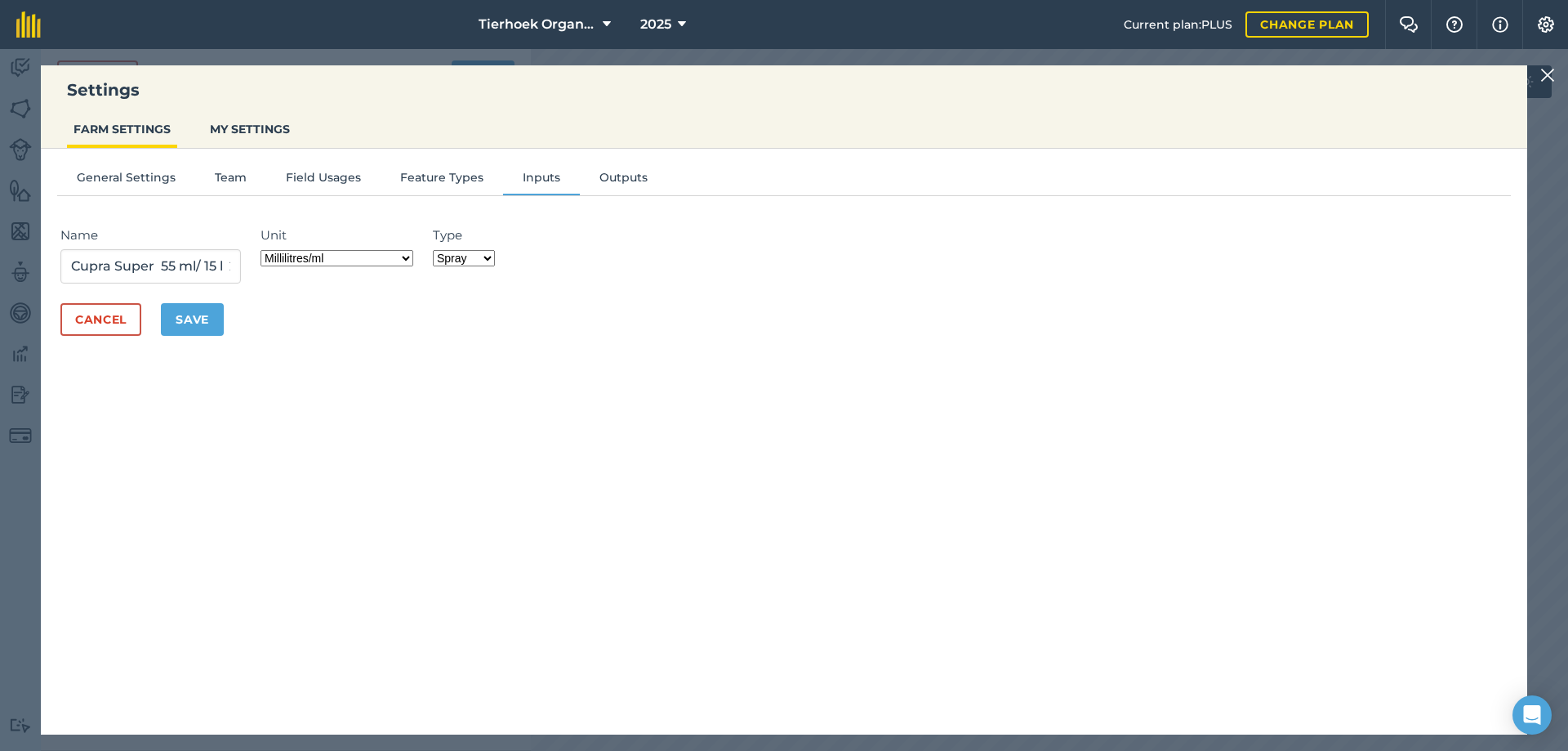
click at [411, 259] on select "Grams/g Kilograms/kg Metric tonnes/t Millilitres/ml Litres/L Ounces/oz Pounds/l…" at bounding box center [337, 258] width 153 height 16
select select "LITRES"
click at [266, 250] on select "Grams/g Kilograms/kg Metric tonnes/t Millilitres/ml Litres/L Ounces/oz Pounds/l…" at bounding box center [337, 258] width 153 height 16
click at [196, 315] on button "Save" at bounding box center [193, 320] width 63 height 32
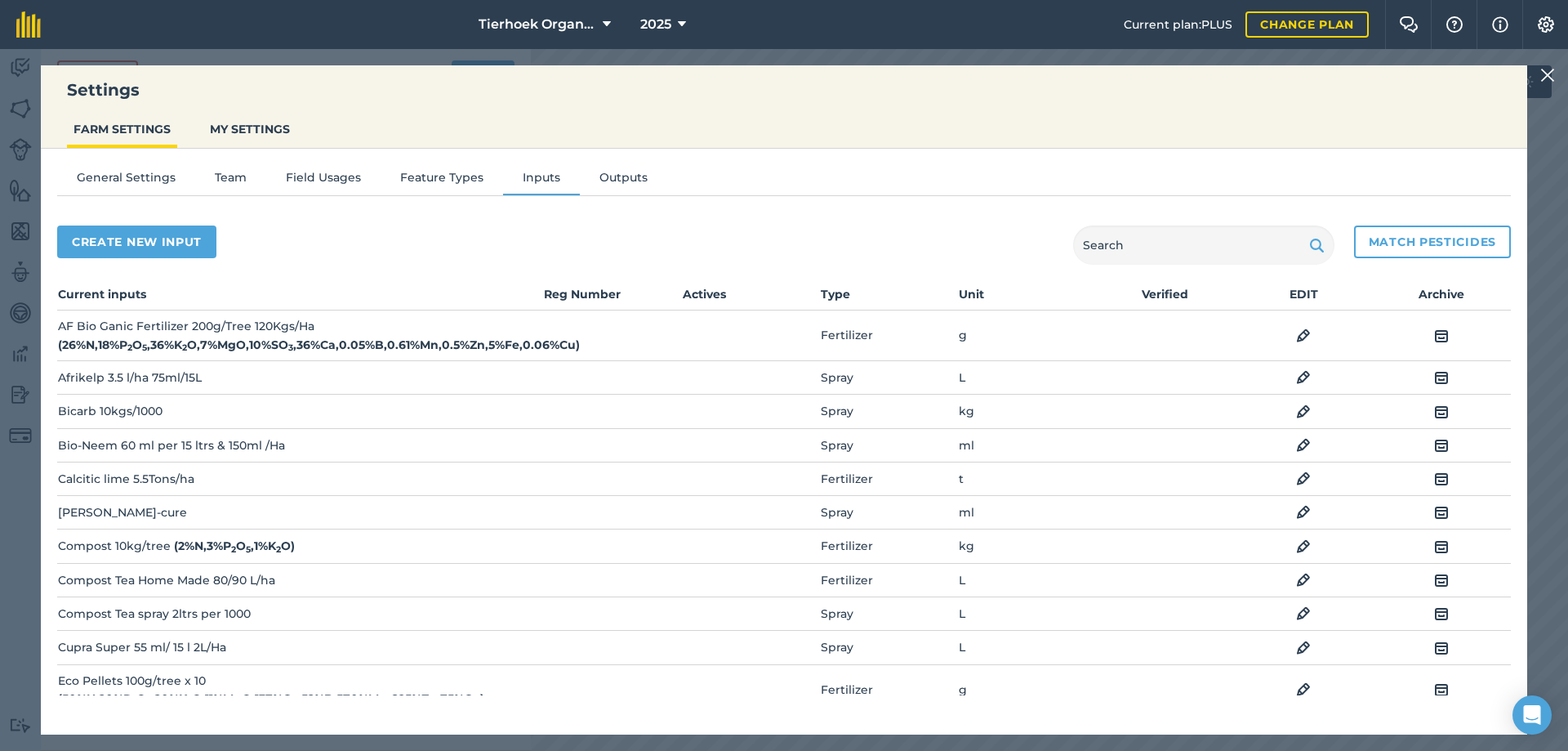
click at [1296, 443] on img at bounding box center [1303, 446] width 14 height 20
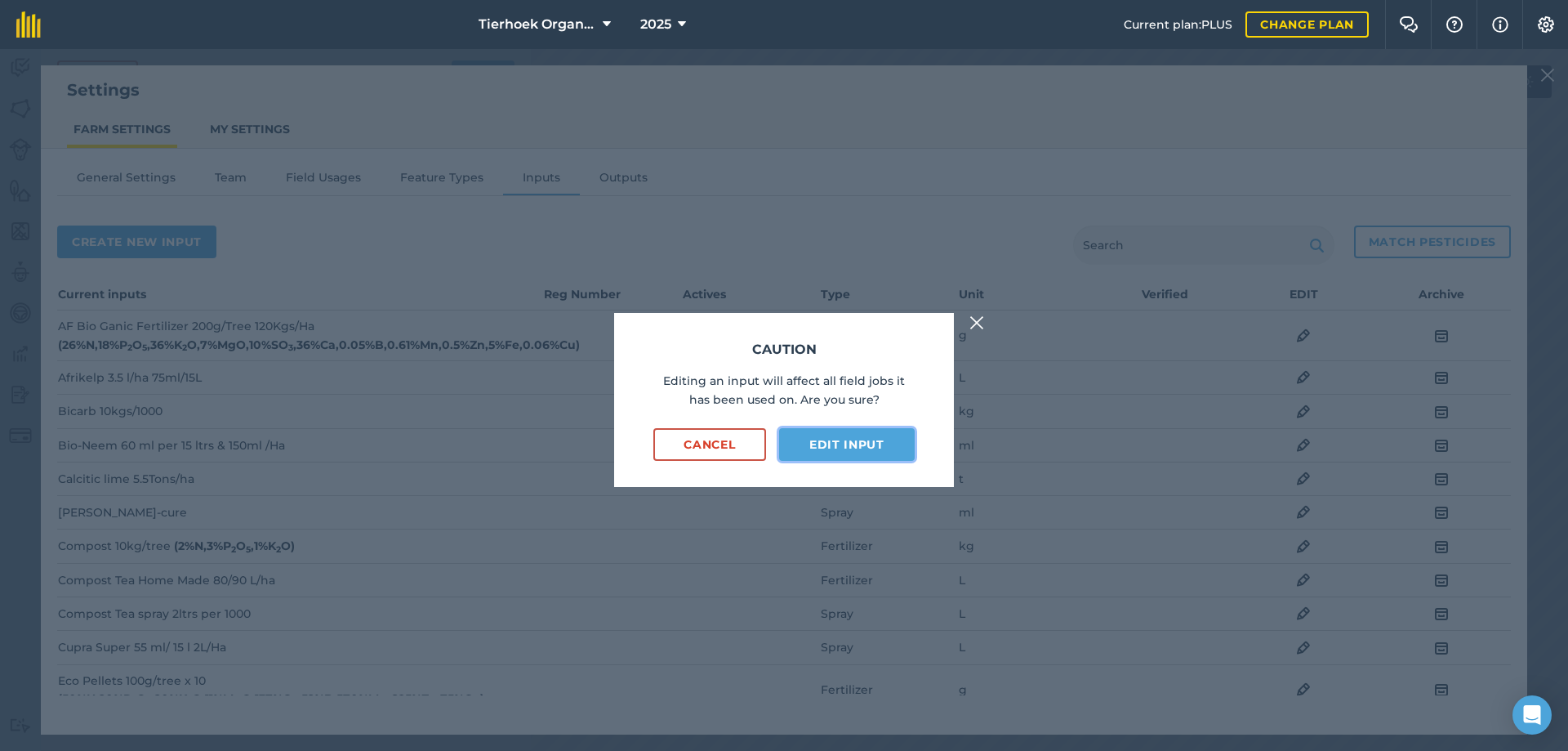
click at [818, 439] on button "Edit input" at bounding box center [847, 444] width 136 height 32
select select "MILLILITRES"
select select "SPRAY"
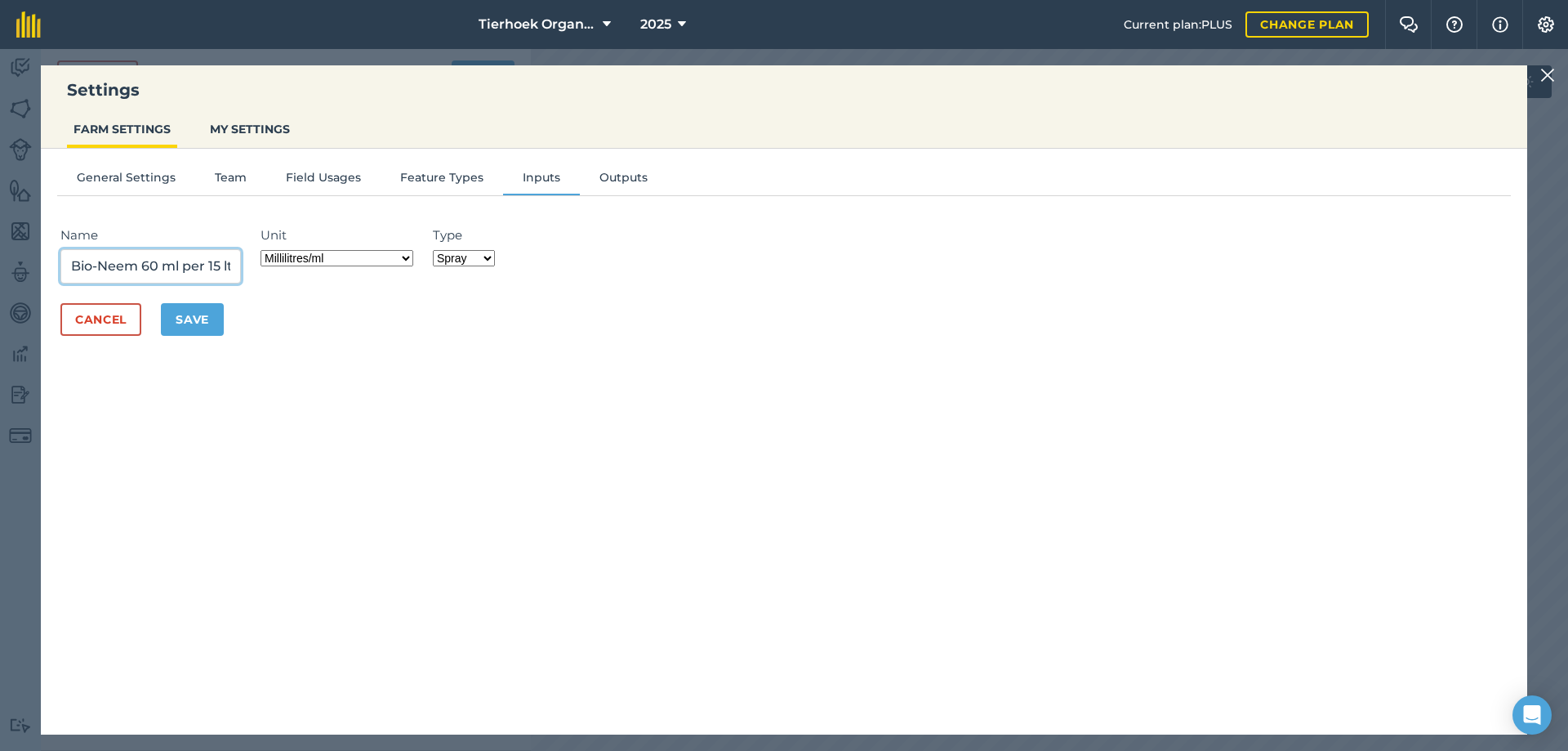
click at [203, 264] on input "Bio-Neem 60 ml per 15 ltrs & 150ml /Ha" at bounding box center [150, 267] width 181 height 34
drag, startPoint x: 212, startPoint y: 265, endPoint x: 232, endPoint y: 267, distance: 20.1
click at [232, 267] on input "Bio-Neem 60 ml per 15 ltrs & 150ml /Ha" at bounding box center [150, 267] width 181 height 34
click at [204, 267] on input "Bio-Neem 60 ml per 15 ltrs & 150ml /Ha" at bounding box center [150, 267] width 181 height 34
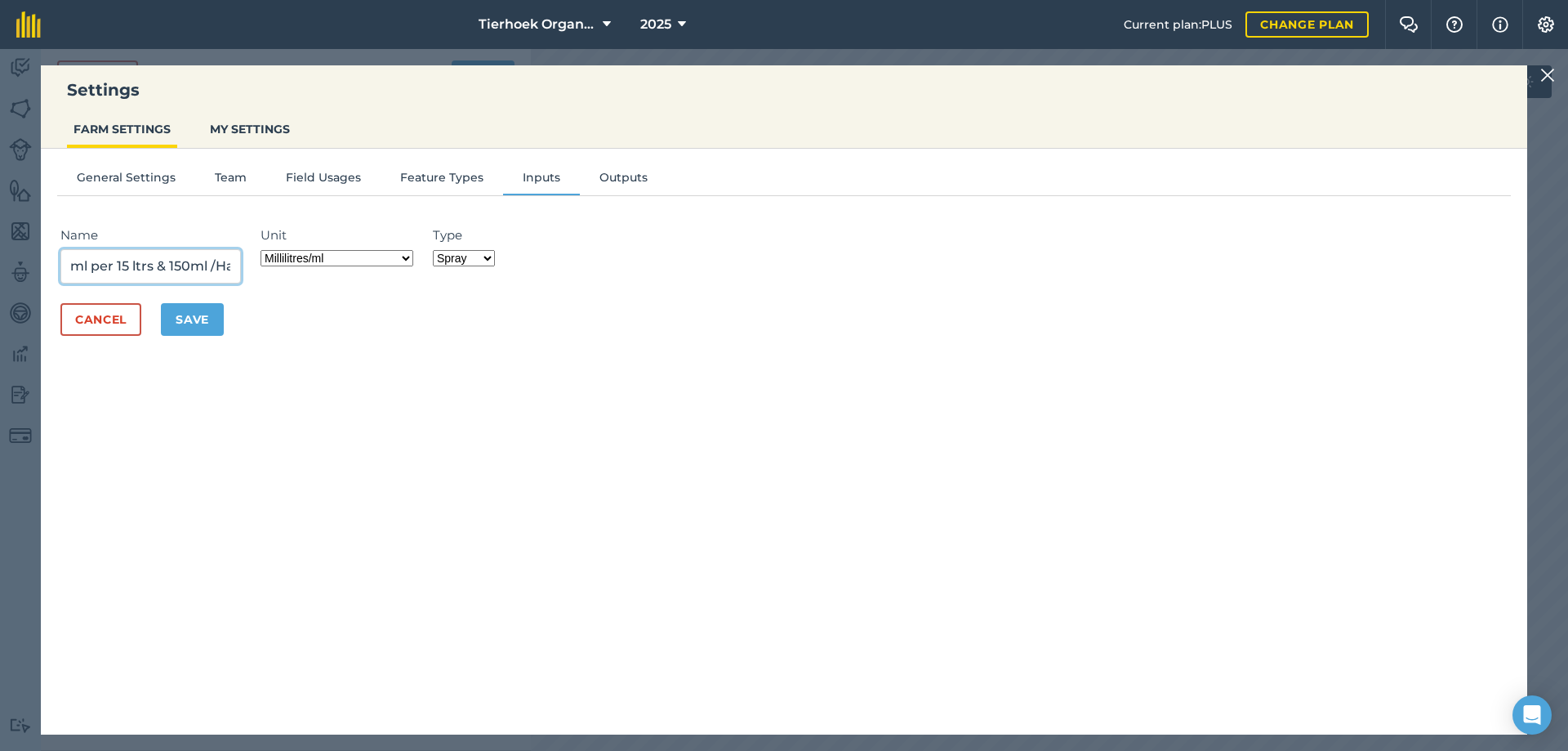
drag, startPoint x: 172, startPoint y: 264, endPoint x: 211, endPoint y: 264, distance: 39.0
click at [211, 264] on input "Bio-Neem 60 ml per 15 ltrs & 150ml /Ha" at bounding box center [150, 267] width 181 height 34
drag, startPoint x: 236, startPoint y: 263, endPoint x: 254, endPoint y: 278, distance: 23.4
click at [237, 263] on input "Bio-Neem 60 ml per 15 ltrs & /Ha" at bounding box center [150, 267] width 181 height 34
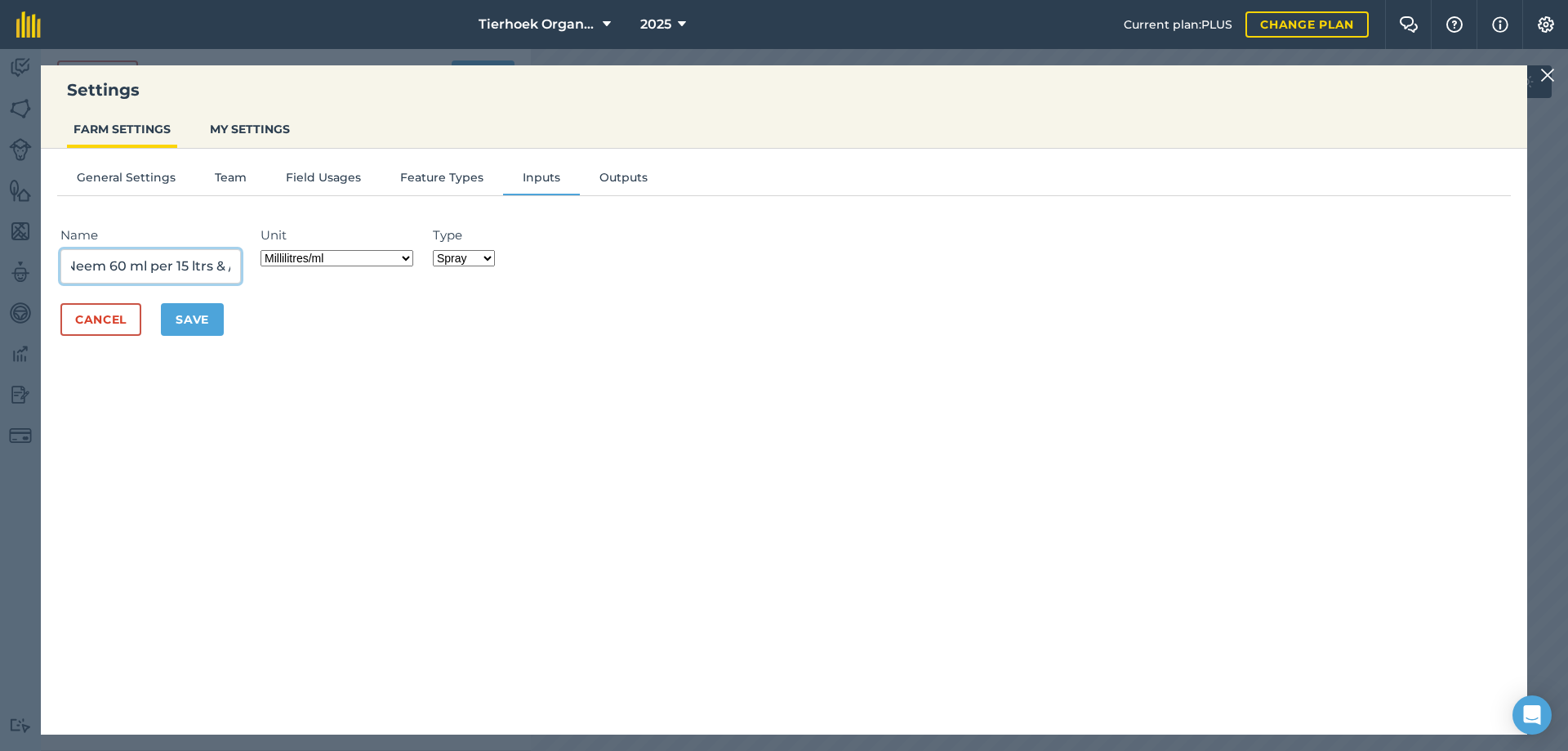
scroll to position [0, 42]
type input "Bio-Neem 60 ml per 15 ltrs & 3/Ha"
click at [200, 315] on button "Save" at bounding box center [193, 320] width 63 height 32
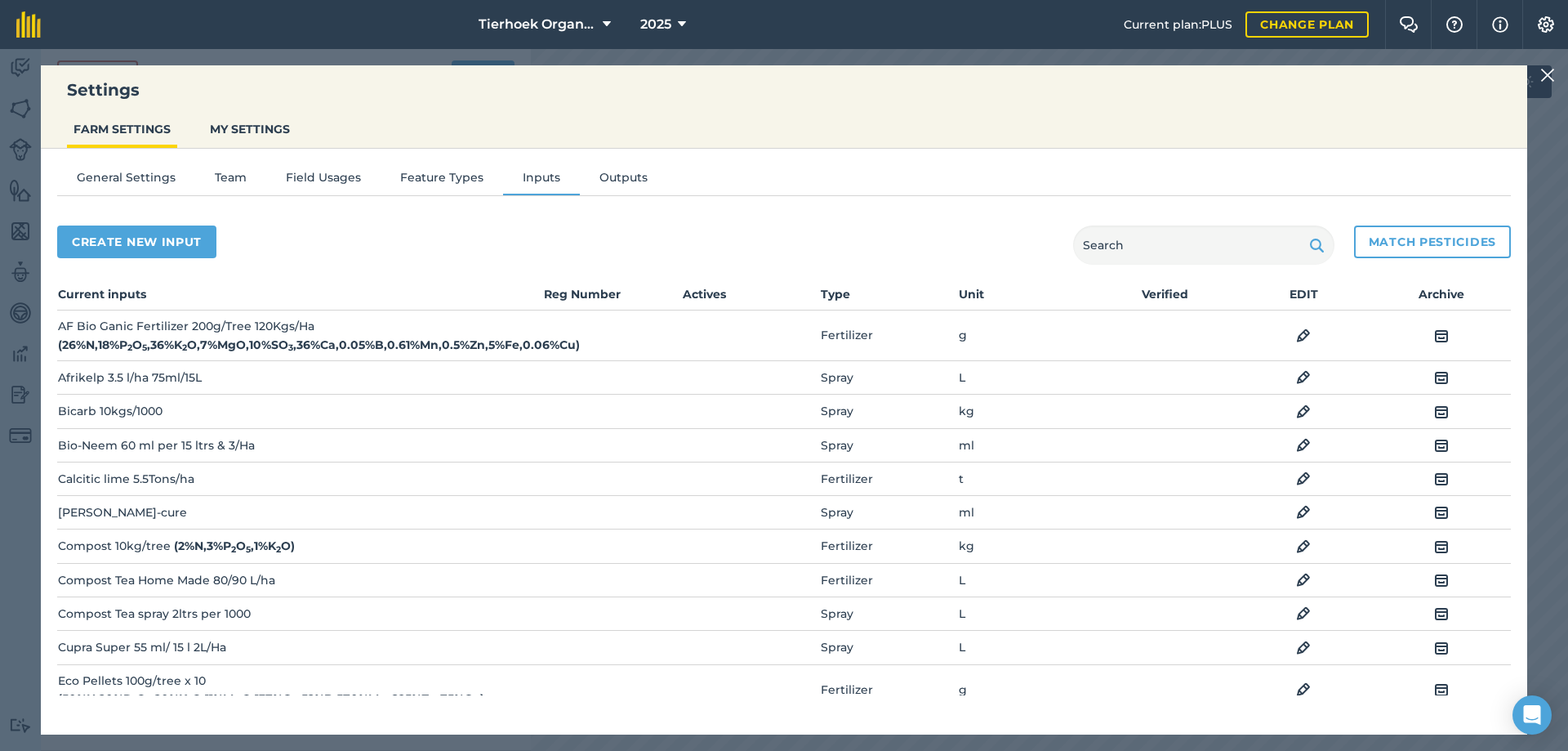
click at [1296, 441] on img at bounding box center [1303, 446] width 14 height 20
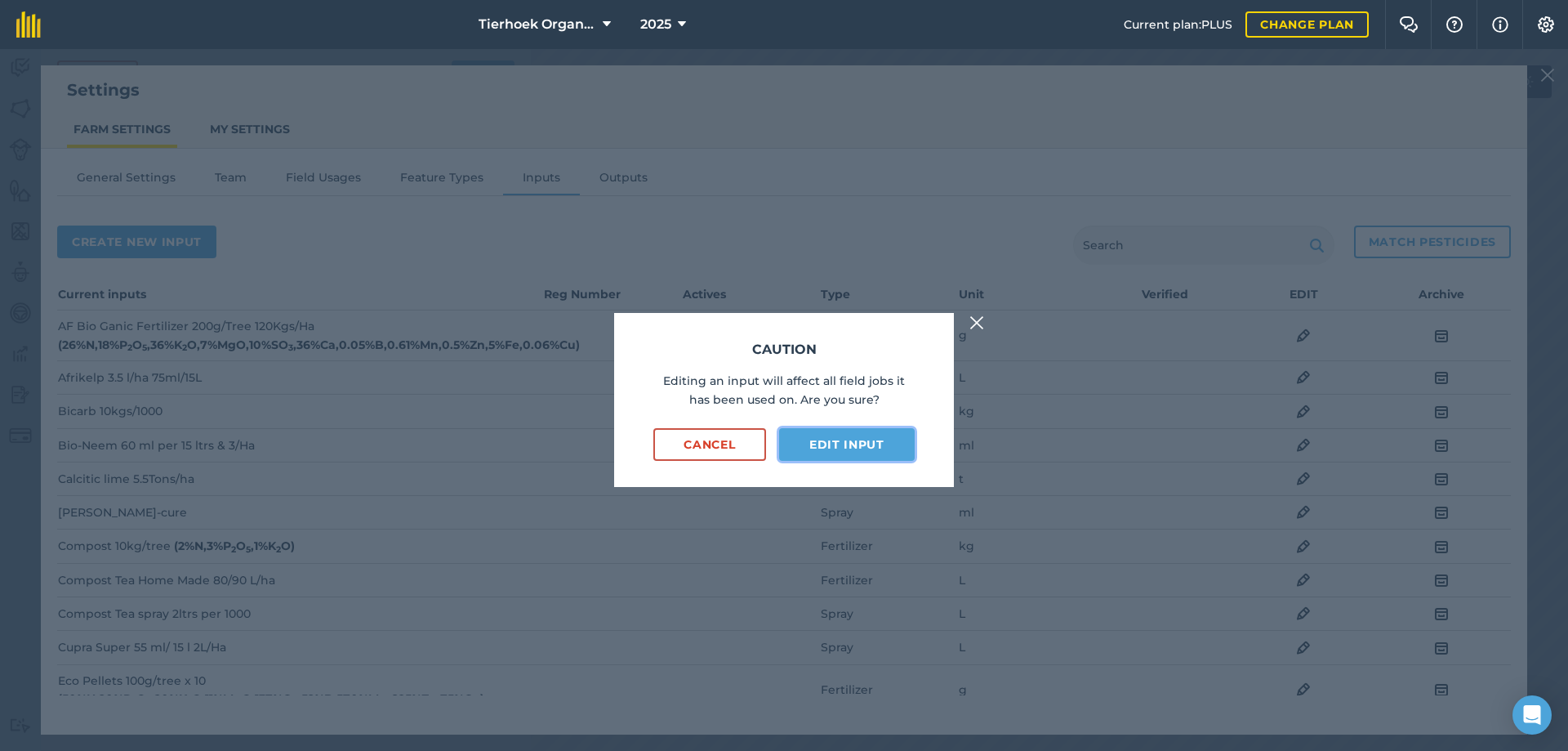
click at [839, 443] on button "Edit input" at bounding box center [847, 444] width 136 height 32
select select "MILLILITRES"
select select "SPRAY"
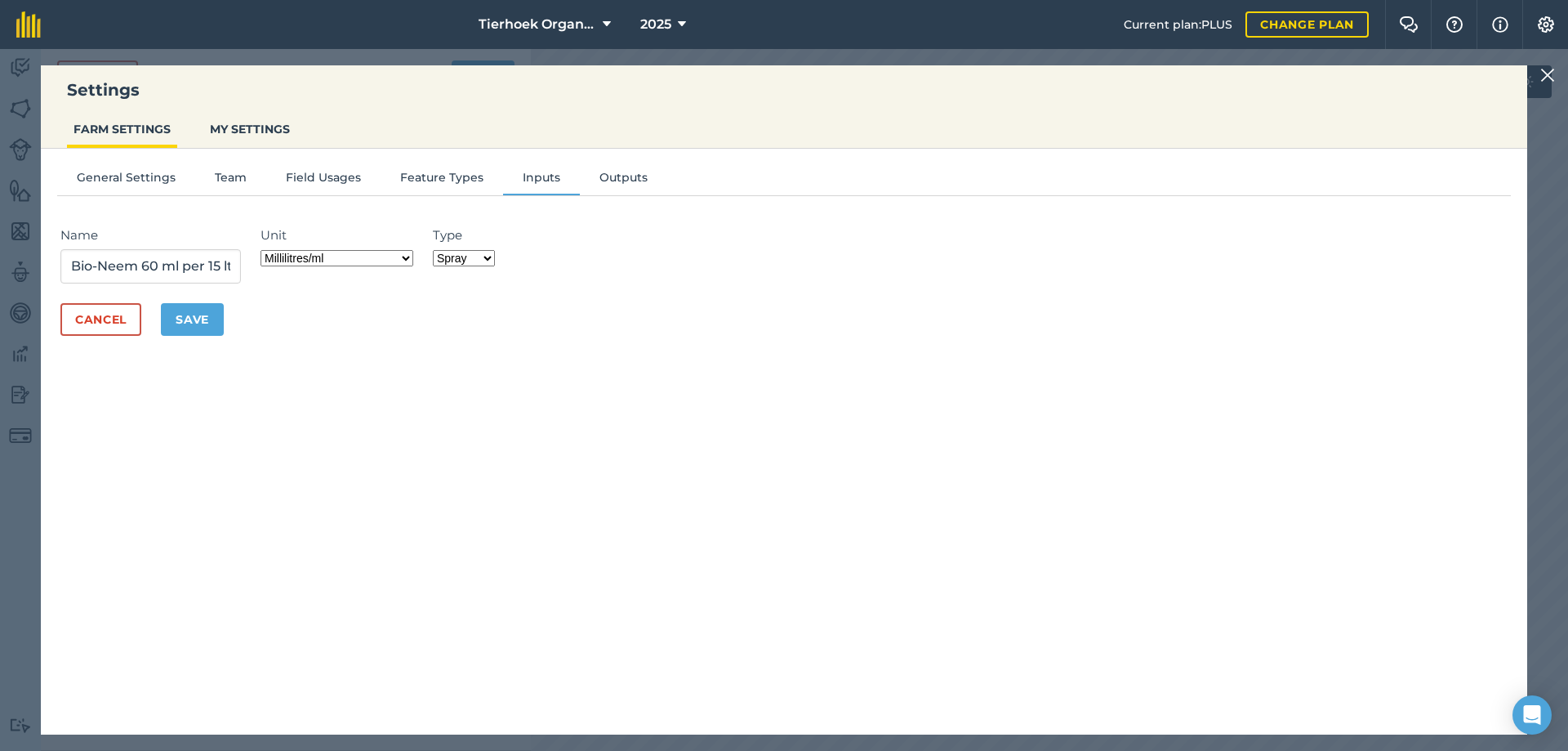
click at [411, 258] on select "Grams/g Kilograms/kg Metric tonnes/t Millilitres/ml Litres/L Ounces/oz Pounds/l…" at bounding box center [337, 258] width 153 height 16
select select "LITRES"
click at [266, 250] on select "Grams/g Kilograms/kg Metric tonnes/t Millilitres/ml Litres/L Ounces/oz Pounds/l…" at bounding box center [337, 258] width 153 height 16
click at [205, 320] on button "Save" at bounding box center [193, 320] width 63 height 32
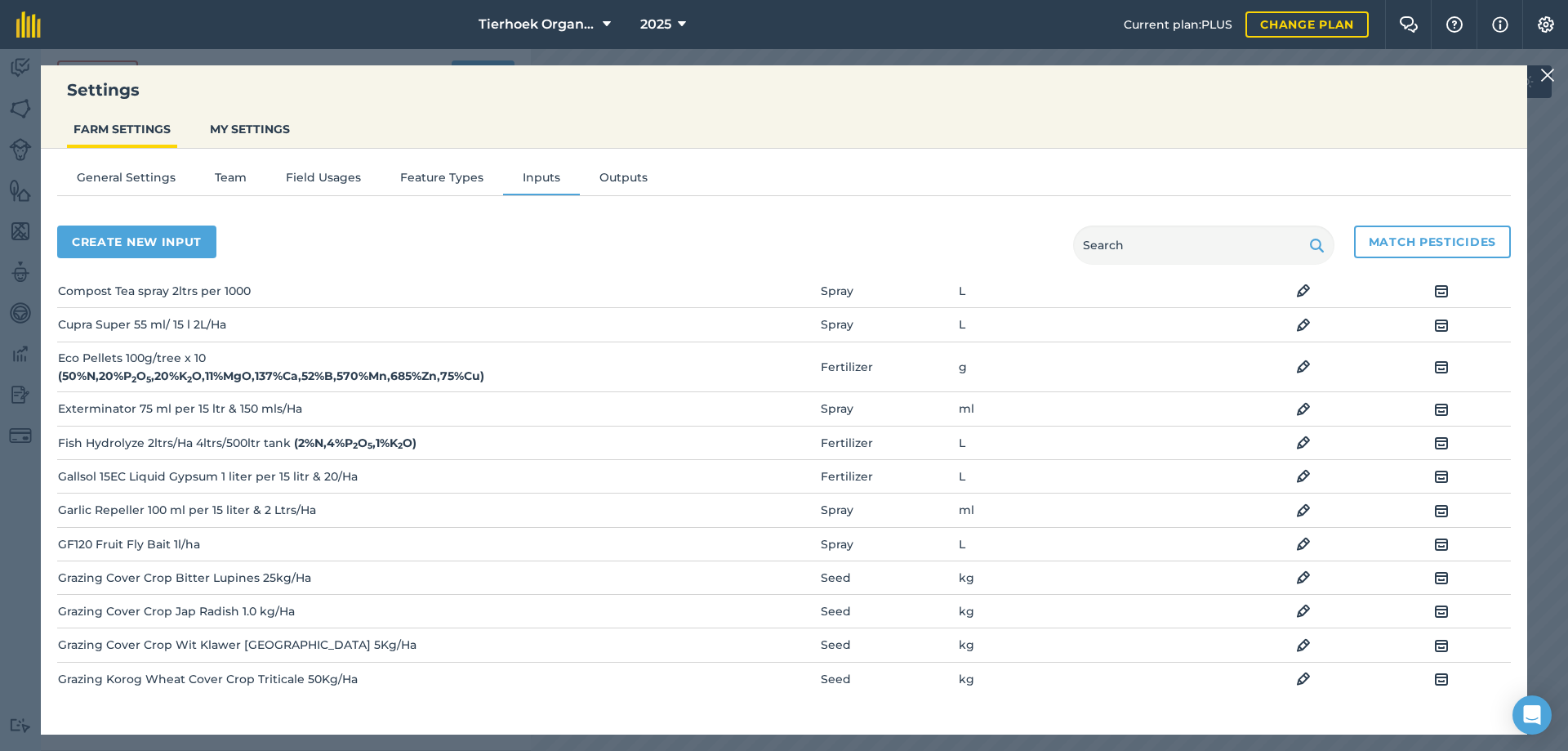
scroll to position [327, 0]
click at [1296, 400] on img at bounding box center [1303, 405] width 14 height 20
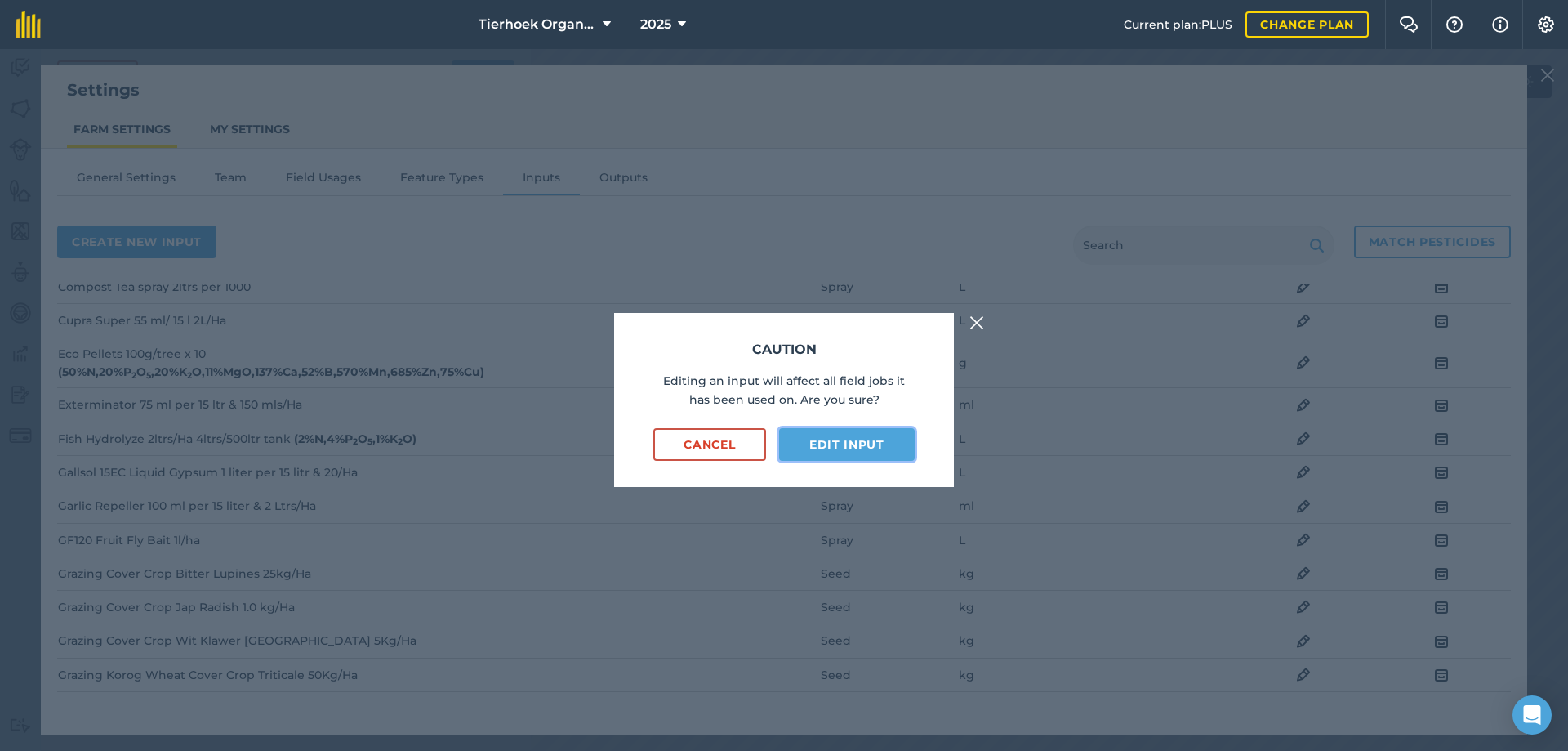
click at [829, 438] on button "Edit input" at bounding box center [847, 444] width 136 height 32
select select "MILLILITRES"
select select "SPRAY"
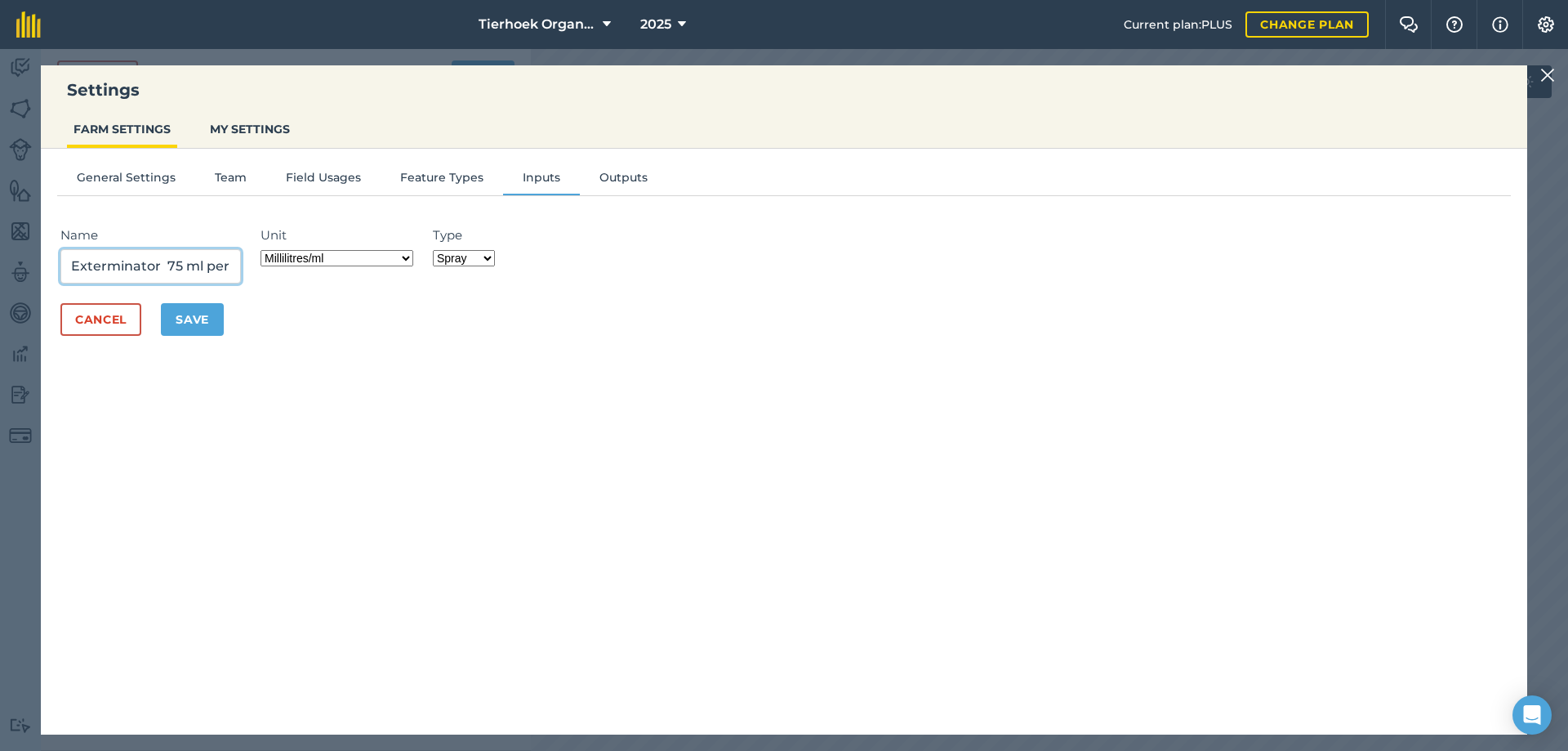
click at [220, 265] on input "Exterminator 75 ml per 15 ltr & 150 mls/Ha" at bounding box center [150, 267] width 181 height 34
click at [206, 266] on input "Exterminator 75 ml per 15 ltr 2ltrs/Ha" at bounding box center [150, 267] width 181 height 34
type input "Exterminator 75 ml per 15 ltr 2ltrs/Ha"
click at [410, 257] on select "Grams/g Kilograms/kg Metric tonnes/t Millilitres/ml Litres/L Ounces/oz Pounds/l…" at bounding box center [337, 258] width 153 height 16
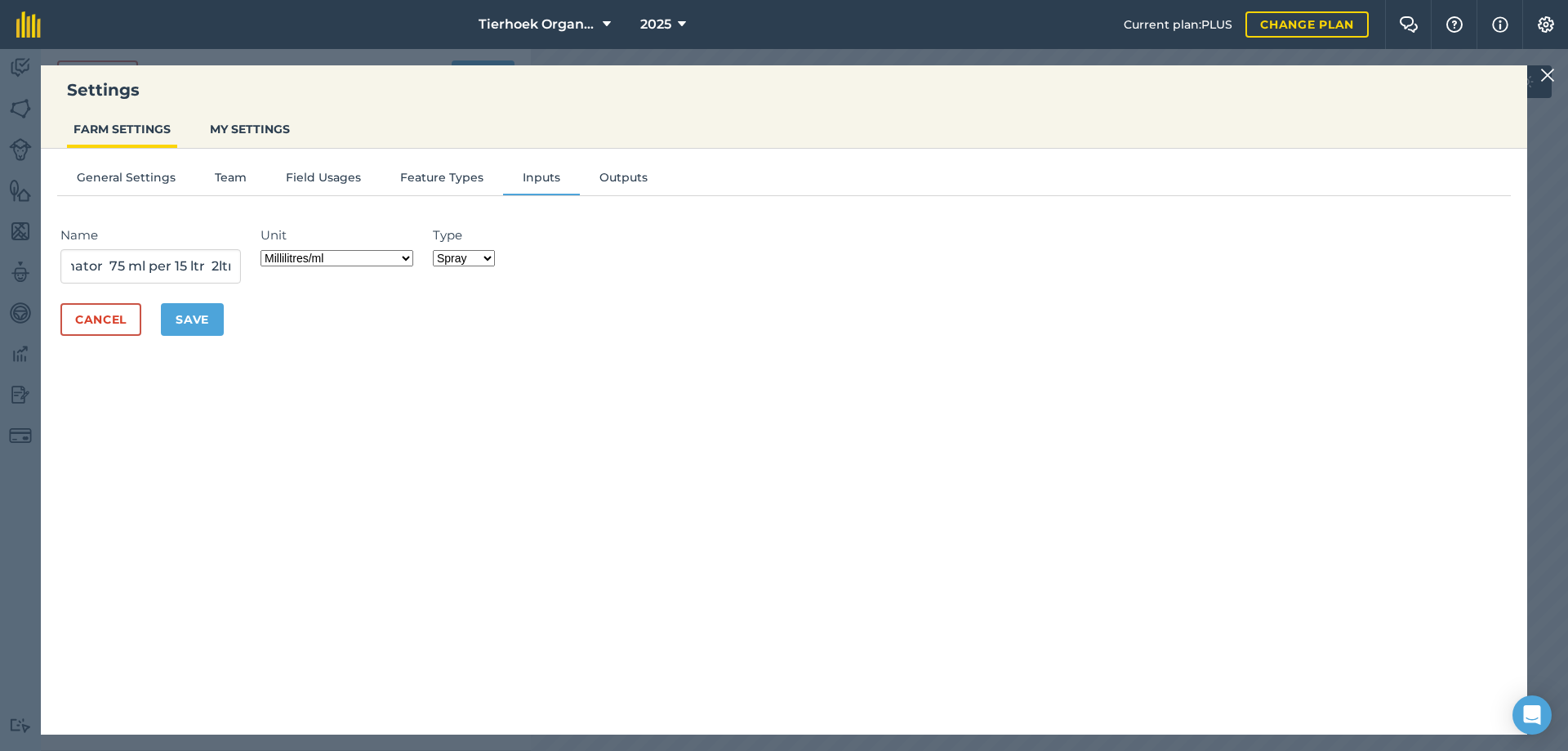
scroll to position [0, 0]
select select "LITRES"
click at [266, 250] on select "Grams/g Kilograms/kg Metric tonnes/t Millilitres/ml Litres/L Ounces/oz Pounds/l…" at bounding box center [337, 258] width 153 height 16
click at [213, 315] on button "Save" at bounding box center [193, 320] width 63 height 32
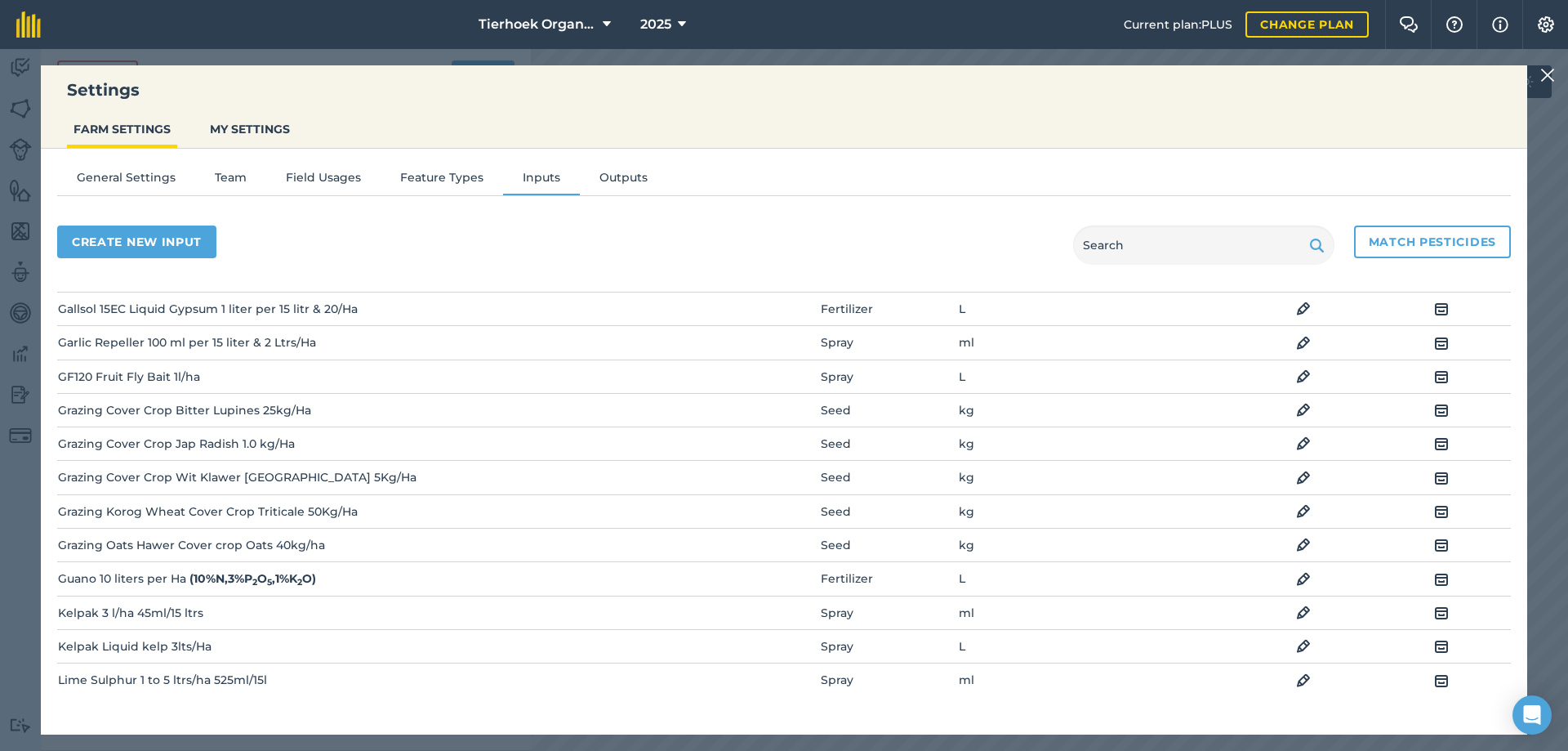
scroll to position [572, 0]
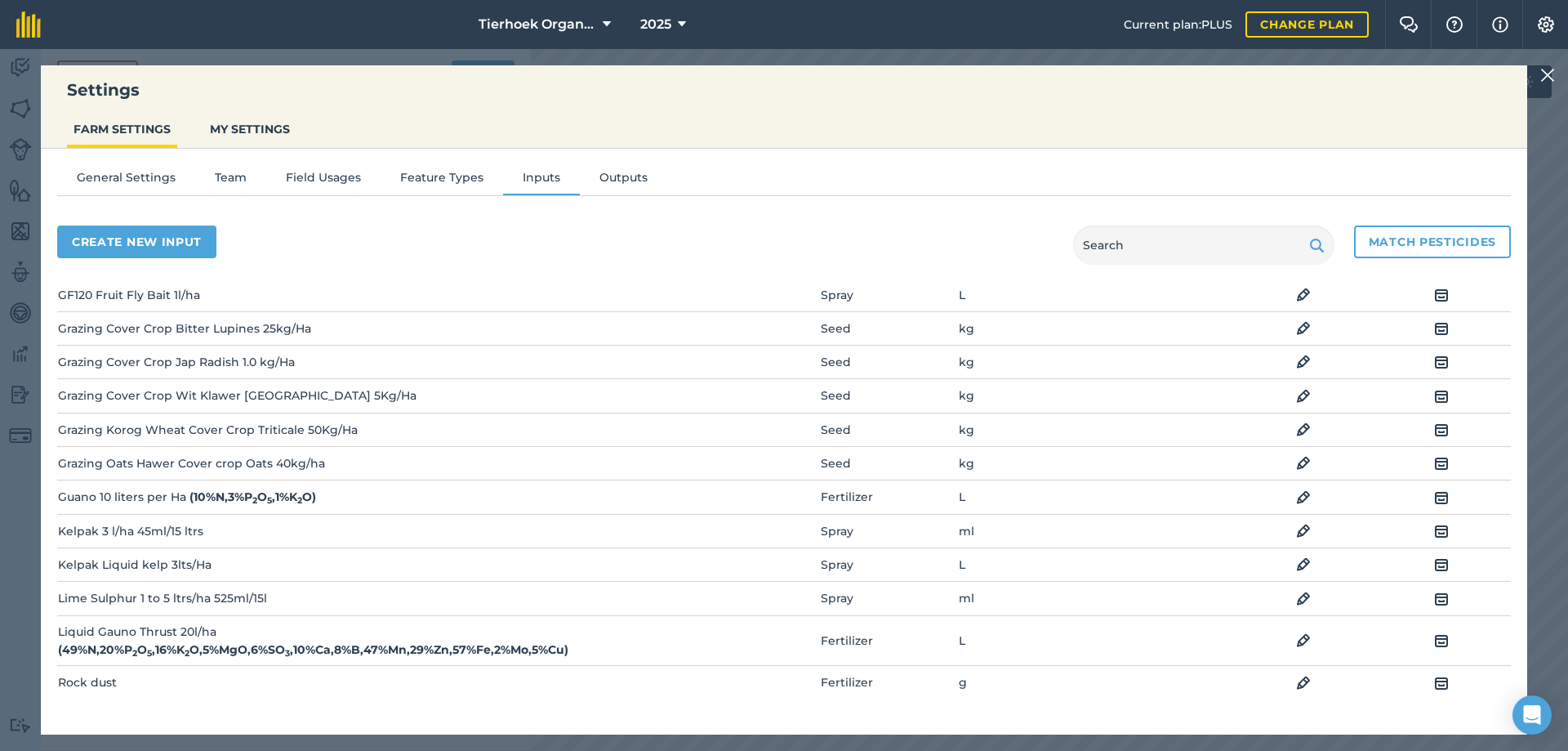
click at [1296, 530] on img at bounding box center [1303, 531] width 14 height 20
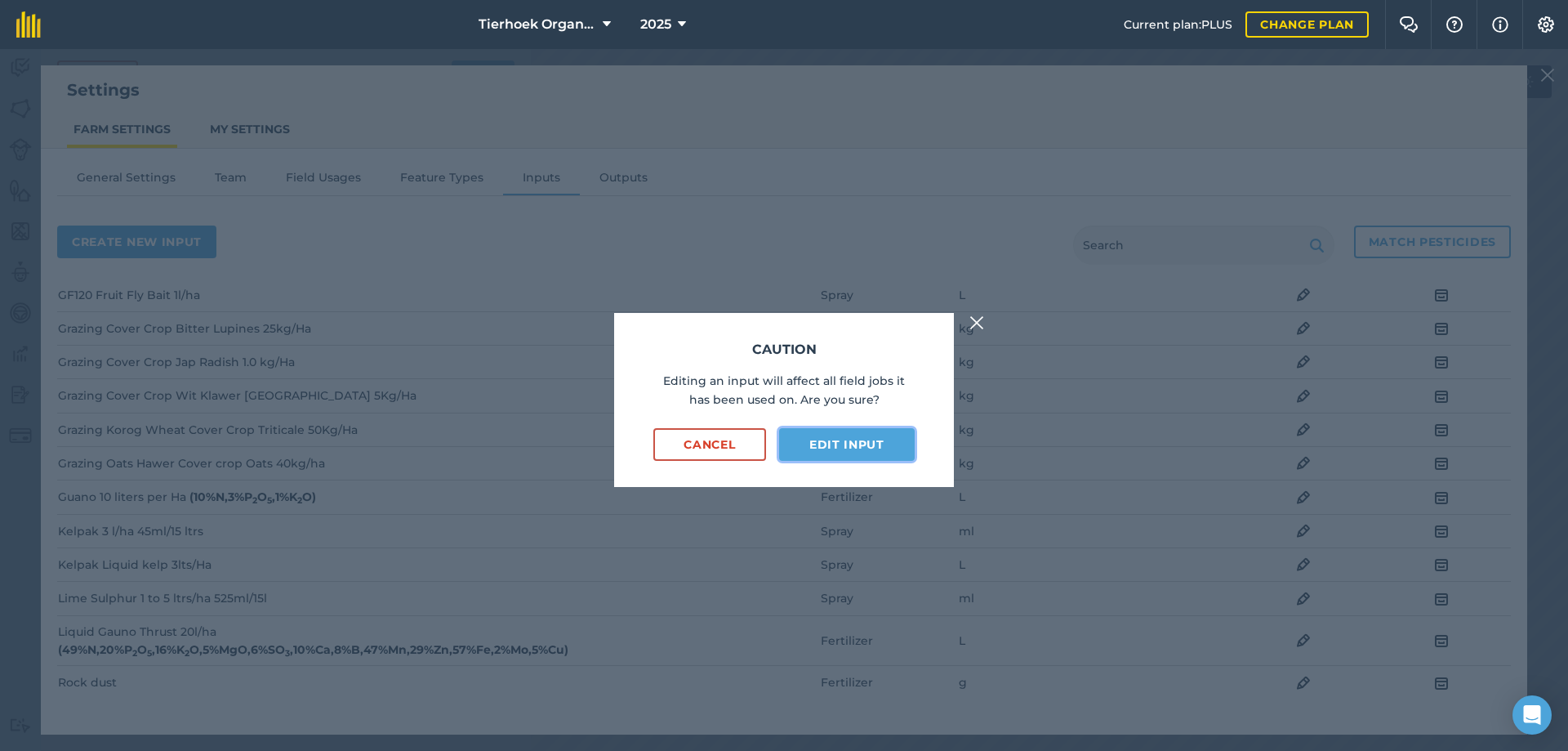
click at [807, 445] on button "Edit input" at bounding box center [847, 444] width 136 height 32
select select "MILLILITRES"
select select "SPRAY"
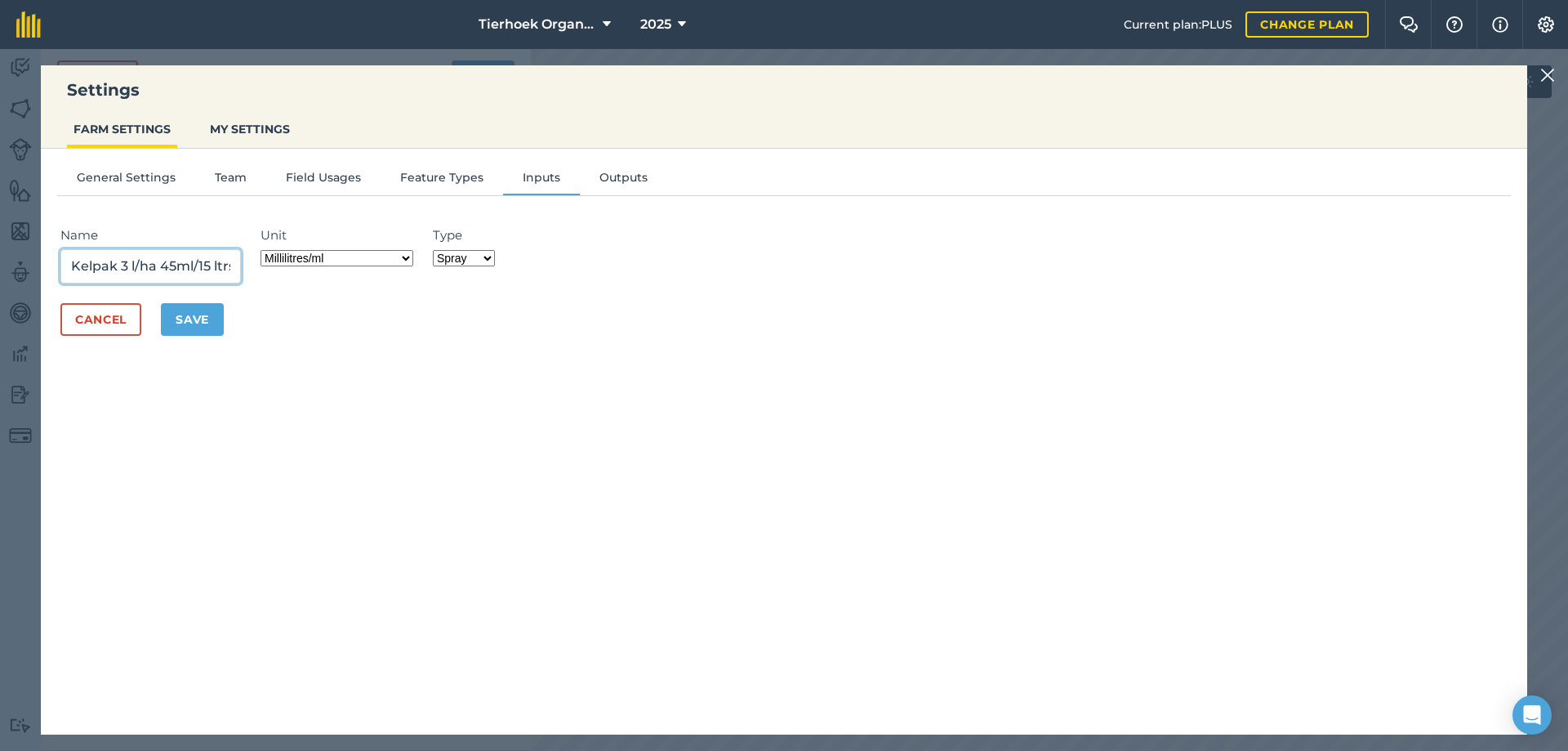
click at [218, 265] on input "Kelpak 3 l/ha 45ml/15 ltrs" at bounding box center [150, 267] width 181 height 34
type input "Kelpak 3 l/ha 45ml/15 ltrs 3ltrs/Ha"
click at [410, 259] on select "Grams/g Kilograms/kg Metric tonnes/t Millilitres/ml Litres/L Ounces/oz Pounds/l…" at bounding box center [337, 258] width 153 height 16
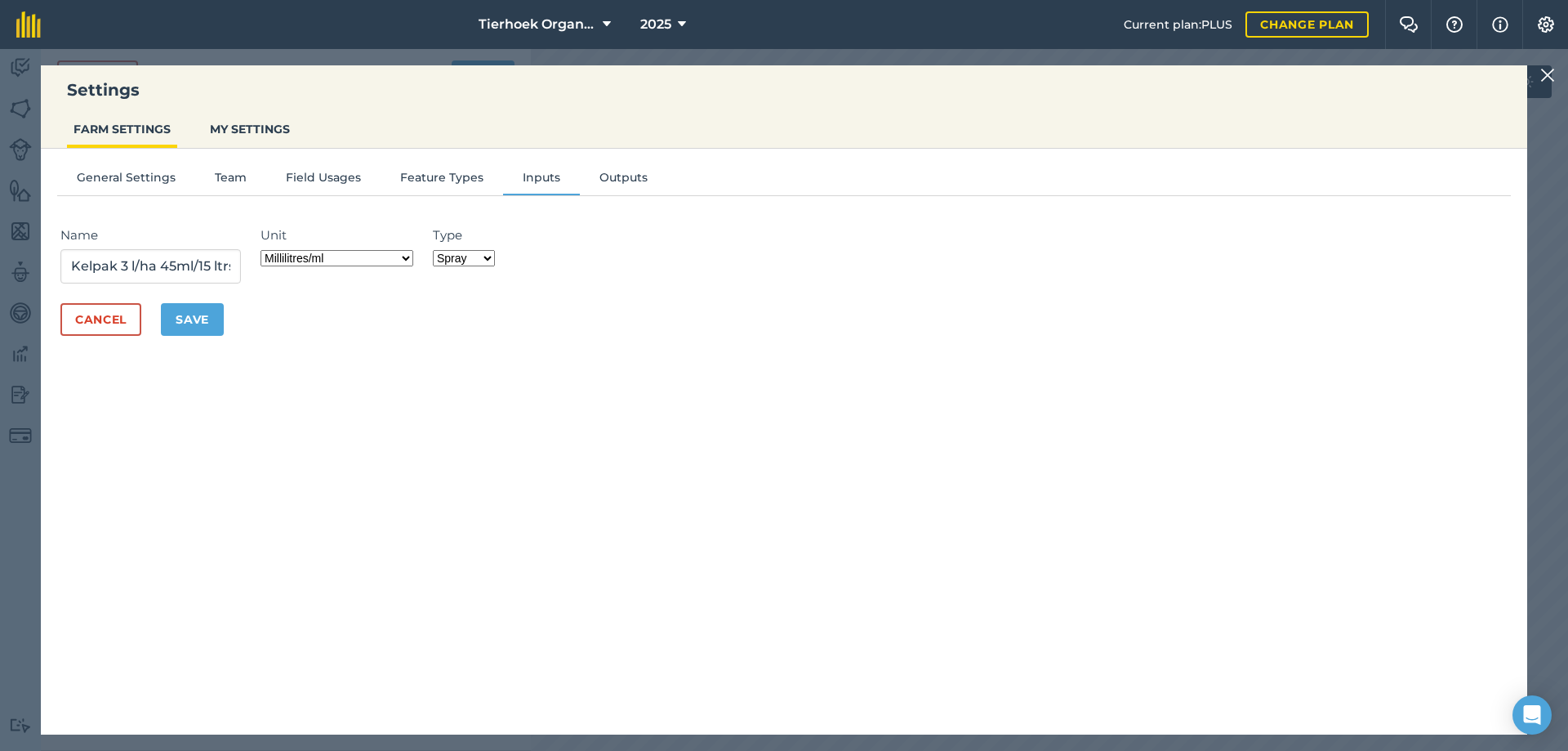
select select "LITRES"
click at [266, 250] on select "Grams/g Kilograms/kg Metric tonnes/t Millilitres/ml Litres/L Ounces/oz Pounds/l…" at bounding box center [337, 258] width 153 height 16
click at [203, 319] on button "Save" at bounding box center [193, 320] width 63 height 32
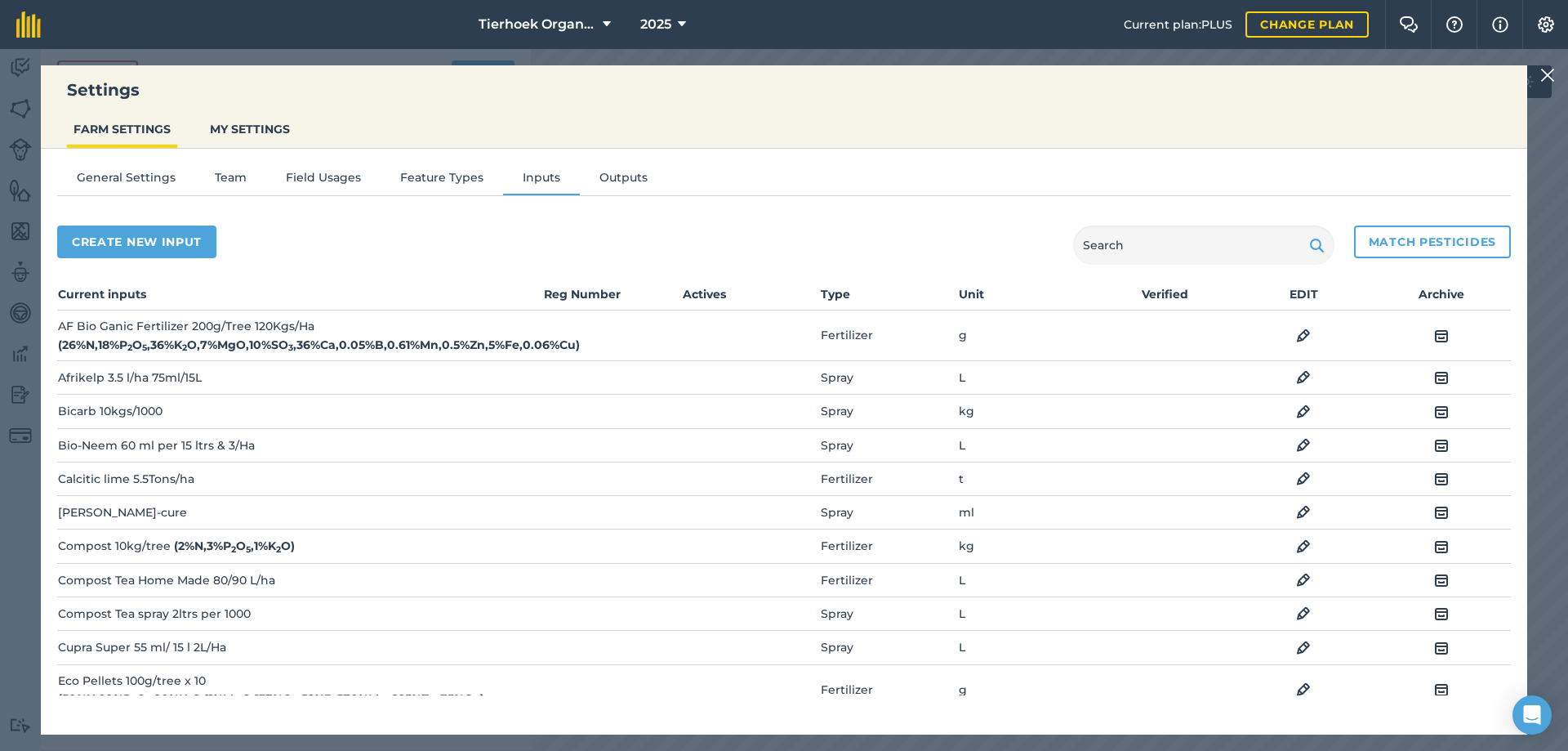
click at [1553, 70] on img at bounding box center [1547, 76] width 14 height 20
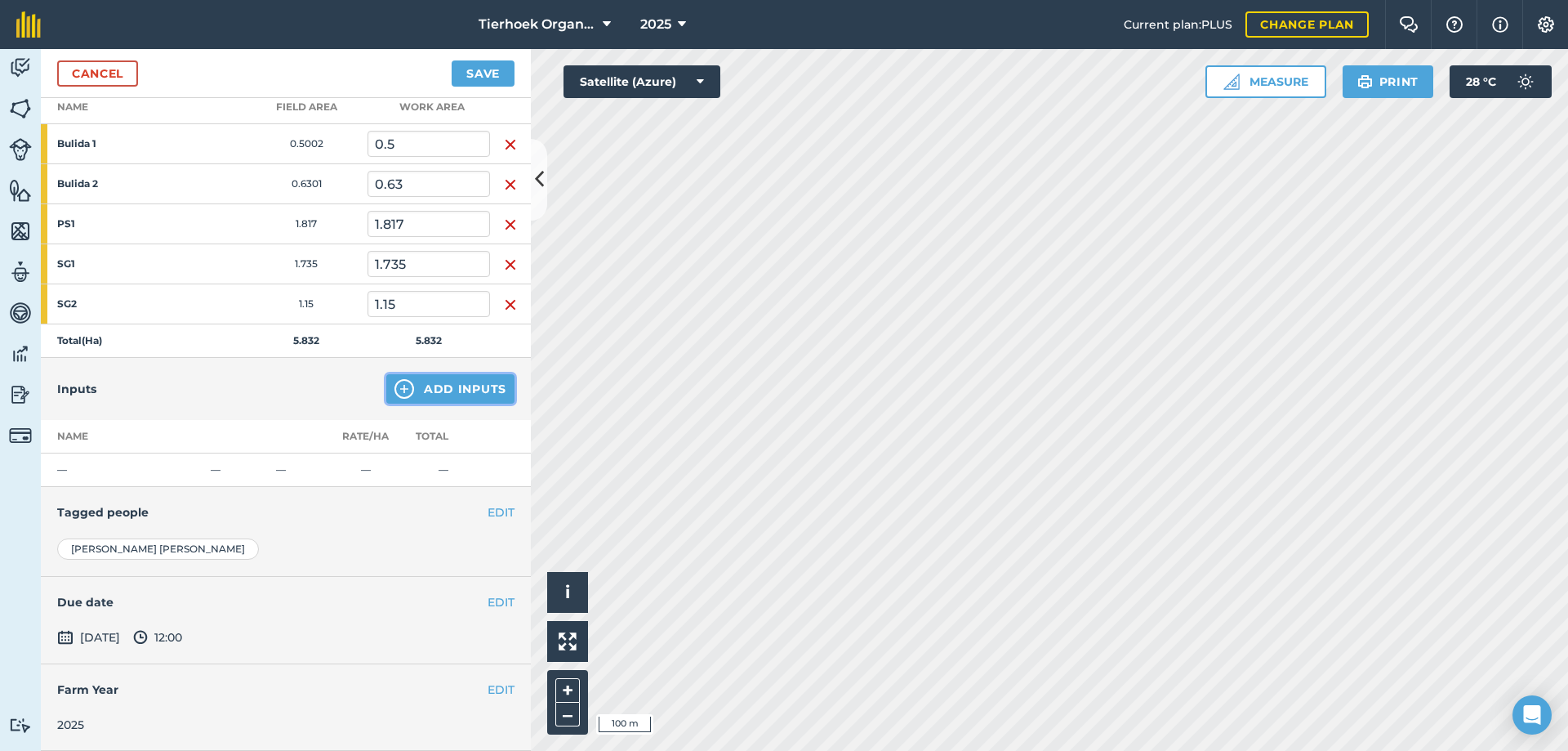
click at [435, 384] on button "Add Inputs" at bounding box center [450, 389] width 128 height 30
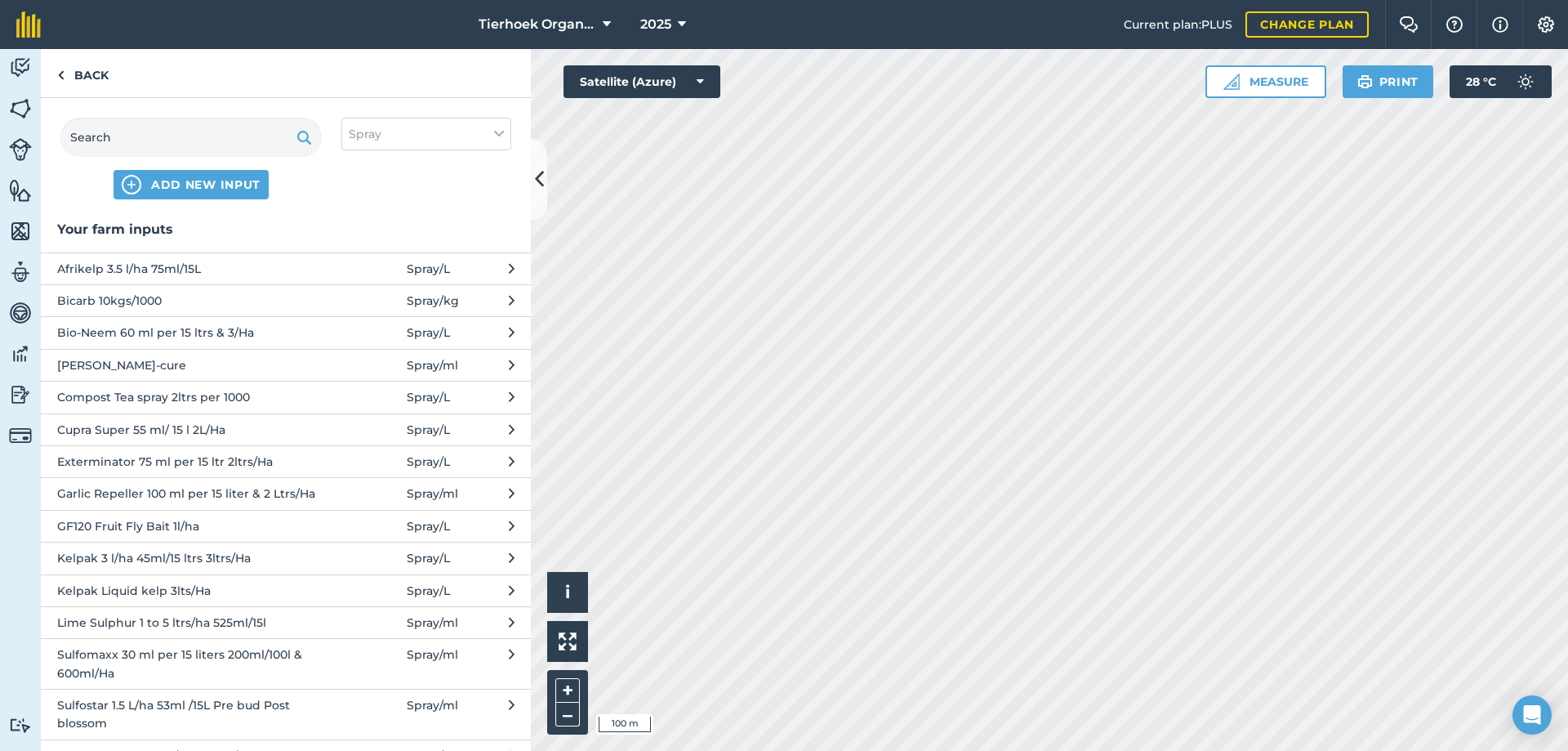
click at [94, 329] on span "Bio-Neem 60 ml per 15 ltrs & 3/Ha" at bounding box center [191, 332] width 267 height 18
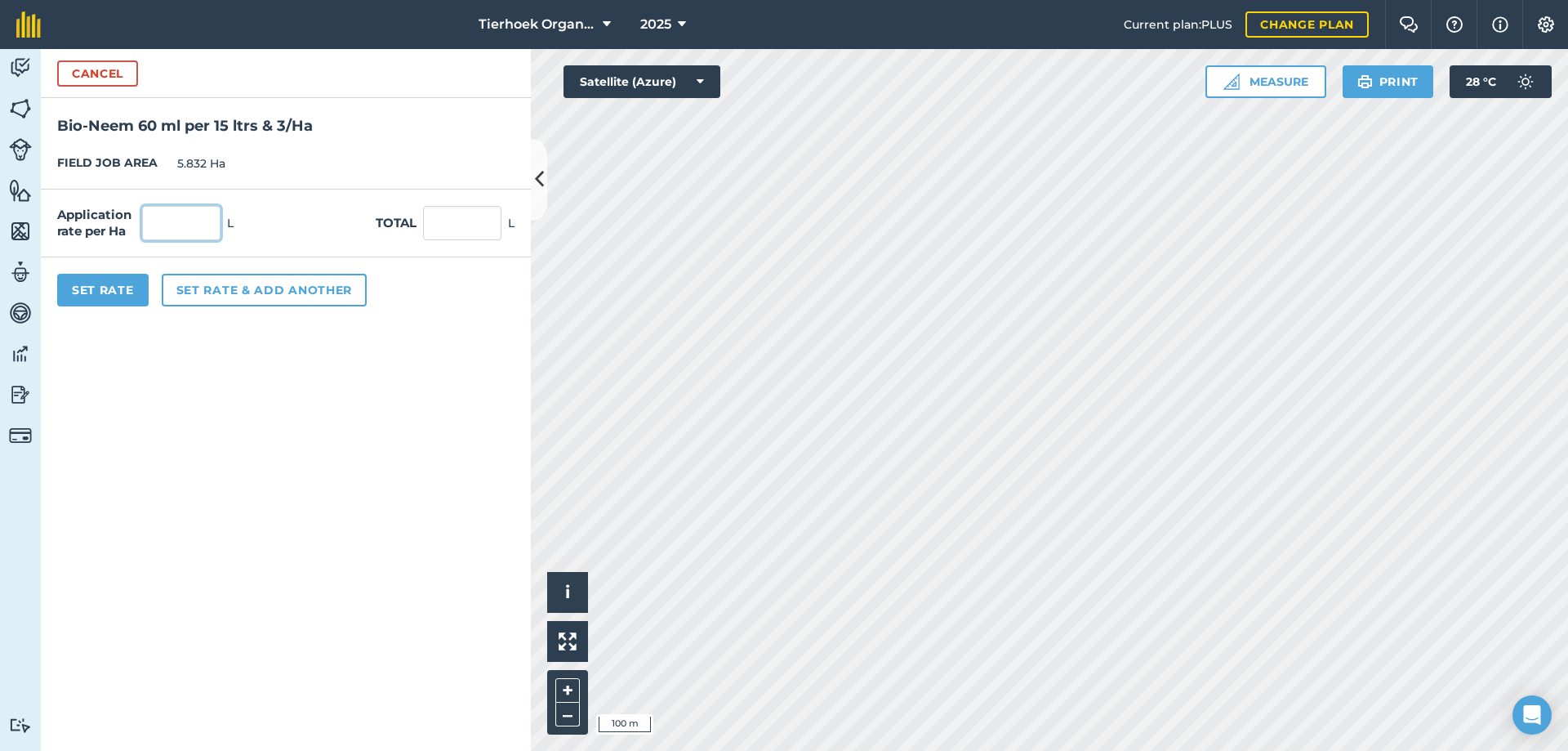
click at [162, 222] on input "text" at bounding box center [181, 223] width 78 height 34
type input "3"
type input "17.496"
click at [199, 290] on button "Set rate & add another" at bounding box center [265, 290] width 205 height 32
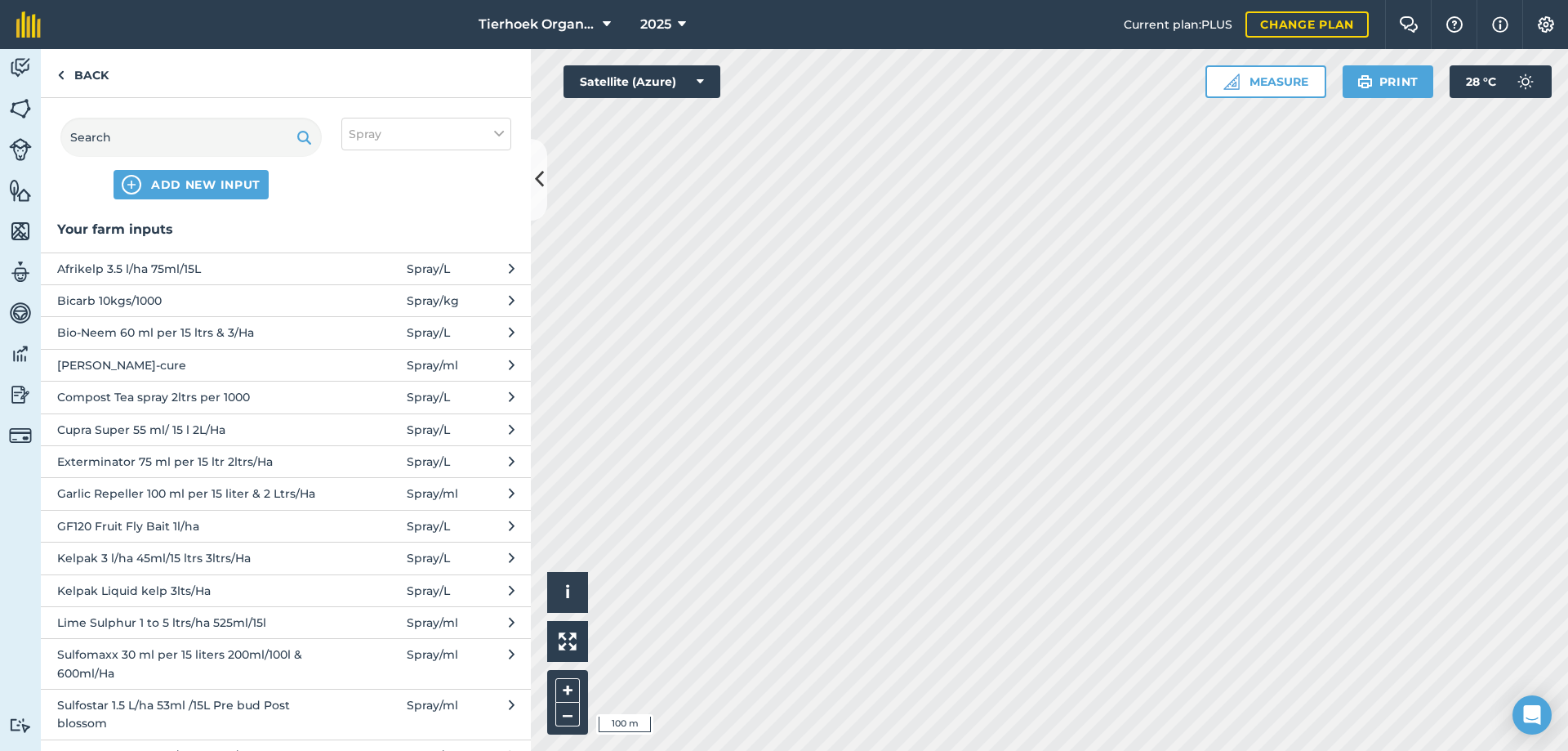
click at [105, 428] on span "Cupra Super 55 ml/ 15 l 2L/Ha" at bounding box center [191, 430] width 267 height 18
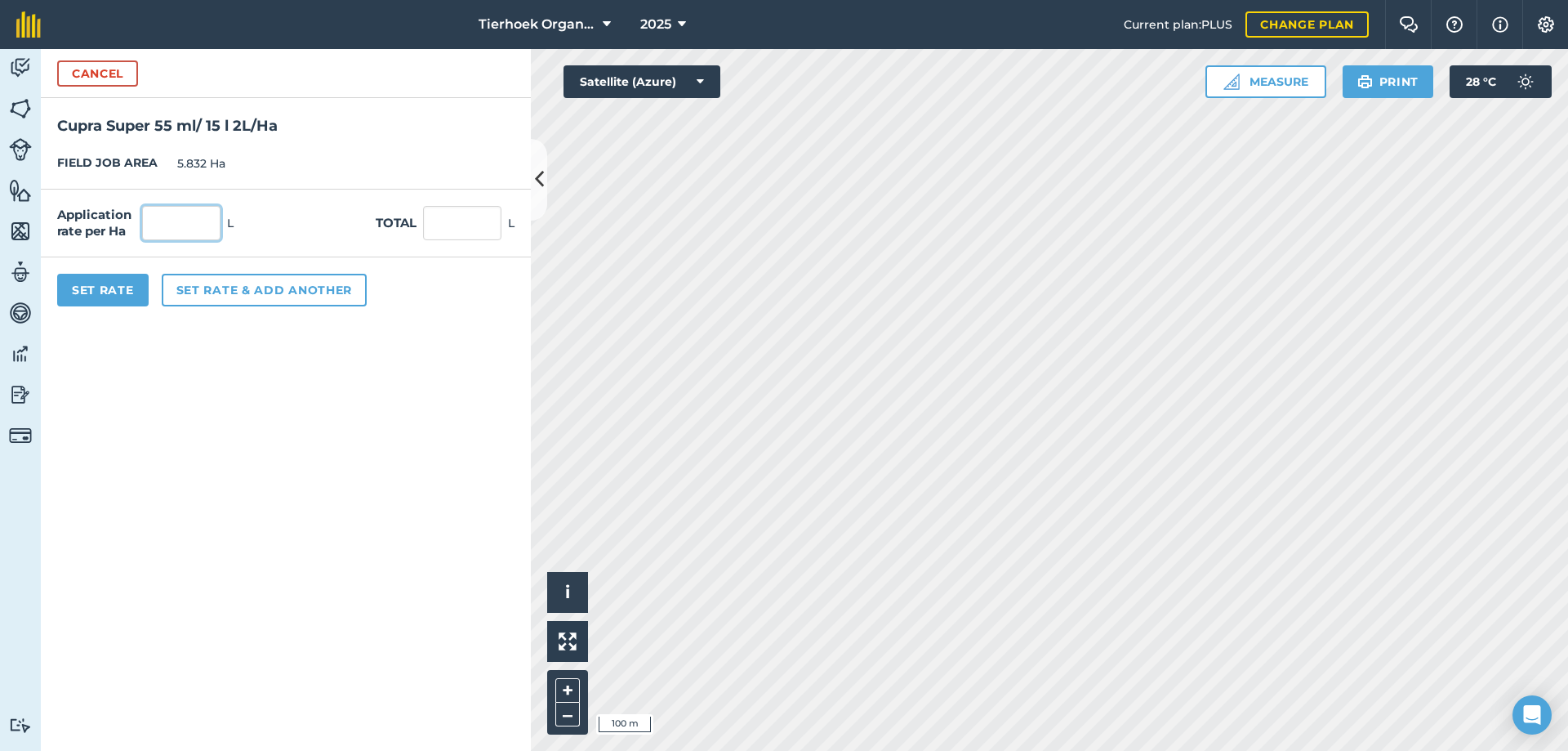
click at [183, 227] on input "text" at bounding box center [181, 223] width 78 height 34
type input "2"
type input "11.664"
click at [205, 295] on button "Set rate & add another" at bounding box center [265, 290] width 205 height 32
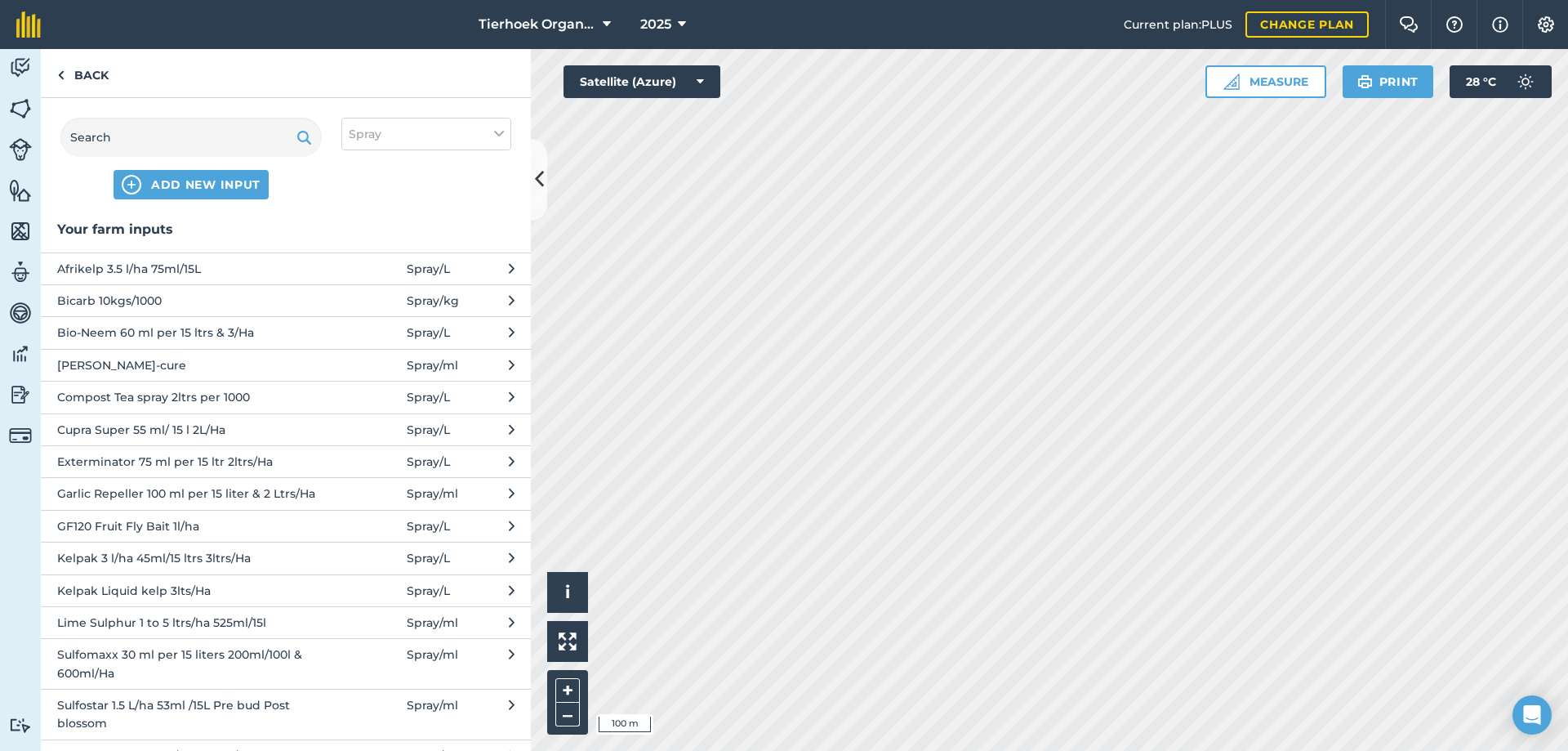
click at [137, 463] on span "Exterminator 75 ml per 15 ltr 2ltrs/Ha" at bounding box center [191, 462] width 267 height 18
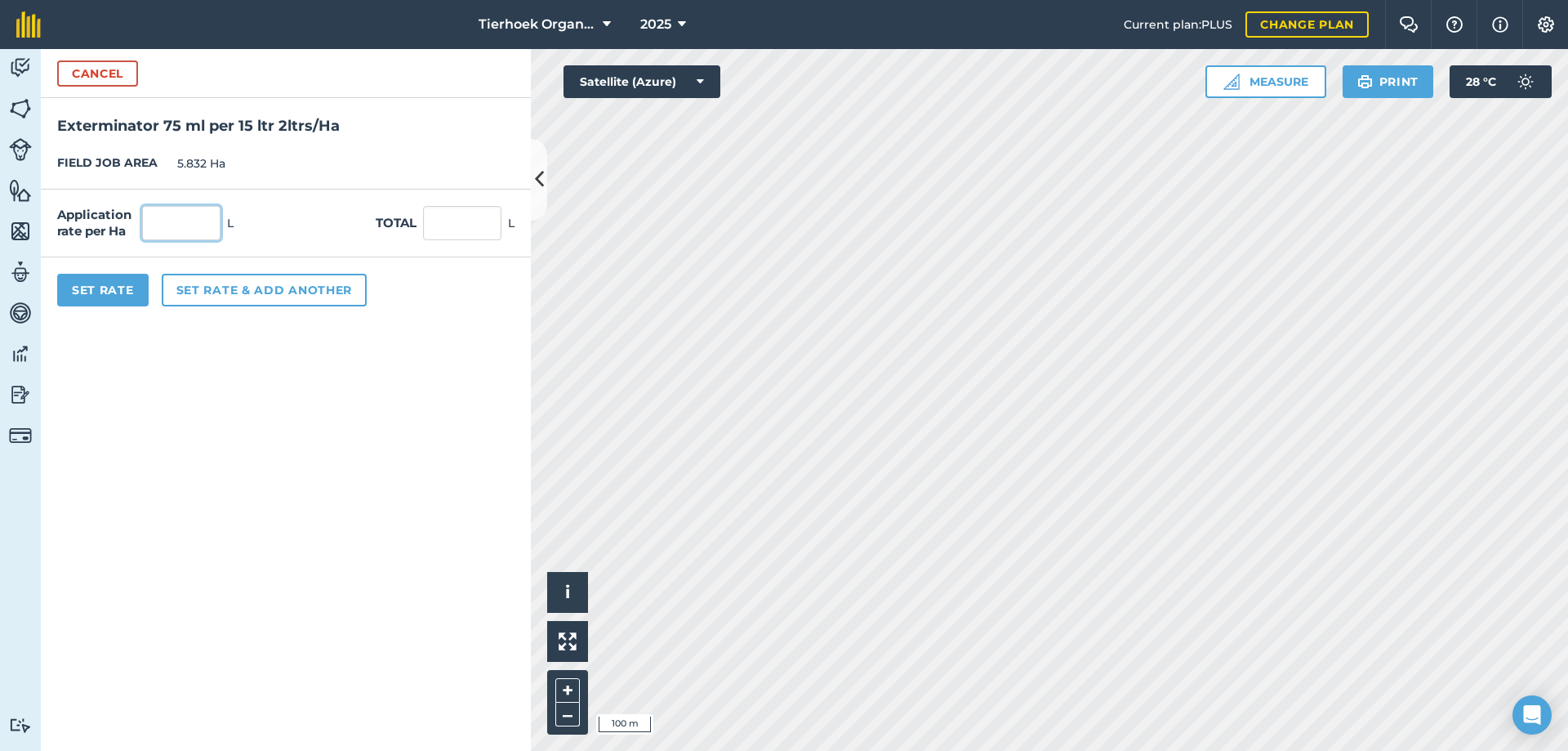
click at [178, 223] on input "text" at bounding box center [181, 223] width 78 height 34
type input "2"
type input "11.664"
click at [221, 292] on button "Set rate & add another" at bounding box center [265, 290] width 205 height 32
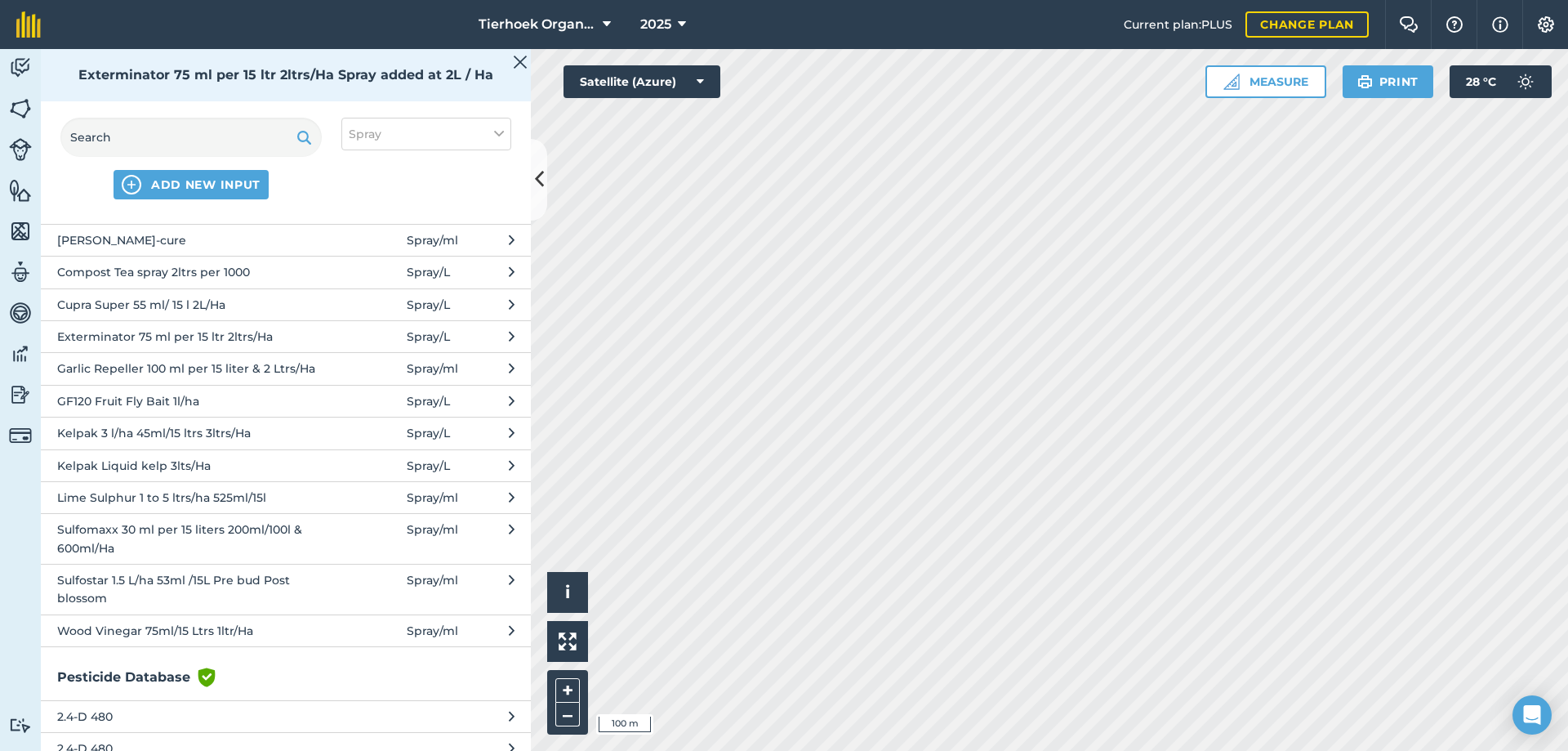
scroll to position [163, 0]
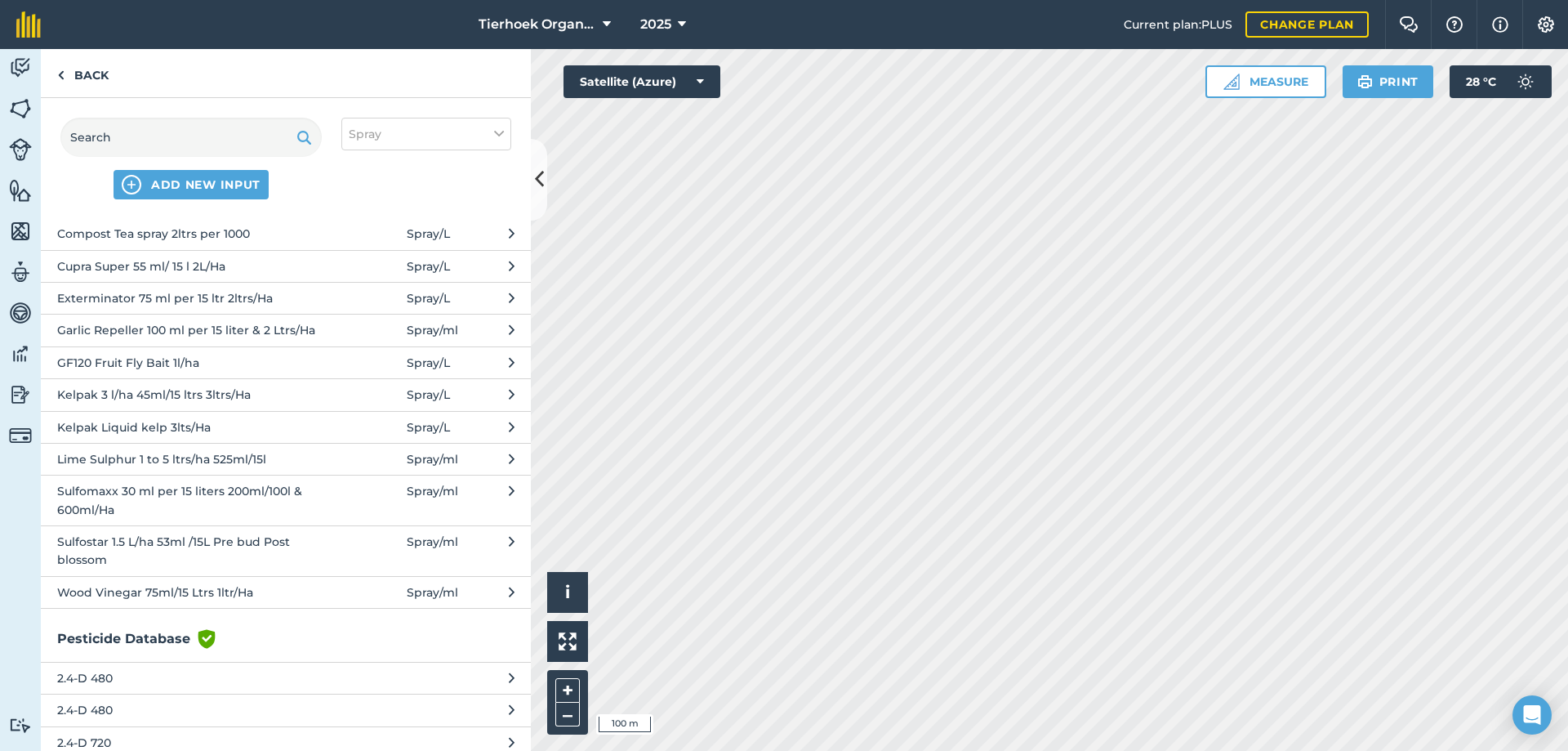
click at [137, 397] on span "Kelpak 3 l/ha 45ml/15 ltrs 3ltrs/Ha" at bounding box center [191, 394] width 267 height 18
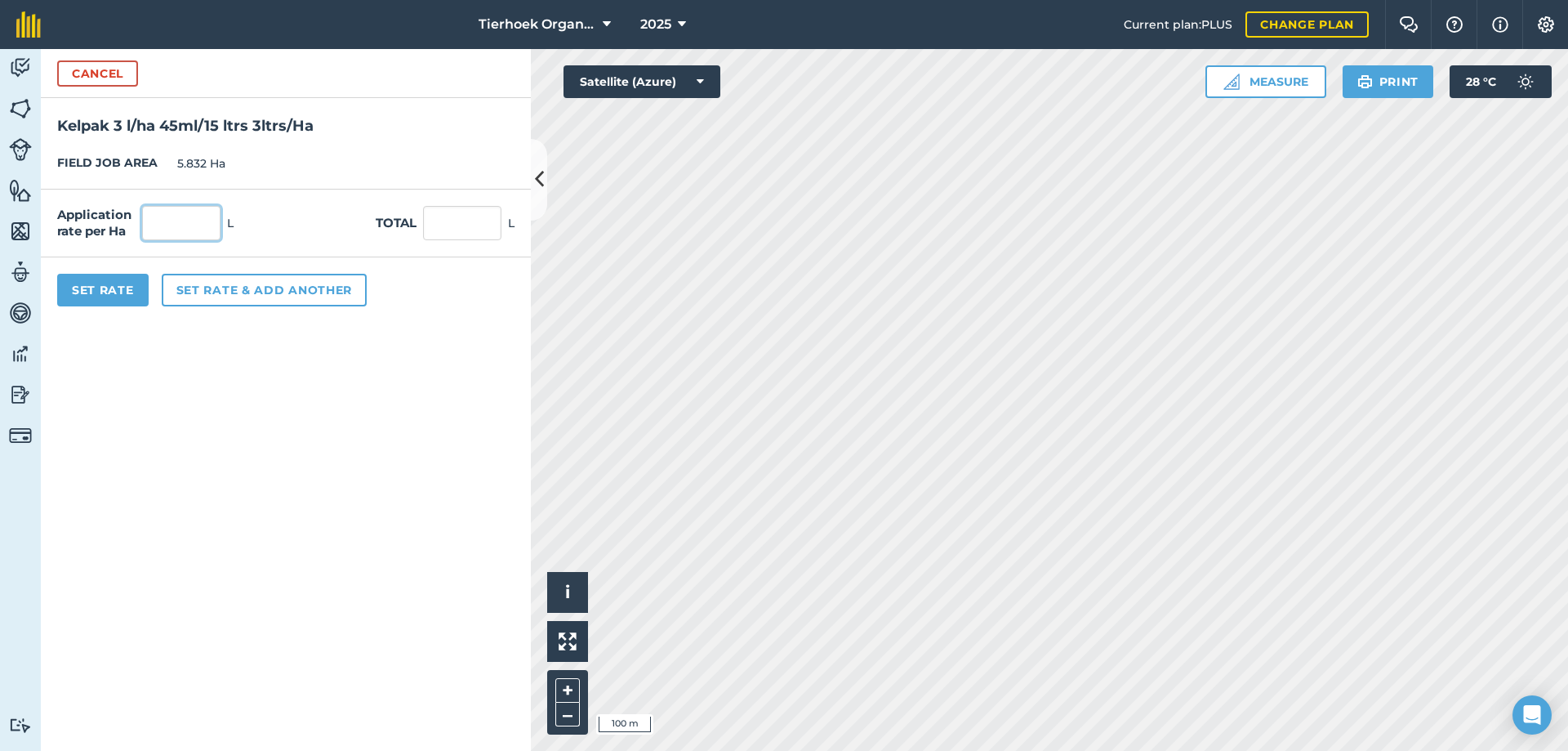
click at [194, 224] on input "text" at bounding box center [181, 223] width 78 height 34
type input "3"
type input "17.496"
click at [190, 287] on button "Set rate & add another" at bounding box center [265, 290] width 205 height 32
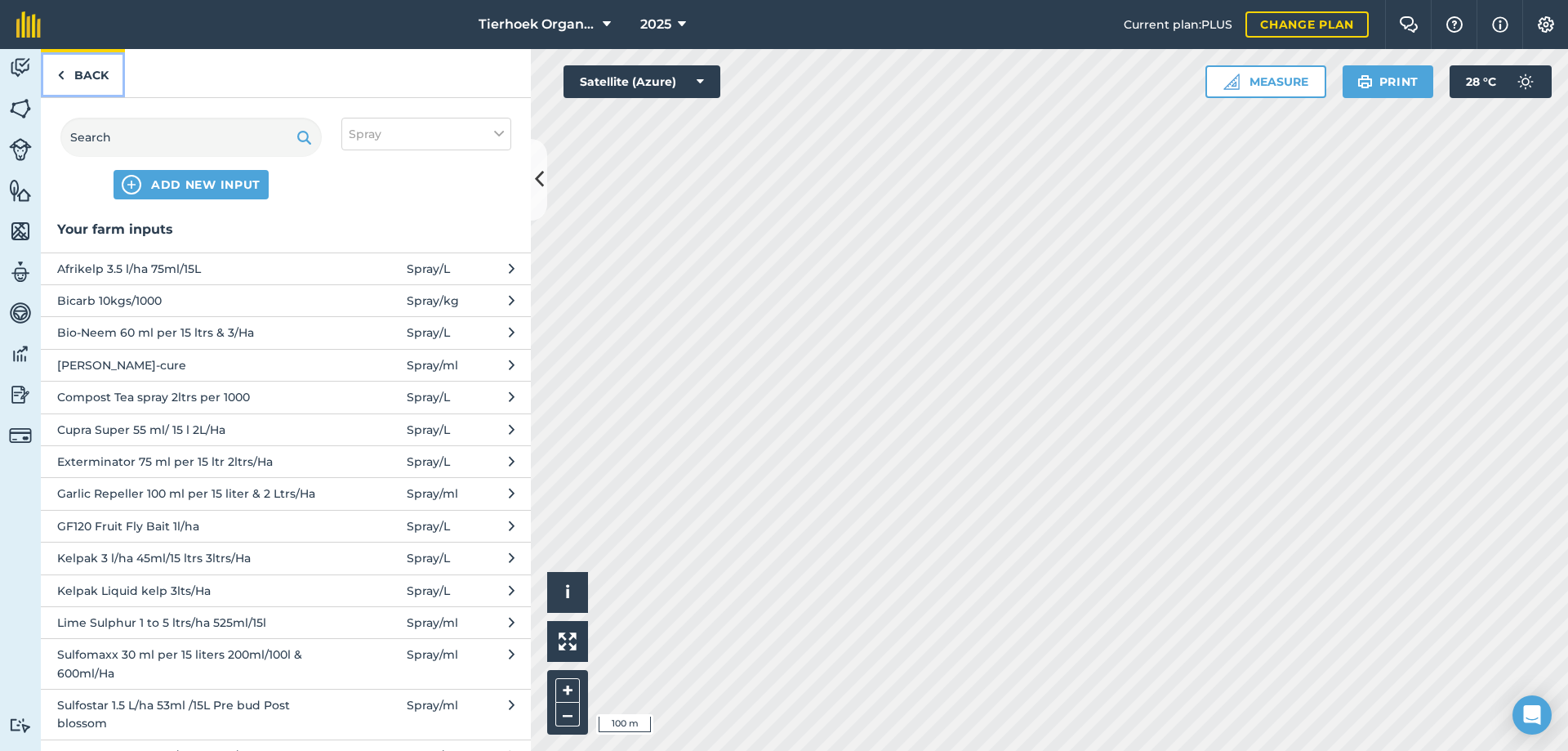
click at [72, 75] on link "Back" at bounding box center [82, 73] width 84 height 49
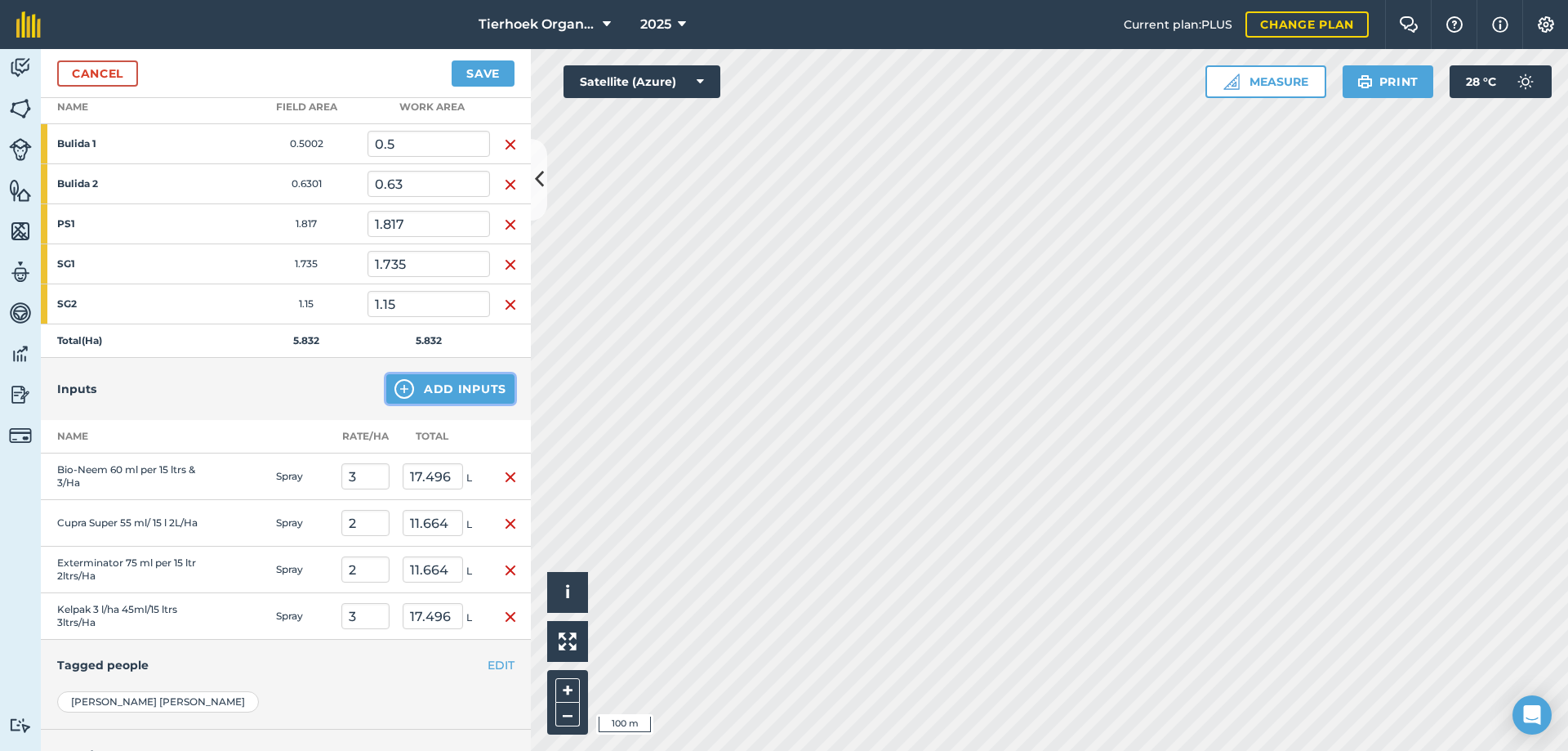
click at [435, 389] on button "Add Inputs" at bounding box center [450, 389] width 128 height 30
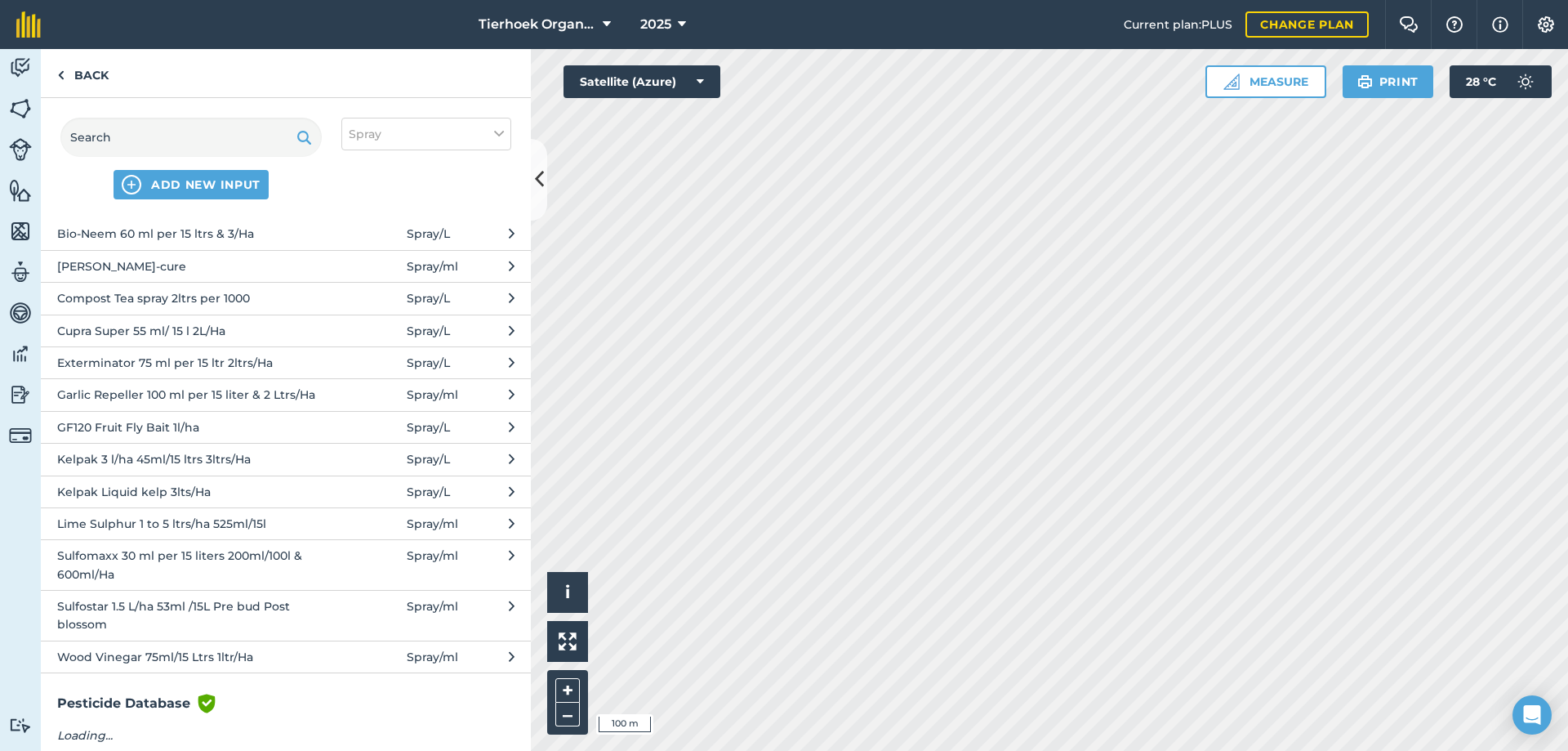
scroll to position [110, 0]
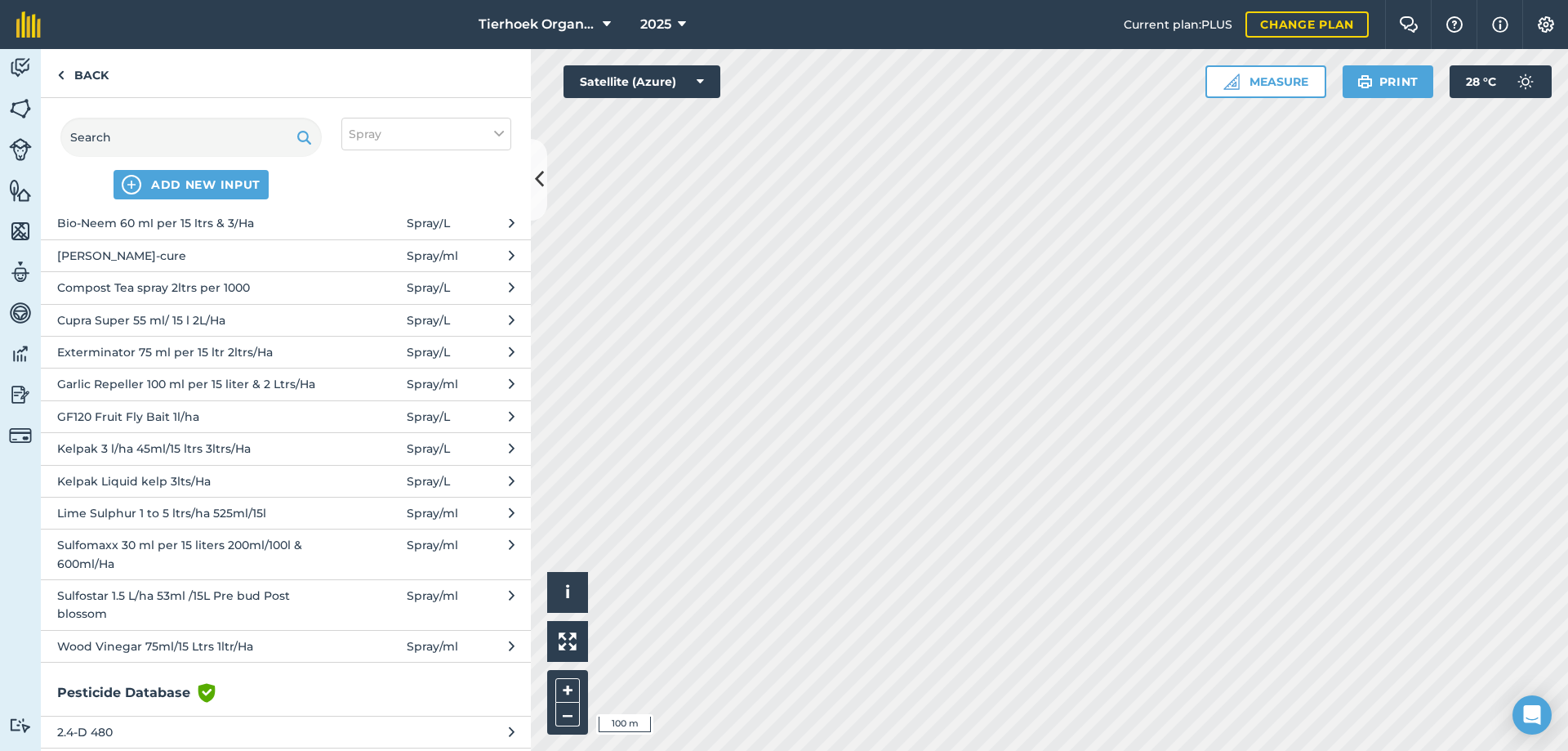
click at [165, 552] on span "Sulfomaxx 30 ml per 15 liters 200ml/100l & 600ml/Ha" at bounding box center [191, 554] width 267 height 37
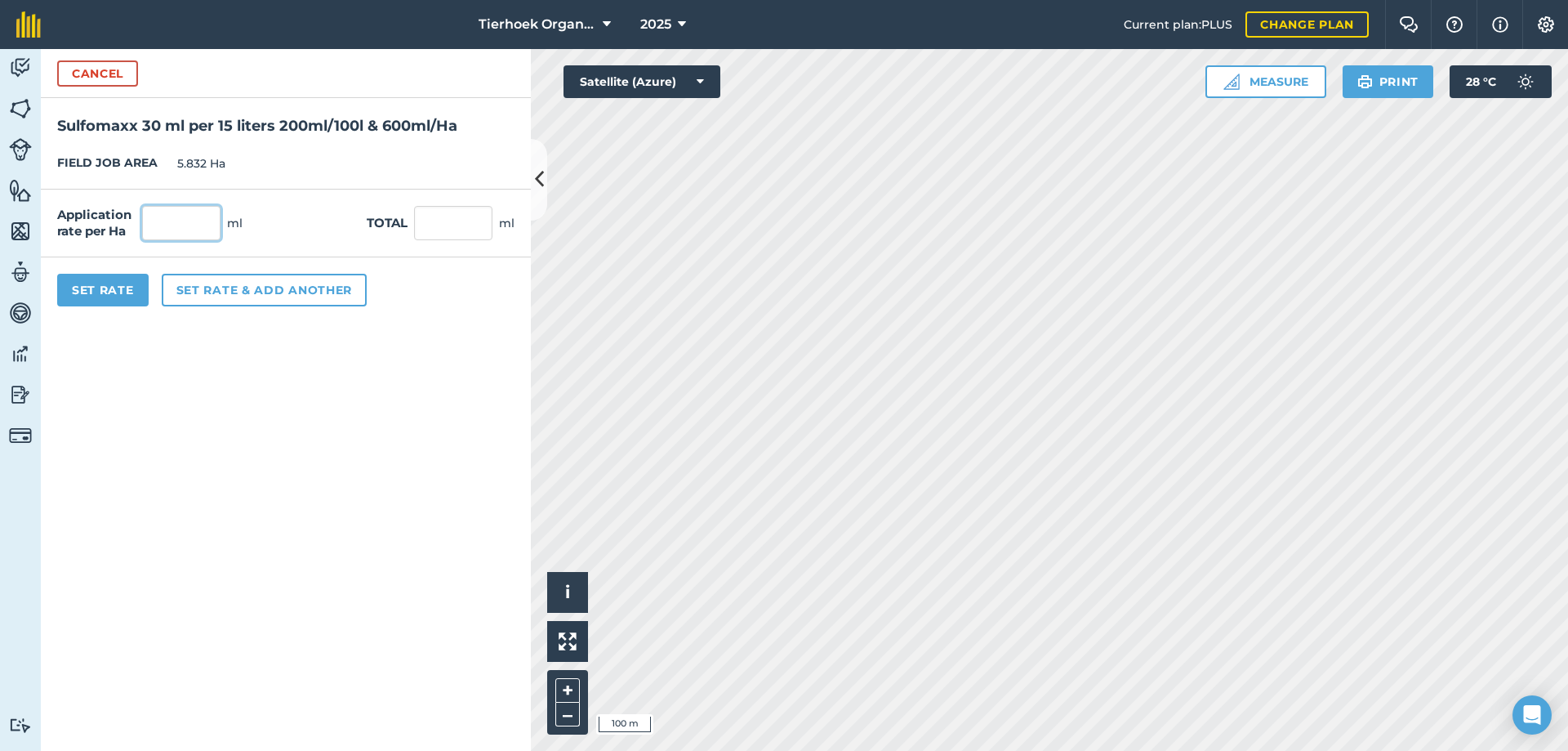
click at [178, 221] on input "text" at bounding box center [181, 223] width 78 height 34
type input "6"
type input "300"
type input "1,749.6"
click at [222, 283] on button "Set rate & add another" at bounding box center [265, 290] width 205 height 32
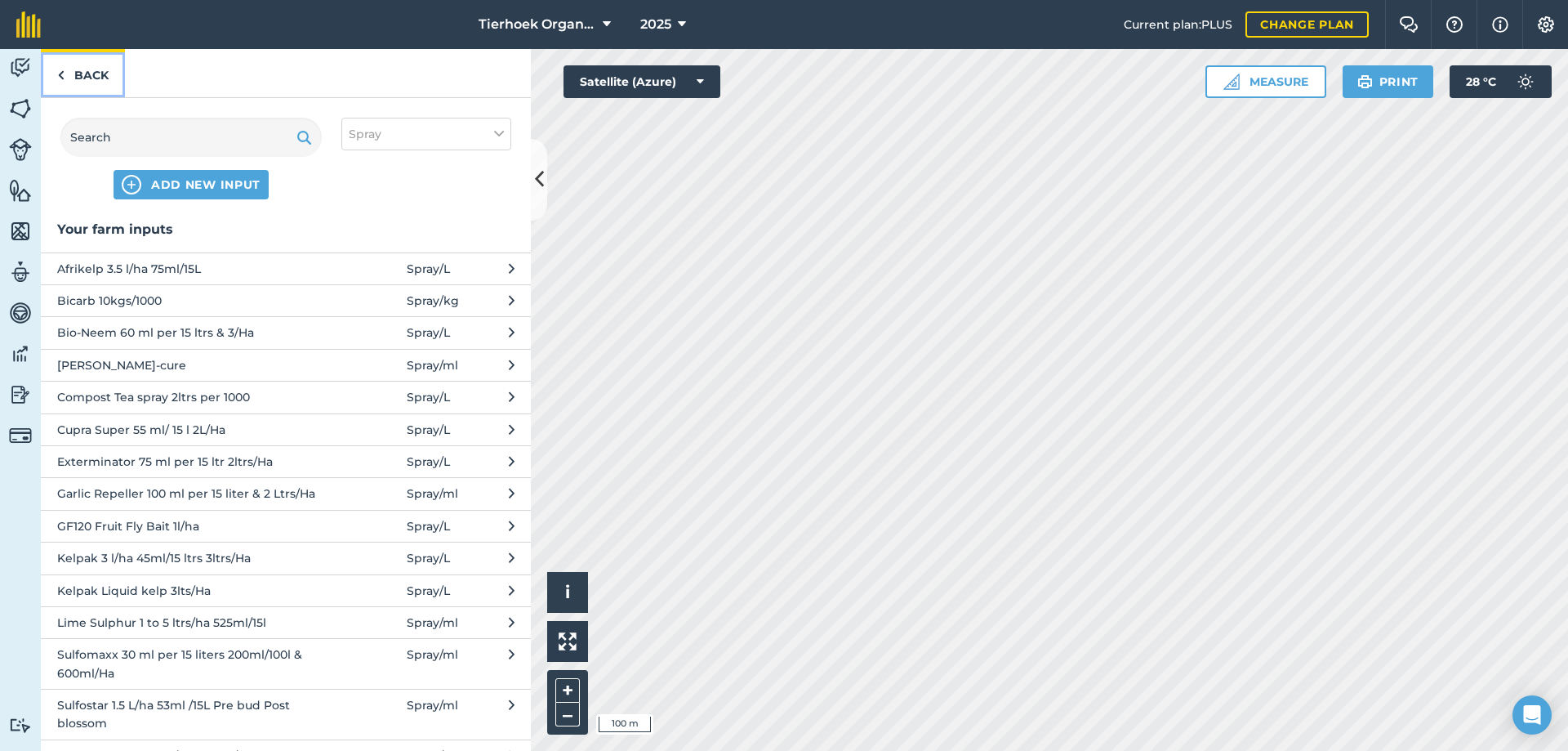
click at [84, 71] on link "Back" at bounding box center [82, 73] width 84 height 49
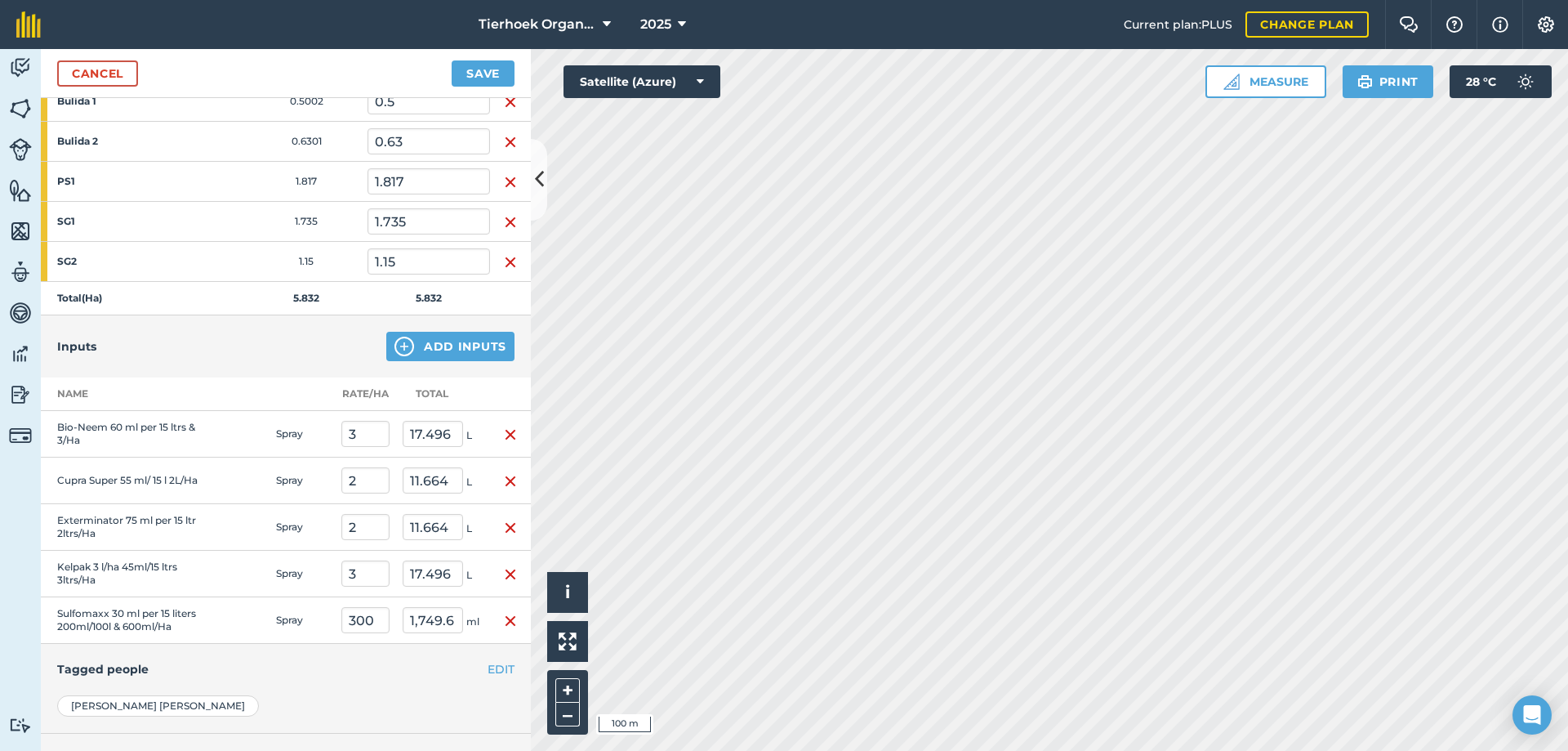
scroll to position [324, 0]
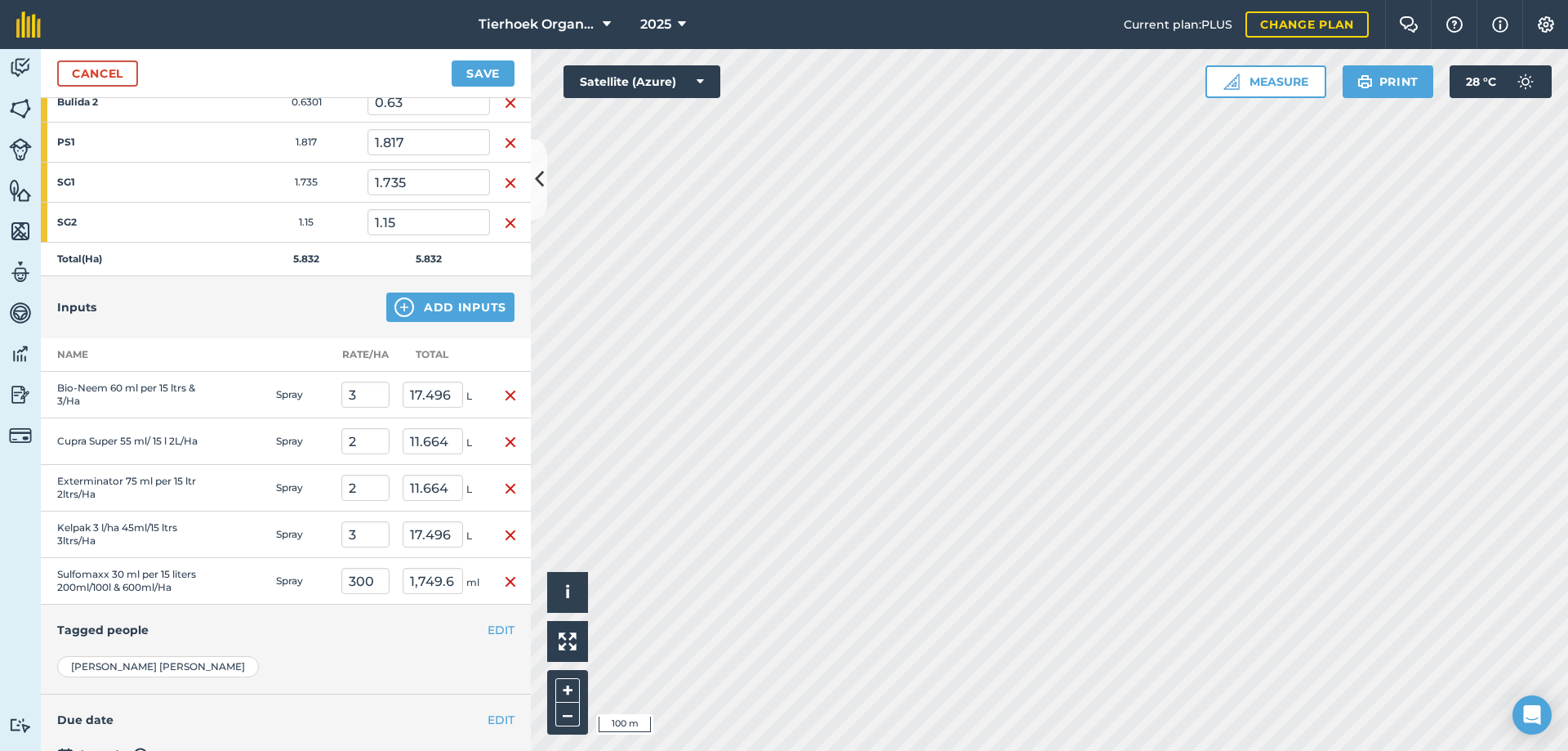
click at [504, 391] on img "button" at bounding box center [510, 395] width 14 height 20
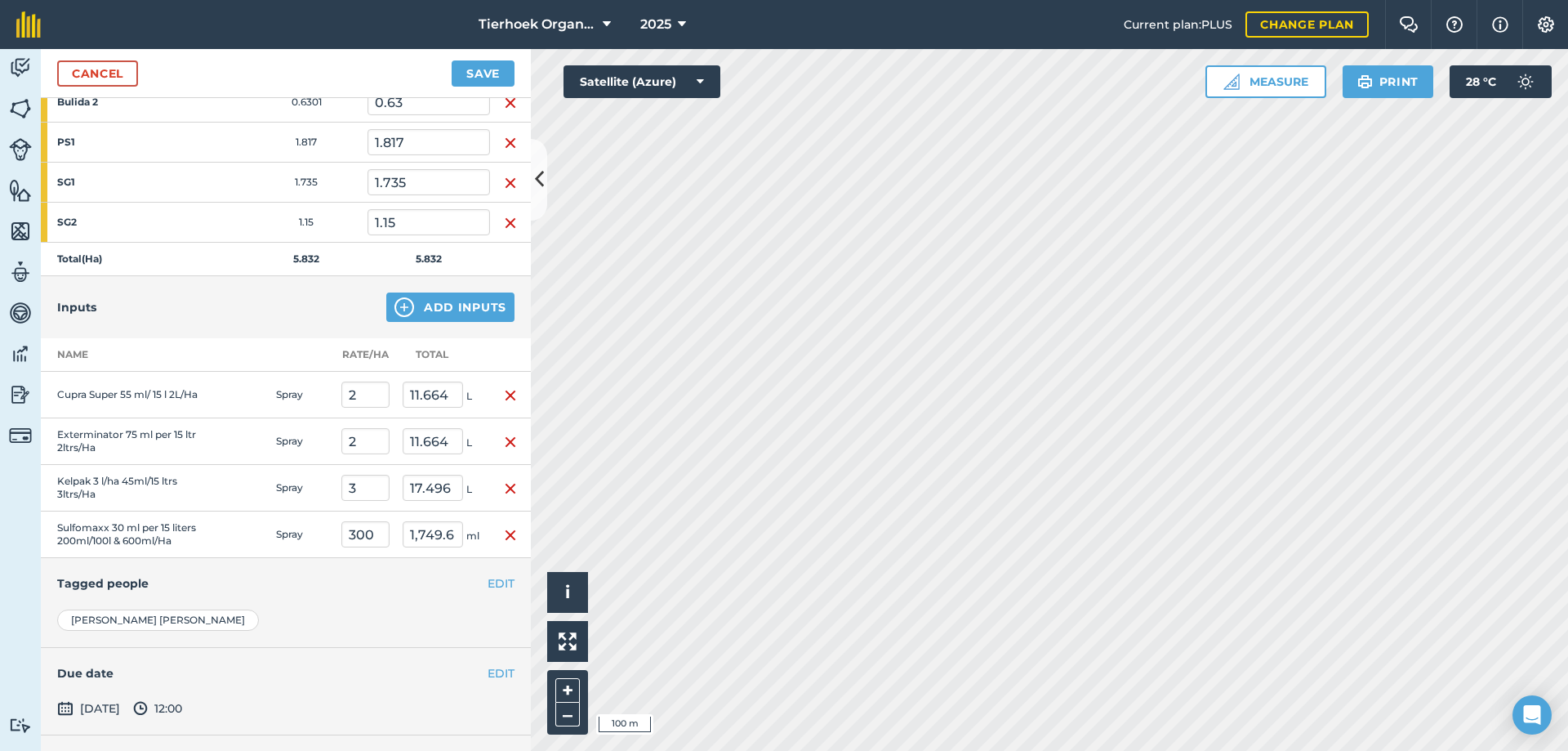
click at [504, 396] on img "button" at bounding box center [510, 395] width 14 height 20
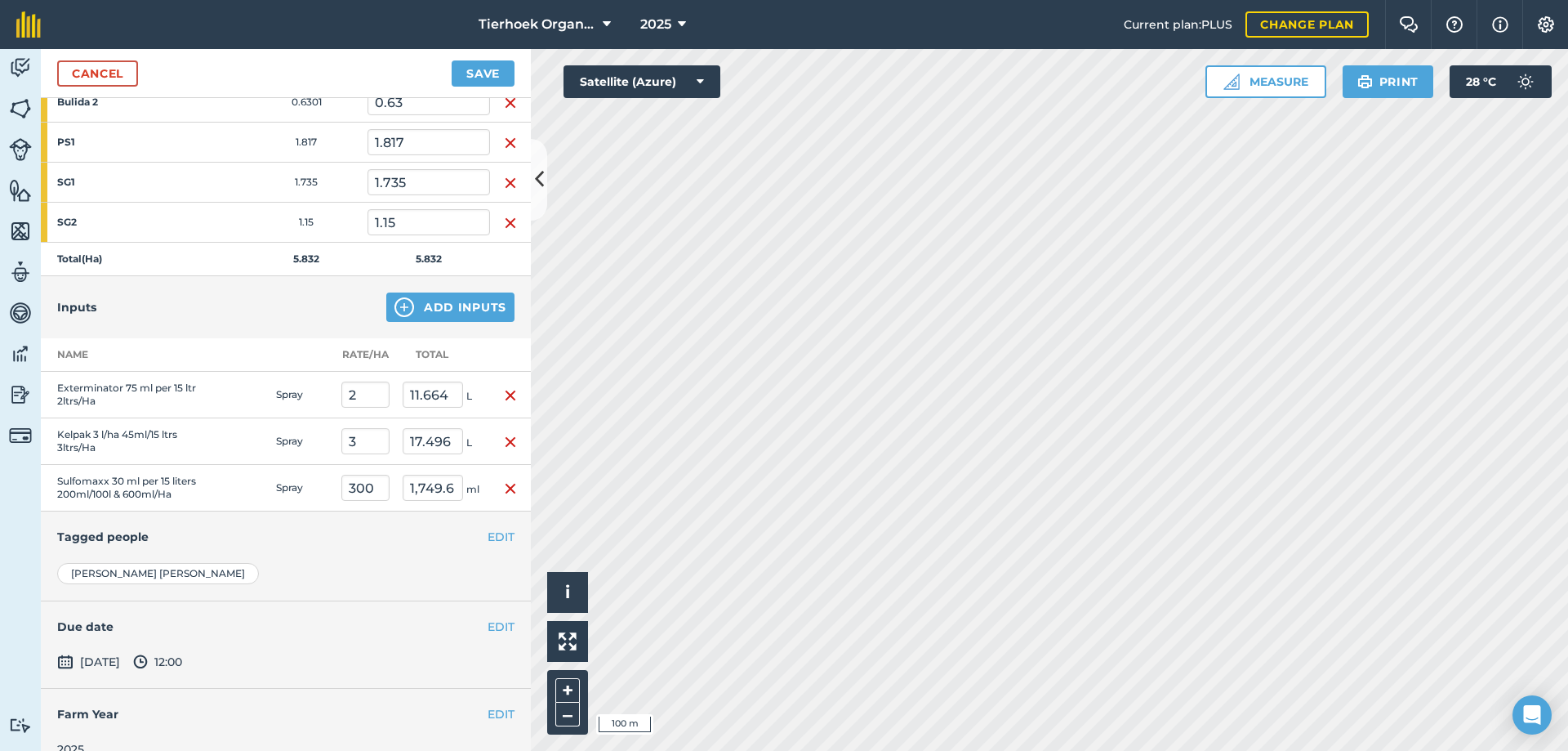
click at [504, 396] on img "button" at bounding box center [510, 395] width 14 height 20
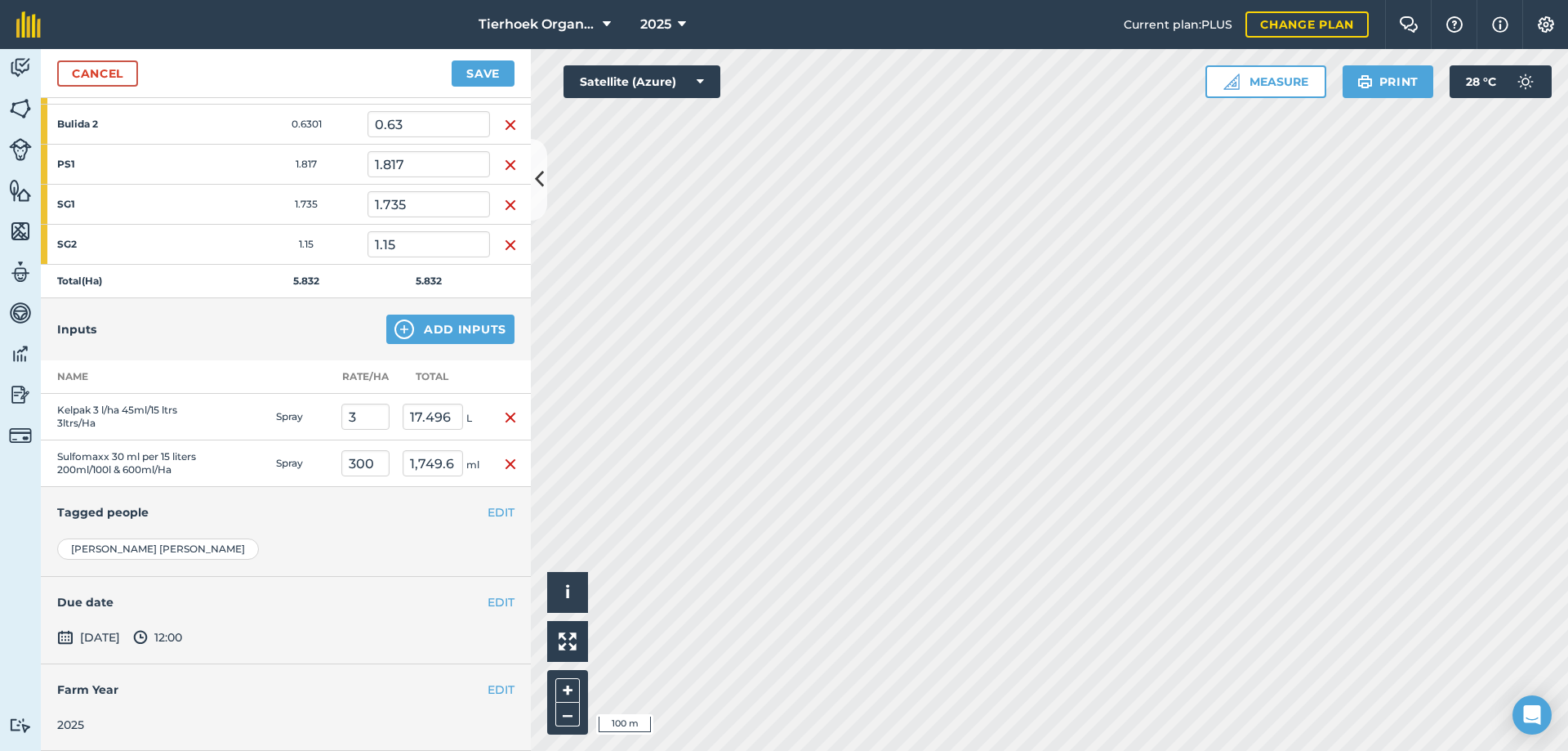
click at [504, 408] on img "button" at bounding box center [510, 418] width 14 height 20
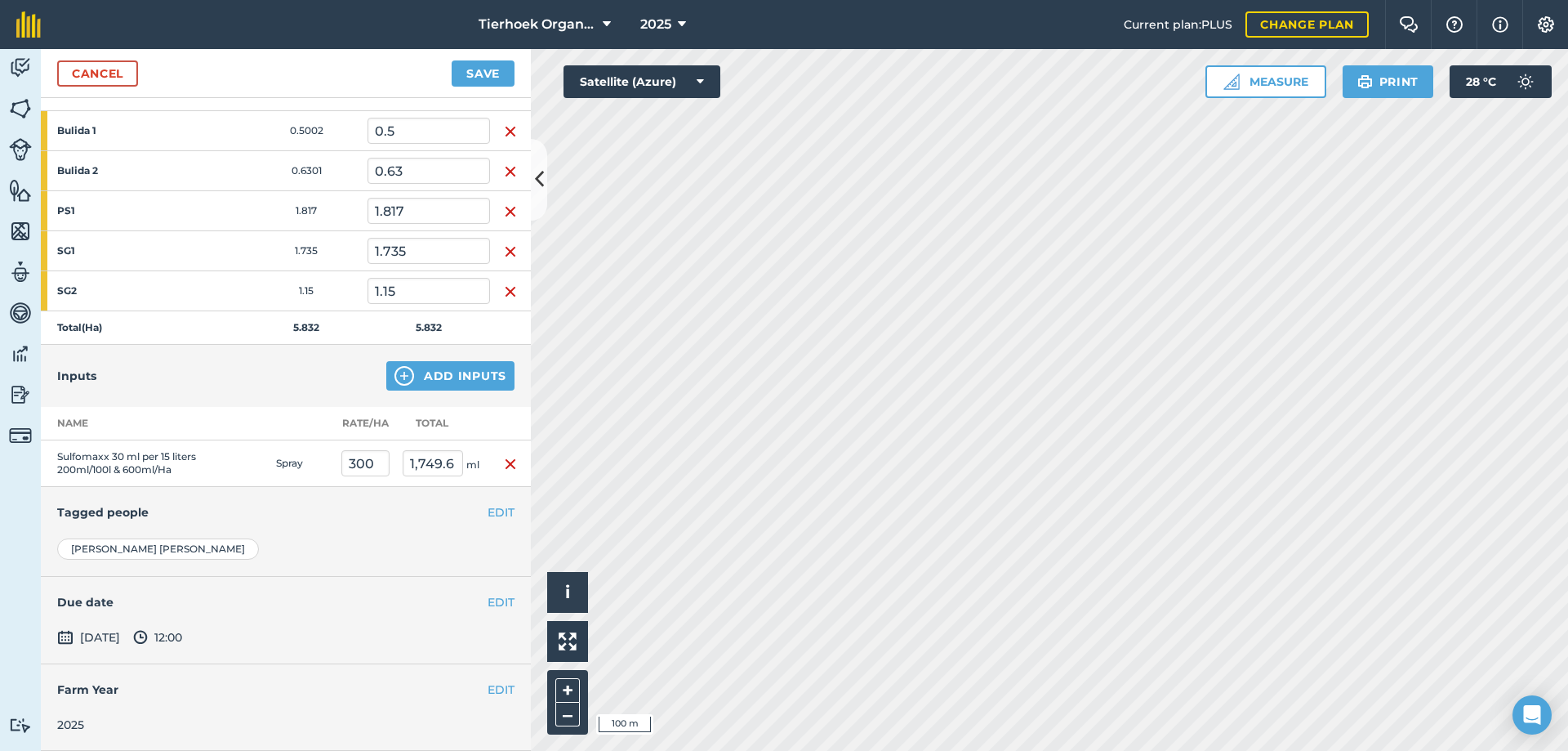
click at [504, 454] on img "button" at bounding box center [510, 464] width 14 height 20
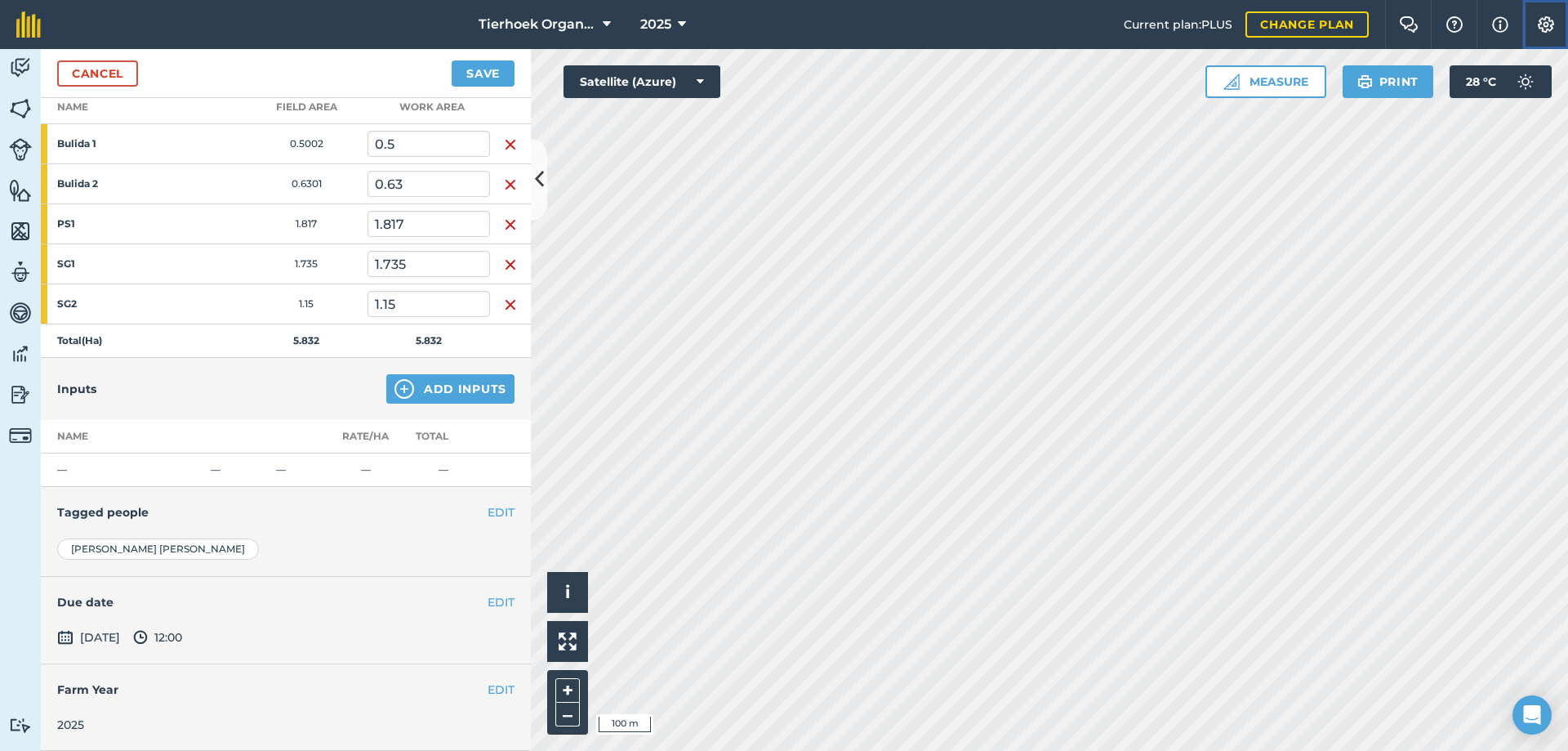
click at [1546, 23] on img at bounding box center [1546, 24] width 20 height 16
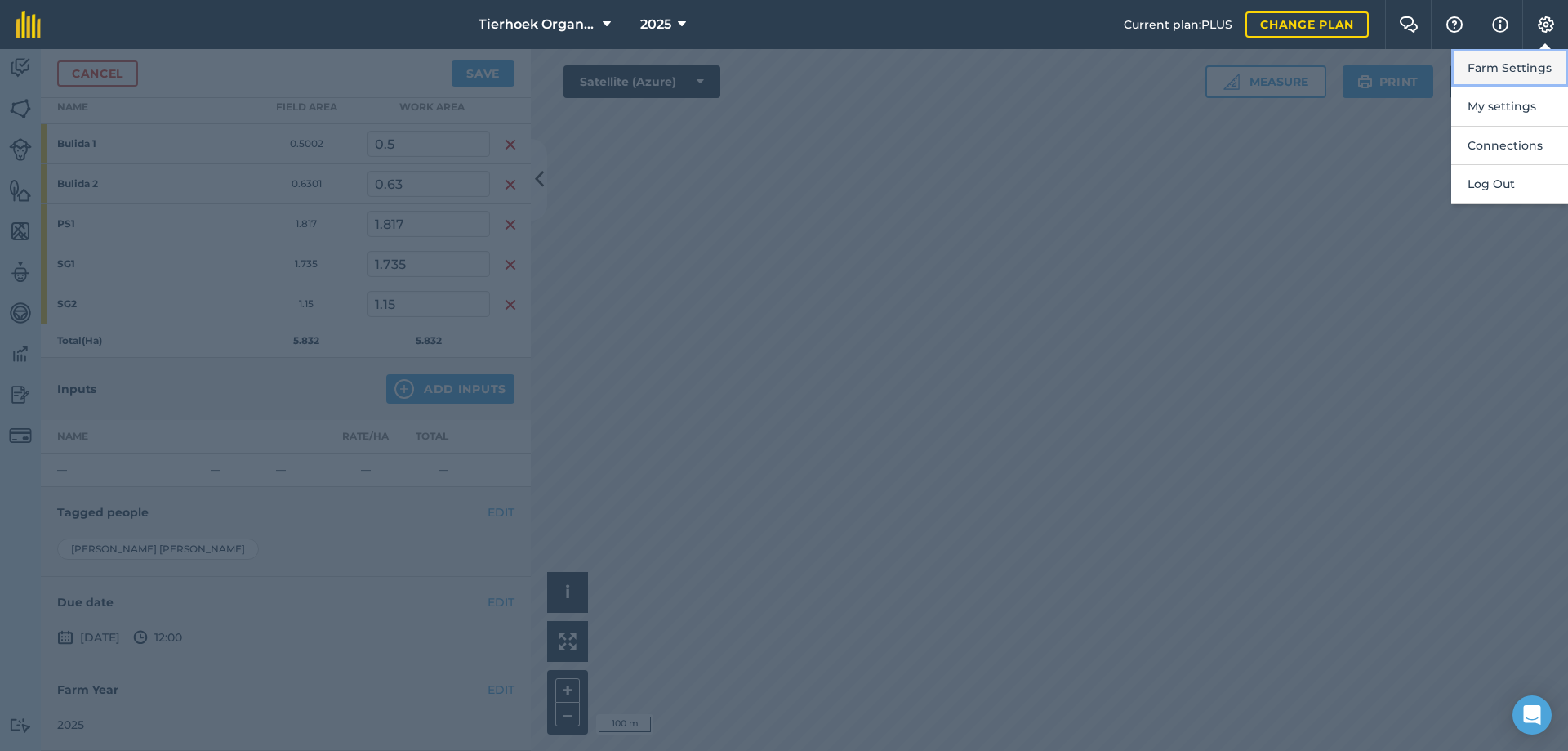
click at [1502, 68] on button "Farm Settings" at bounding box center [1509, 68] width 117 height 39
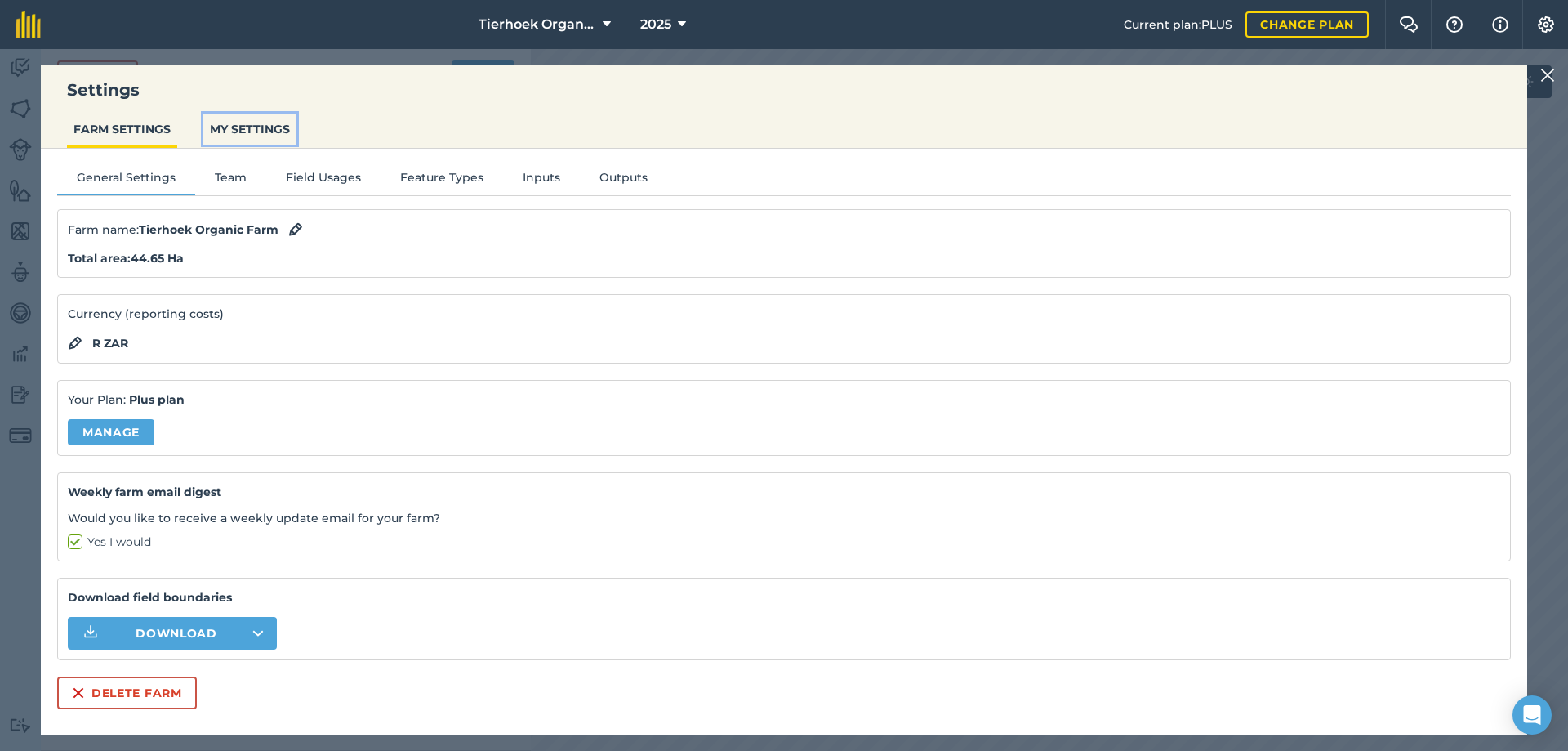
click at [254, 131] on button "MY SETTINGS" at bounding box center [249, 129] width 93 height 31
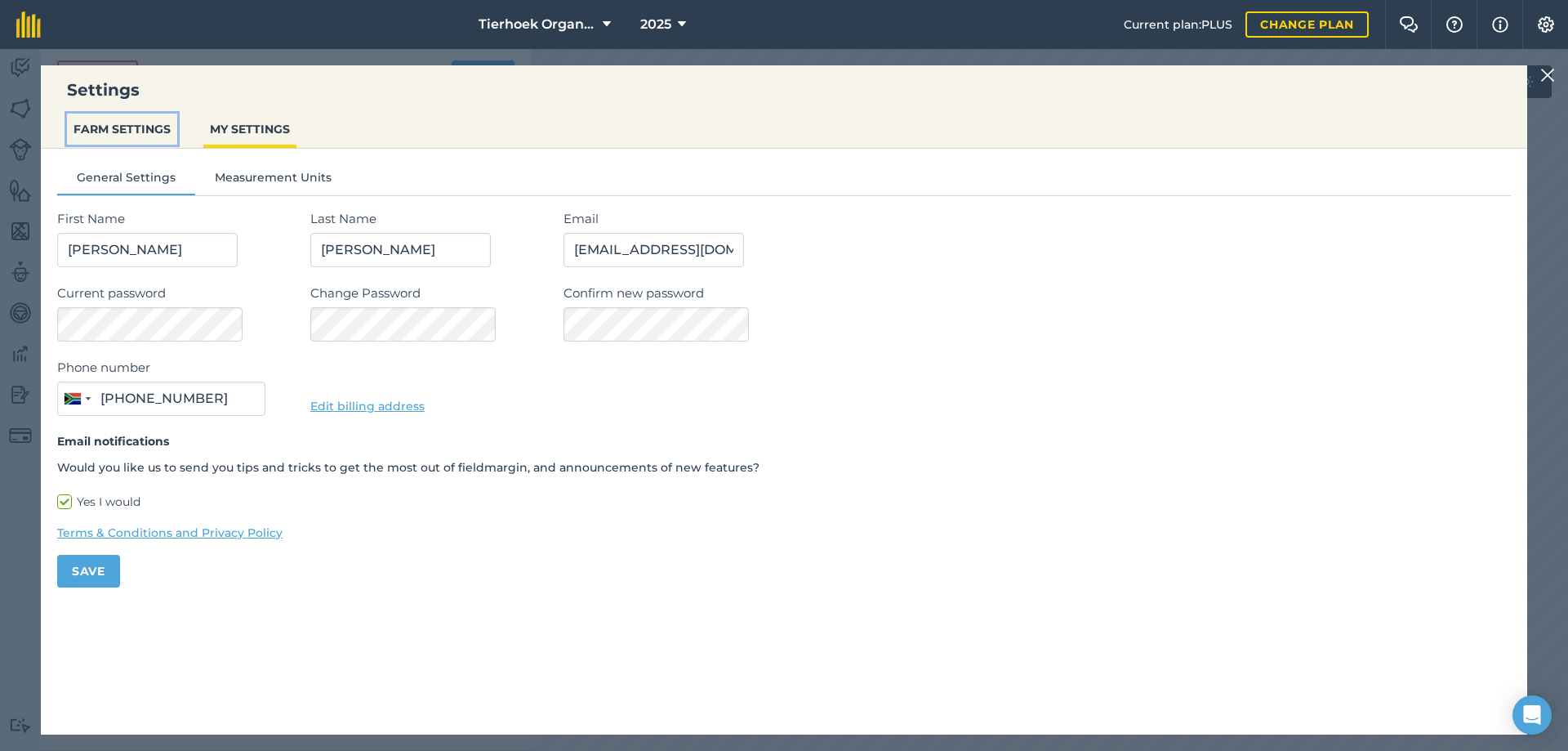
click at [122, 125] on button "FARM SETTINGS" at bounding box center [122, 129] width 110 height 31
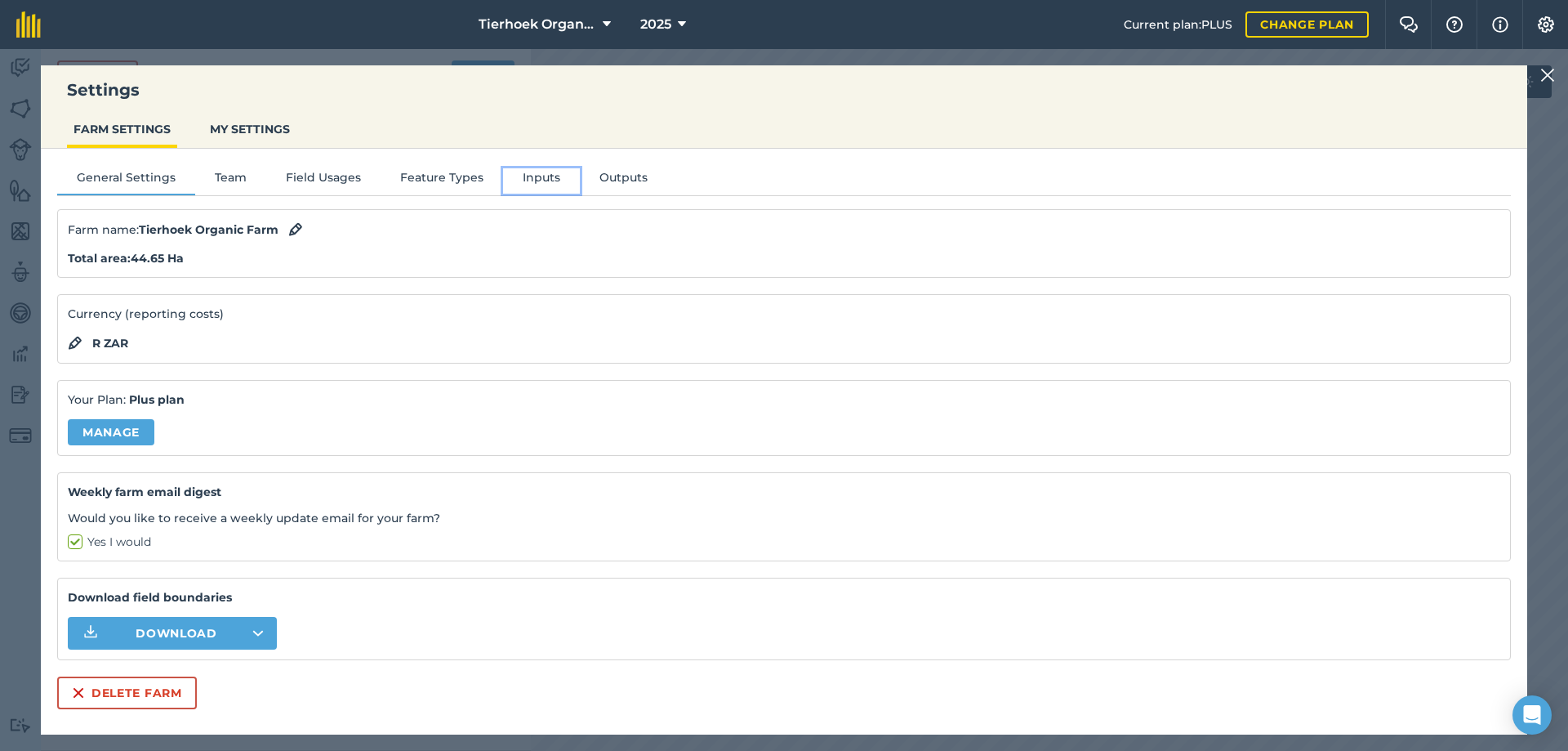
click at [536, 180] on button "Inputs" at bounding box center [541, 180] width 77 height 24
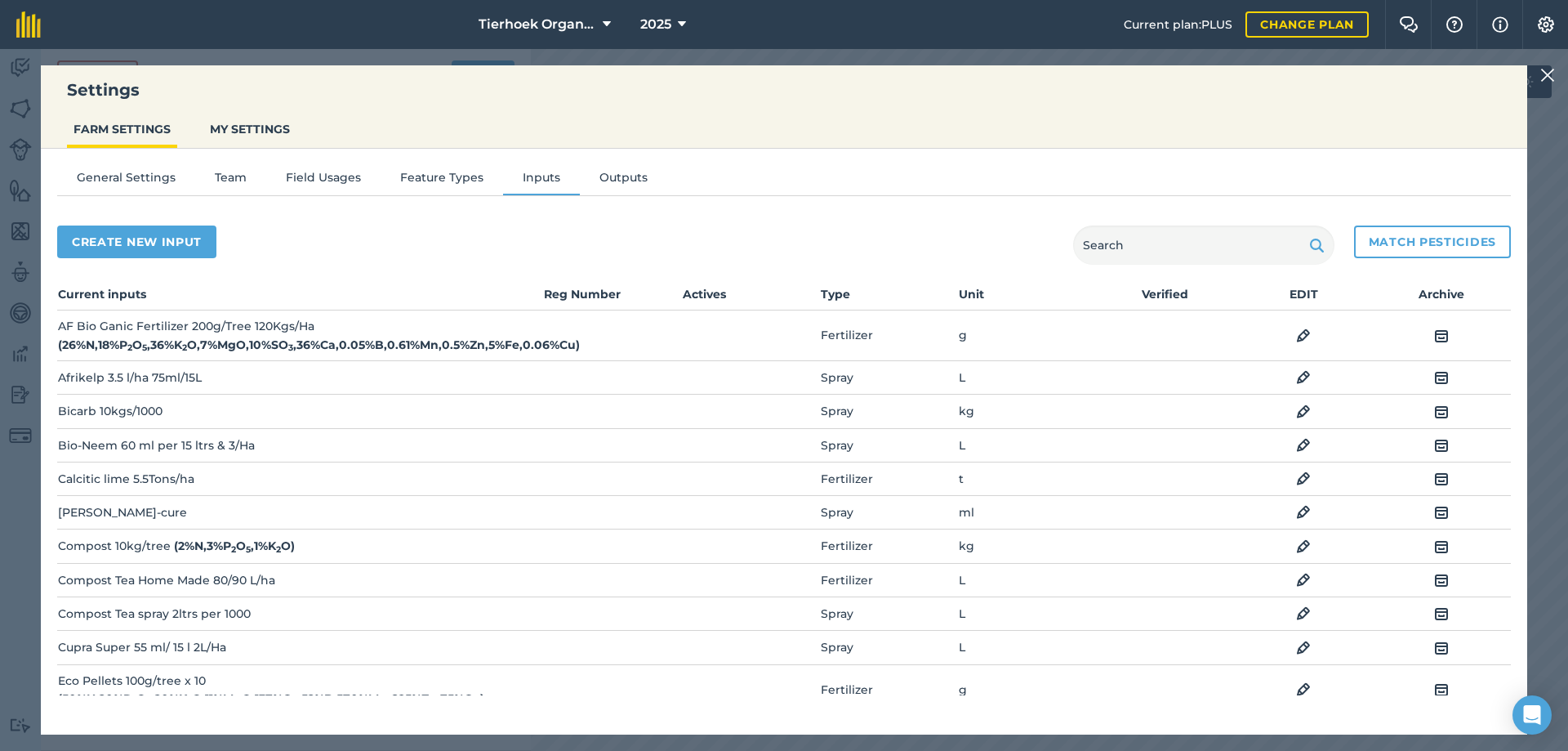
click at [1296, 377] on img at bounding box center [1303, 377] width 14 height 20
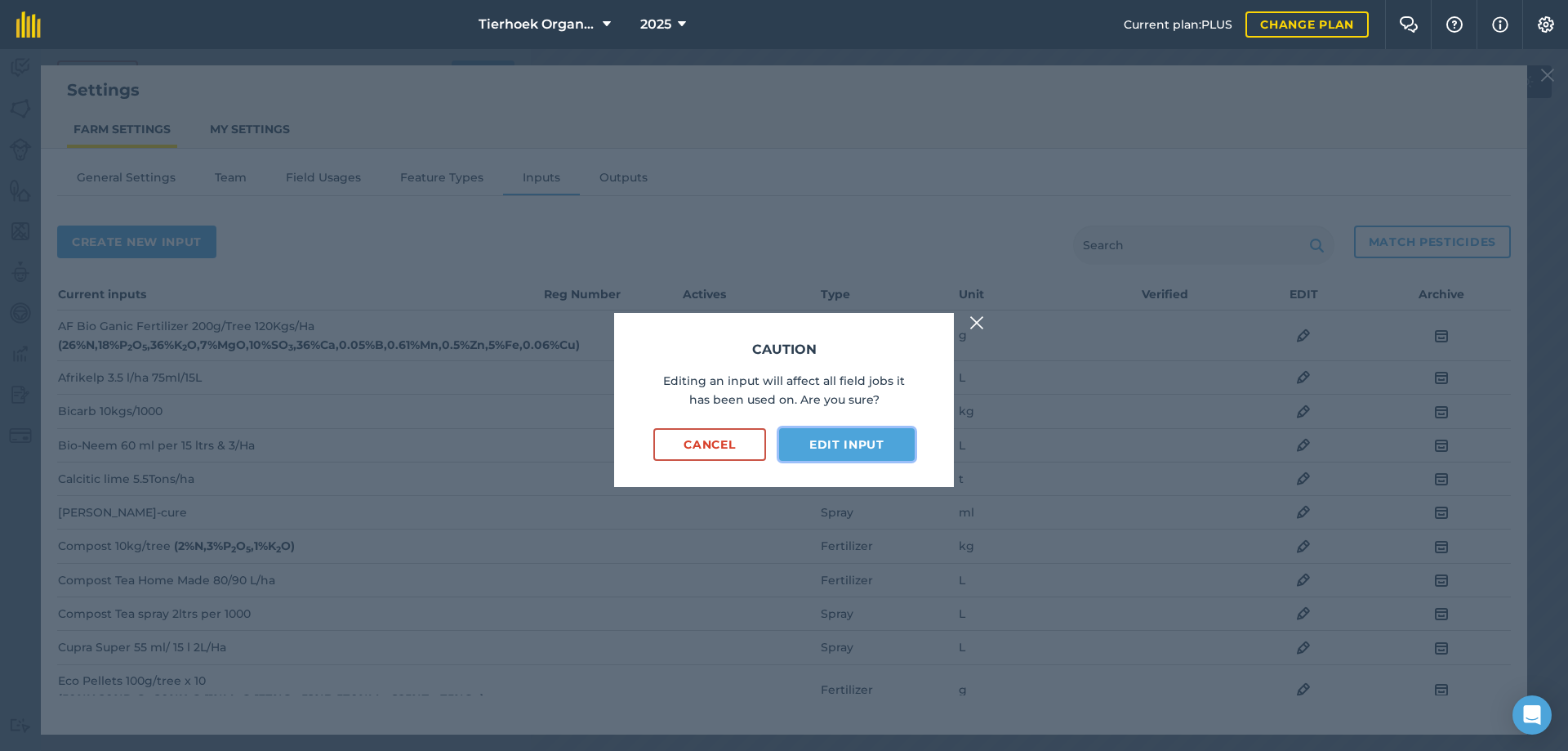
click at [851, 437] on button "Edit input" at bounding box center [847, 444] width 136 height 32
select select "LITRES"
select select "SPRAY"
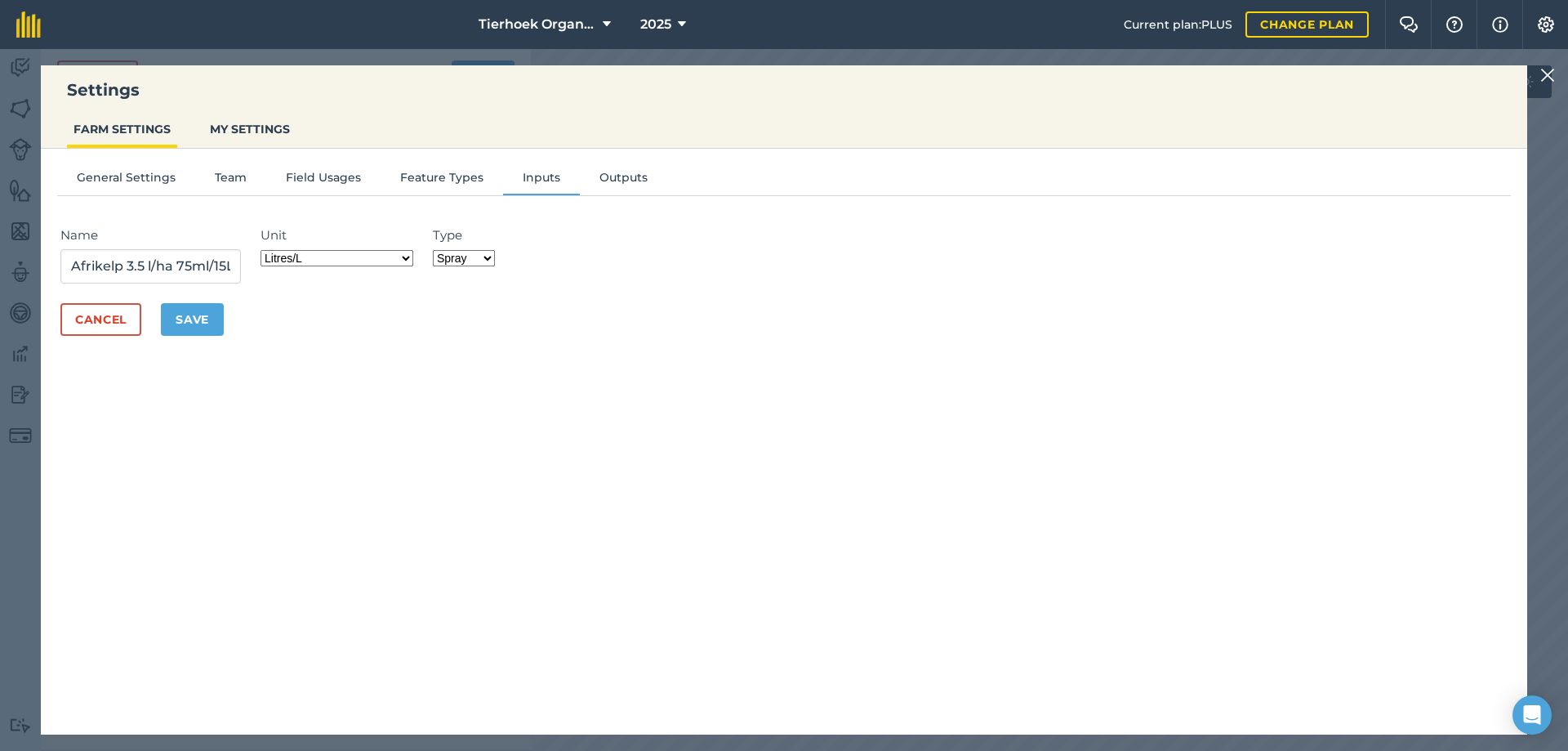
click at [408, 256] on select "Grams/g Kilograms/kg Metric tonnes/t Millilitres/ml Litres/L Ounces/oz Pounds/l…" at bounding box center [337, 258] width 153 height 16
select select "MILLILITRES"
click at [266, 250] on select "Grams/g Kilograms/kg Metric tonnes/t Millilitres/ml Litres/L Ounces/oz Pounds/l…" at bounding box center [337, 258] width 153 height 16
click at [194, 320] on button "Save" at bounding box center [193, 320] width 63 height 32
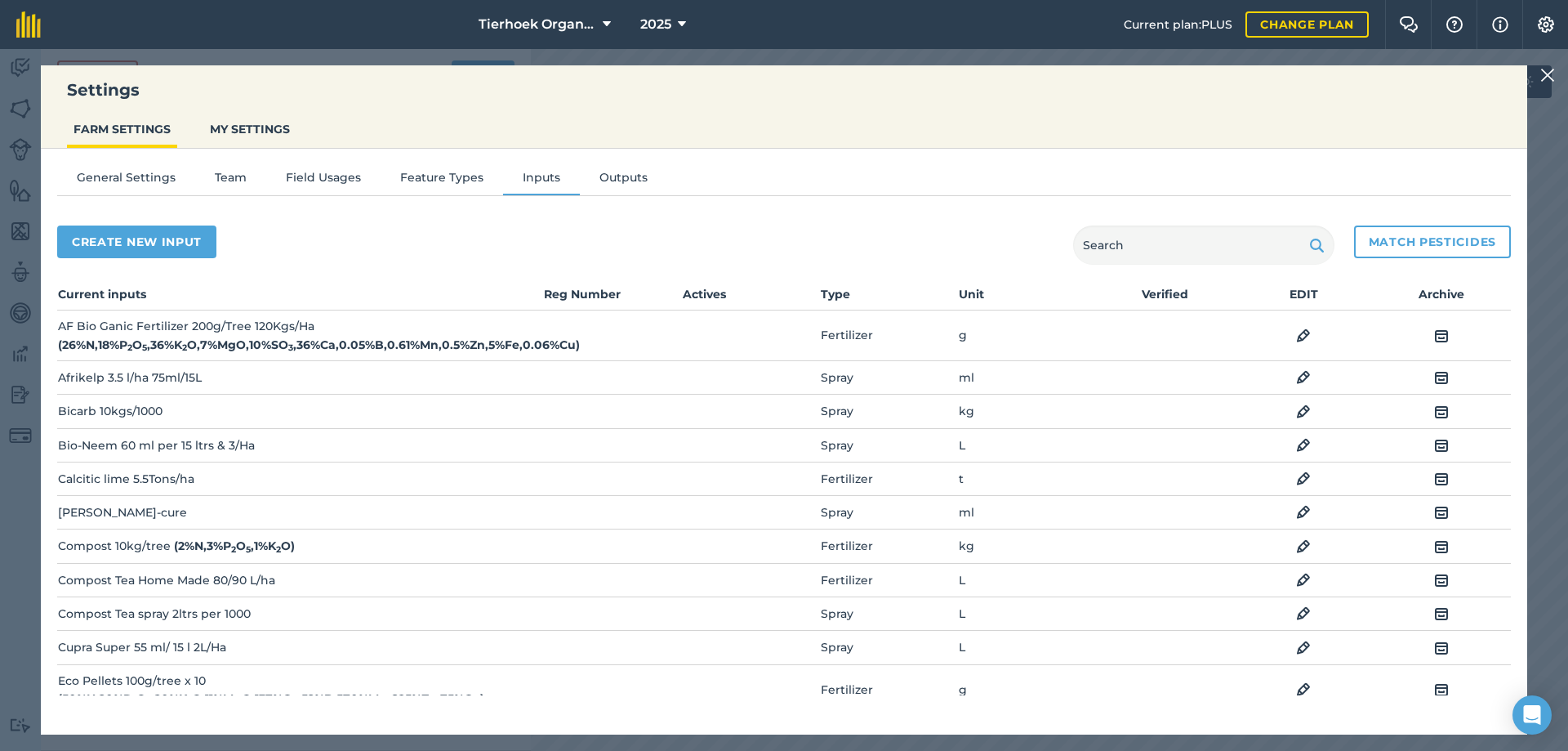
click at [308, 441] on td "Bio-Neem 60 ml per 15 ltrs & 3/Ha" at bounding box center [300, 444] width 484 height 33
click at [1296, 446] on img at bounding box center [1303, 446] width 14 height 20
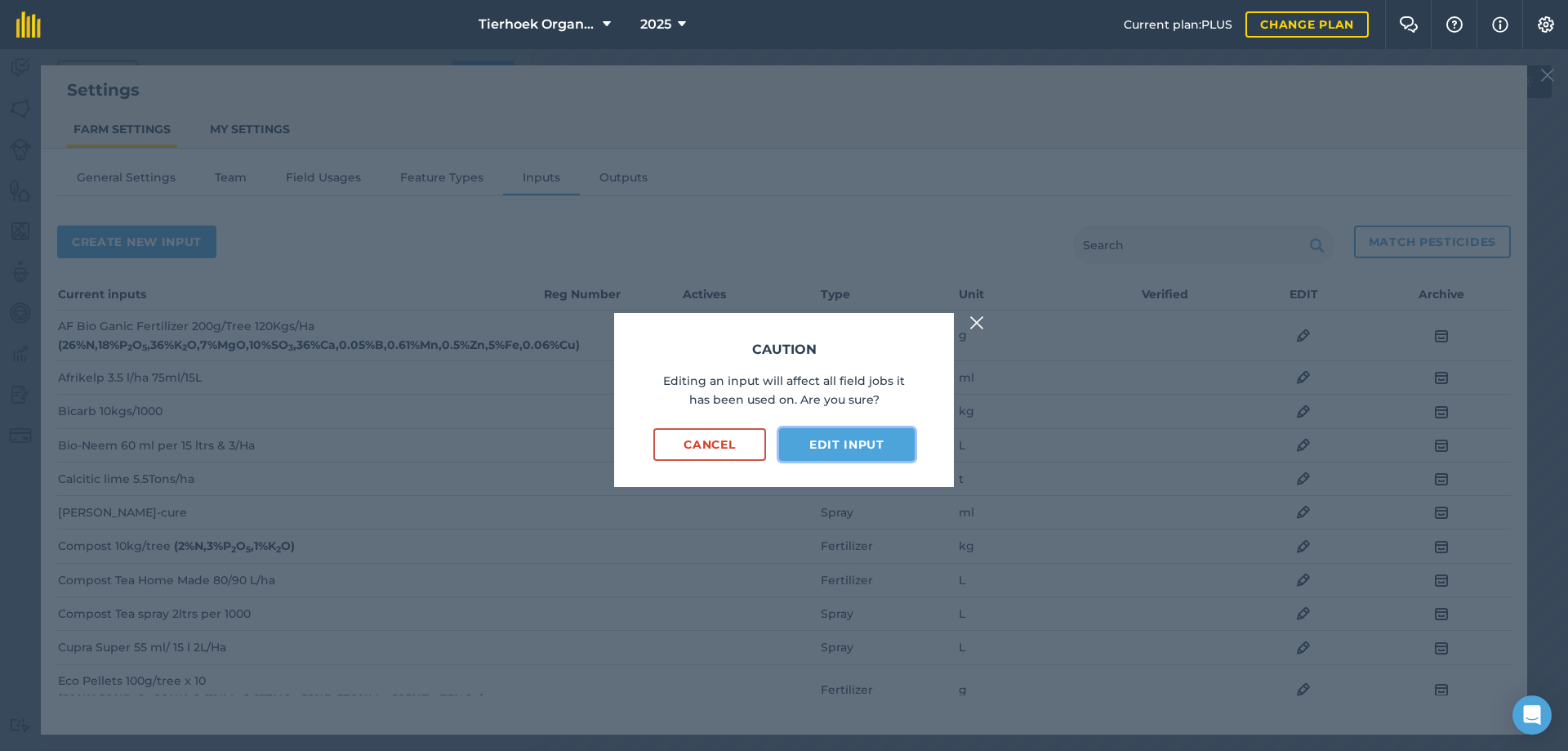
click at [860, 441] on button "Edit input" at bounding box center [847, 444] width 136 height 32
select select "LITRES"
select select "SPRAY"
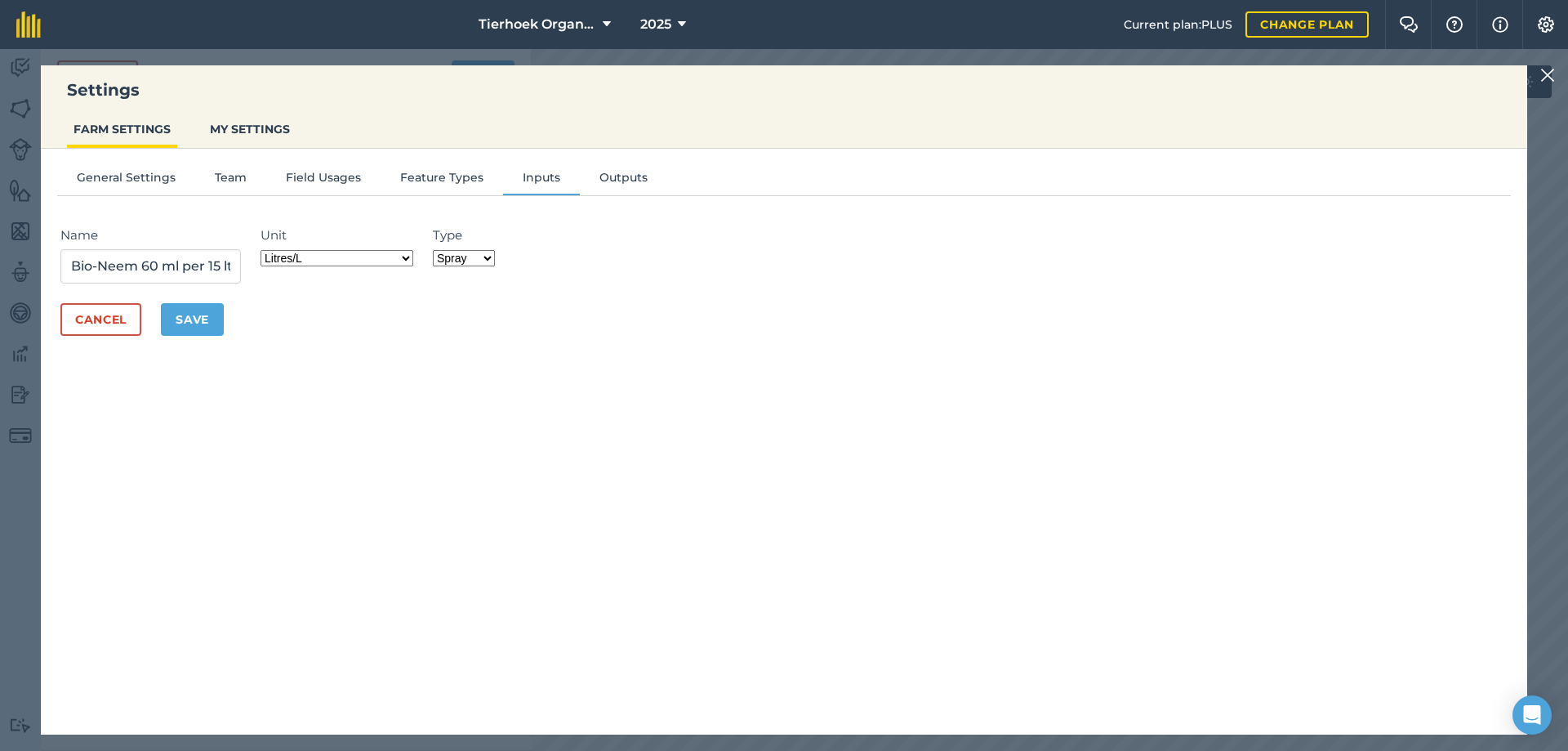
click at [410, 258] on select "Grams/g Kilograms/kg Metric tonnes/t Millilitres/ml Litres/L Ounces/oz Pounds/l…" at bounding box center [337, 258] width 153 height 16
select select "MILLILITRES"
click at [266, 250] on select "Grams/g Kilograms/kg Metric tonnes/t Millilitres/ml Litres/L Ounces/oz Pounds/l…" at bounding box center [337, 258] width 153 height 16
click at [193, 313] on button "Save" at bounding box center [193, 320] width 63 height 32
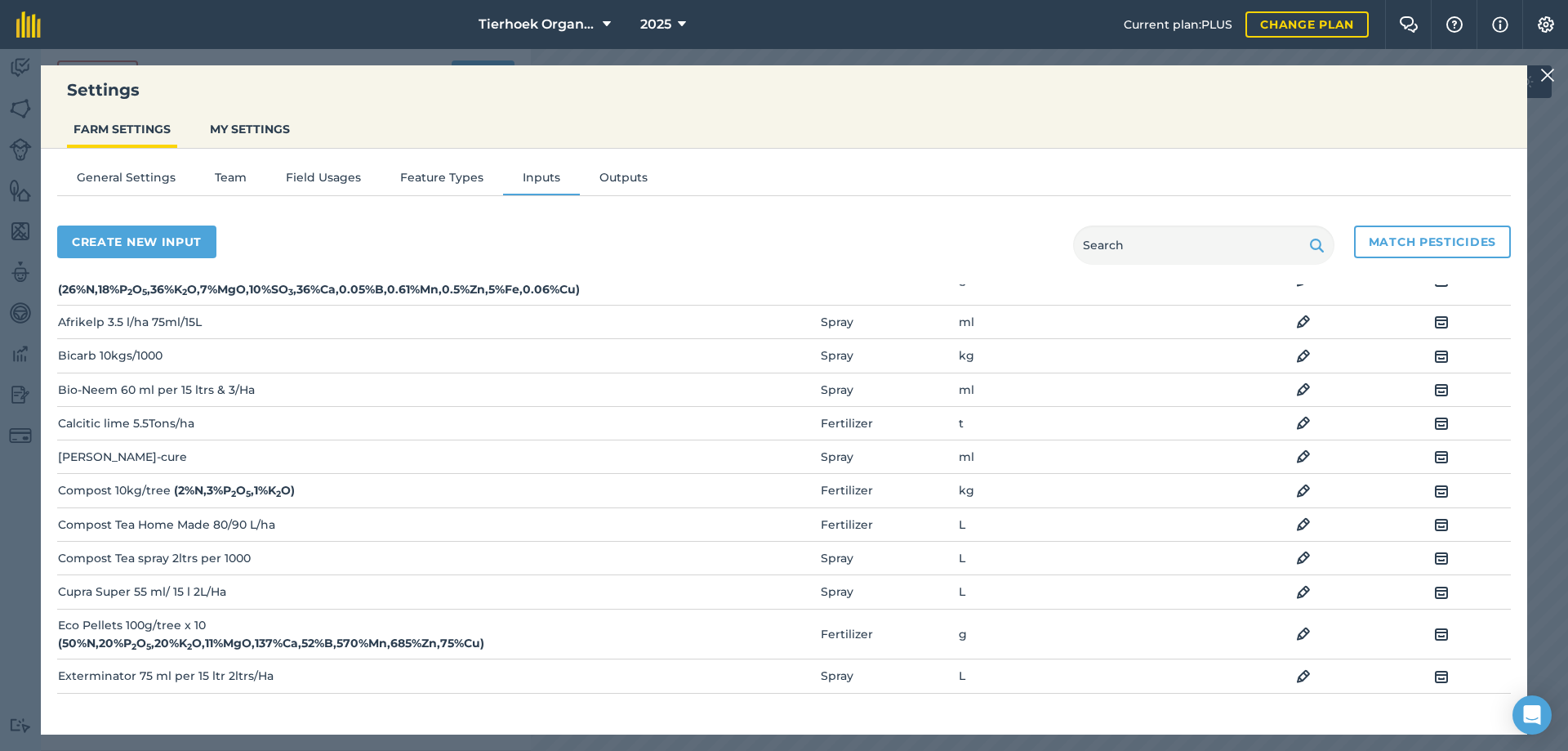
scroll to position [82, 0]
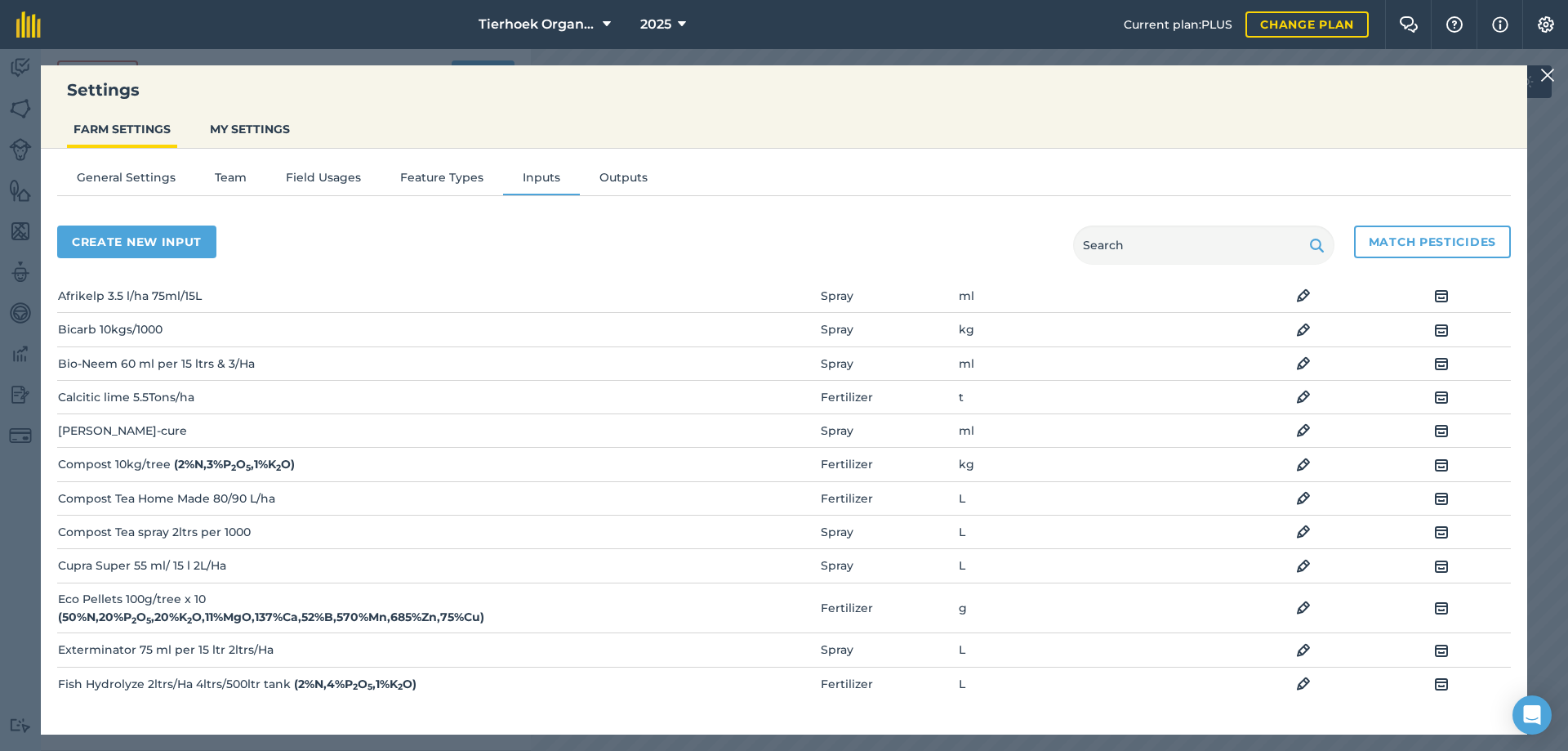
click at [1296, 566] on img at bounding box center [1303, 566] width 14 height 20
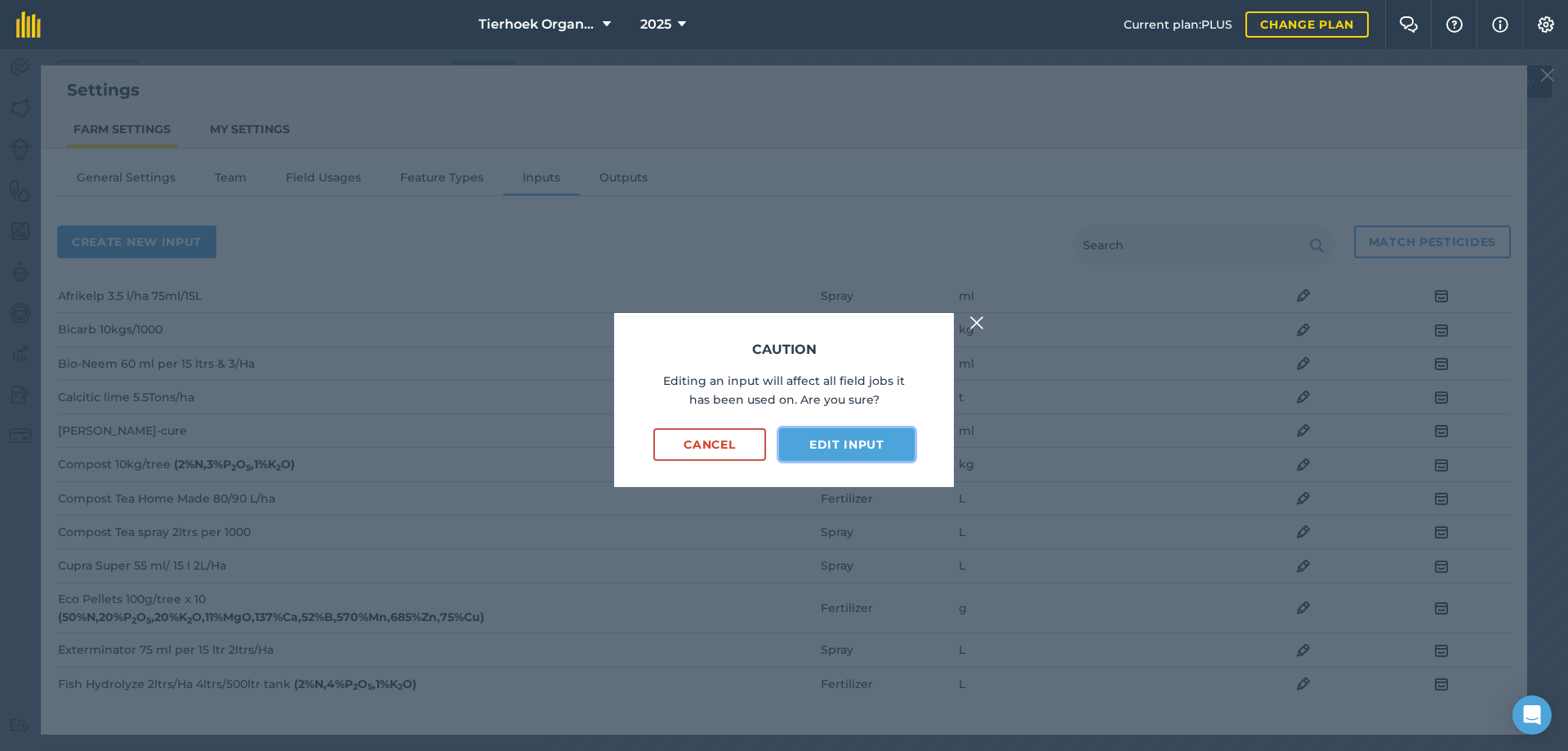
click at [807, 439] on button "Edit input" at bounding box center [847, 444] width 136 height 32
select select "LITRES"
select select "SPRAY"
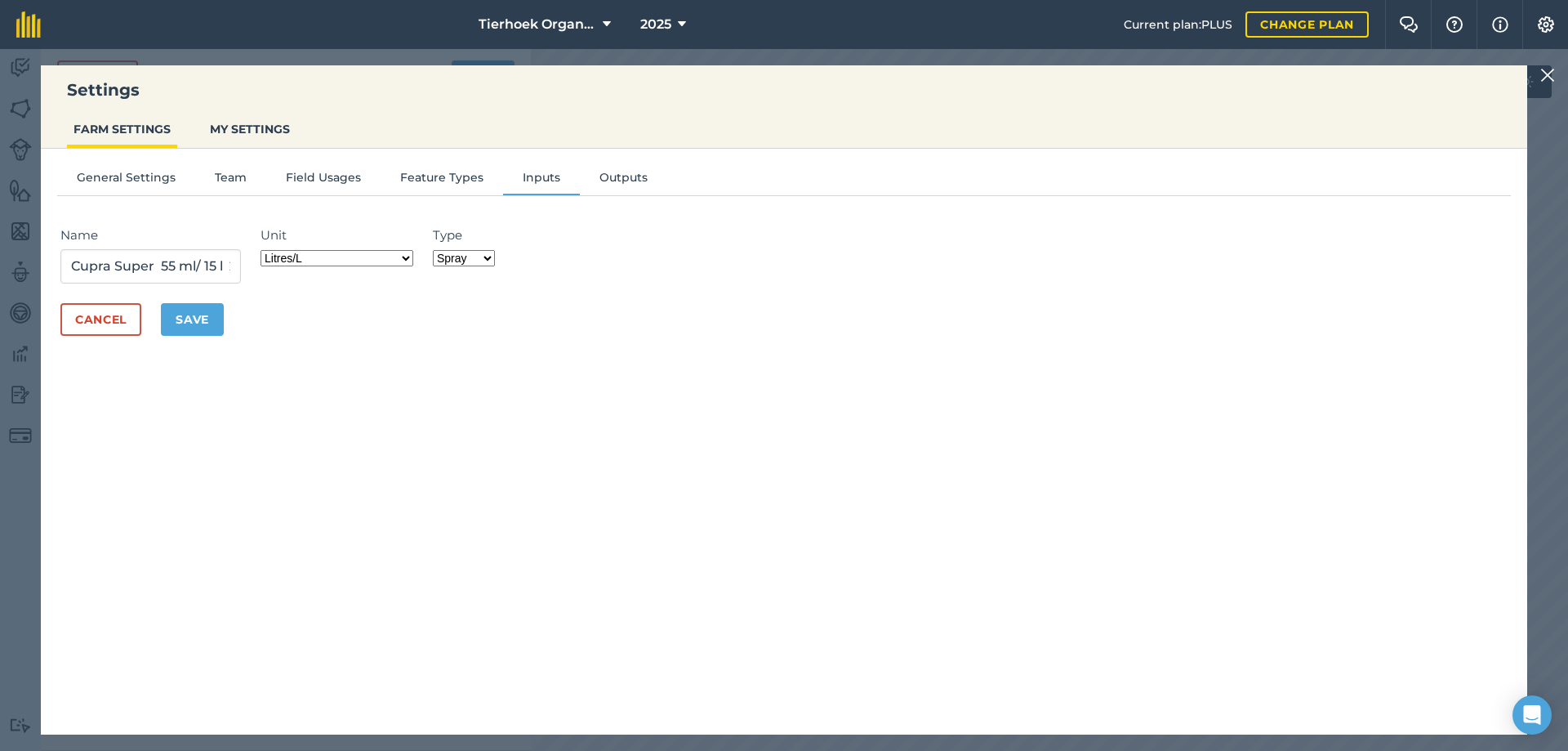
click at [410, 256] on select "Grams/g Kilograms/kg Metric tonnes/t Millilitres/ml Litres/L Ounces/oz Pounds/l…" at bounding box center [337, 258] width 153 height 16
select select "MILLILITRES"
click at [266, 250] on select "Grams/g Kilograms/kg Metric tonnes/t Millilitres/ml Litres/L Ounces/oz Pounds/l…" at bounding box center [337, 258] width 153 height 16
click at [203, 319] on button "Save" at bounding box center [193, 320] width 63 height 32
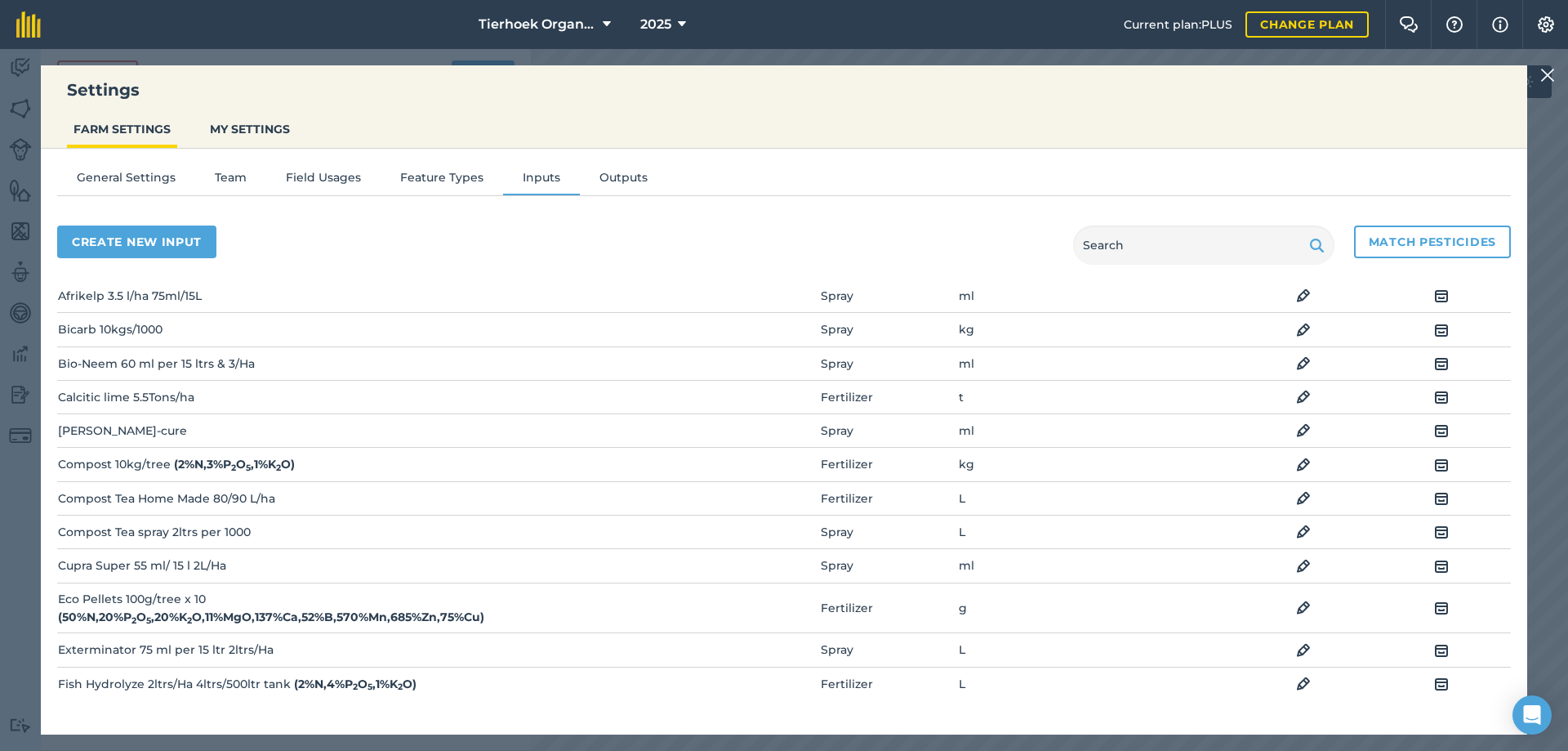
scroll to position [163, 0]
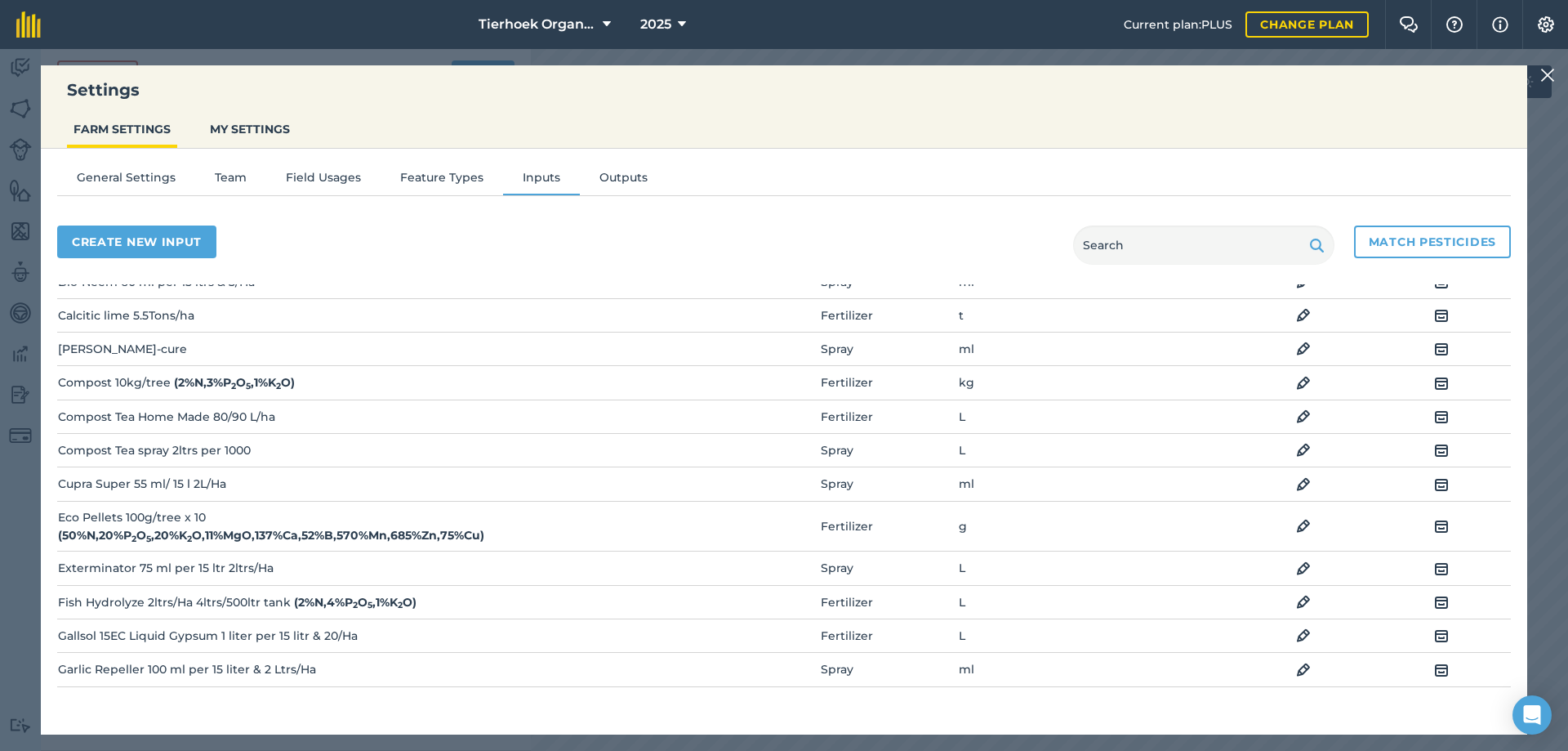
click at [1296, 570] on img at bounding box center [1303, 569] width 14 height 20
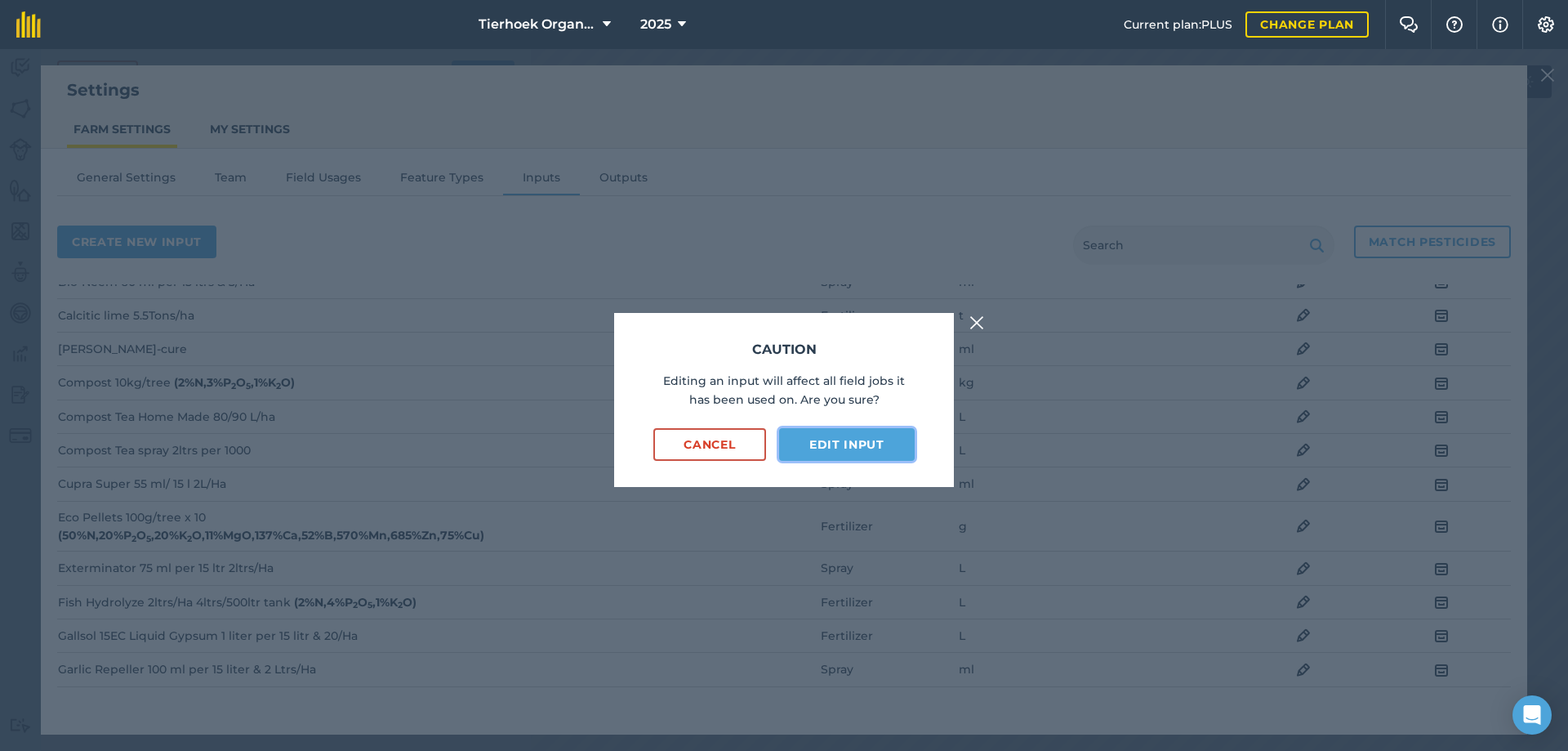
click at [823, 439] on button "Edit input" at bounding box center [847, 444] width 136 height 32
select select "LITRES"
select select "SPRAY"
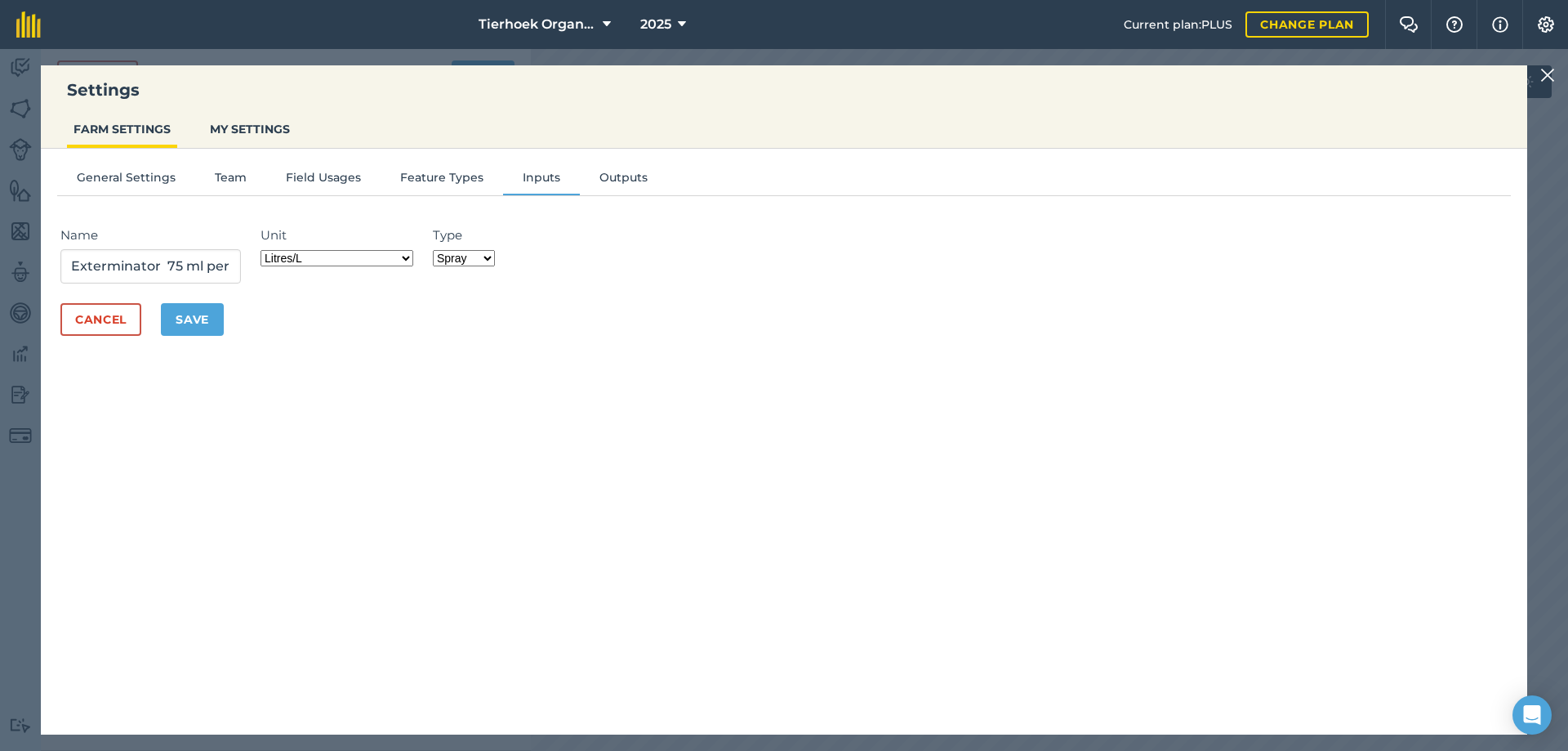
drag, startPoint x: 411, startPoint y: 259, endPoint x: 404, endPoint y: 251, distance: 10.6
click at [411, 259] on select "Grams/g Kilograms/kg Metric tonnes/t Millilitres/ml Litres/L Ounces/oz Pounds/l…" at bounding box center [337, 258] width 153 height 16
select select "MILLILITRES"
click at [266, 250] on select "Grams/g Kilograms/kg Metric tonnes/t Millilitres/ml Litres/L Ounces/oz Pounds/l…" at bounding box center [337, 258] width 153 height 16
click at [203, 318] on button "Save" at bounding box center [193, 320] width 63 height 32
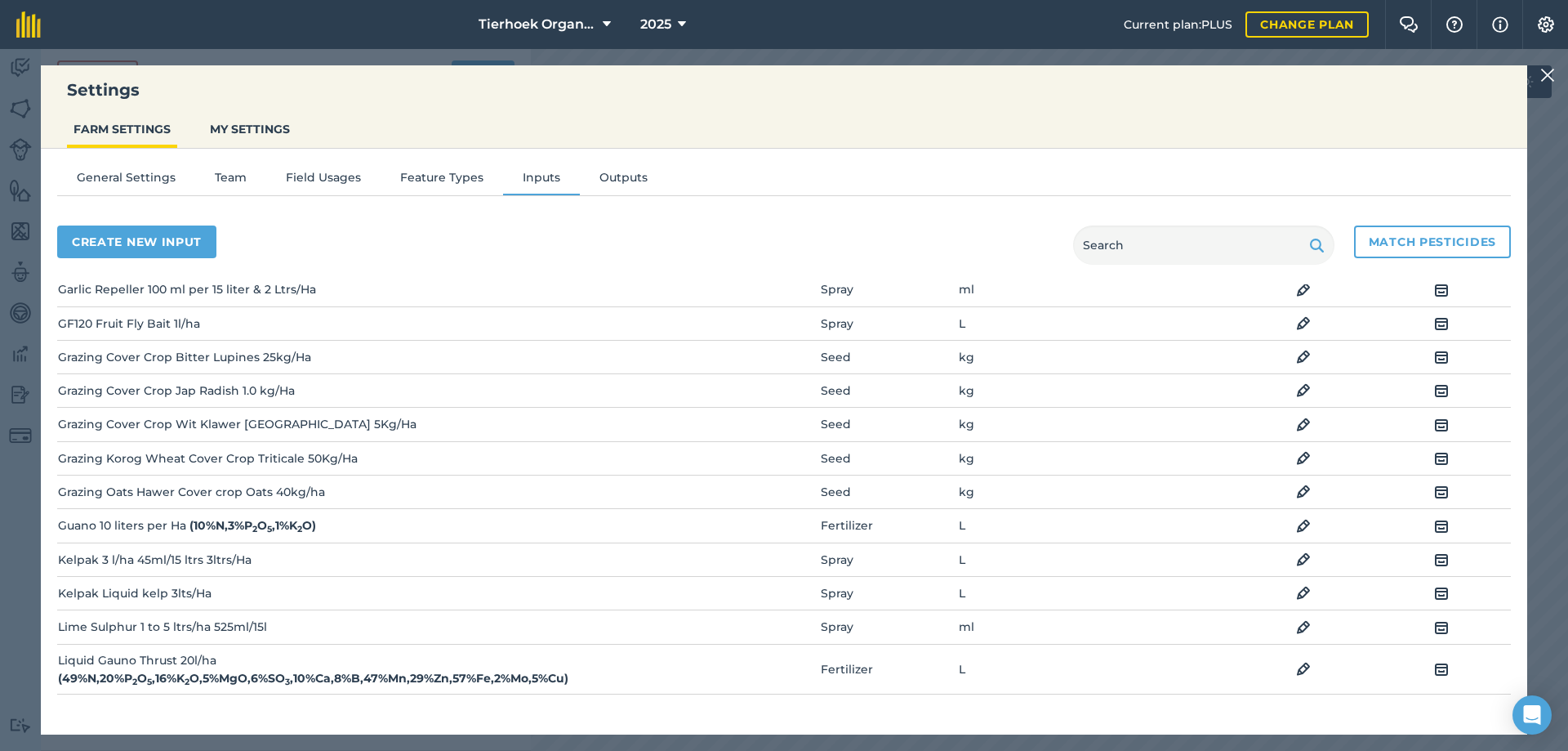
scroll to position [572, 0]
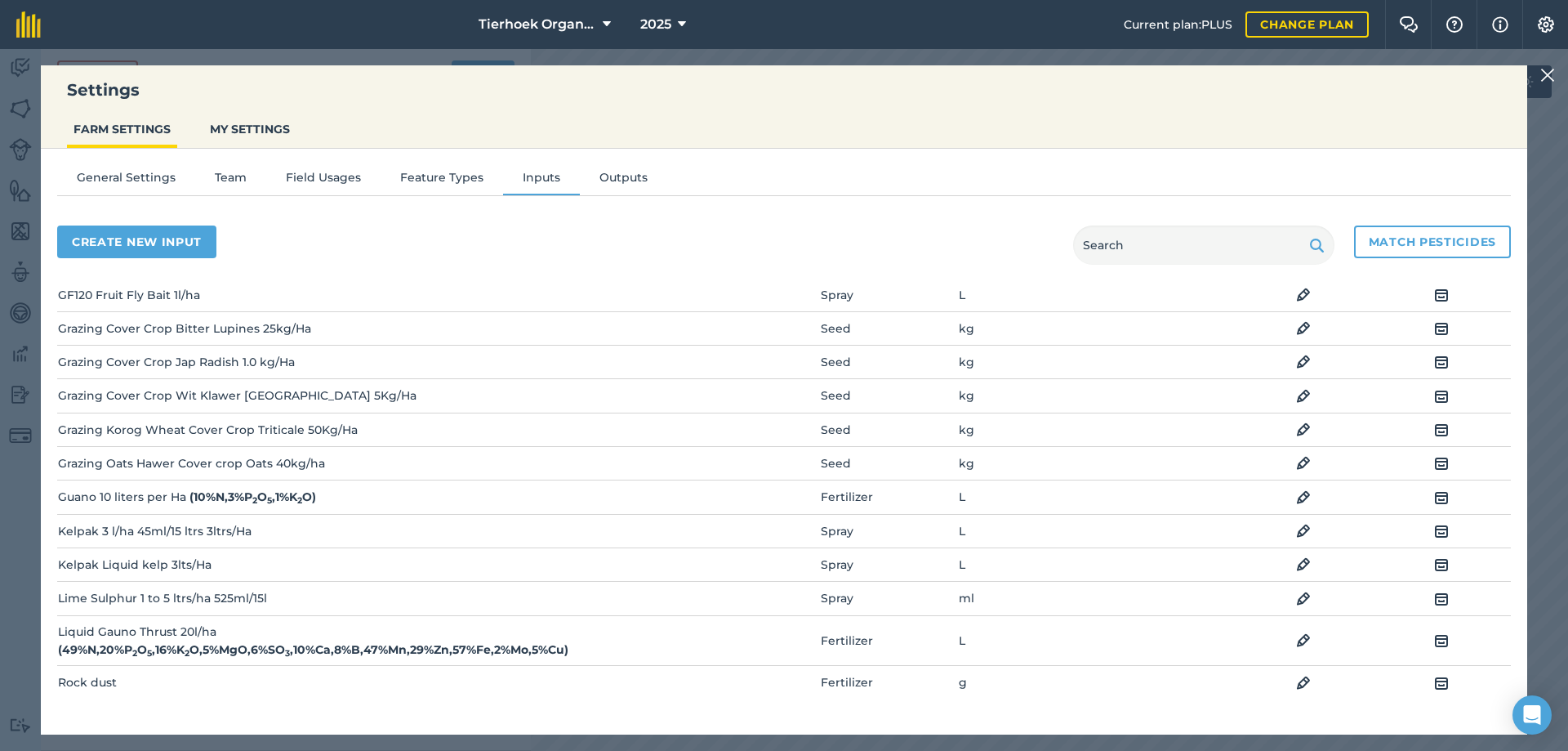
click at [1296, 525] on img at bounding box center [1303, 531] width 14 height 20
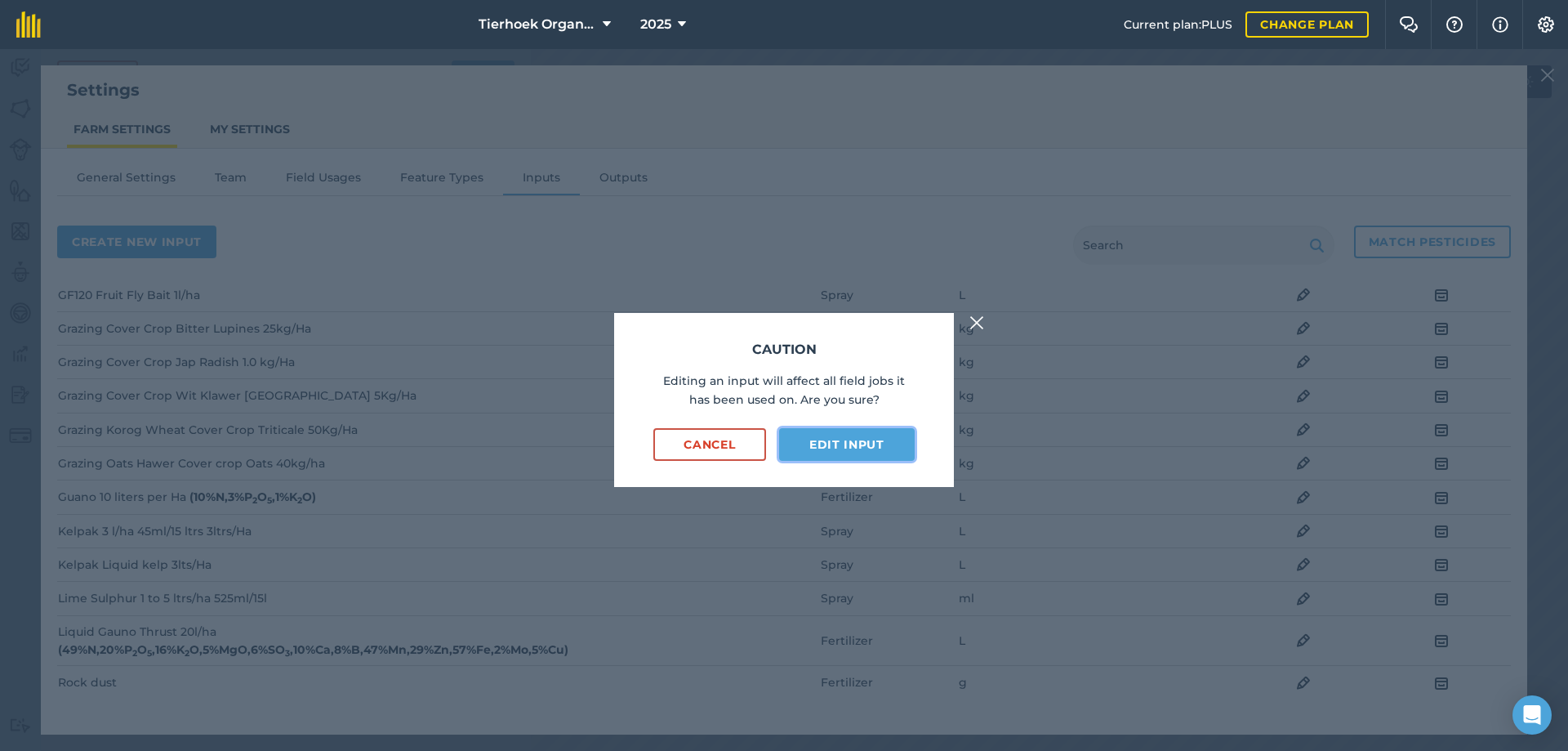
click at [861, 449] on button "Edit input" at bounding box center [847, 444] width 136 height 32
select select "LITRES"
select select "SPRAY"
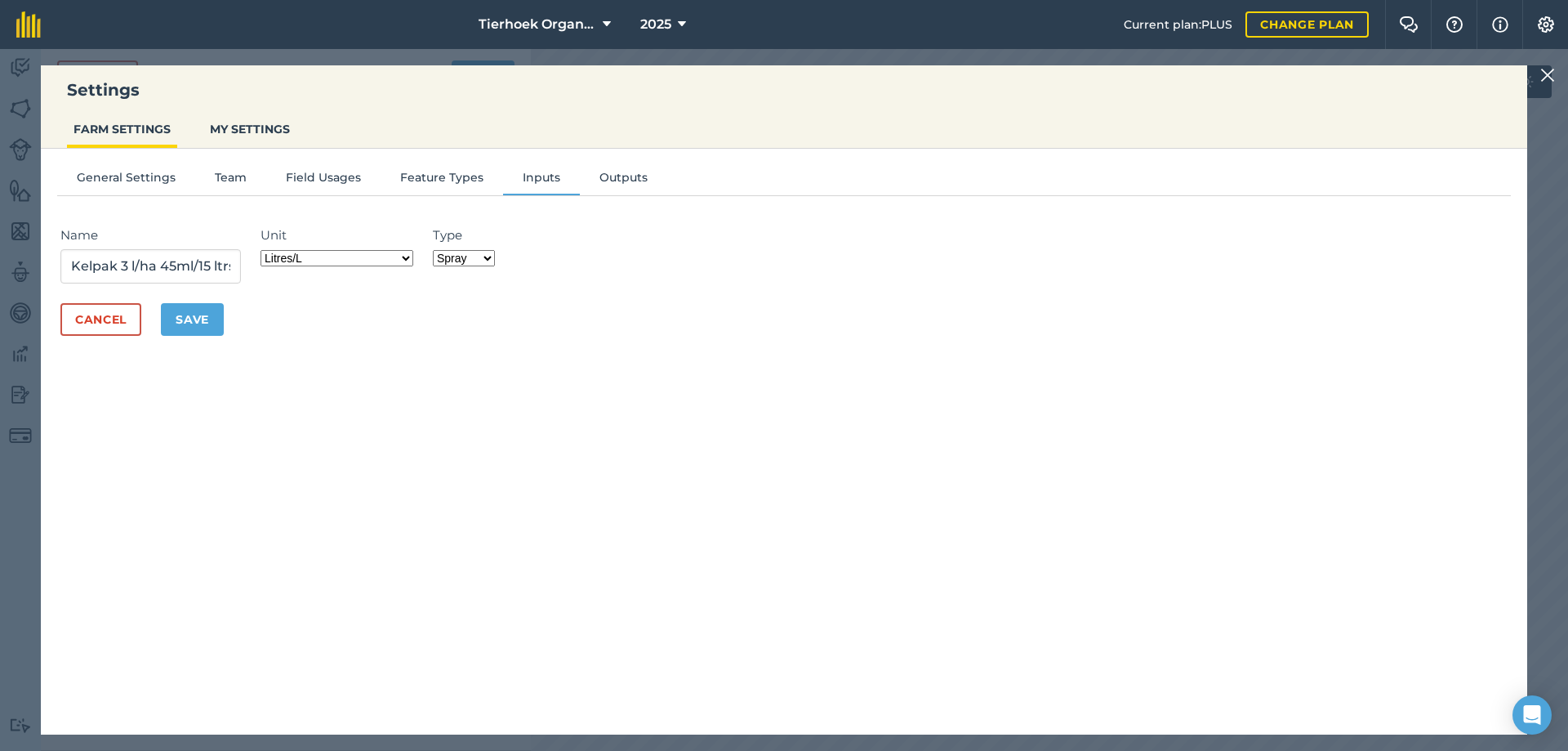
click at [410, 261] on select "Grams/g Kilograms/kg Metric tonnes/t Millilitres/ml Litres/L Ounces/oz Pounds/l…" at bounding box center [337, 258] width 153 height 16
select select "MILLILITRES"
click at [266, 250] on select "Grams/g Kilograms/kg Metric tonnes/t Millilitres/ml Litres/L Ounces/oz Pounds/l…" at bounding box center [337, 258] width 153 height 16
click at [194, 317] on button "Save" at bounding box center [193, 320] width 63 height 32
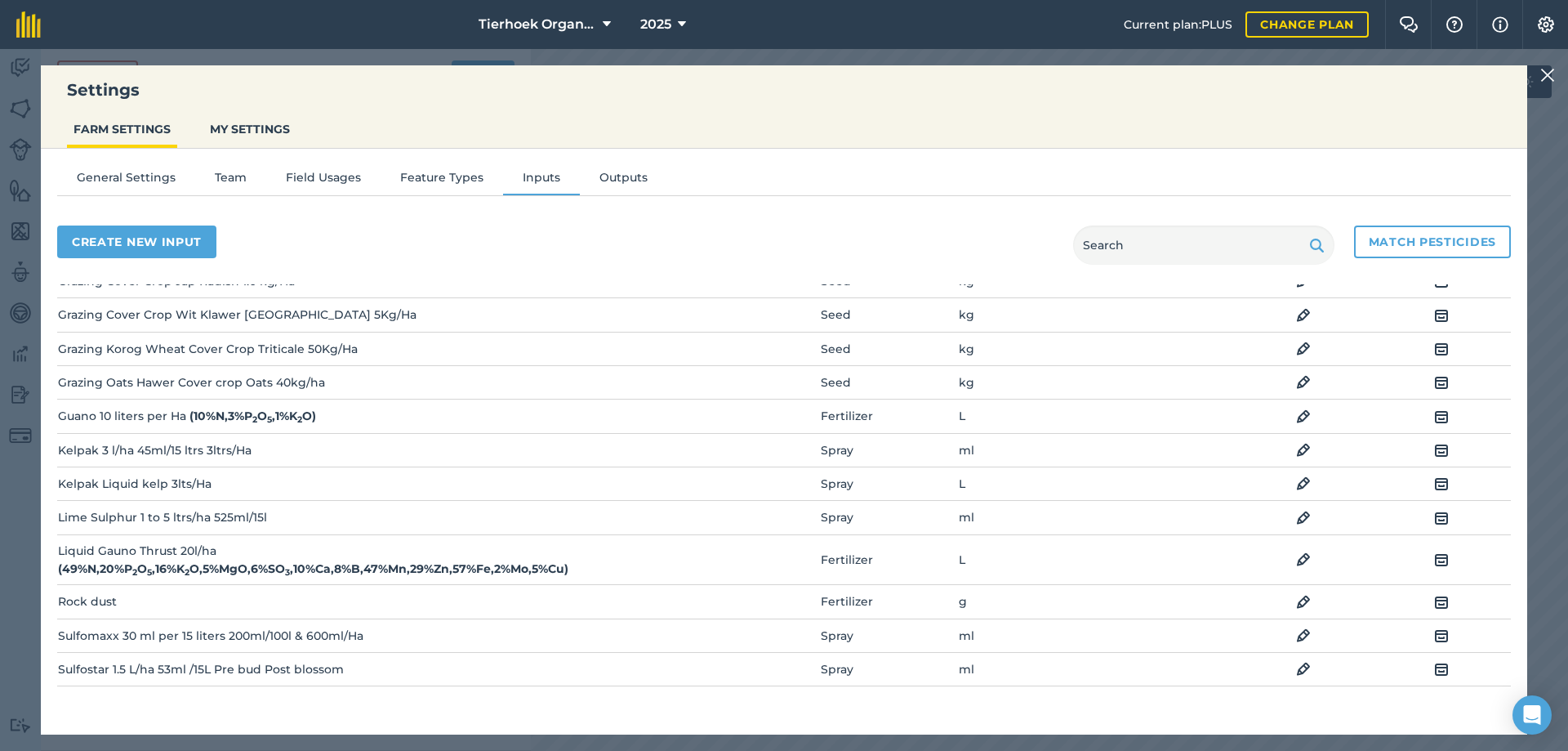
scroll to position [654, 0]
click at [1434, 482] on img at bounding box center [1441, 483] width 14 height 20
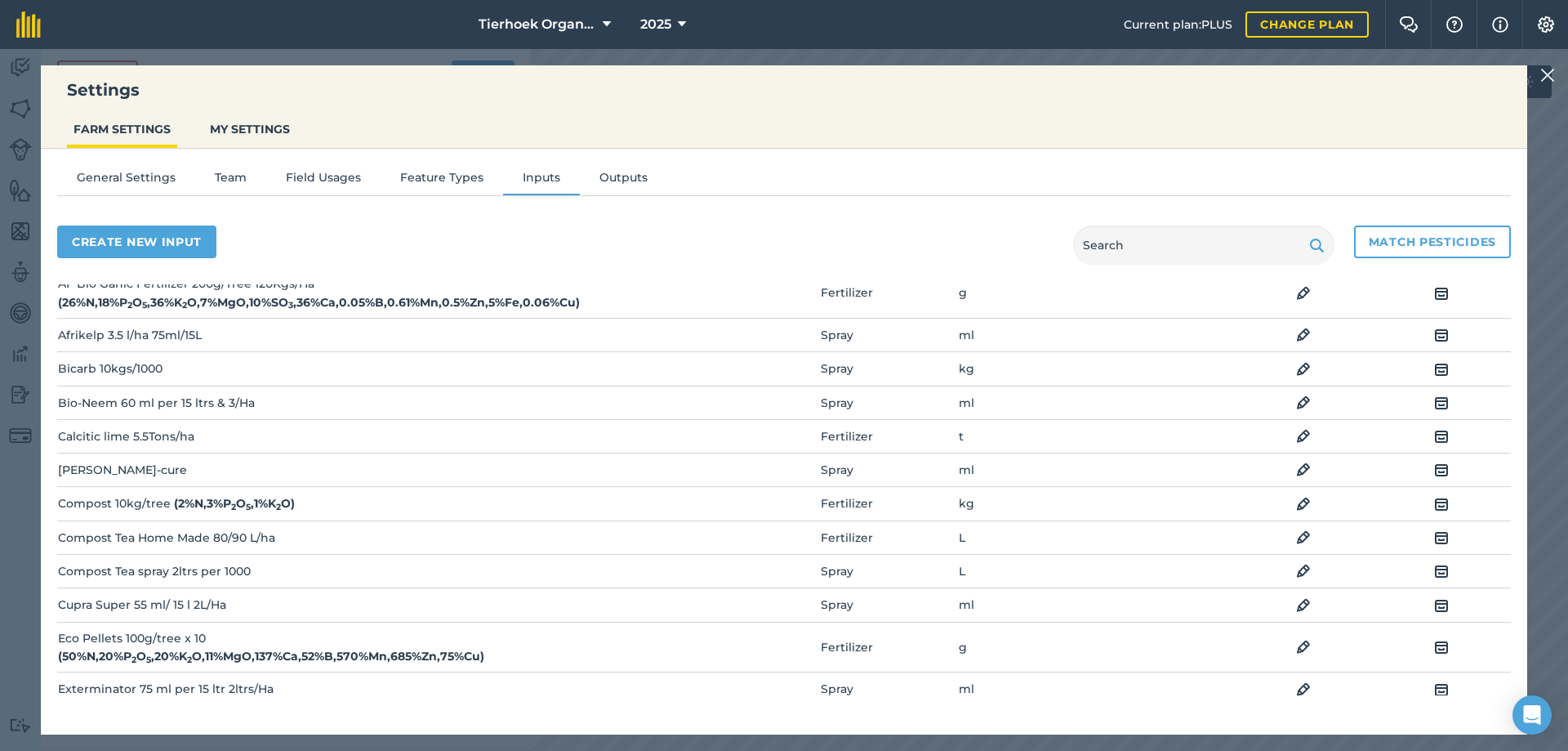
scroll to position [0, 0]
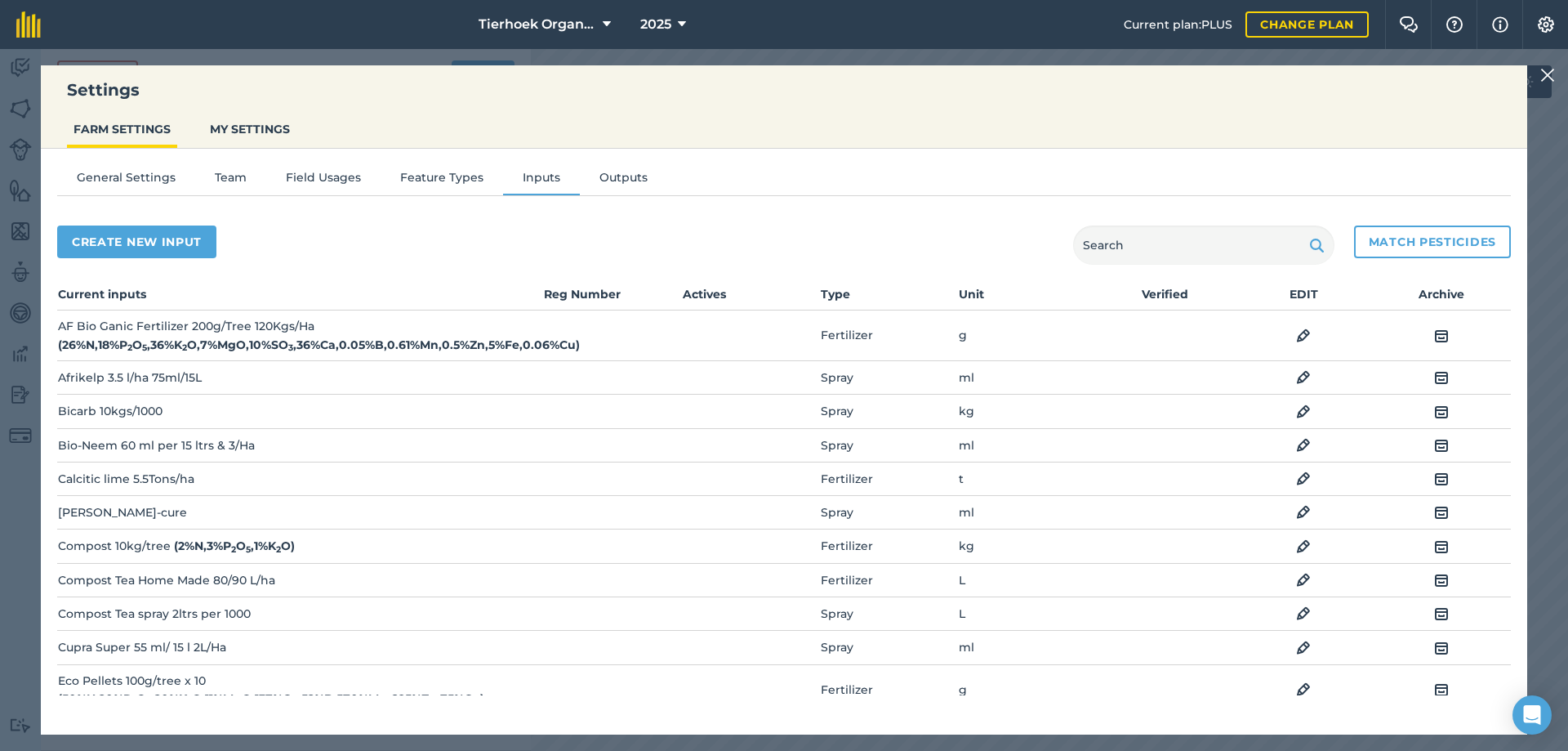
click at [1545, 75] on img at bounding box center [1547, 76] width 14 height 20
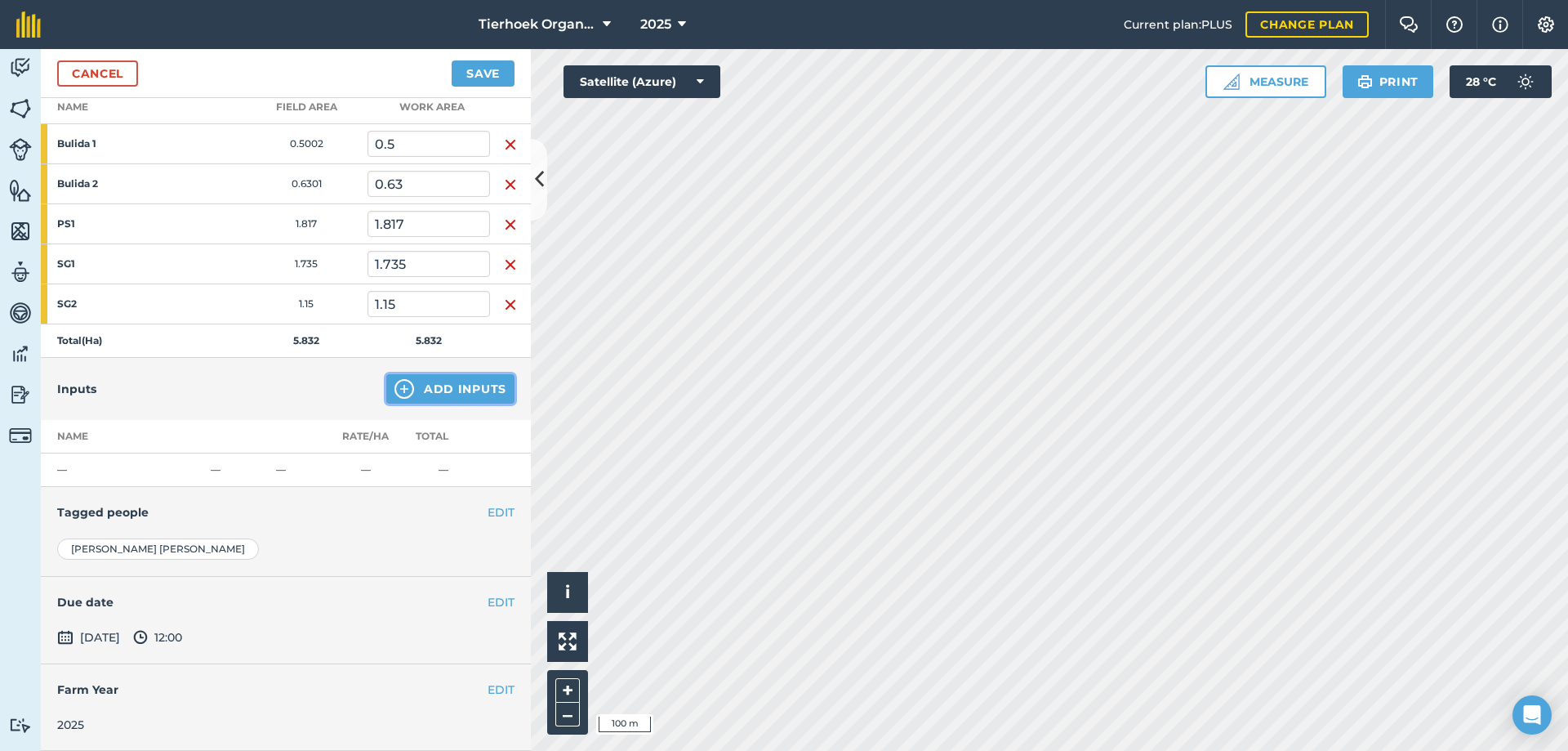
click at [424, 388] on button "Add Inputs" at bounding box center [450, 389] width 128 height 30
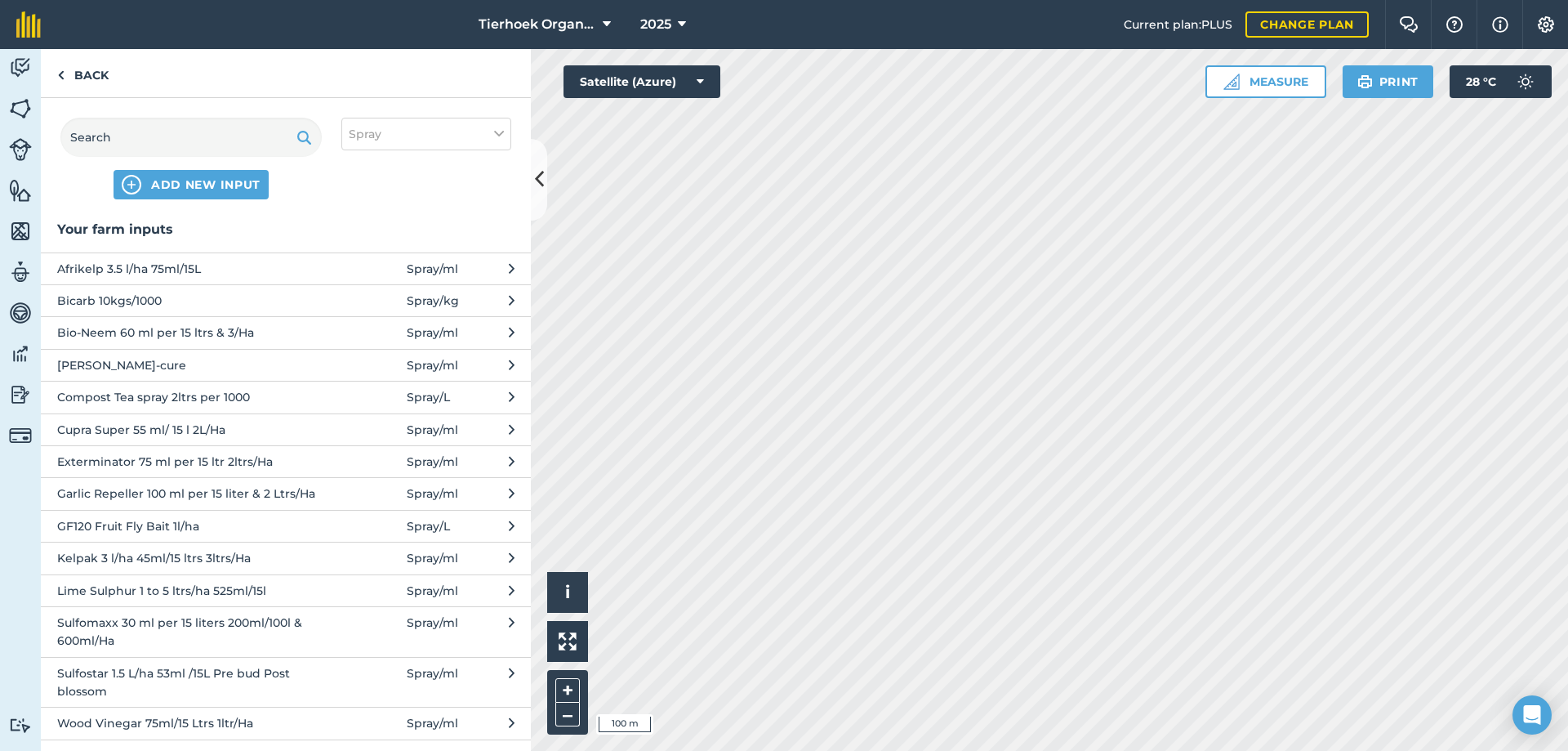
click at [287, 330] on span "Bio-Neem 60 ml per 15 ltrs & 3/Ha" at bounding box center [191, 332] width 267 height 18
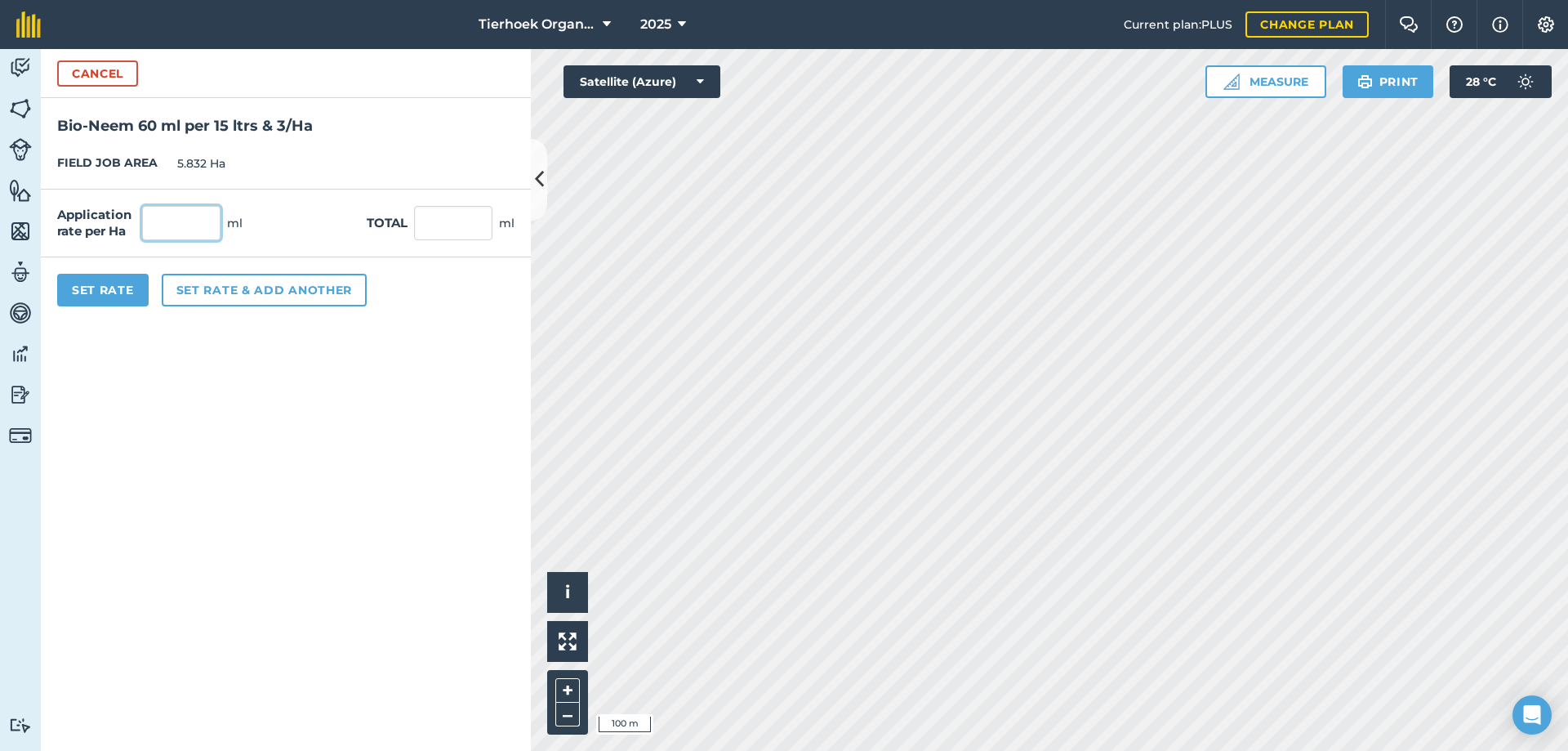
click at [188, 224] on input "text" at bounding box center [181, 223] width 78 height 34
type input "3"
type input "17.496"
click at [120, 288] on button "Set Rate" at bounding box center [104, 290] width 92 height 32
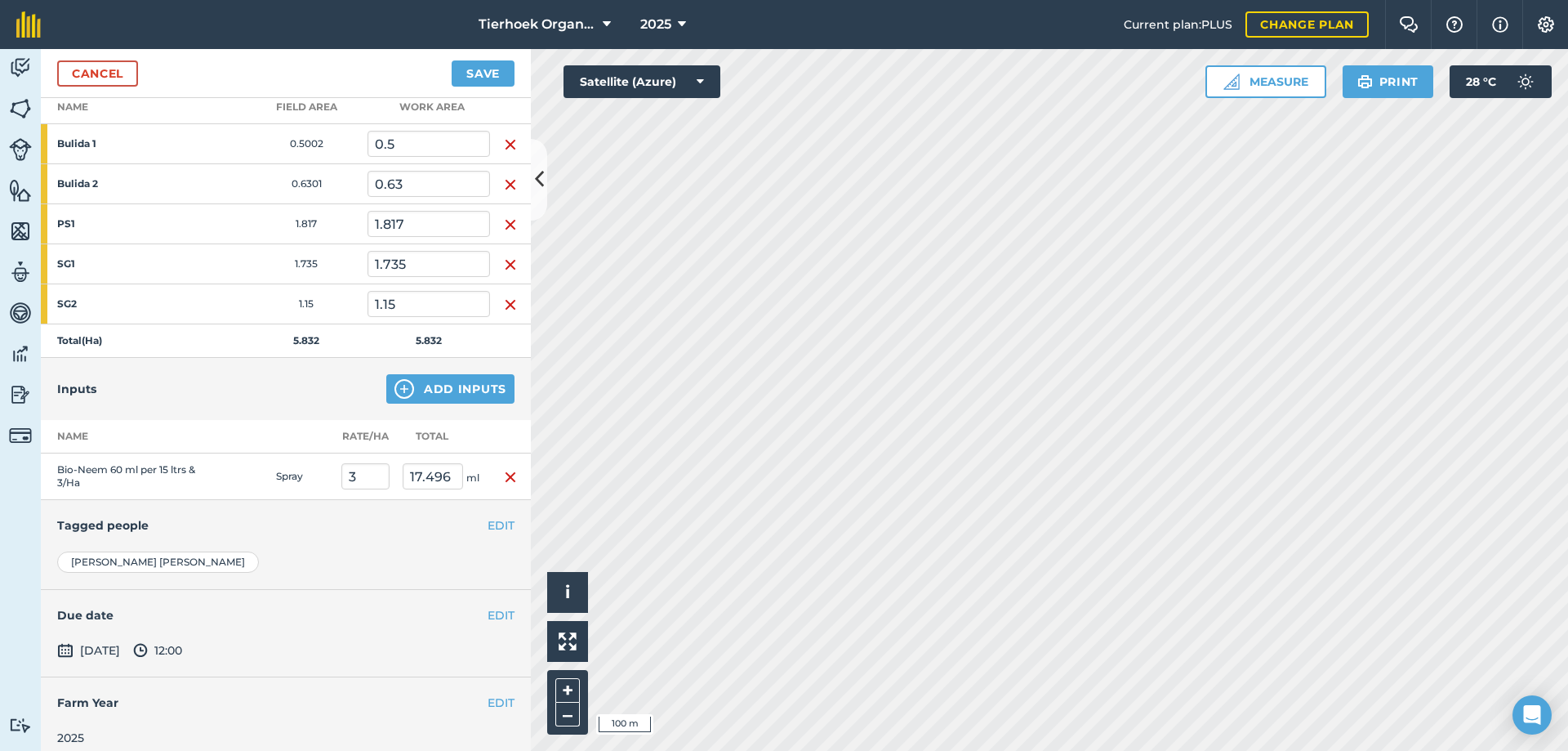
click at [504, 473] on img "button" at bounding box center [510, 477] width 14 height 20
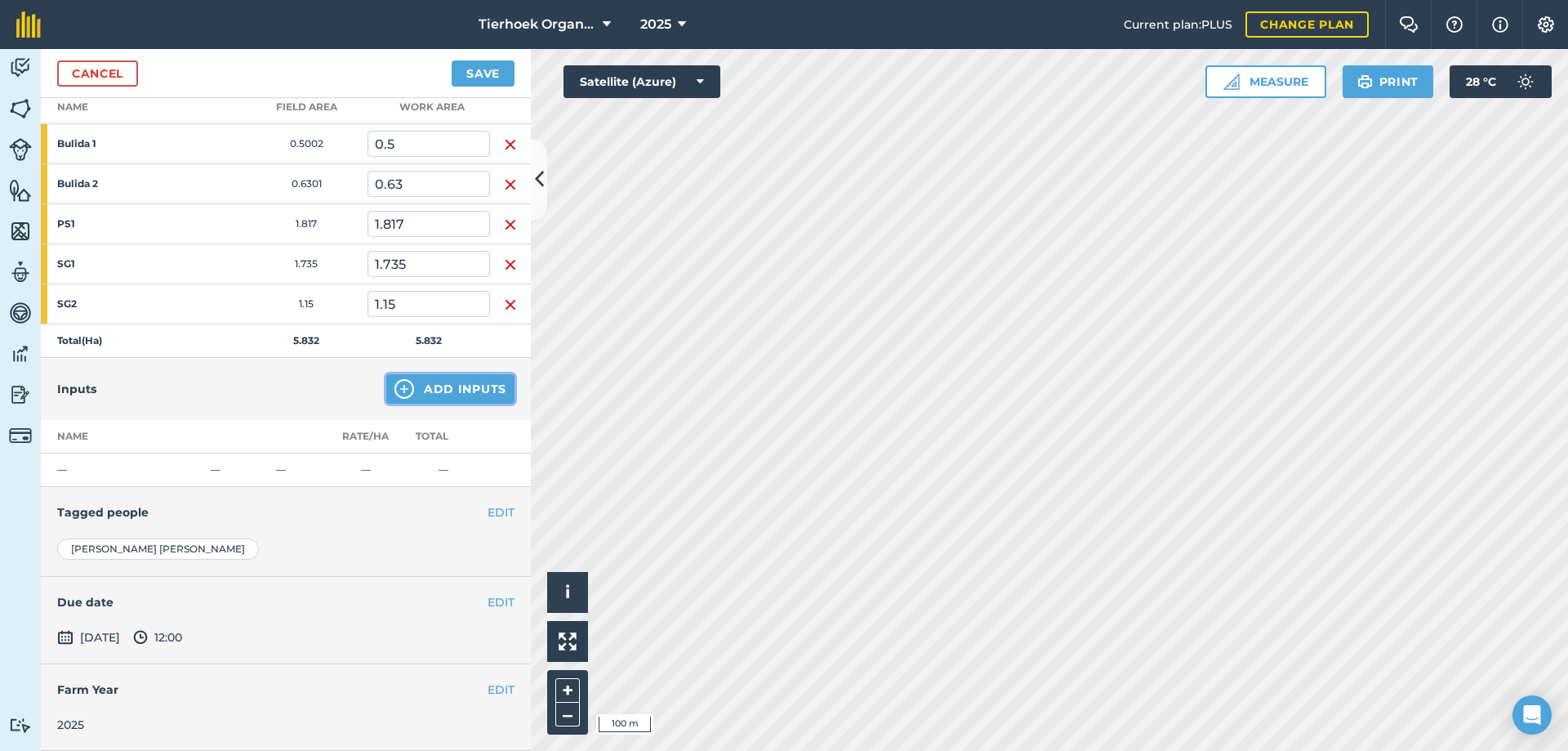
click at [445, 387] on button "Add Inputs" at bounding box center [450, 389] width 128 height 30
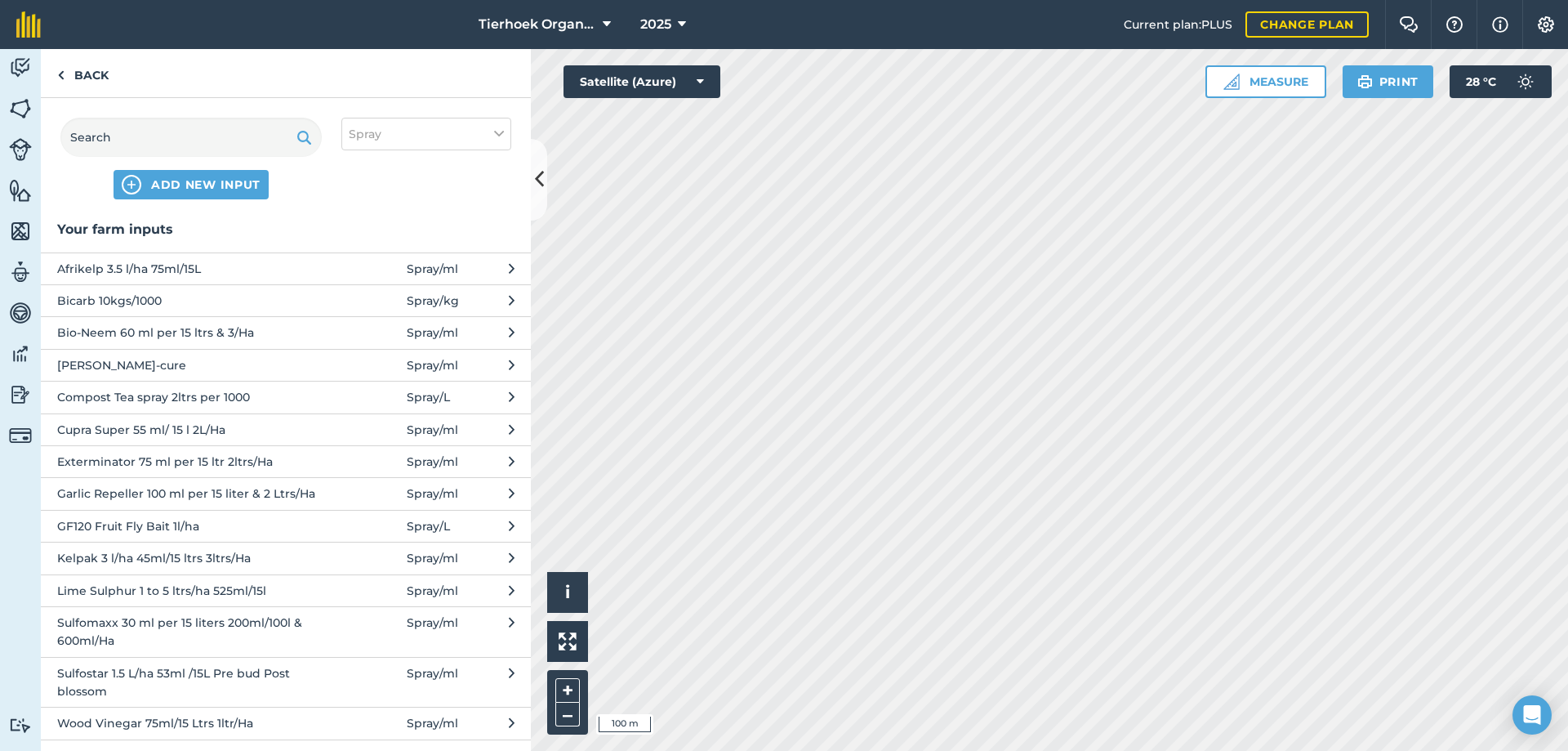
click at [102, 333] on span "Bio-Neem 60 ml per 15 ltrs & 3/Ha" at bounding box center [191, 332] width 267 height 18
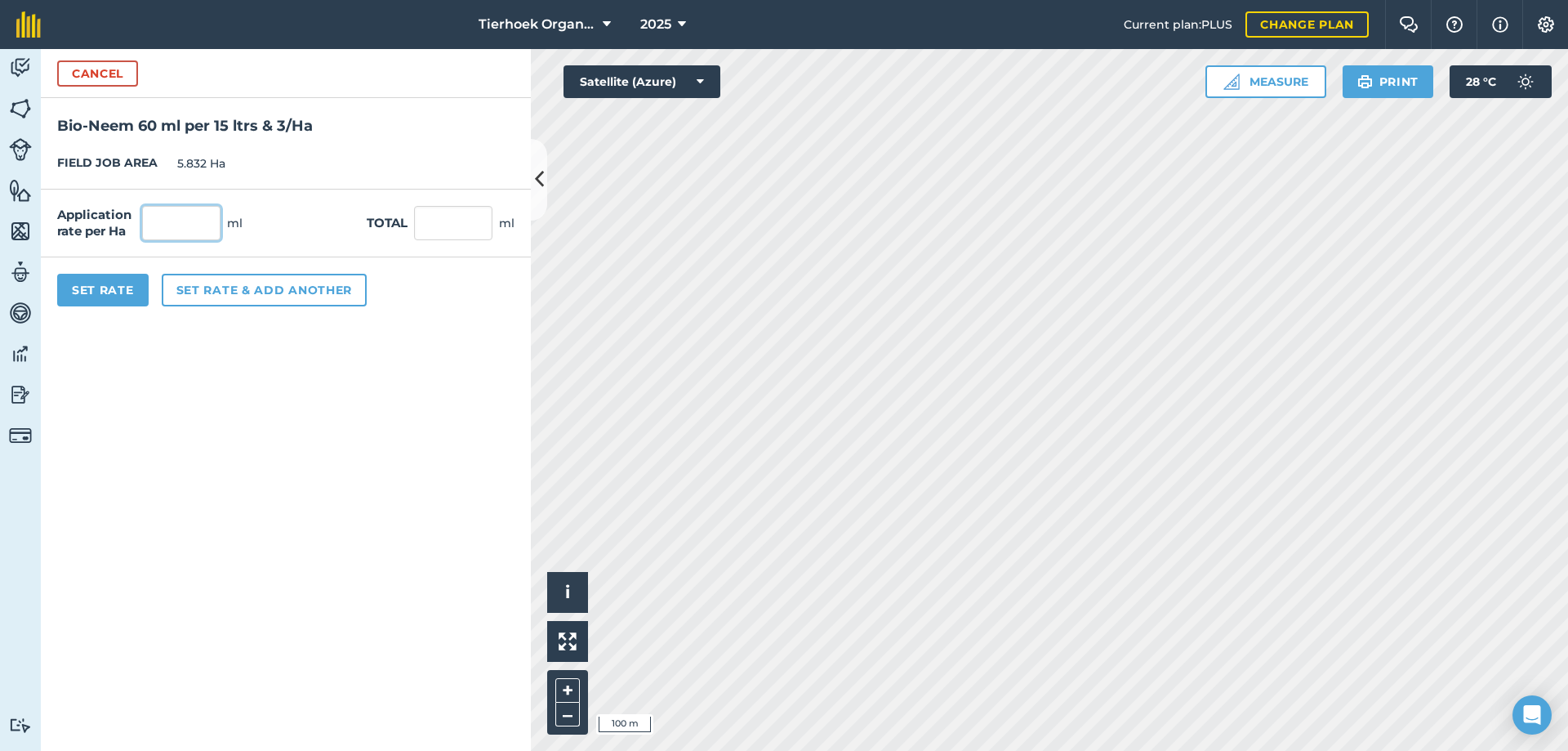
click at [184, 220] on input "text" at bounding box center [181, 223] width 78 height 34
type input "300"
type input "1,749.6"
click at [123, 290] on button "Set Rate" at bounding box center [104, 290] width 92 height 32
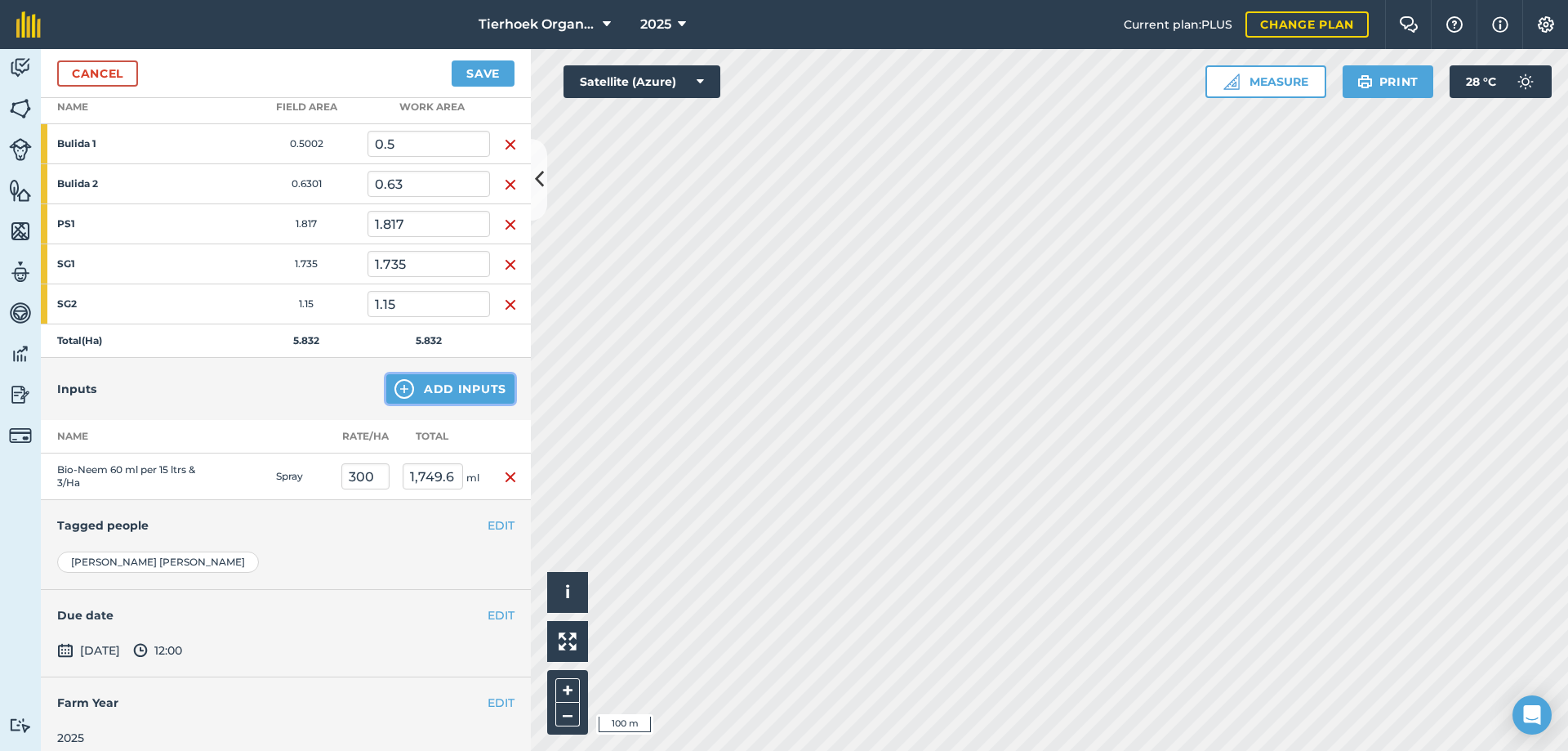
click at [436, 390] on button "Add Inputs" at bounding box center [450, 389] width 128 height 30
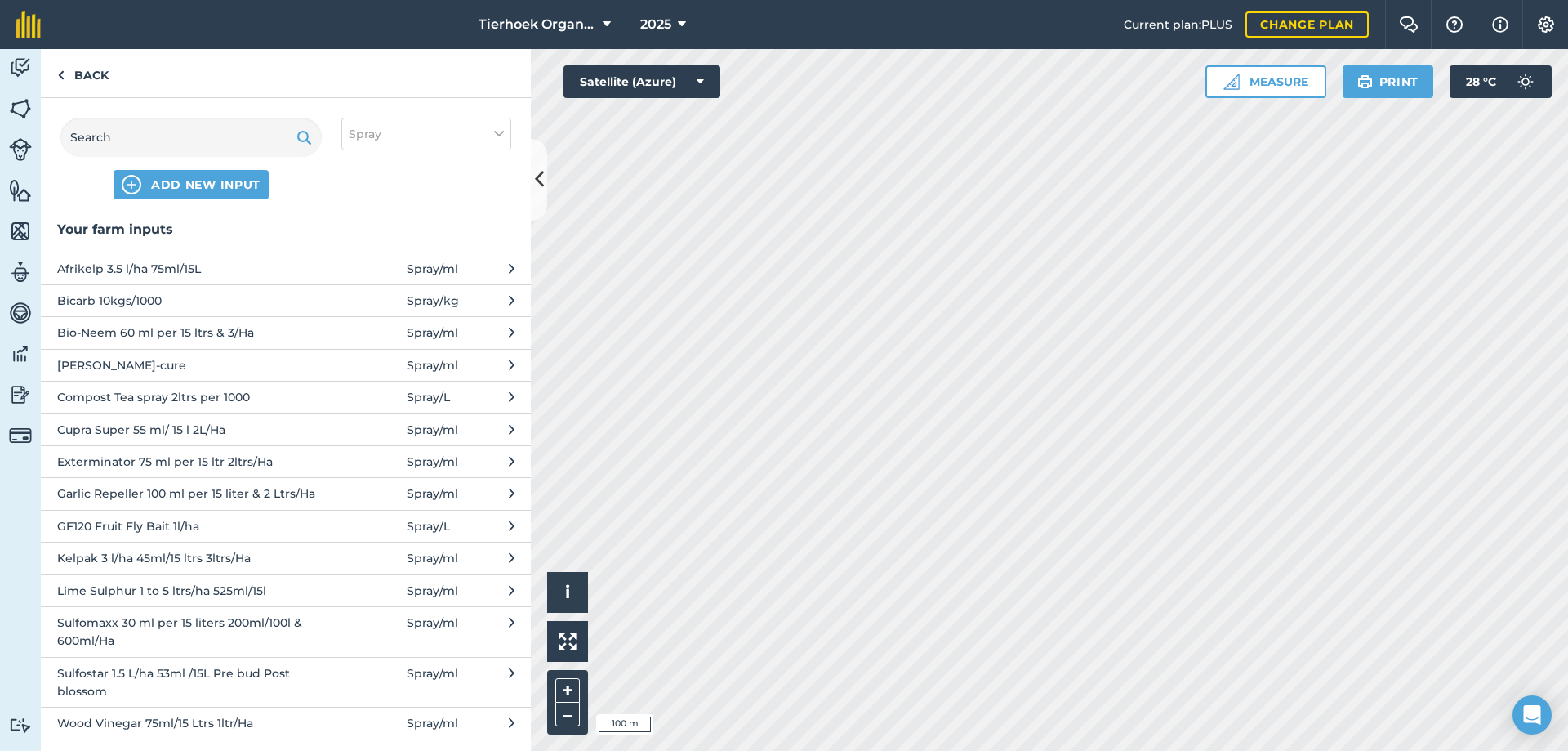
click at [330, 430] on span at bounding box center [368, 430] width 76 height 18
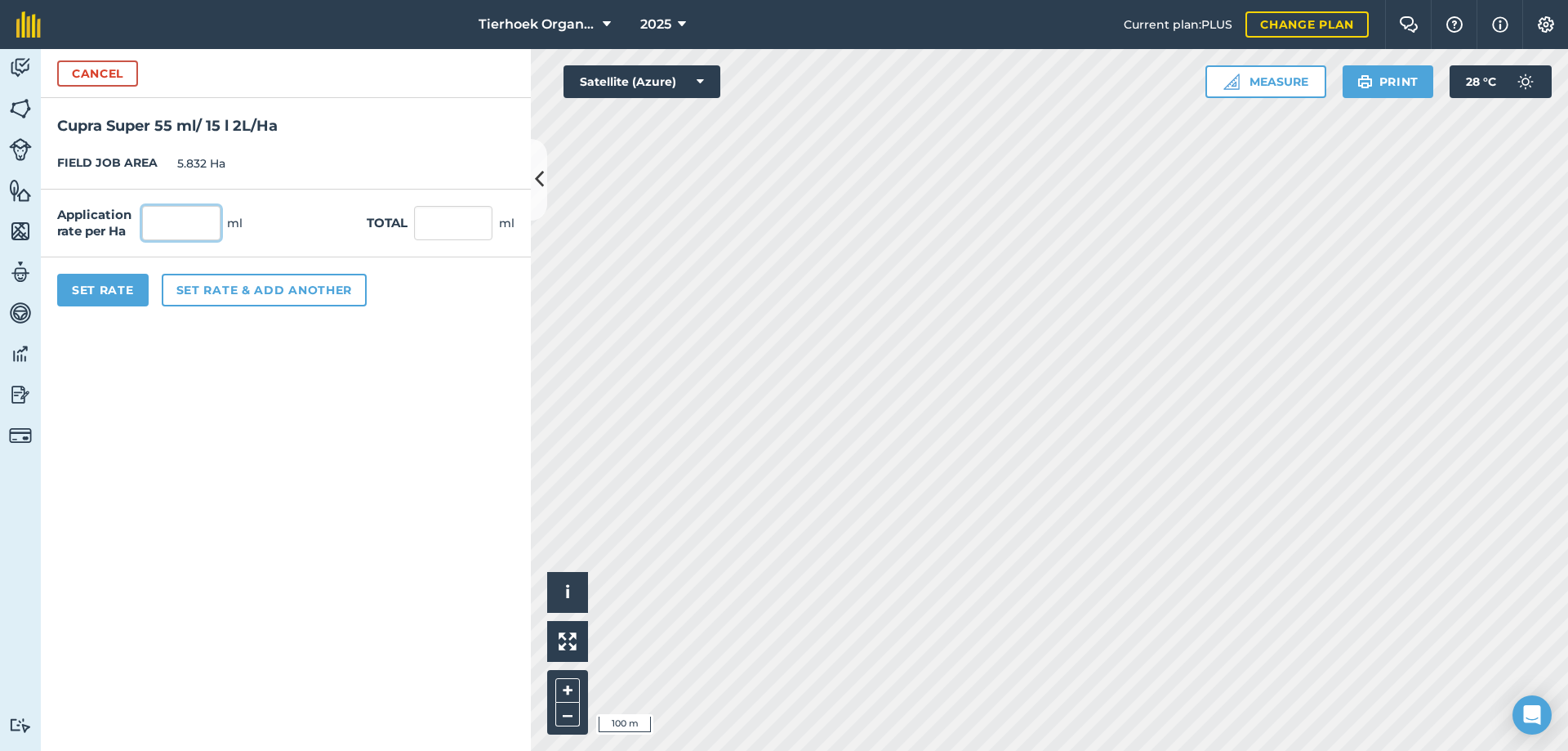
click at [184, 217] on input "text" at bounding box center [181, 223] width 78 height 34
type input "200"
type input "1,166.4"
click at [190, 289] on button "Set rate & add another" at bounding box center [265, 290] width 205 height 32
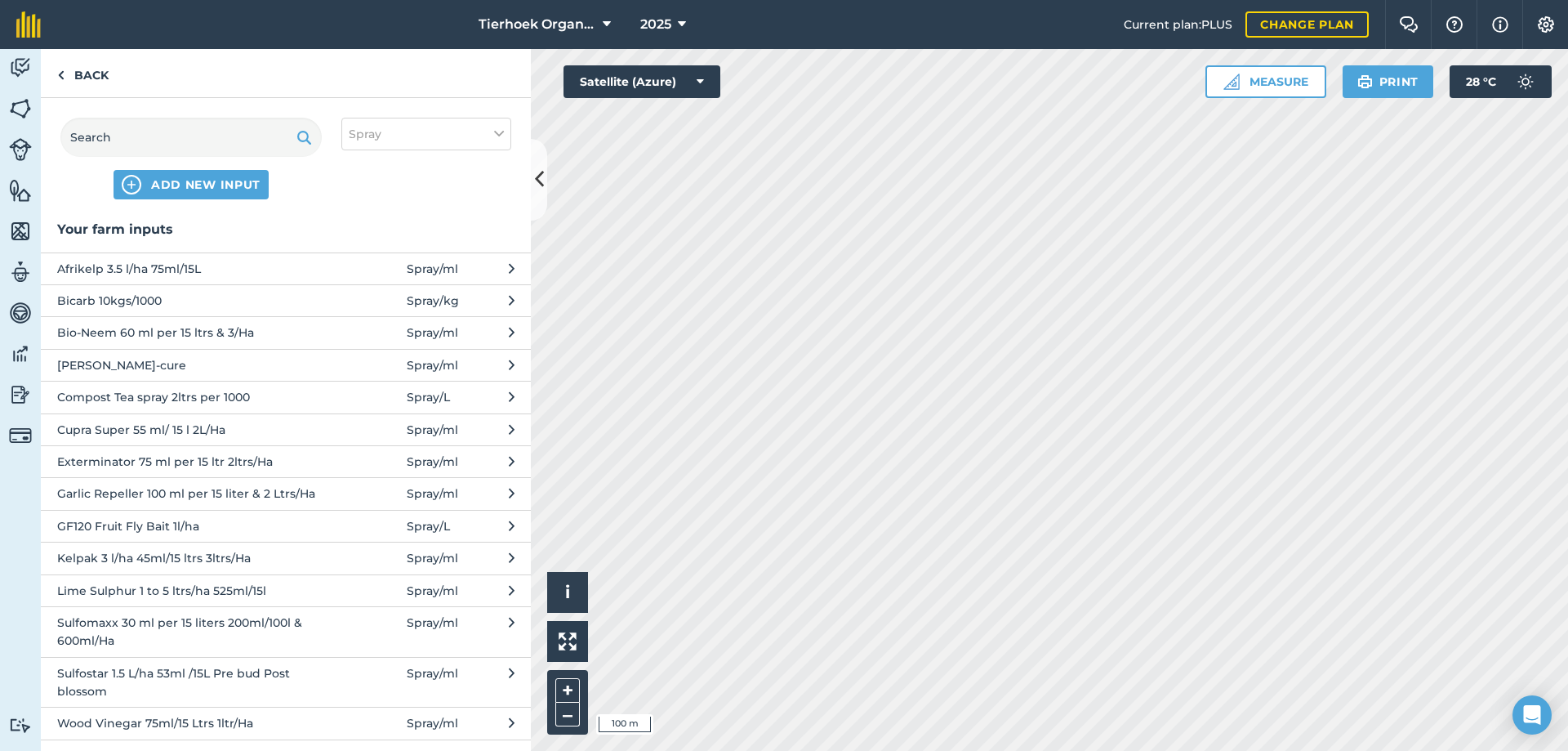
click at [146, 556] on span "Kelpak 3 l/ha 45ml/15 ltrs 3ltrs/Ha" at bounding box center [191, 558] width 267 height 18
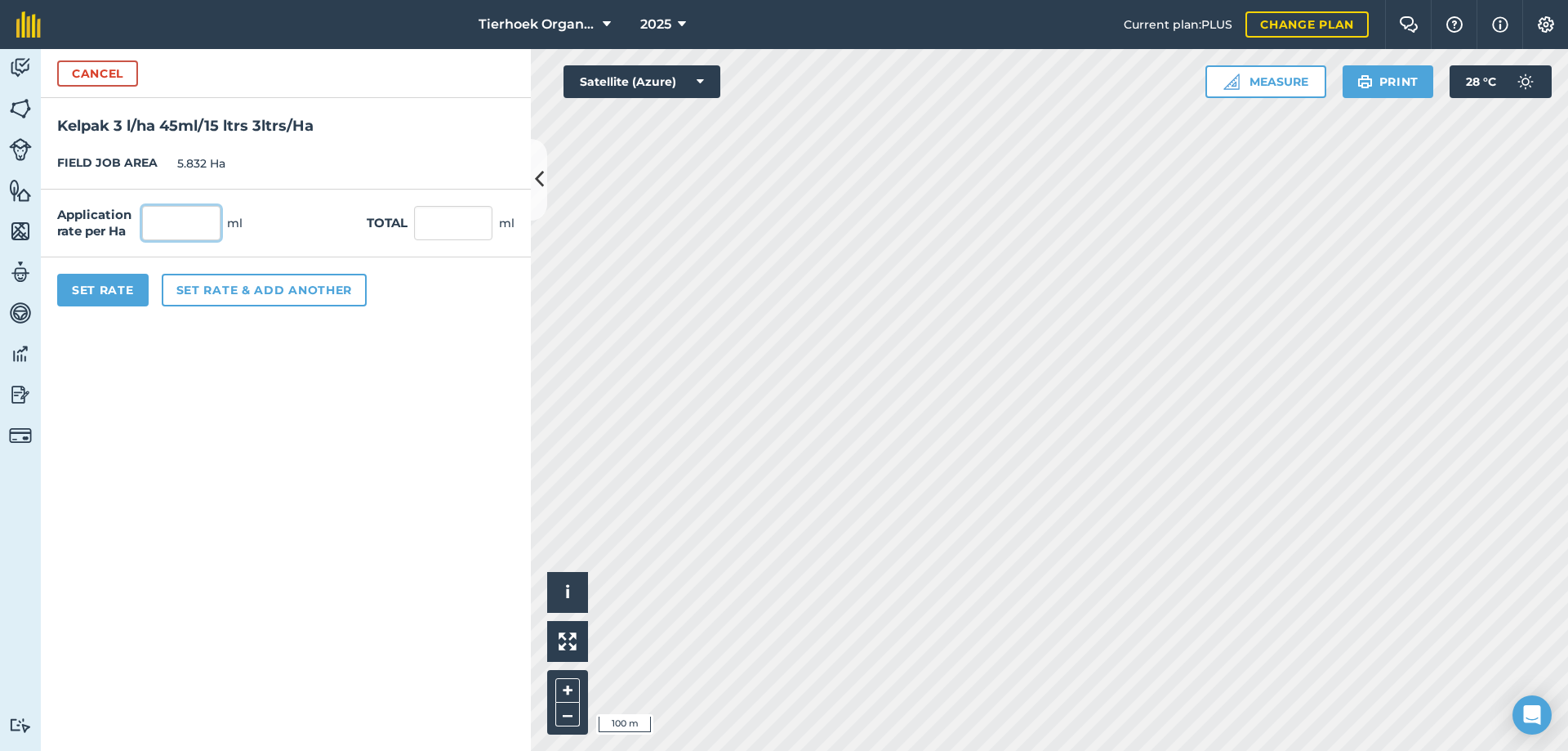
click at [177, 221] on input "text" at bounding box center [181, 223] width 78 height 34
type input "300"
type input "1,749.6"
click at [190, 288] on button "Set rate & add another" at bounding box center [265, 290] width 205 height 32
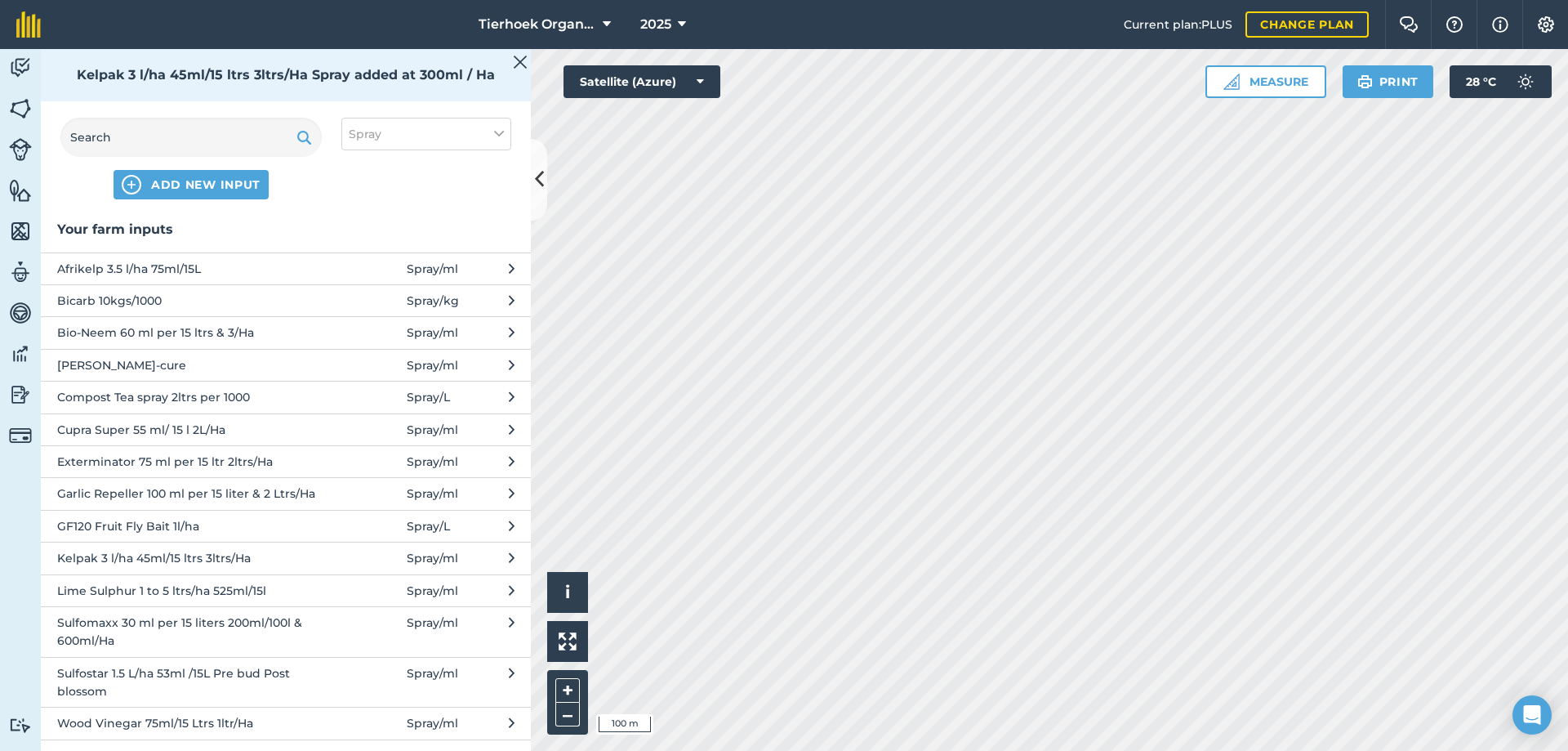
scroll to position [77, 0]
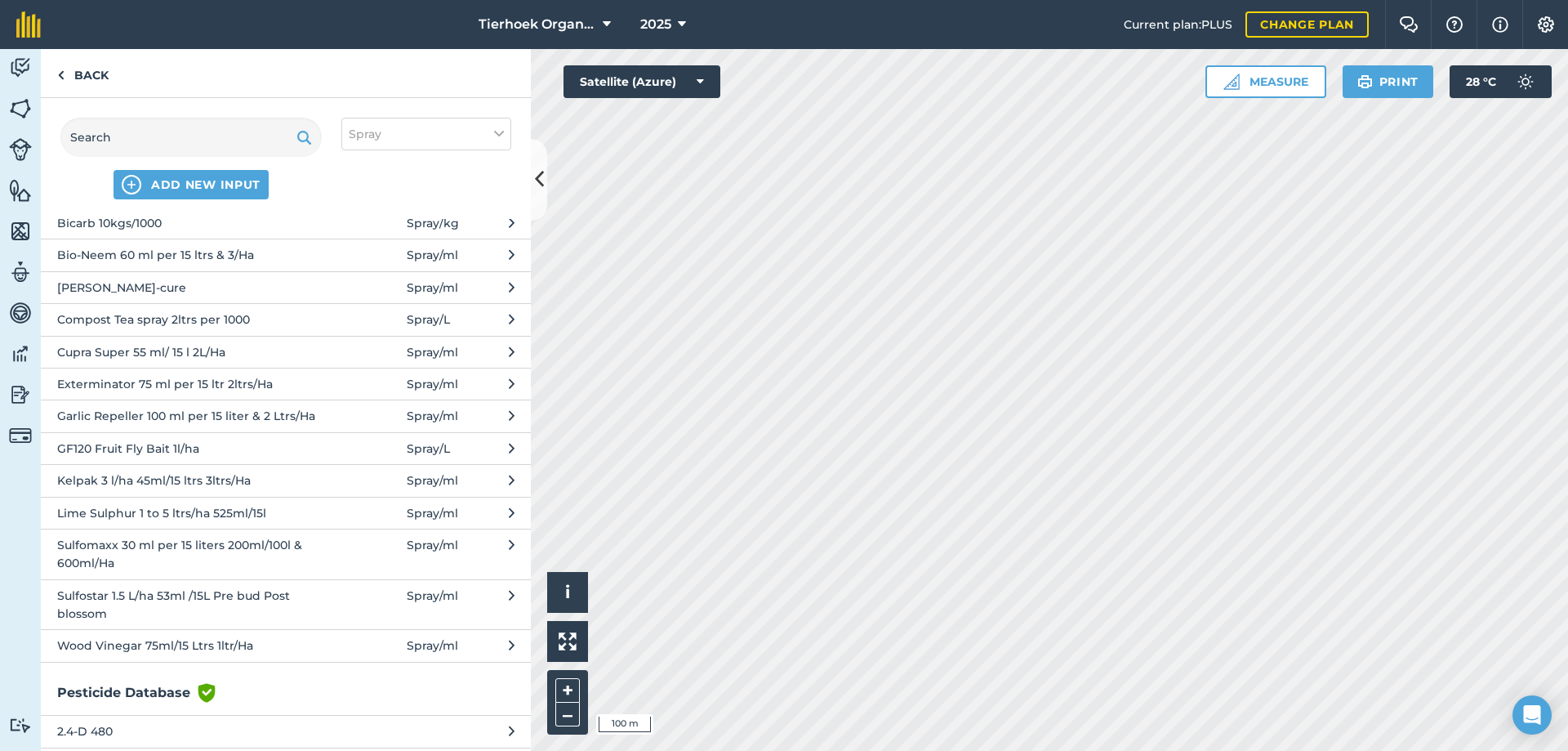
click at [330, 544] on span at bounding box center [368, 554] width 76 height 37
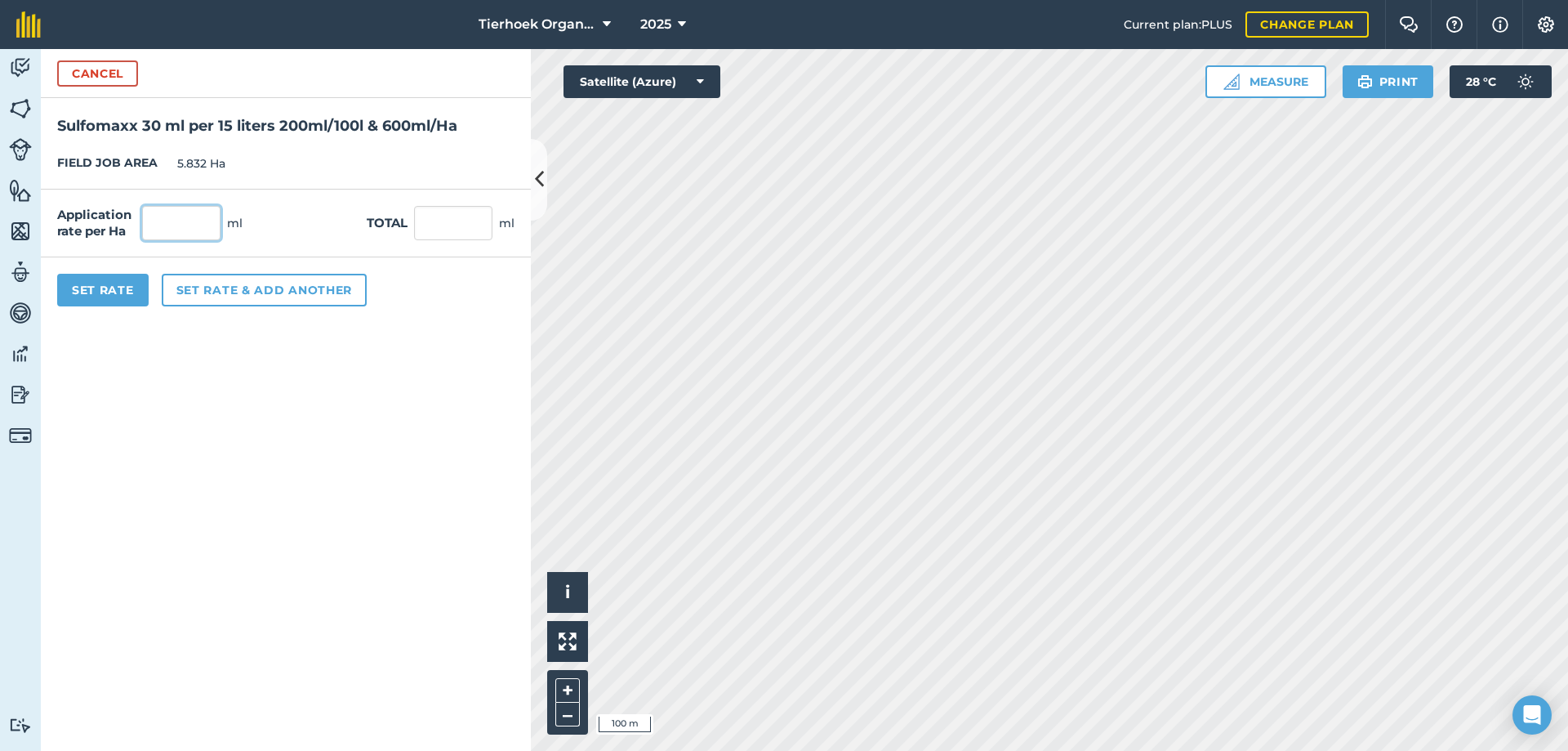
click at [194, 223] on input "text" at bounding box center [181, 223] width 78 height 34
type input "600"
type input "3,499.2"
click at [198, 288] on button "Set rate & add another" at bounding box center [265, 290] width 205 height 32
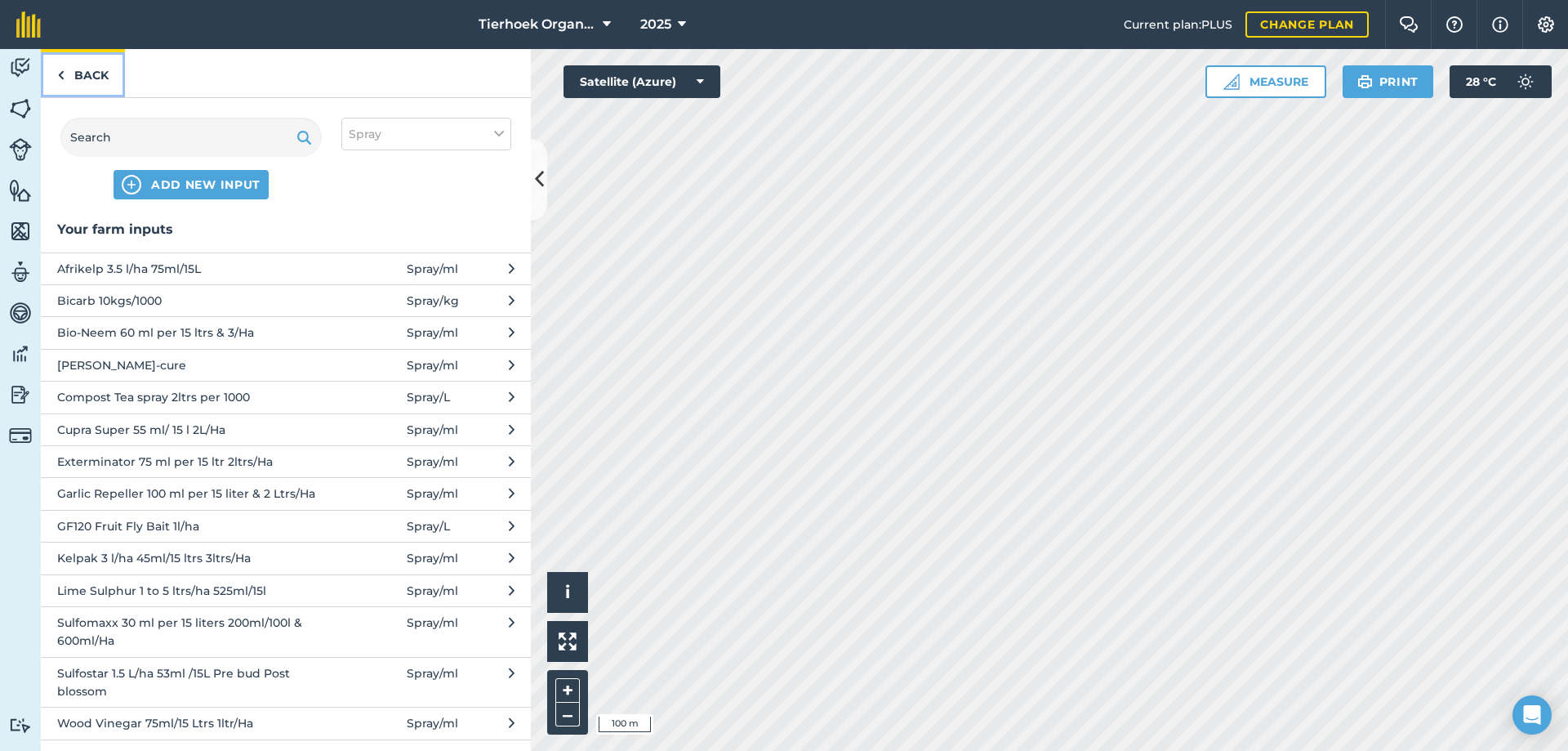
click at [79, 72] on link "Back" at bounding box center [82, 73] width 84 height 49
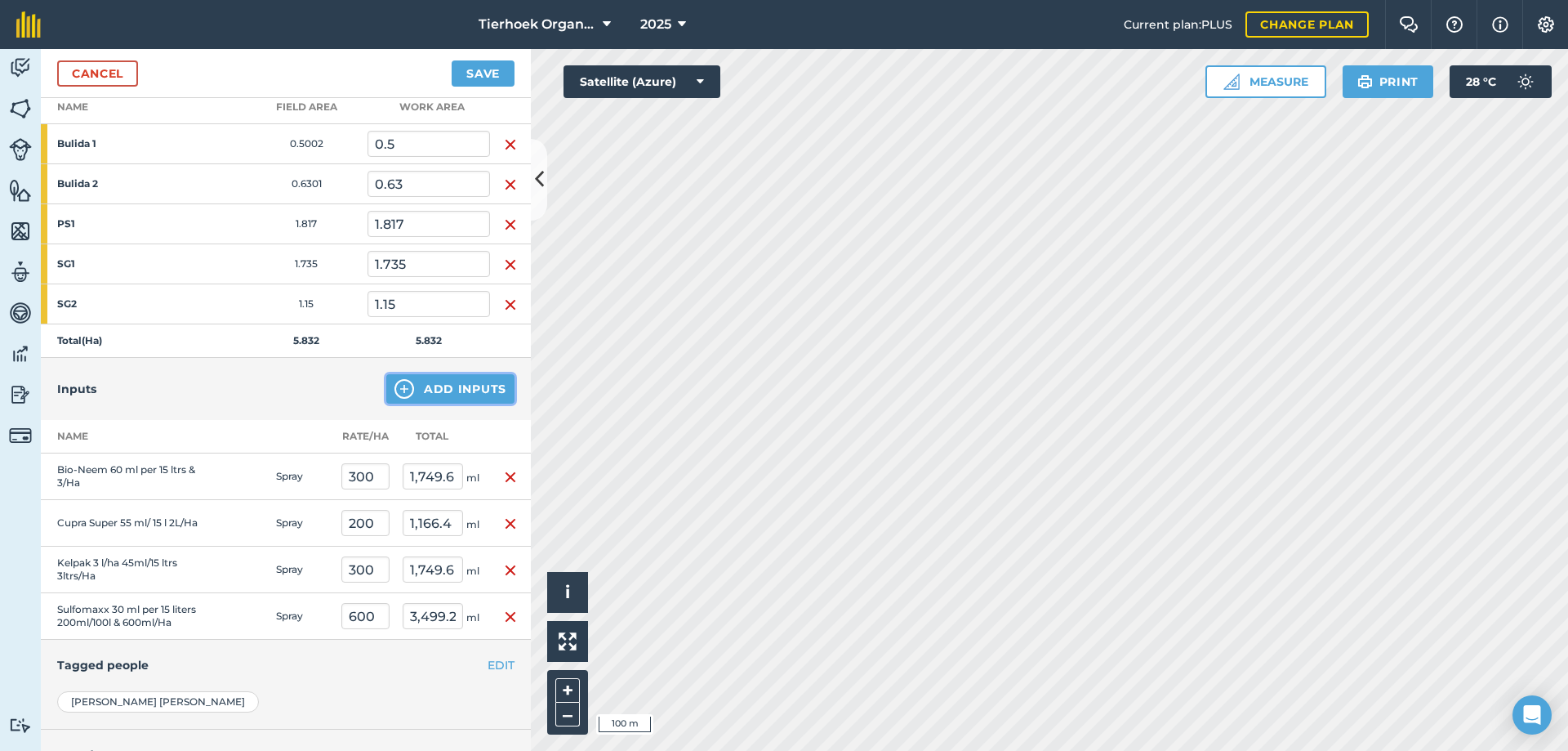
click at [435, 389] on button "Add Inputs" at bounding box center [450, 389] width 128 height 30
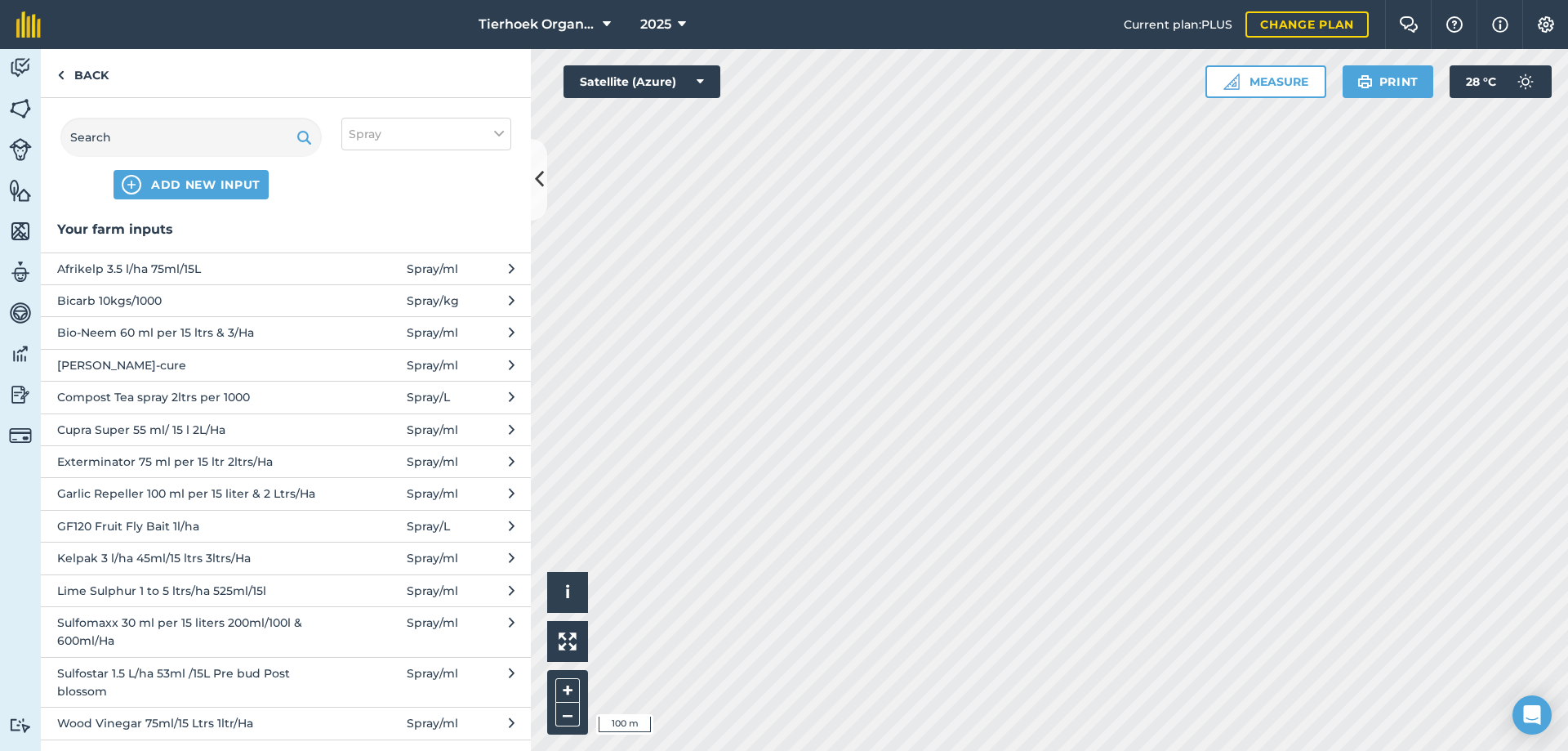
click at [103, 459] on span "Exterminator 75 ml per 15 ltr 2ltrs/Ha" at bounding box center [191, 462] width 267 height 18
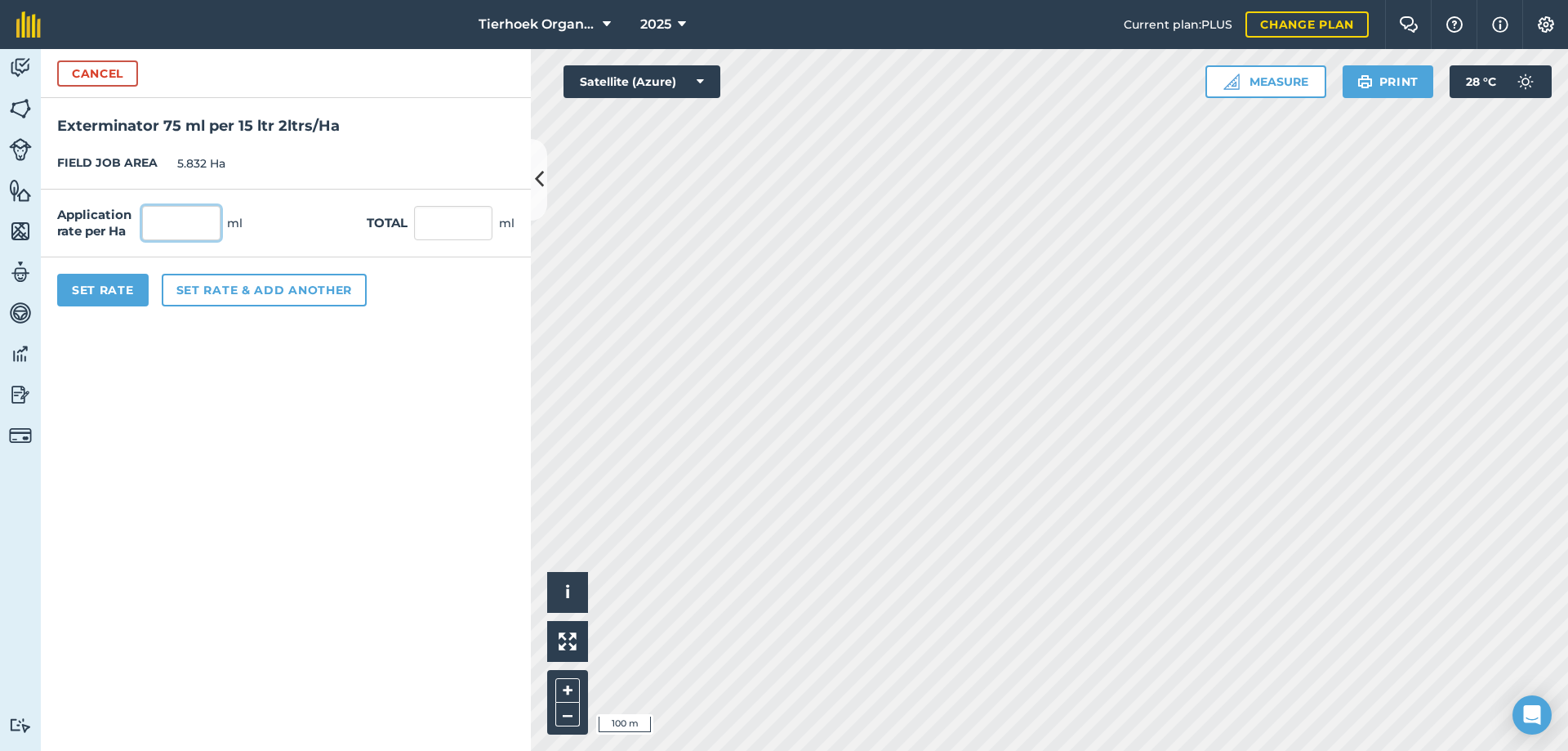
click at [193, 231] on input "text" at bounding box center [181, 223] width 78 height 34
type input "200"
type input "1,166.4"
click at [198, 291] on button "Set rate & add another" at bounding box center [265, 290] width 205 height 32
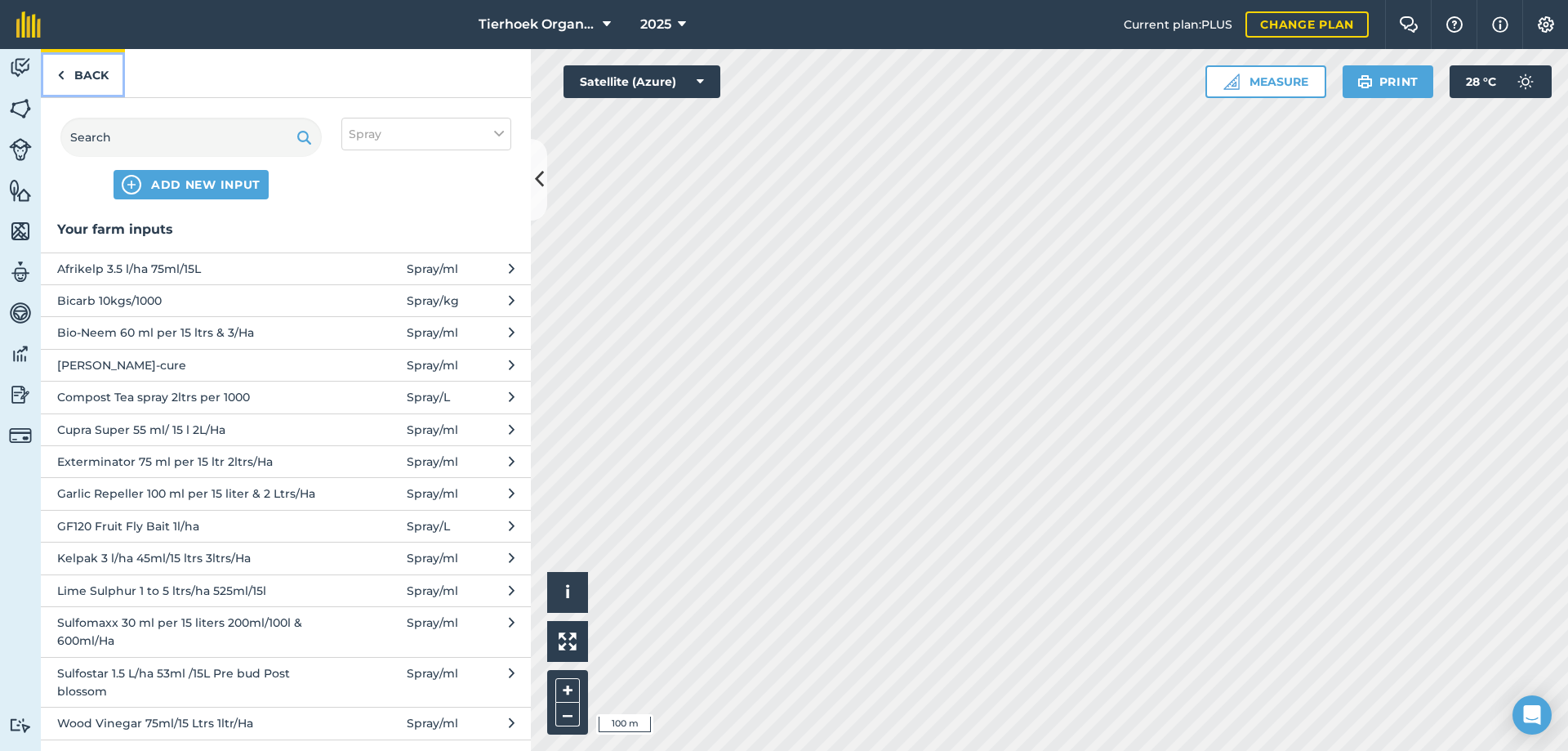
click at [86, 75] on link "Back" at bounding box center [82, 73] width 84 height 49
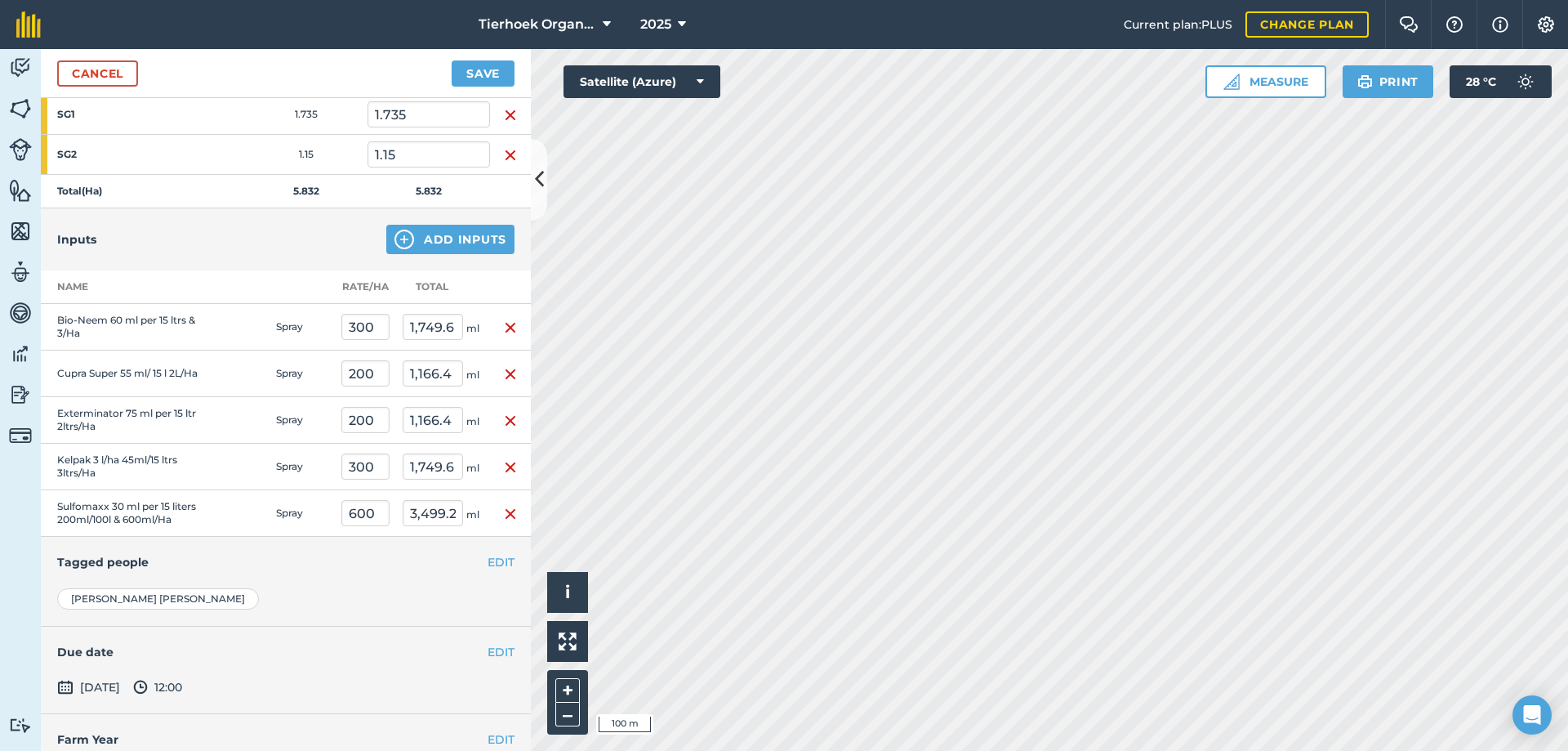
scroll to position [455, 0]
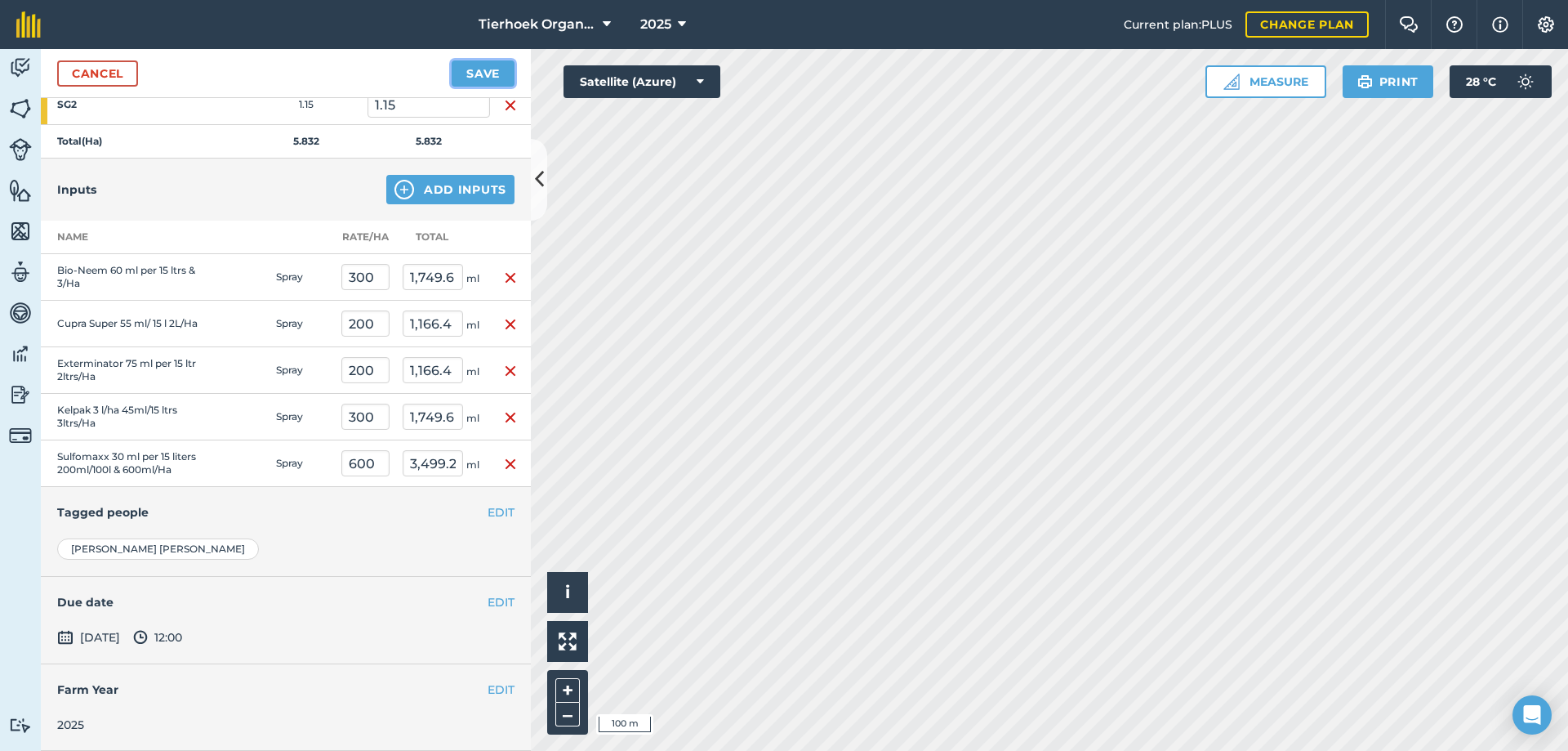
click at [477, 77] on button "Save" at bounding box center [483, 73] width 63 height 26
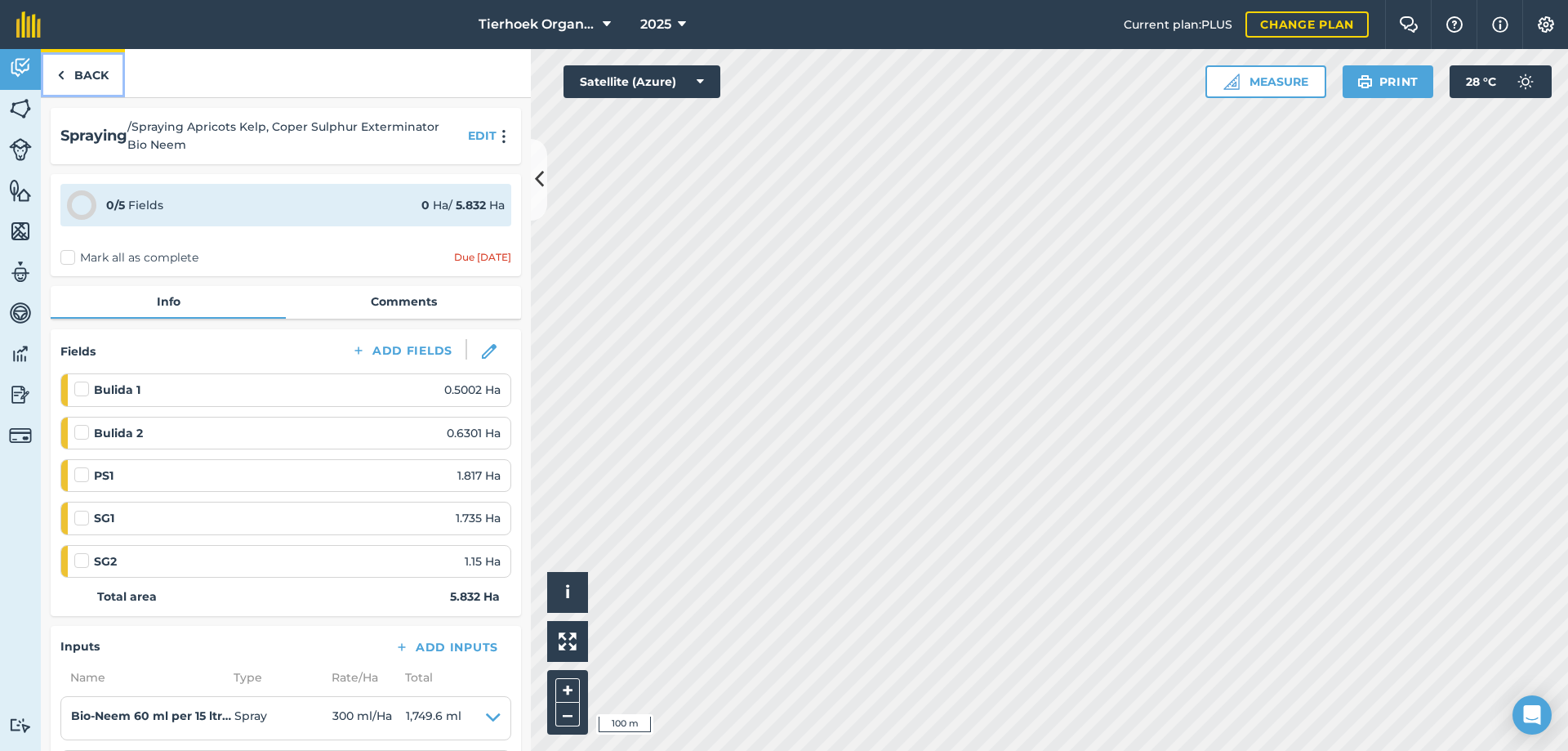
click at [83, 78] on link "Back" at bounding box center [82, 73] width 84 height 49
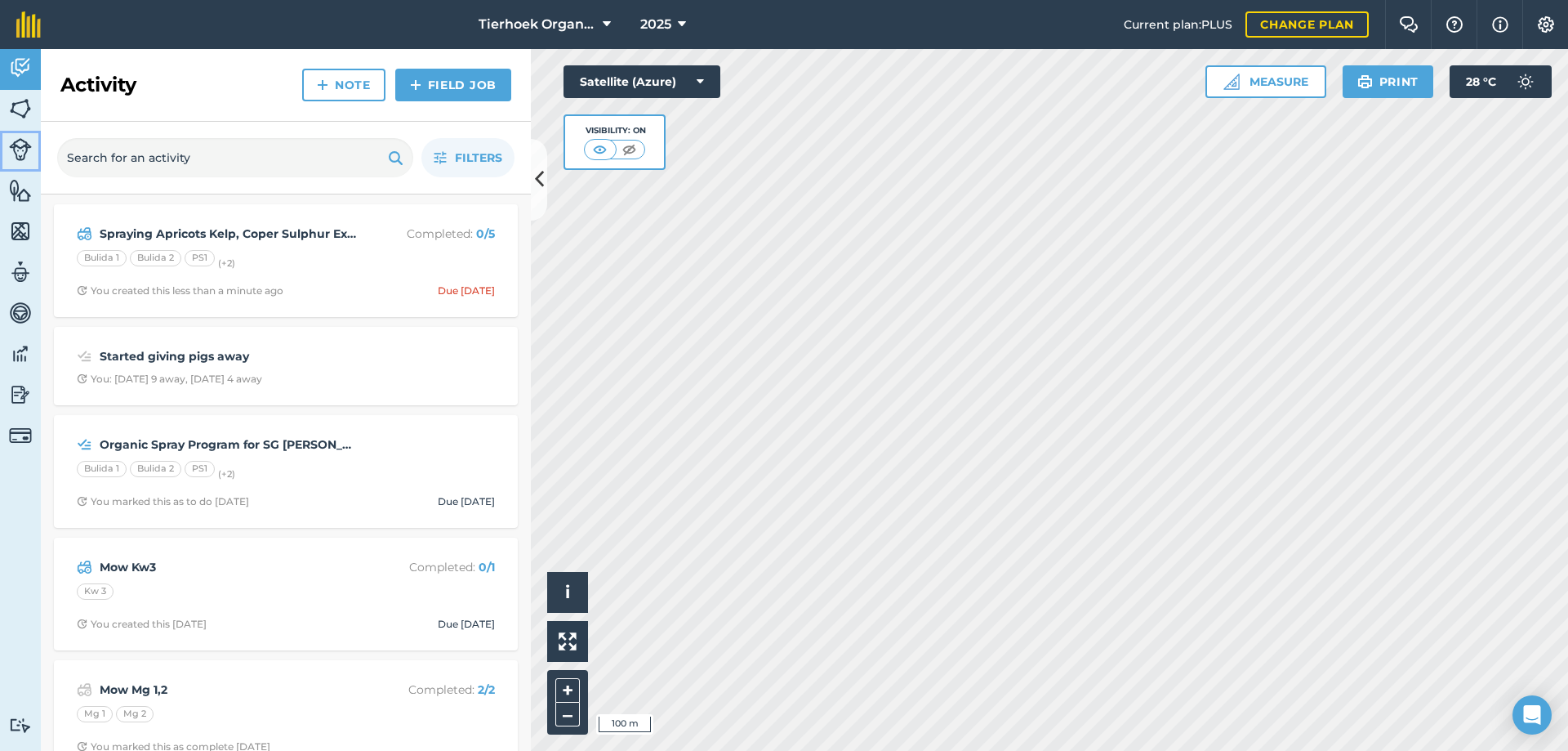
click at [18, 145] on img at bounding box center [20, 149] width 23 height 23
